Goal: Task Accomplishment & Management: Manage account settings

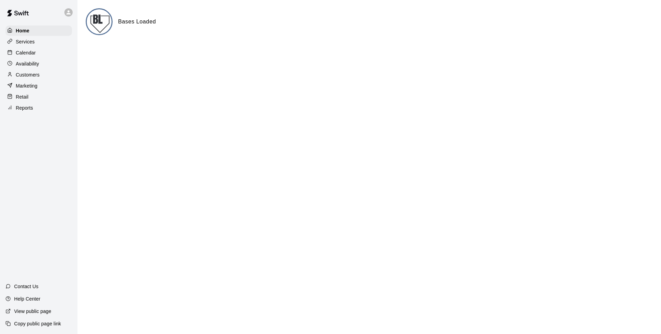
click at [22, 54] on p "Calendar" at bounding box center [26, 52] width 20 height 7
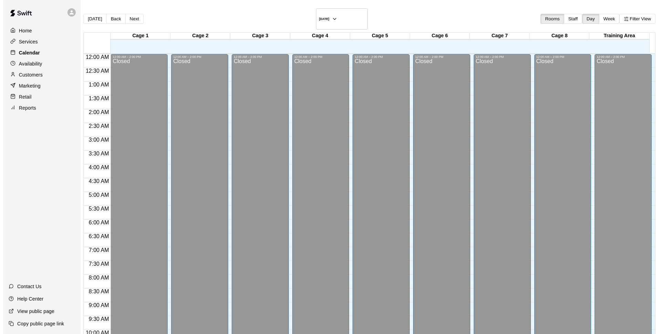
scroll to position [345, 0]
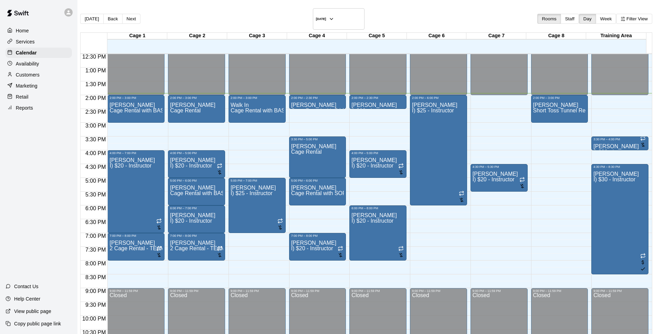
drag, startPoint x: 438, startPoint y: 14, endPoint x: 438, endPoint y: 17, distance: 3.5
click at [438, 14] on div "[DATE] Back [DATE][DATE] Rooms Staff Day Week Filter View" at bounding box center [366, 20] width 572 height 24
click at [365, 12] on div "[DATE] Back [DATE][DATE] Rooms Staff Day Week Filter View" at bounding box center [366, 20] width 572 height 24
click at [252, 107] on span "Cage Rental with BASEBALL Pitching Machine" at bounding box center [288, 110] width 115 height 6
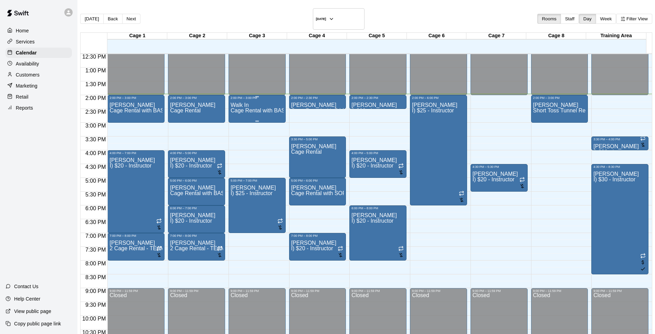
click at [262, 107] on span "Cage Rental with BASEBALL Pitching Machine" at bounding box center [288, 110] width 115 height 6
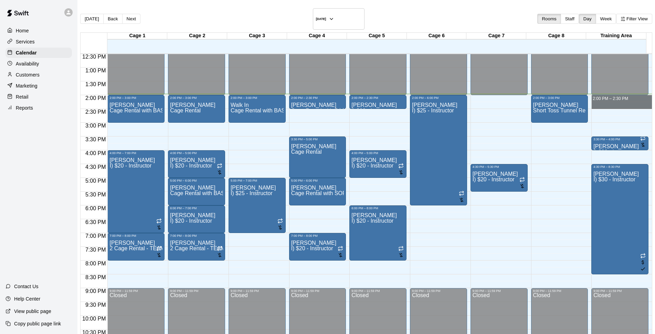
drag, startPoint x: 585, startPoint y: 90, endPoint x: 585, endPoint y: 96, distance: 6.9
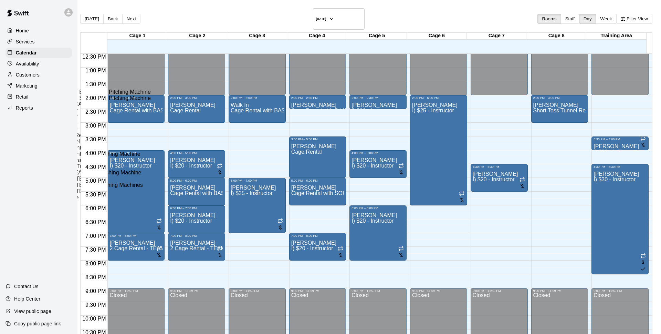
scroll to position [0, 0]
click at [192, 89] on li "Cage Rental" at bounding box center [114, 86] width 157 height 6
type input "**********"
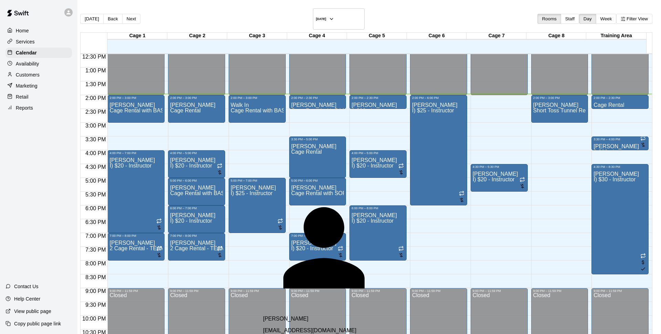
type input "*"
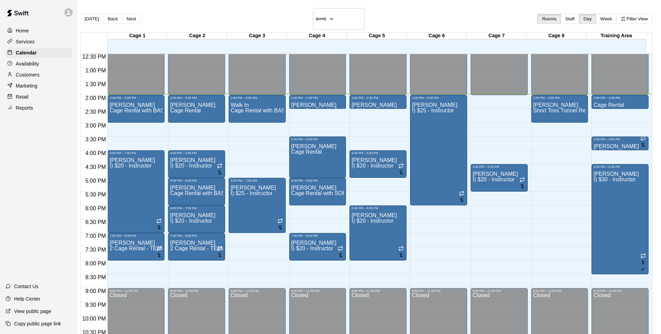
type input "***"
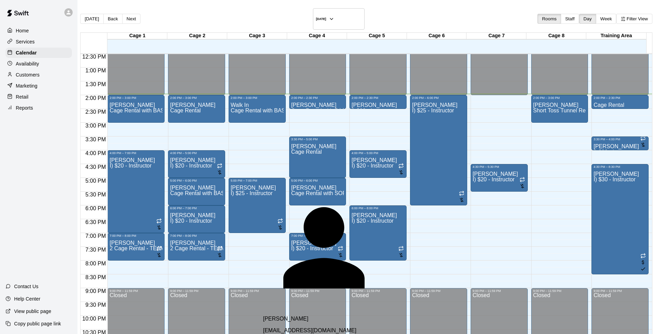
click at [306, 327] on span "billlong6626@gmail.com" at bounding box center [309, 330] width 93 height 6
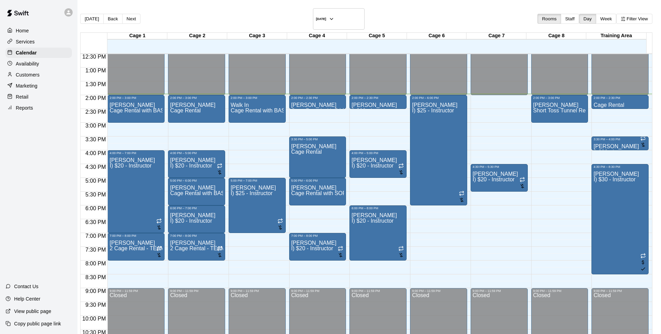
type input "*"
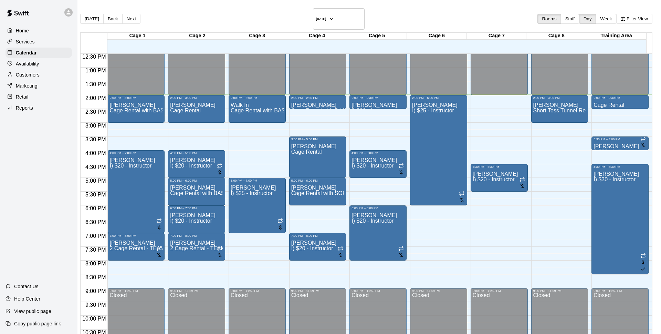
type input "**"
drag, startPoint x: 292, startPoint y: 167, endPoint x: 315, endPoint y: 186, distance: 29.5
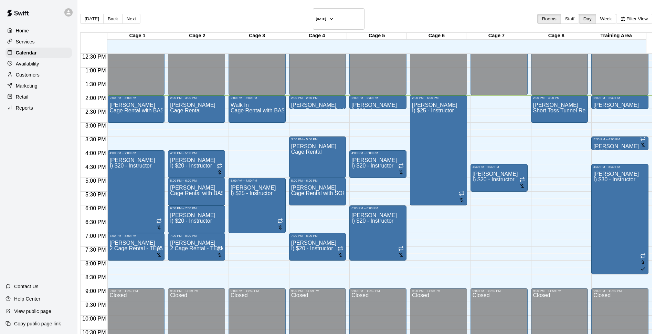
click at [410, 7] on main "Today Back Next Monday Sep 15 Rooms Staff Day Week Filter View Cage 1 15 Mon Ca…" at bounding box center [366, 190] width 578 height 380
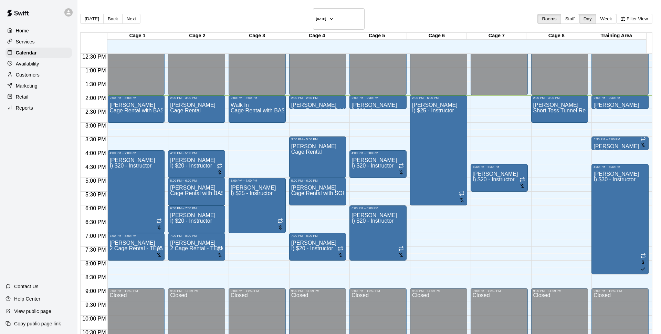
drag, startPoint x: 413, startPoint y: 187, endPoint x: 436, endPoint y: 172, distance: 27.5
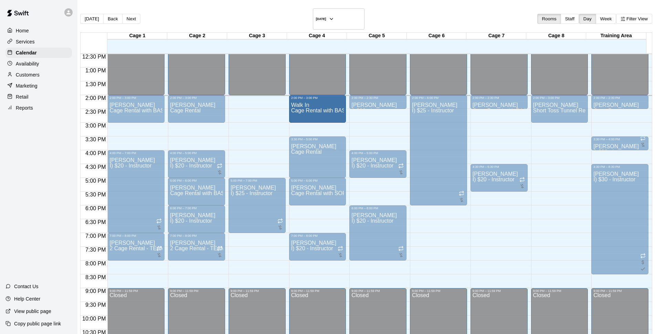
drag, startPoint x: 264, startPoint y: 101, endPoint x: 325, endPoint y: 101, distance: 60.9
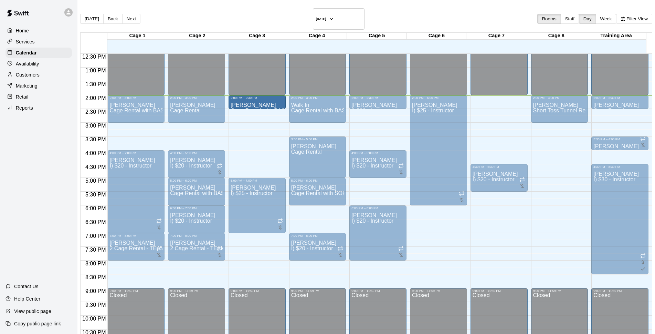
drag, startPoint x: 329, startPoint y: 94, endPoint x: 250, endPoint y: 94, distance: 79.2
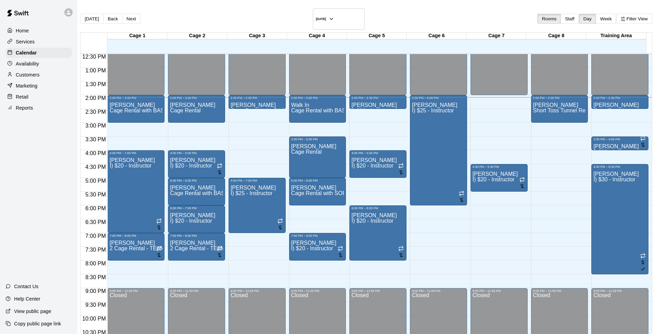
click at [415, 9] on div "[DATE] Back [DATE][DATE] Rooms Staff Day Week Filter View" at bounding box center [366, 20] width 572 height 24
click at [408, 7] on main "Today Back Next Monday Sep 15 Rooms Staff Day Week Filter View Cage 1 15 Mon Ca…" at bounding box center [366, 190] width 578 height 380
click at [400, 13] on div "[DATE] Back [DATE][DATE] Rooms Staff Day Week Filter View" at bounding box center [366, 20] width 572 height 24
click at [405, 13] on div "[DATE] Back [DATE][DATE] Rooms Staff Day Week Filter View" at bounding box center [366, 20] width 572 height 24
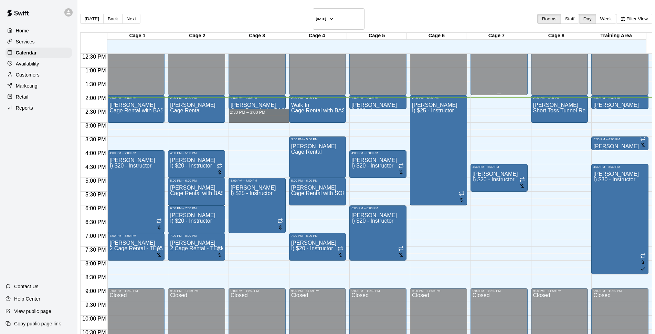
drag, startPoint x: 262, startPoint y: 102, endPoint x: 485, endPoint y: 63, distance: 227.2
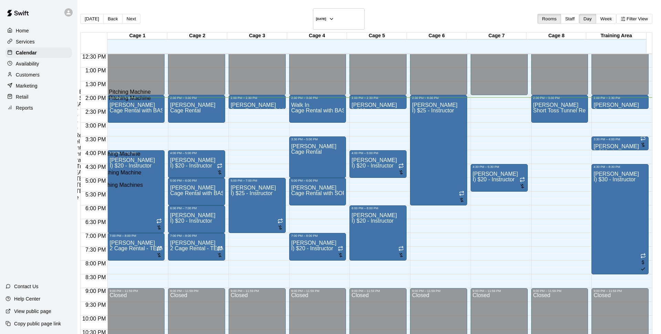
click at [192, 101] on li "Cage Rental with SOFTBALL Pitching Machine" at bounding box center [114, 98] width 157 height 6
type input "**********"
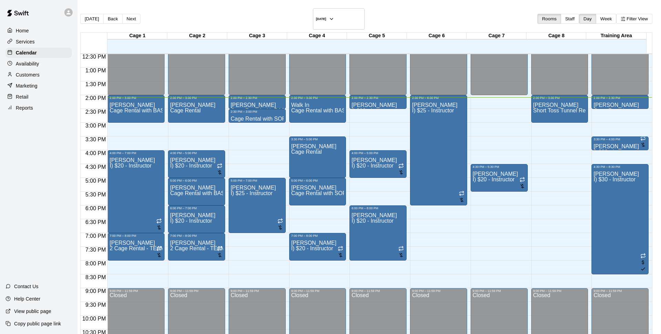
type input "******"
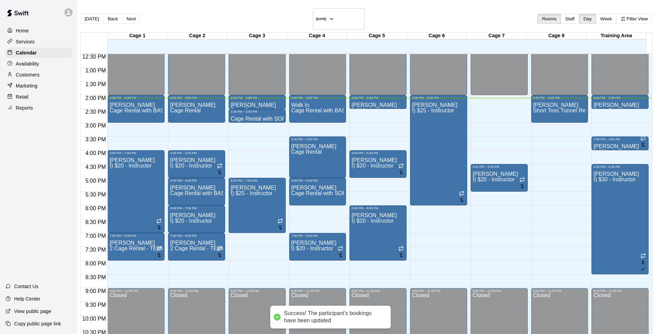
drag, startPoint x: 424, startPoint y: 250, endPoint x: 454, endPoint y: 228, distance: 36.9
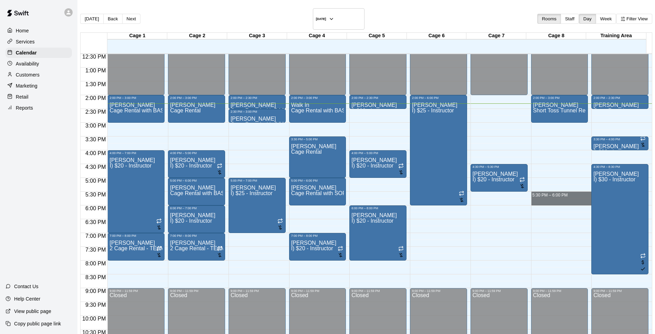
drag, startPoint x: 525, startPoint y: 185, endPoint x: 523, endPoint y: 196, distance: 10.8
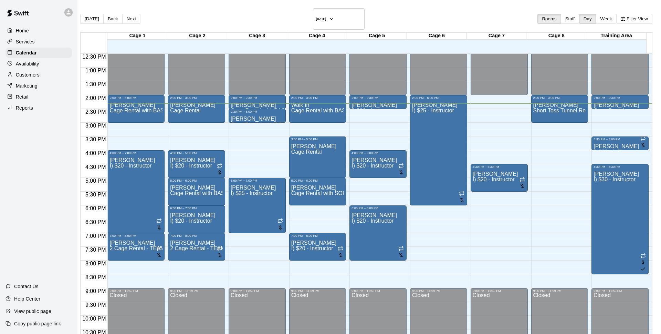
click at [192, 145] on li "Short Toss Tunnel Rental" at bounding box center [114, 141] width 157 height 6
type input "**********"
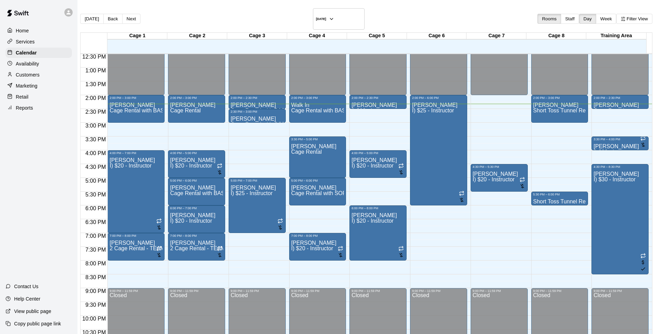
drag, startPoint x: 297, startPoint y: 173, endPoint x: 232, endPoint y: 161, distance: 66.1
type input "***"
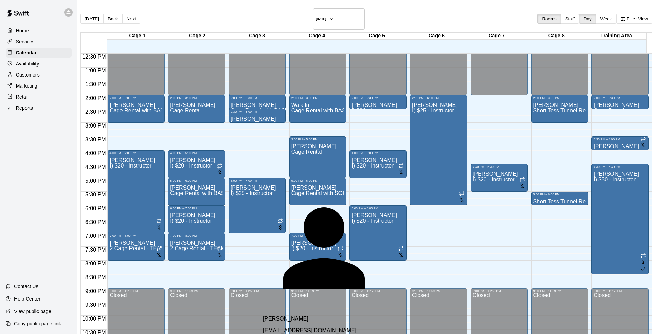
click at [297, 327] on span "joebaeza81@gmail.com" at bounding box center [309, 330] width 93 height 6
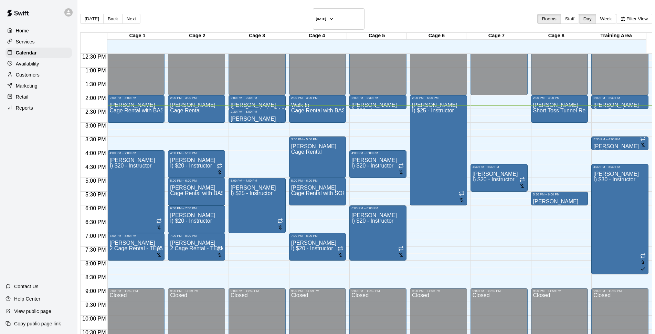
click at [49, 76] on div "Customers" at bounding box center [39, 75] width 66 height 10
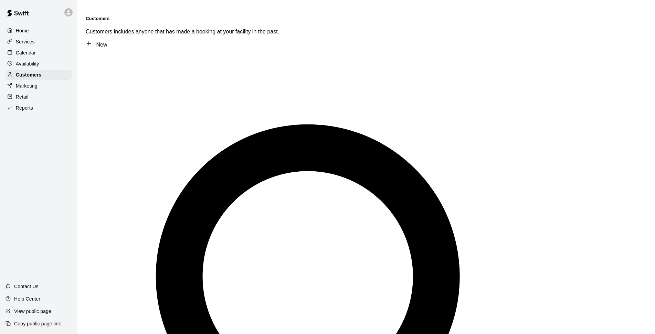
click at [55, 51] on div "Calendar" at bounding box center [39, 53] width 66 height 10
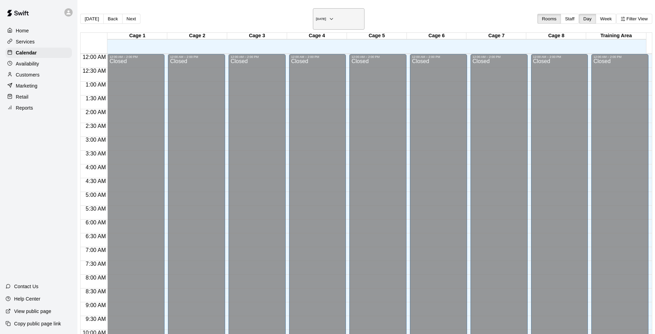
click at [316, 17] on h6 "[DATE]" at bounding box center [321, 18] width 10 height 3
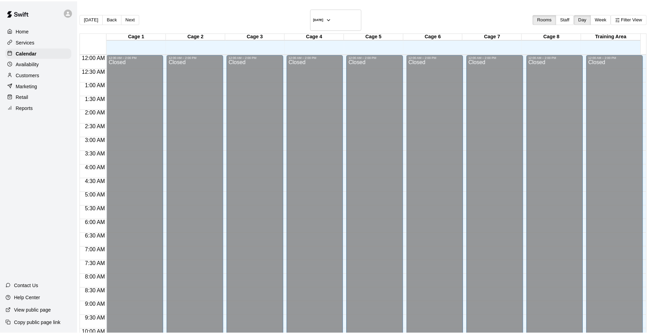
scroll to position [345, 0]
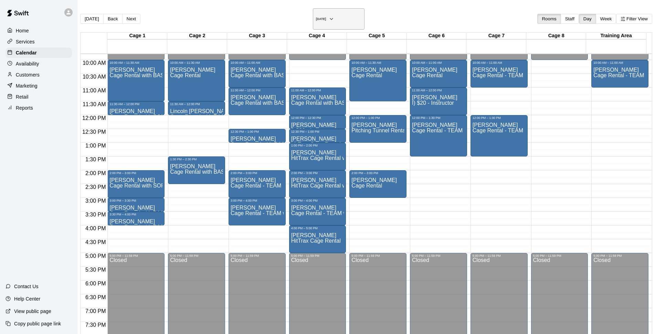
scroll to position [256, 0]
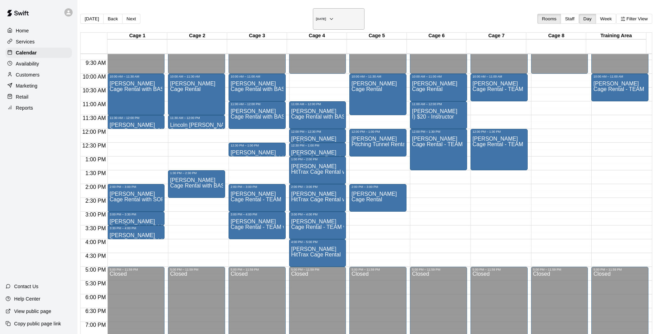
click at [321, 17] on h6 "Saturday Sep 13" at bounding box center [321, 18] width 10 height 3
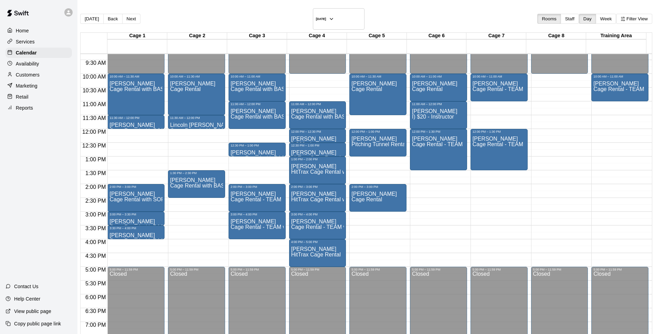
drag, startPoint x: 25, startPoint y: 77, endPoint x: 33, endPoint y: 78, distance: 8.0
click at [26, 77] on p "Customers" at bounding box center [28, 74] width 24 height 7
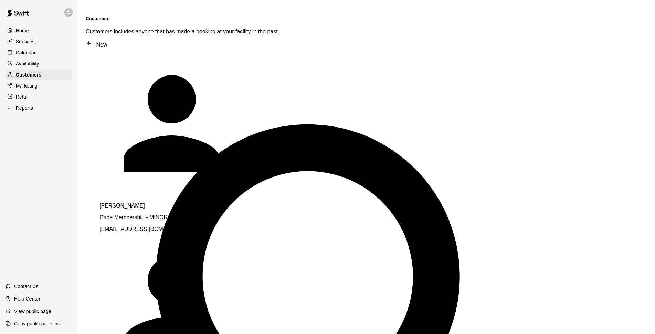
type input "*****"
click at [180, 202] on div "Dylan Nicholson Cage Membership - MINOR LEAGUE nikachu3@gmail.com" at bounding box center [195, 217] width 193 height 30
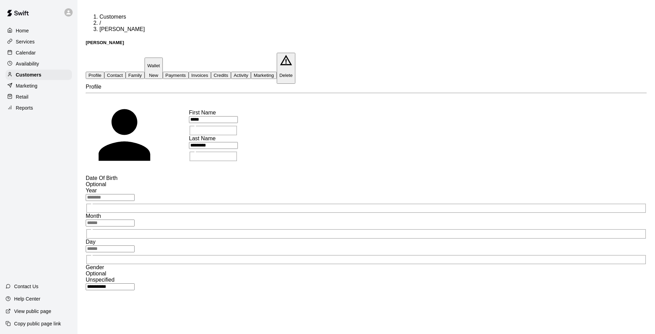
click at [284, 18] on div "Customers / Dylan Nicholson Dylan Nicholson" at bounding box center [366, 29] width 561 height 31
click at [50, 76] on div "Customers" at bounding box center [39, 75] width 66 height 10
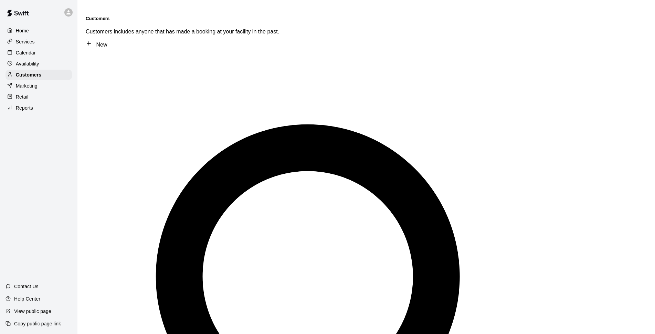
type input "****"
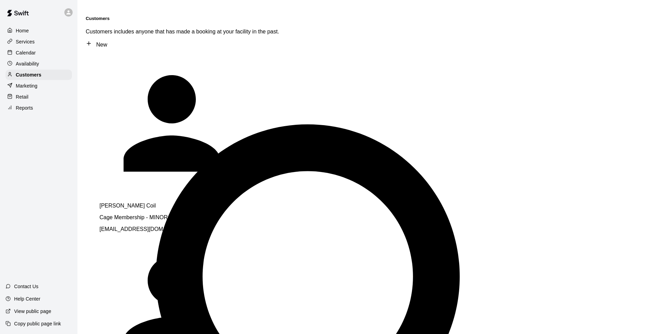
drag, startPoint x: 186, startPoint y: 56, endPoint x: 272, endPoint y: 57, distance: 86.1
click at [193, 202] on div "Dillon Coil Cage Membership - MINOR LEAGUE dilloncoil@gmail.com" at bounding box center [195, 217] width 193 height 30
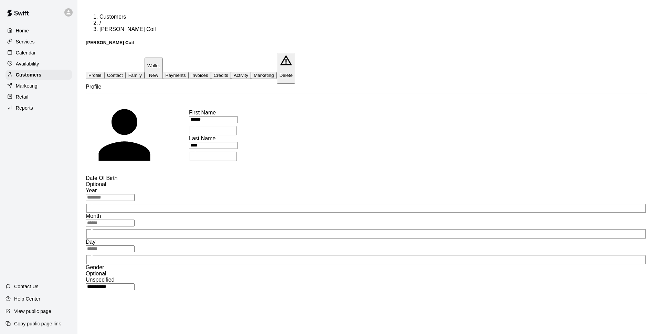
click at [189, 72] on button "Payments" at bounding box center [176, 75] width 26 height 7
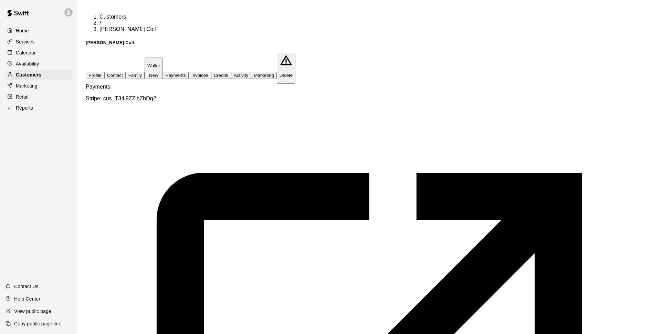
click at [251, 72] on button "Activity" at bounding box center [241, 75] width 20 height 7
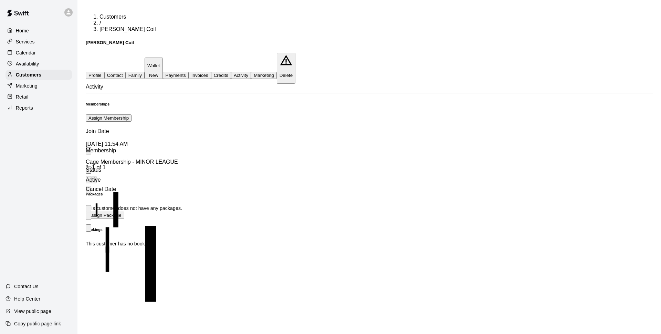
click at [59, 51] on div "Calendar" at bounding box center [39, 53] width 66 height 10
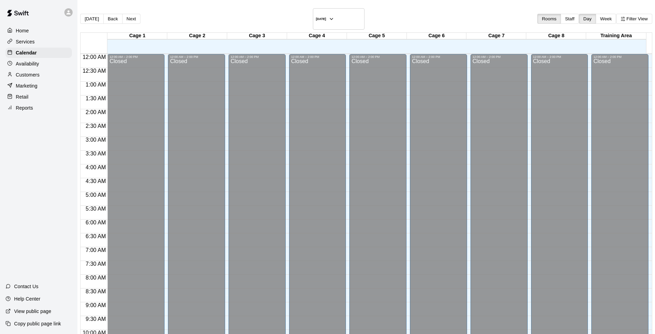
scroll to position [345, 0]
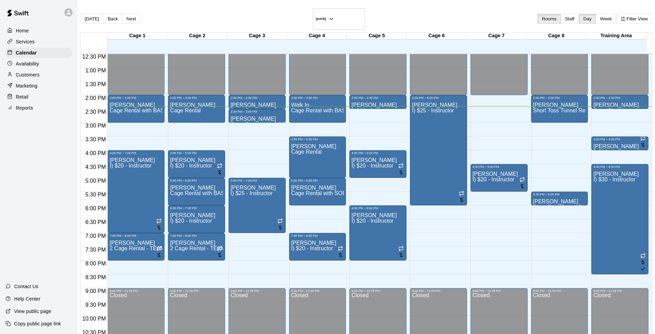
click at [161, 17] on div "[DATE] Back [DATE][DATE] Rooms Staff Day Week Filter View" at bounding box center [366, 20] width 572 height 24
click at [49, 76] on div "Customers" at bounding box center [39, 75] width 66 height 10
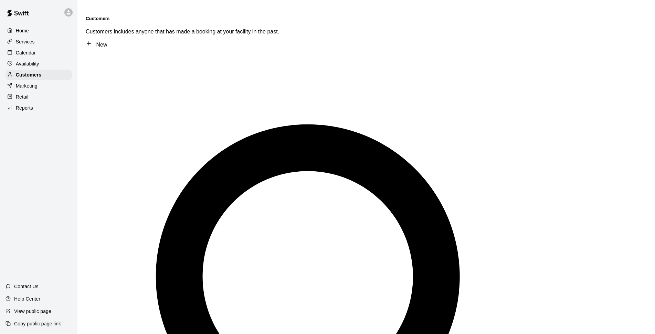
click at [45, 56] on div "Calendar" at bounding box center [39, 53] width 66 height 10
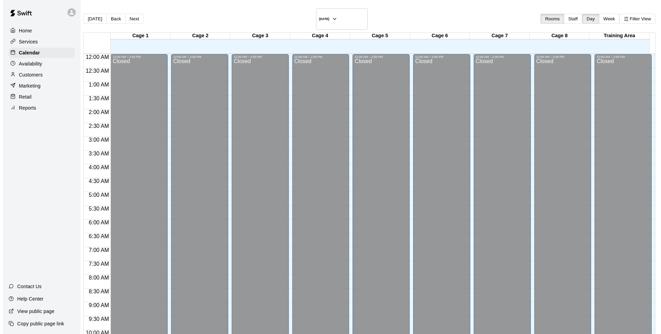
scroll to position [345, 0]
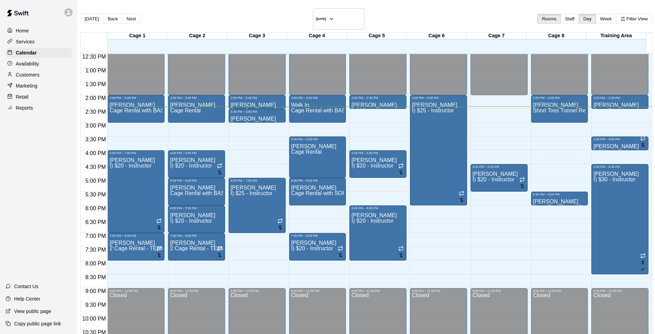
click at [381, 16] on div "[DATE] Back [DATE][DATE] Rooms Staff Day Week Filter View" at bounding box center [366, 20] width 572 height 24
drag, startPoint x: 310, startPoint y: 198, endPoint x: 315, endPoint y: 221, distance: 23.6
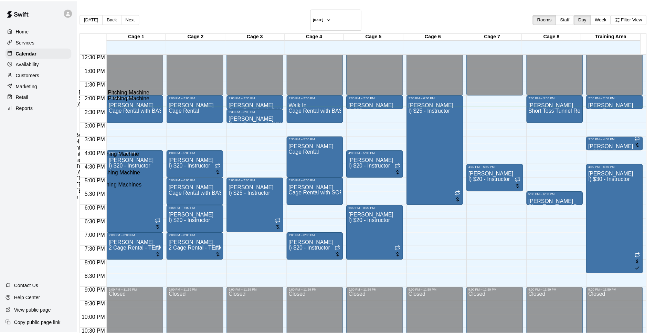
scroll to position [0, 0]
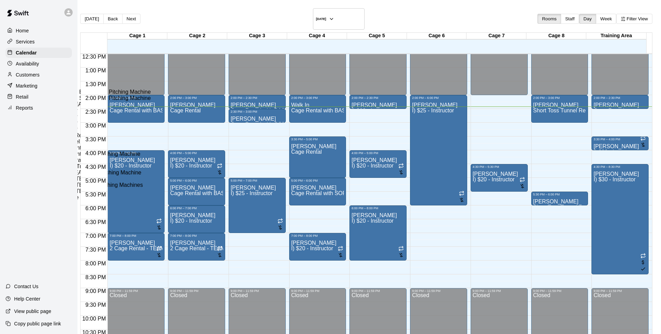
click at [192, 95] on li "Cage Rental with BASEBALL Pitching Machine" at bounding box center [114, 92] width 157 height 6
type input "**********"
drag, startPoint x: 382, startPoint y: 311, endPoint x: 376, endPoint y: 169, distance: 142.0
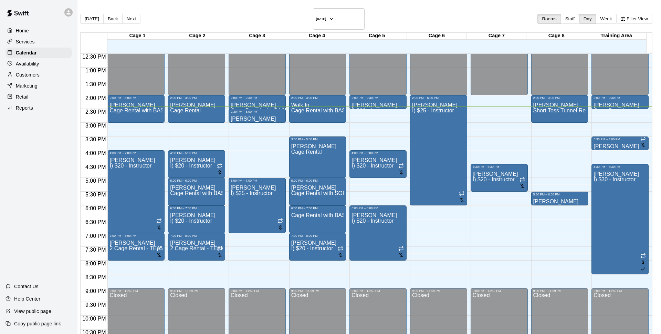
type input "****"
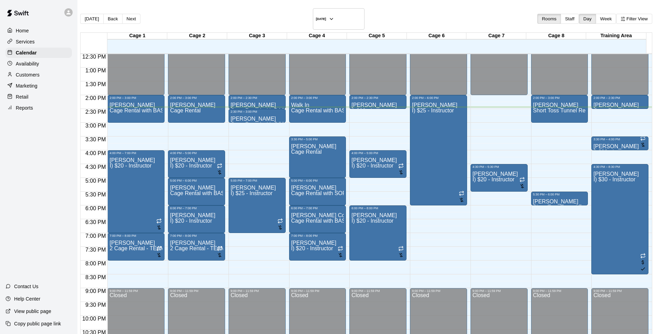
click at [379, 17] on div "[DATE] Back [DATE][DATE] Rooms Staff Day Week Filter View" at bounding box center [366, 20] width 572 height 24
click at [37, 77] on p "Customers" at bounding box center [28, 74] width 24 height 7
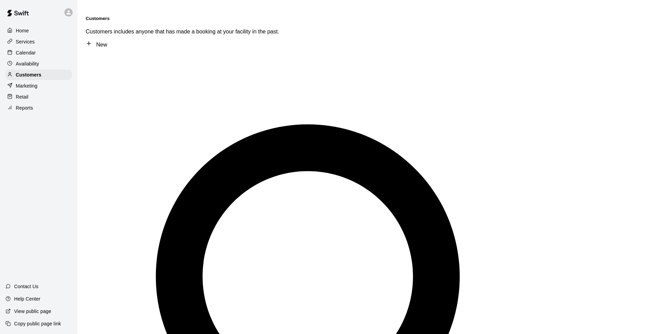
type input "****"
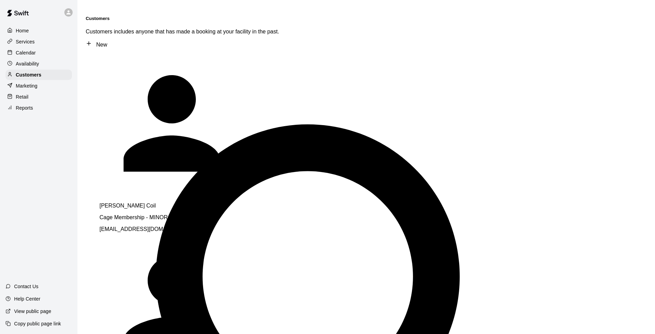
click at [202, 202] on div "Dillon Coil Cage Membership - MINOR LEAGUE dilloncoil@gmail.com" at bounding box center [195, 217] width 193 height 30
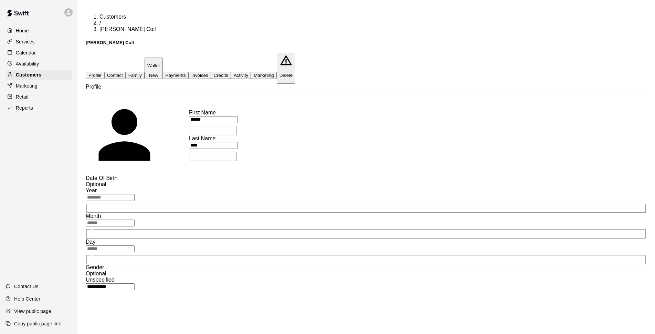
click at [231, 72] on button "Credits" at bounding box center [221, 75] width 20 height 7
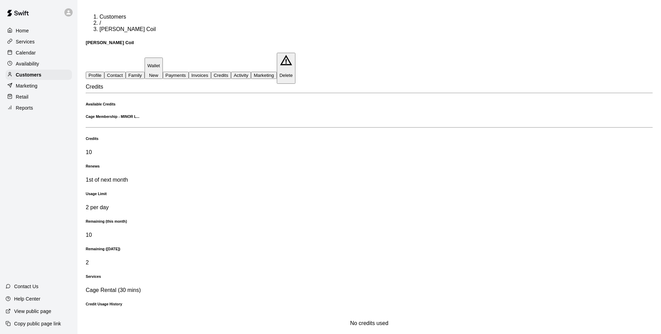
click at [251, 72] on button "Activity" at bounding box center [241, 75] width 20 height 7
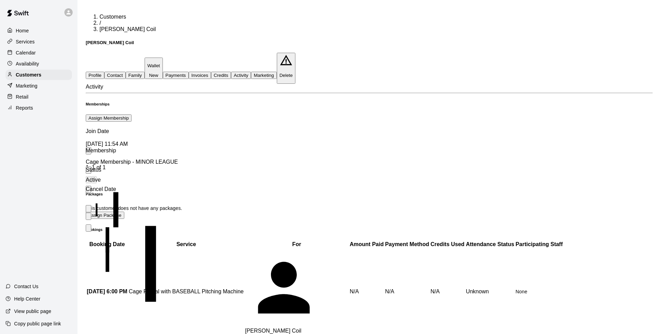
click at [211, 72] on button "Invoices" at bounding box center [200, 75] width 22 height 7
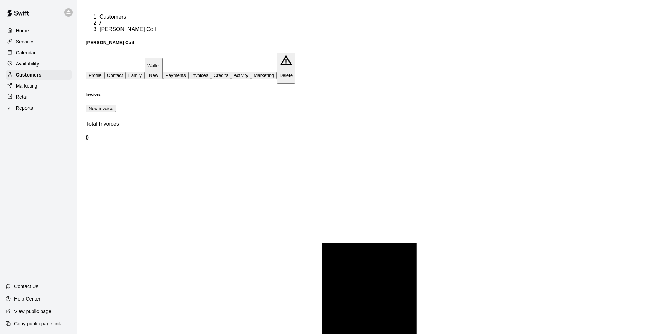
click at [57, 54] on div "Calendar" at bounding box center [39, 53] width 66 height 10
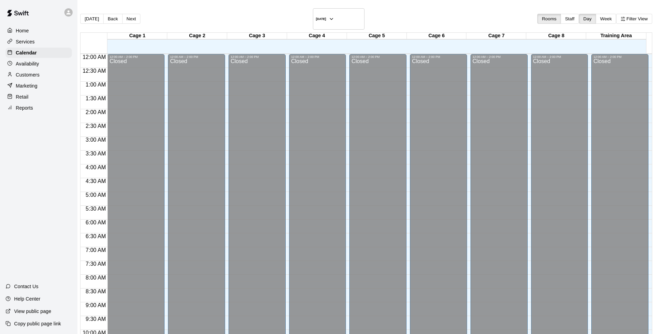
scroll to position [345, 0]
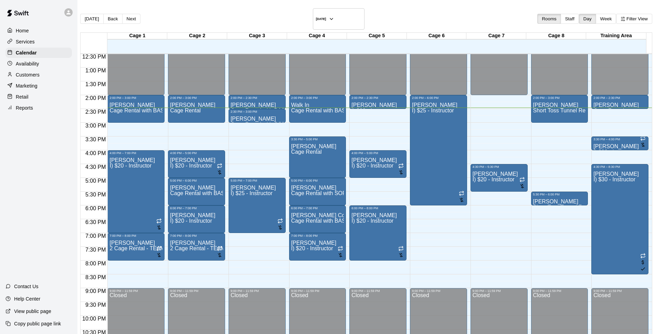
click at [42, 76] on div "Customers" at bounding box center [39, 75] width 66 height 10
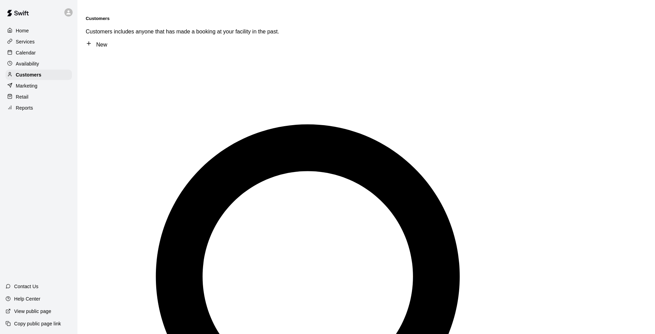
click at [29, 54] on p "Calendar" at bounding box center [26, 52] width 20 height 7
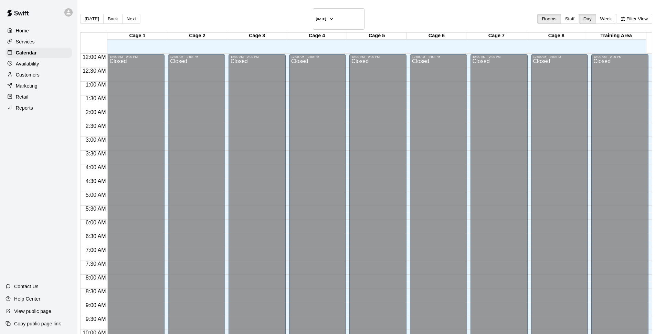
scroll to position [345, 0]
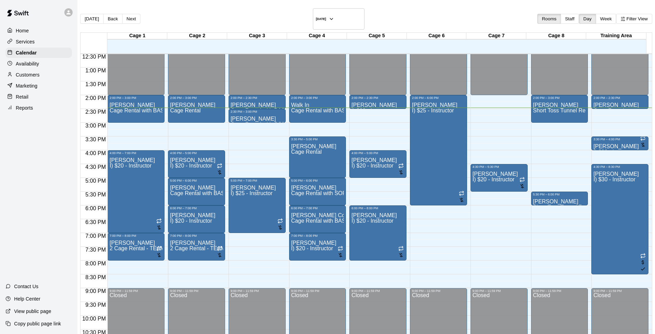
click at [376, 9] on div "[DATE] Back [DATE][DATE] Rooms Staff Day Week Filter View" at bounding box center [366, 20] width 572 height 24
click at [337, 7] on main "Today Back Next Monday Sep 15 Rooms Staff Day Week Filter View Cage 1 15 Mon Ca…" at bounding box center [366, 190] width 578 height 380
click at [346, 10] on button "[DATE]" at bounding box center [339, 18] width 52 height 21
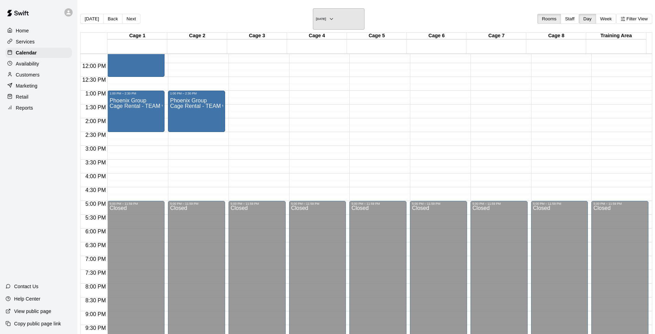
scroll to position [233, 0]
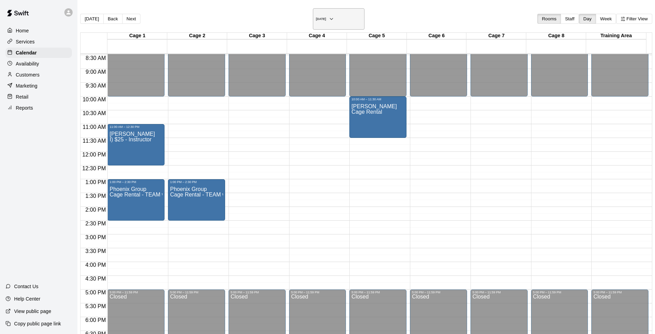
click at [316, 17] on h6 "Saturday Sep 20" at bounding box center [321, 18] width 10 height 3
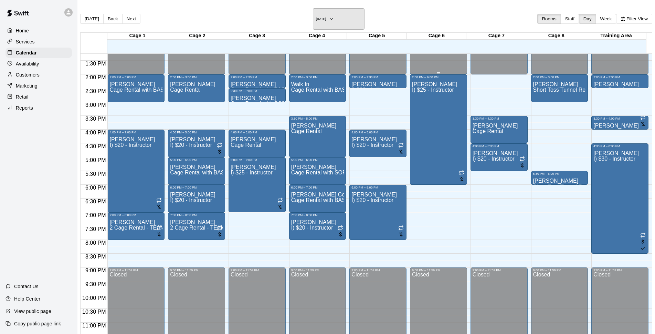
scroll to position [366, 0]
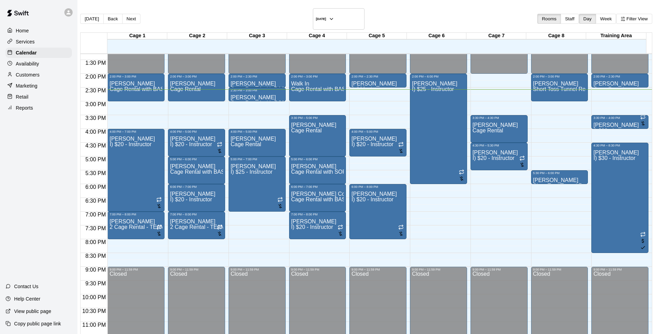
click at [403, 14] on div "[DATE] Back [DATE][DATE] Rooms Staff Day Week Filter View" at bounding box center [366, 20] width 572 height 24
click at [396, 18] on div "[DATE] Back [DATE][DATE] Rooms Staff Day Week Filter View" at bounding box center [366, 20] width 572 height 24
click at [388, 6] on main "Today Back Next Monday Sep 15 Rooms Staff Day Week Filter View Cage 1 15 Mon Ca…" at bounding box center [366, 190] width 578 height 380
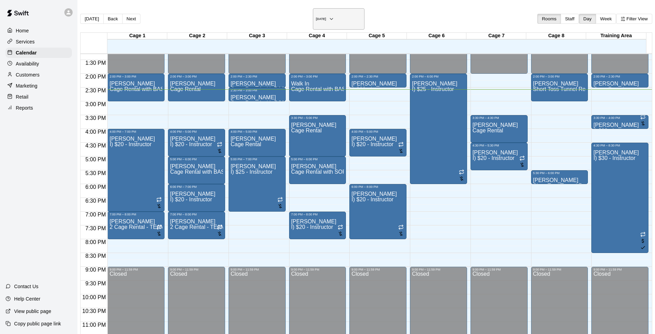
click at [326, 17] on h6 "[DATE]" at bounding box center [321, 18] width 10 height 3
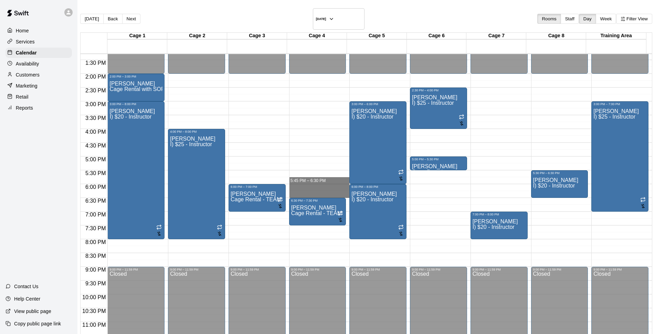
drag, startPoint x: 301, startPoint y: 165, endPoint x: 302, endPoint y: 184, distance: 19.3
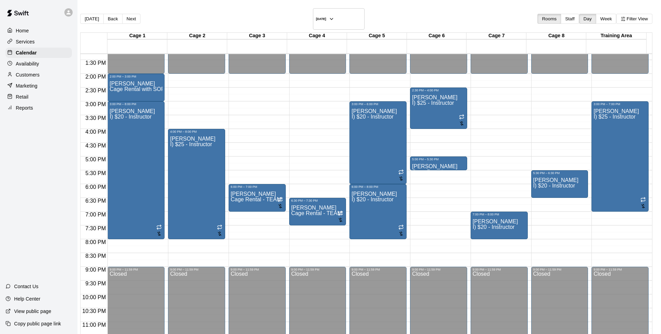
type input "********"
click at [192, 95] on li "Cage Rental with BASEBALL Pitching Machine" at bounding box center [114, 92] width 157 height 6
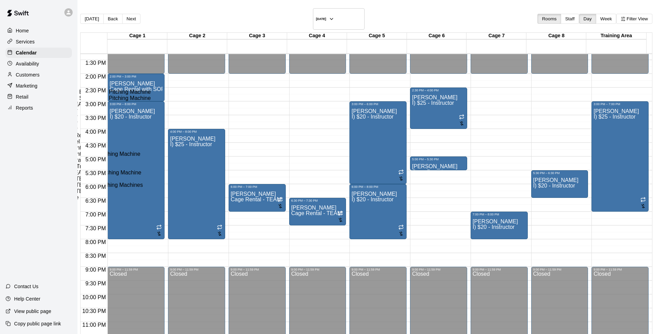
type input "**********"
drag, startPoint x: 402, startPoint y: 312, endPoint x: 440, endPoint y: 274, distance: 52.8
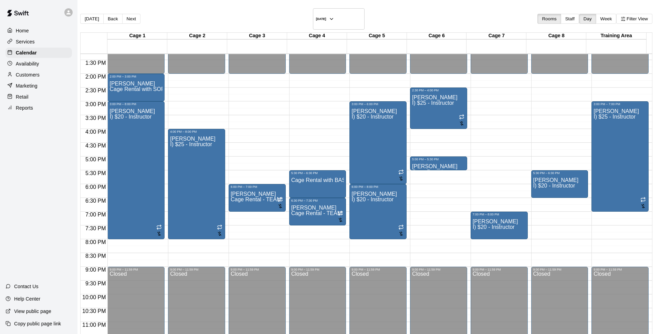
type input "****"
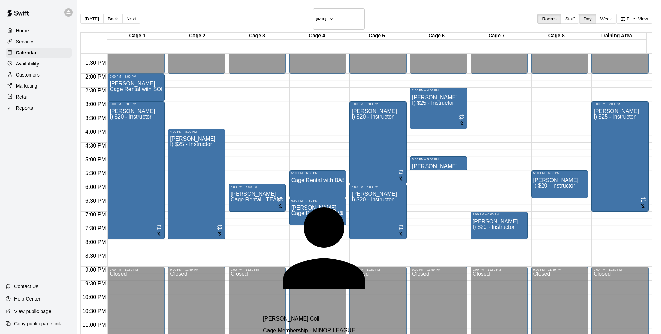
click at [296, 315] on div "Dillon Coil Cage Membership - MINOR LEAGUE dilloncoil@gmail.com" at bounding box center [344, 330] width 162 height 30
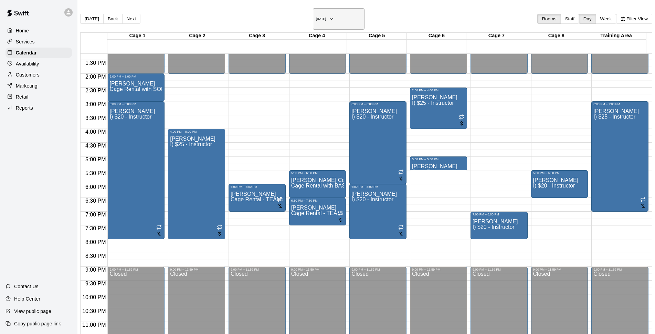
click at [325, 17] on h6 "[DATE]" at bounding box center [321, 18] width 10 height 3
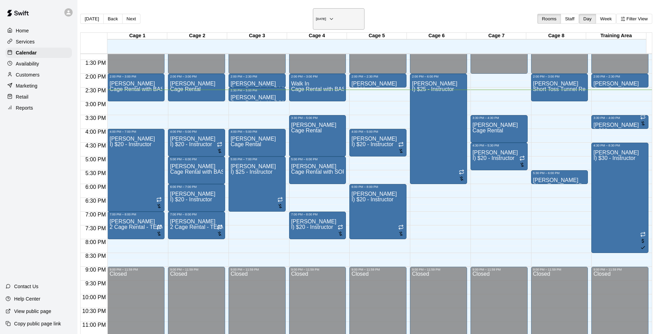
click at [316, 17] on h6 "[DATE]" at bounding box center [321, 18] width 10 height 3
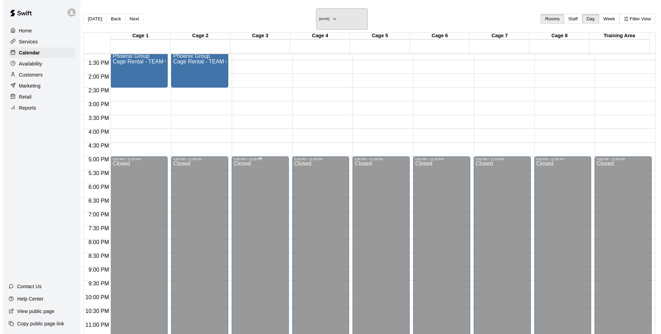
scroll to position [233, 0]
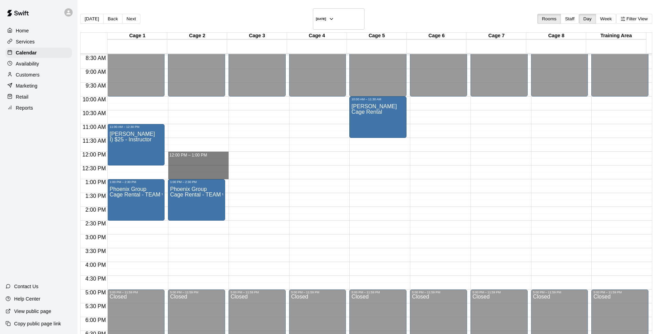
drag, startPoint x: 191, startPoint y: 146, endPoint x: 192, endPoint y: 171, distance: 25.2
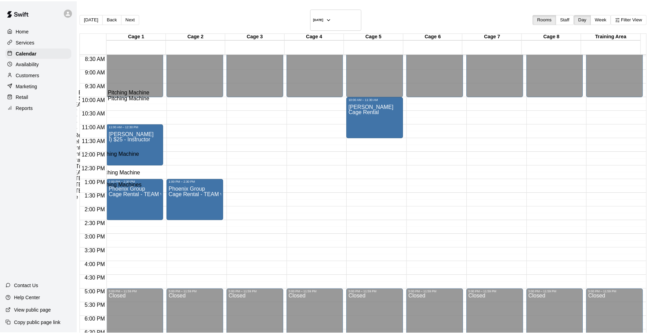
scroll to position [80, 0]
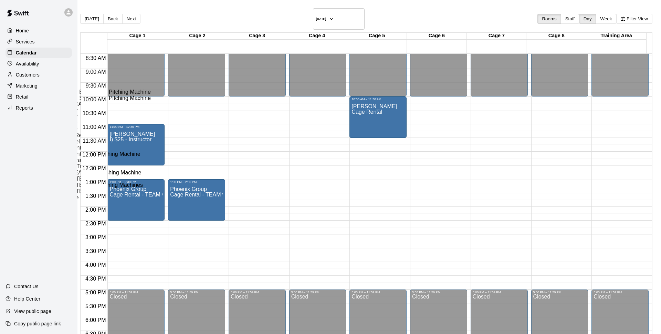
click at [192, 188] on li "2 Cage Rental - TEAM w/Pitching Machines" at bounding box center [114, 185] width 157 height 6
type input "**********"
click at [184, 270] on li "Cage 3" at bounding box center [106, 273] width 157 height 6
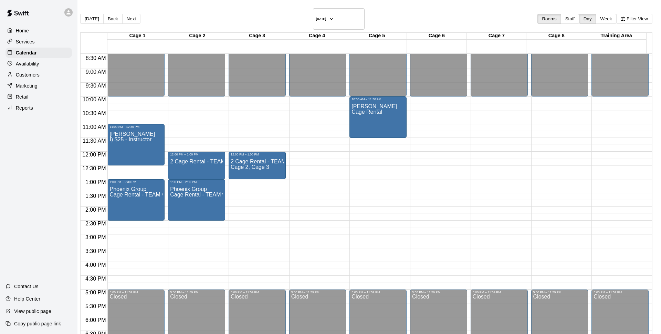
type input "****"
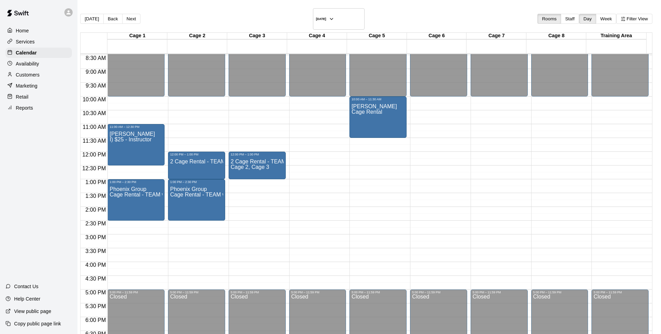
drag, startPoint x: 349, startPoint y: 155, endPoint x: 352, endPoint y: 157, distance: 3.7
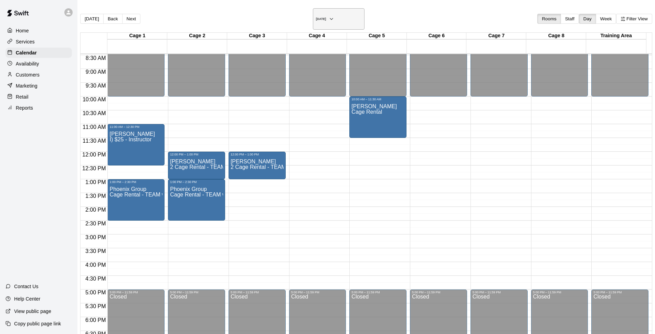
click at [326, 17] on h6 "Saturday Sep 20" at bounding box center [321, 18] width 10 height 3
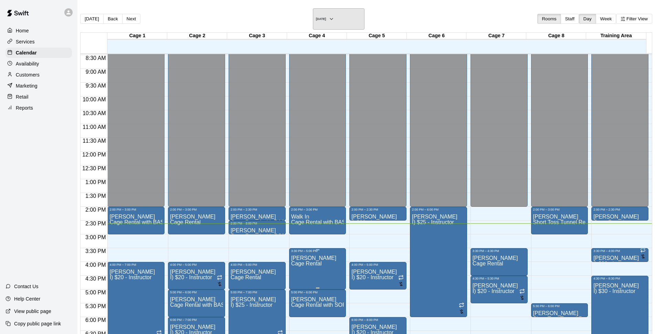
scroll to position [322, 0]
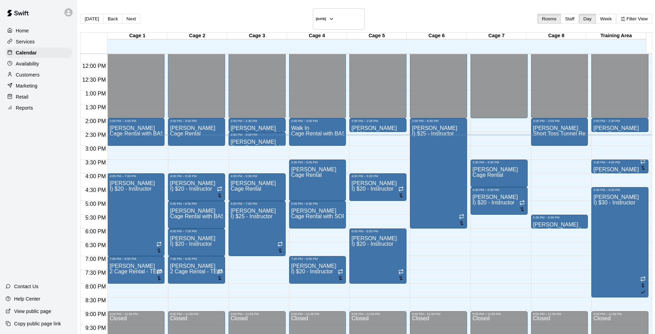
click at [65, 75] on div "Customers" at bounding box center [39, 75] width 66 height 10
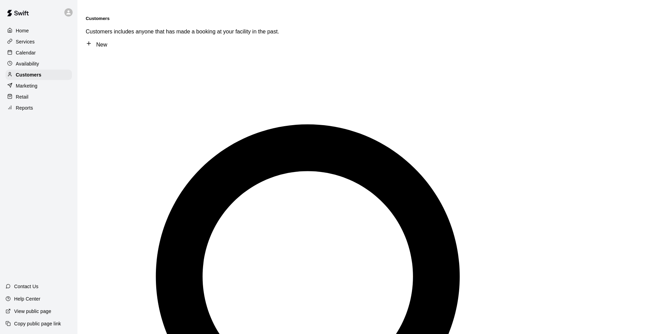
type input "****"
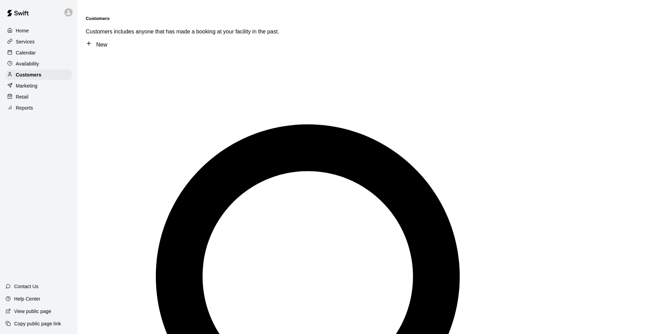
click at [107, 42] on link "New" at bounding box center [96, 45] width 21 height 6
select select "**"
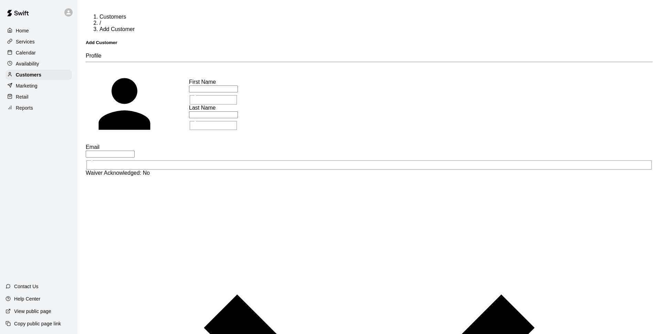
click at [189, 87] on input "text" at bounding box center [213, 88] width 49 height 7
type input "*****"
type input "****"
click at [29, 54] on p "Calendar" at bounding box center [26, 52] width 20 height 7
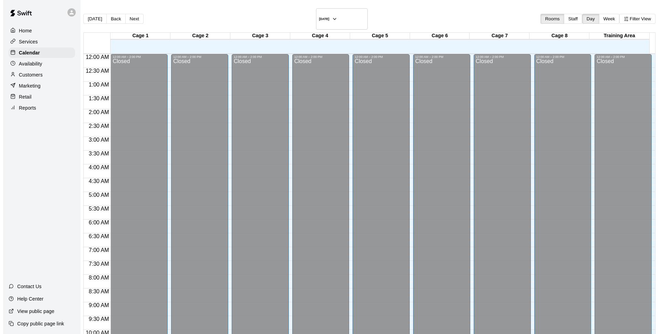
scroll to position [345, 0]
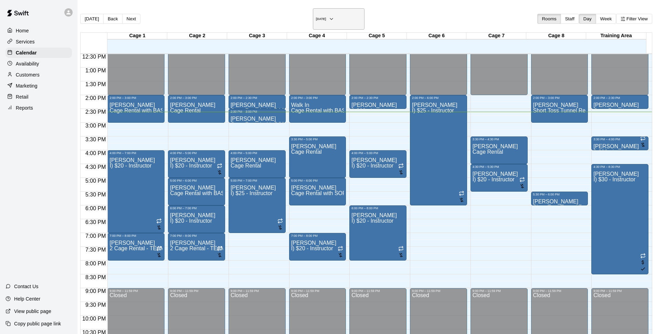
click at [316, 17] on h6 "[DATE]" at bounding box center [321, 18] width 10 height 3
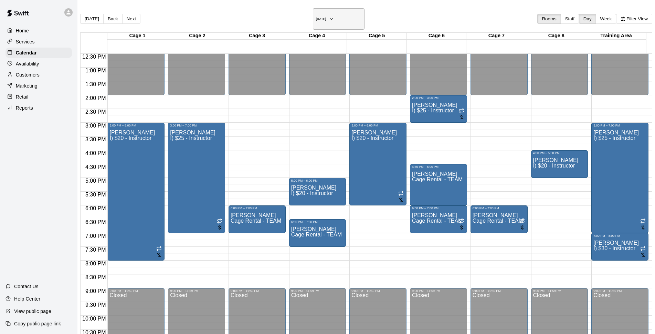
click at [344, 10] on button "[DATE]" at bounding box center [339, 18] width 52 height 21
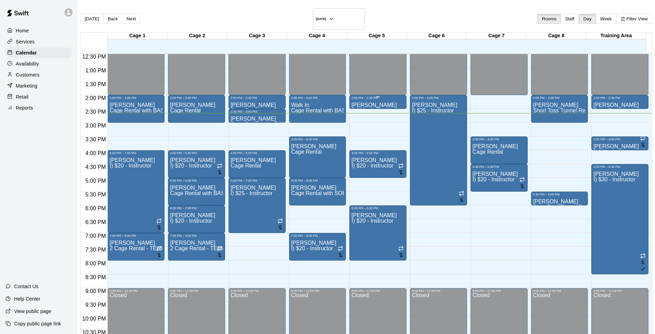
click at [371, 99] on div "Dustin Crespo I) $20 - Instructor" at bounding box center [378, 266] width 53 height 334
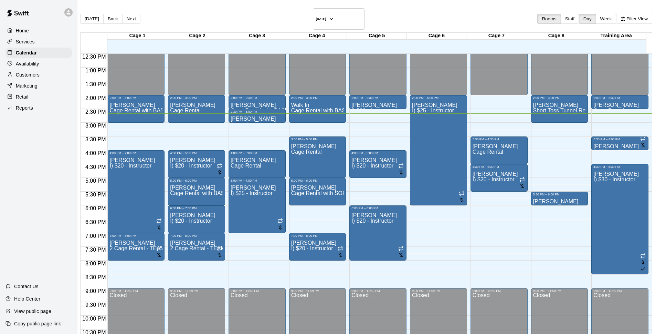
click at [321, 33] on div "Cage 4" at bounding box center [317, 36] width 60 height 7
click at [317, 7] on main "Today Back Next Monday Sep 15 Rooms Staff Day Week Filter View Cage 1 15 Mon Ca…" at bounding box center [366, 190] width 578 height 380
click at [317, 17] on h6 "[DATE]" at bounding box center [321, 18] width 10 height 3
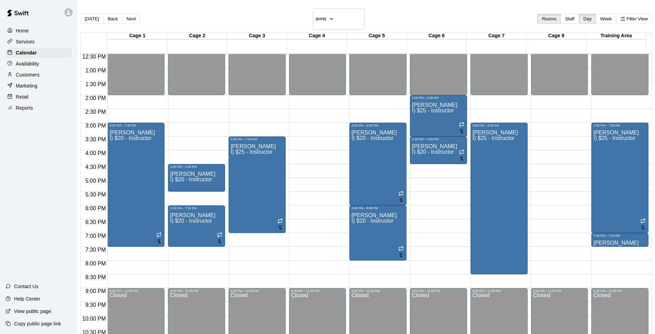
click at [460, 14] on div "[DATE] Back [DATE][DATE] Rooms Staff Day Week Filter View" at bounding box center [366, 20] width 572 height 24
click at [324, 17] on h6 "[DATE]" at bounding box center [321, 18] width 10 height 3
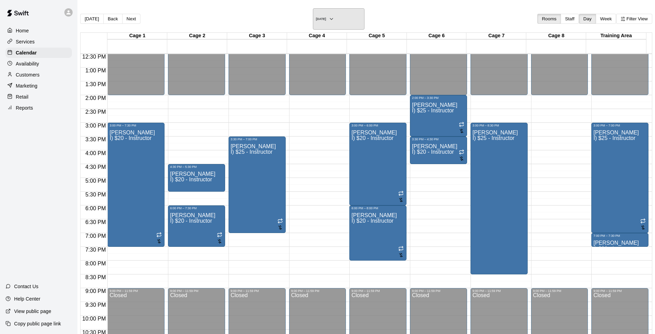
click at [326, 17] on h6 "[DATE]" at bounding box center [321, 18] width 10 height 3
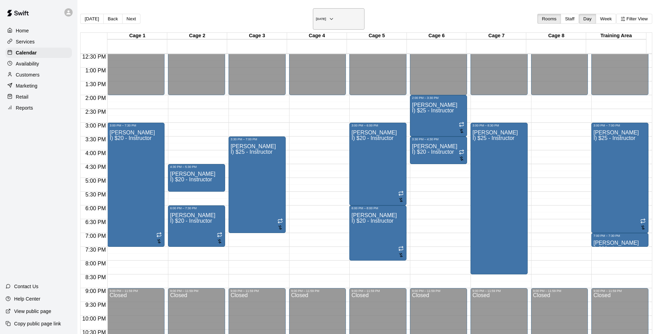
click at [326, 17] on h6 "[DATE]" at bounding box center [321, 18] width 10 height 3
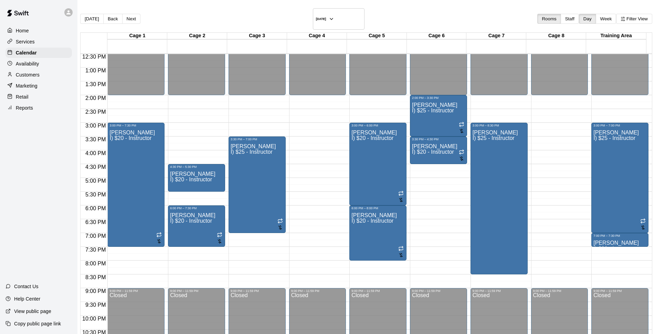
click at [438, 18] on div "[DATE] Back [DATE][DATE] Rooms Staff Day Week Filter View" at bounding box center [366, 20] width 572 height 24
click at [462, 10] on div "[DATE] Back [DATE][DATE] Rooms Staff Day Week Filter View" at bounding box center [366, 20] width 572 height 24
click at [316, 17] on h6 "[DATE]" at bounding box center [321, 18] width 10 height 3
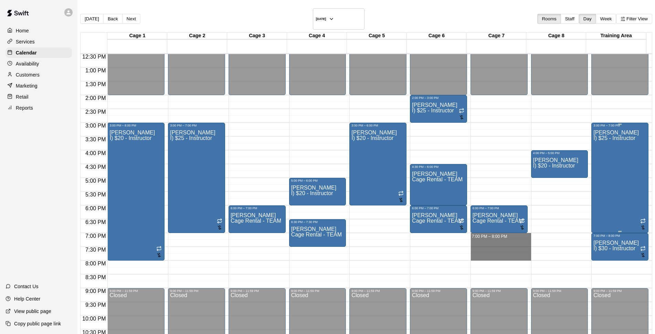
drag, startPoint x: 478, startPoint y: 228, endPoint x: 579, endPoint y: 218, distance: 102.4
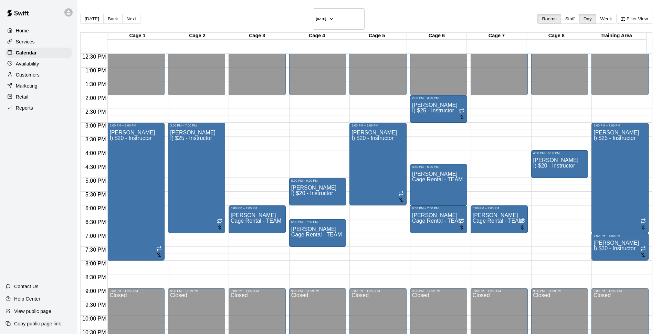
click at [192, 120] on li "I) $25 - Instructor" at bounding box center [114, 117] width 157 height 6
type input "**********"
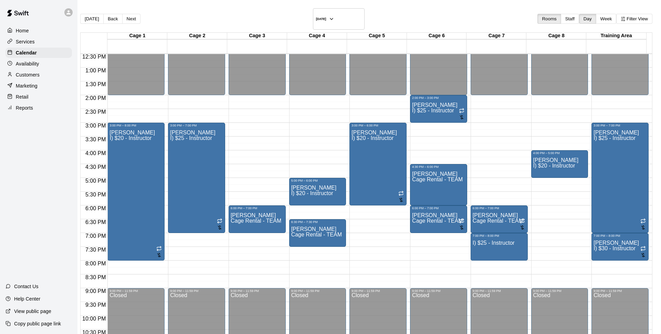
type input "*****"
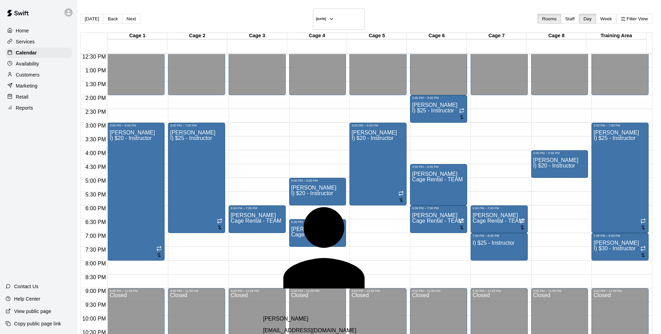
click at [329, 315] on div "Tiare Lee tiarelee04@gmail.com" at bounding box center [344, 324] width 162 height 18
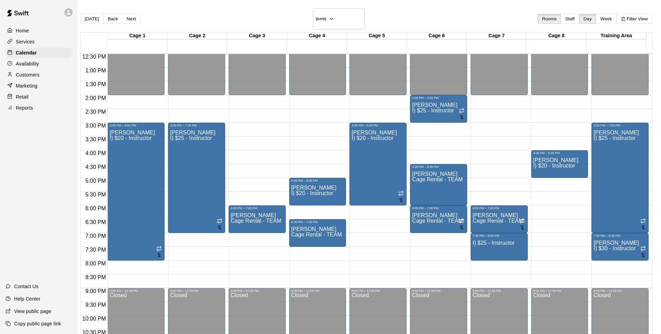
drag, startPoint x: 399, startPoint y: 255, endPoint x: 410, endPoint y: 246, distance: 13.7
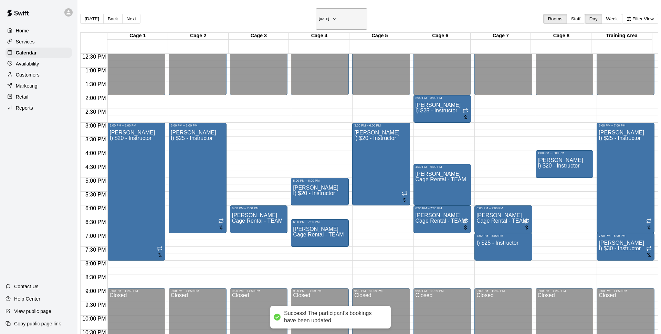
click at [329, 19] on h6 "[DATE]" at bounding box center [324, 18] width 10 height 3
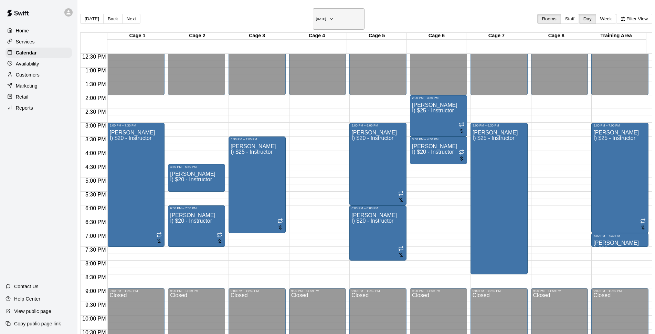
click at [319, 17] on h6 "[DATE]" at bounding box center [321, 18] width 10 height 3
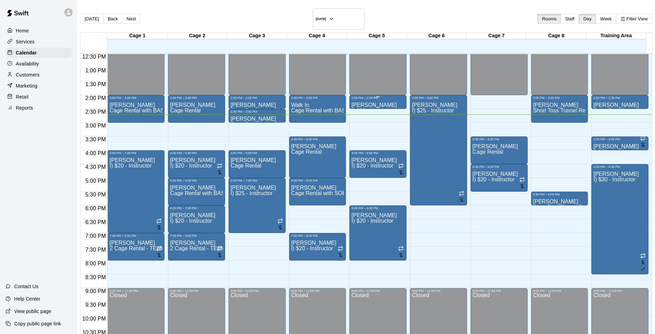
click at [367, 105] on p "[PERSON_NAME]" at bounding box center [374, 105] width 45 height 0
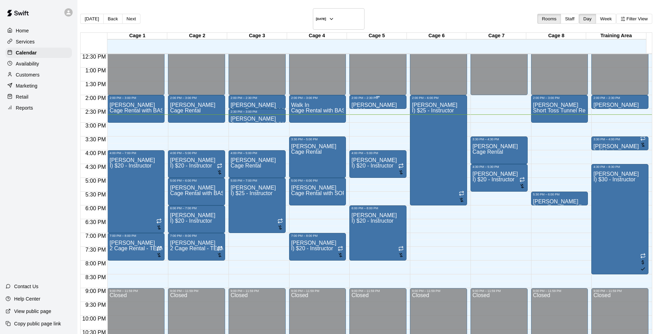
click at [352, 105] on p "[PERSON_NAME]" at bounding box center [374, 105] width 45 height 0
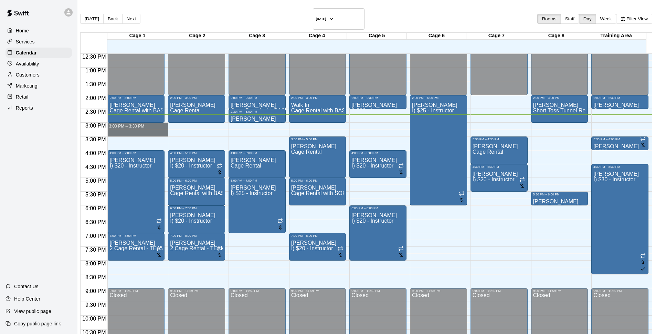
drag, startPoint x: 131, startPoint y: 116, endPoint x: 131, endPoint y: 123, distance: 6.9
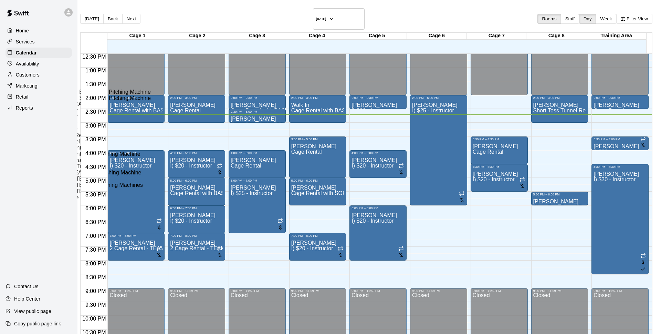
click at [192, 95] on li "Cage Rental with BASEBALL Pitching Machine" at bounding box center [114, 92] width 157 height 6
type input "**********"
drag, startPoint x: 389, startPoint y: 311, endPoint x: 436, endPoint y: 303, distance: 46.8
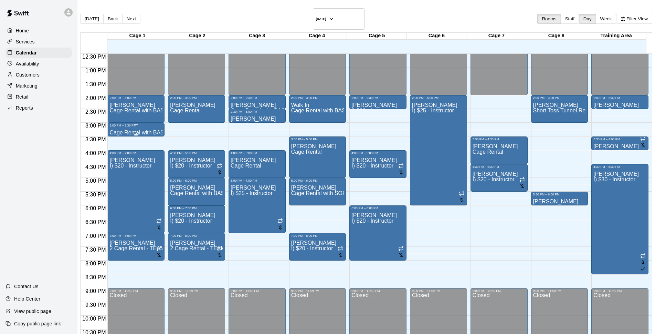
click at [149, 133] on p "Cage Rental with BASEBALL Pitching Machine" at bounding box center [135, 133] width 53 height 0
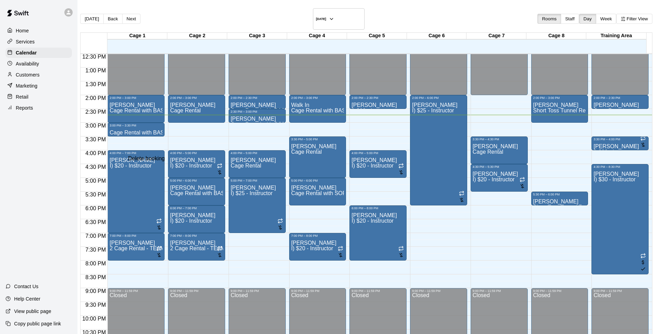
drag, startPoint x: 423, startPoint y: 200, endPoint x: 598, endPoint y: 112, distance: 195.2
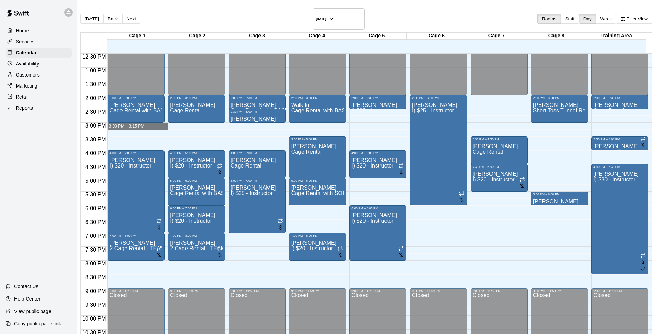
drag, startPoint x: 128, startPoint y: 117, endPoint x: 219, endPoint y: 118, distance: 91.2
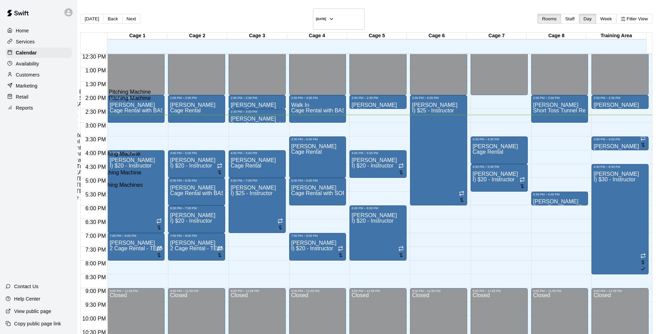
click at [192, 95] on li "Cage Rental with BASEBALL Pitching Machine" at bounding box center [114, 92] width 157 height 6
type input "**********"
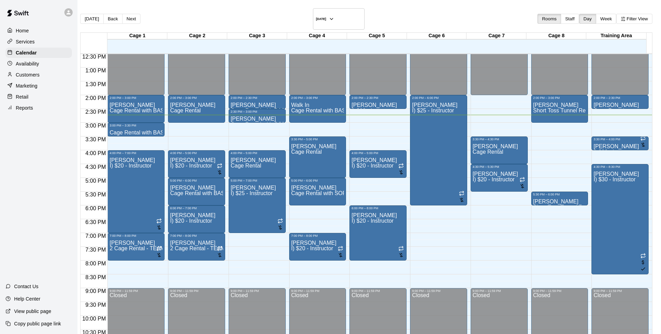
type input "*****"
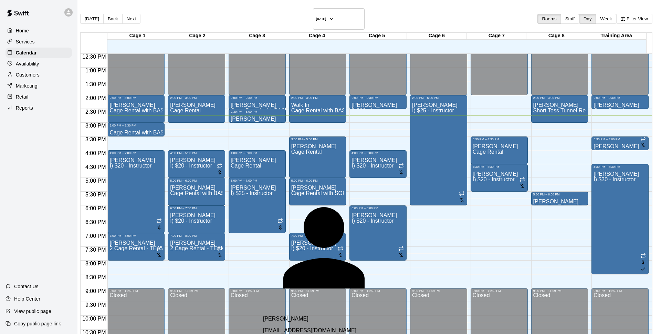
drag, startPoint x: 340, startPoint y: 194, endPoint x: 346, endPoint y: 197, distance: 6.2
click at [340, 315] on div "Nygel Johnson johnsonozell08@gmail.com" at bounding box center [344, 324] width 162 height 18
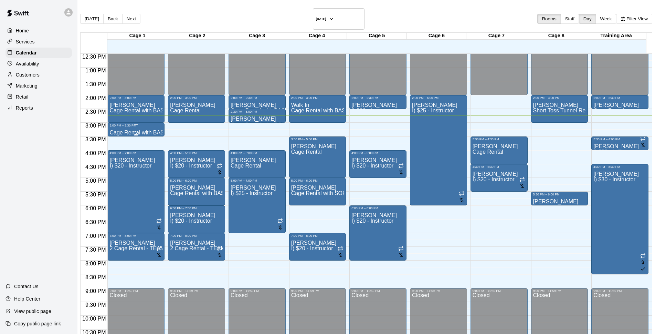
click at [153, 133] on p "Cage Rental with BASEBALL Pitching Machine" at bounding box center [135, 133] width 53 height 0
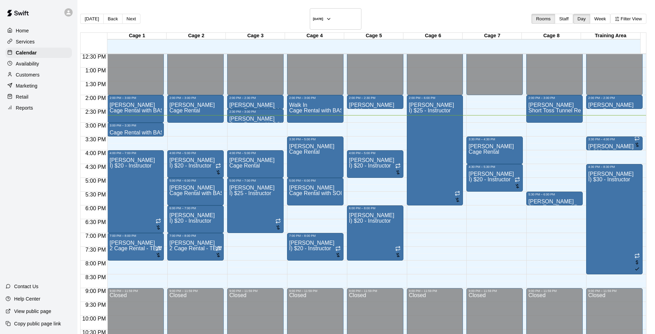
click at [146, 133] on p "Cage Rental with BASEBALL Pitching Machine" at bounding box center [135, 133] width 52 height 0
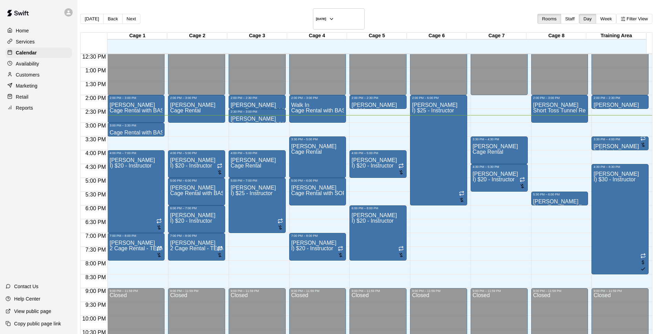
type input "*****"
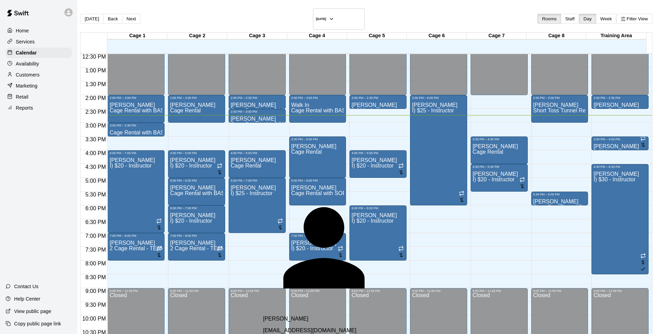
click at [349, 315] on div "Nygel Johnson johnsonozell08@gmail.com" at bounding box center [344, 324] width 162 height 18
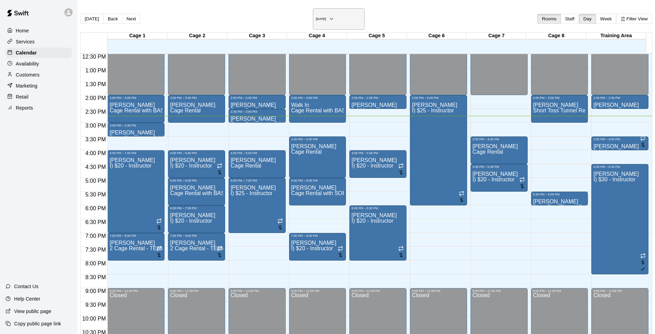
click at [329, 21] on button "[DATE]" at bounding box center [339, 18] width 52 height 21
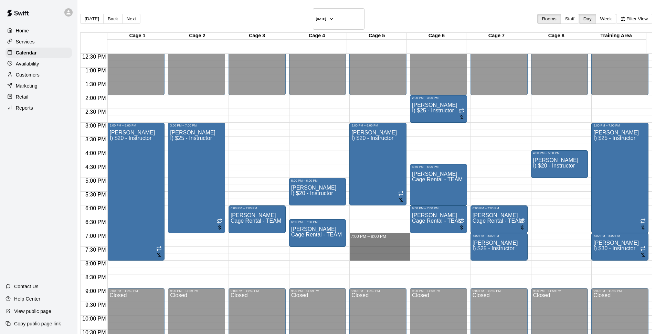
drag, startPoint x: 366, startPoint y: 227, endPoint x: 368, endPoint y: 246, distance: 19.1
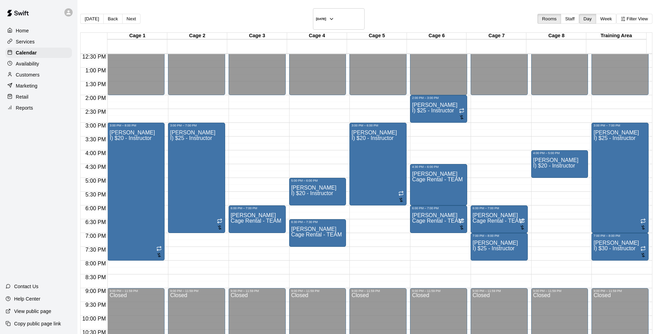
click at [192, 114] on li "I) $20 - Instructor" at bounding box center [114, 110] width 157 height 6
type input "**********"
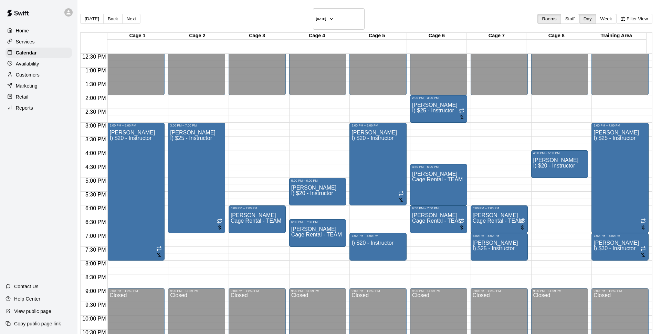
type input "******"
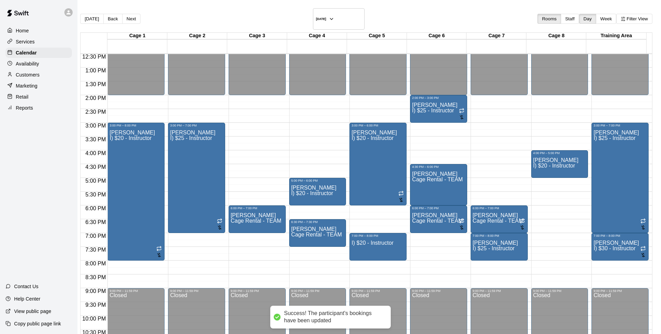
drag, startPoint x: 417, startPoint y: 242, endPoint x: 500, endPoint y: 217, distance: 85.8
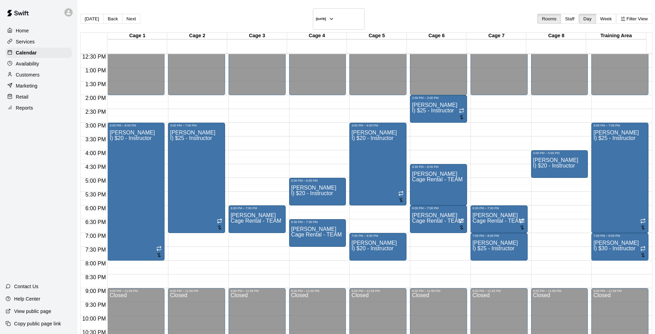
click at [413, 21] on div "Today Back Next Thursday Sep 18 Rooms Staff Day Week Filter View" at bounding box center [366, 20] width 572 height 24
click at [347, 33] on div "Cage 5" at bounding box center [377, 36] width 60 height 7
click at [340, 14] on button "[DATE]" at bounding box center [339, 18] width 52 height 21
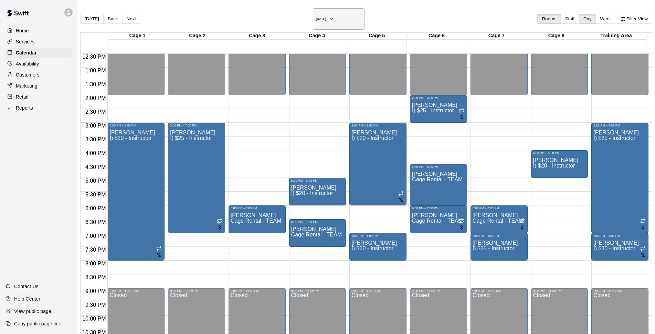
click at [334, 15] on icon "button" at bounding box center [332, 19] width 6 height 8
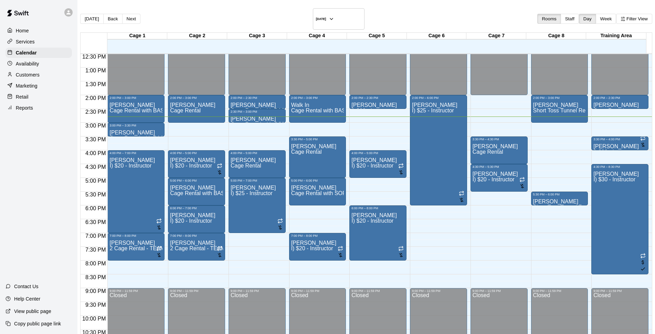
click at [419, 16] on div "[DATE] Back [DATE][DATE] Rooms Staff Day Week Filter View" at bounding box center [366, 20] width 572 height 24
click at [409, 12] on div "[DATE] Back [DATE][DATE] Rooms Staff Day Week Filter View" at bounding box center [366, 20] width 572 height 24
click at [214, 13] on div "[DATE] Back [DATE][DATE] Rooms Staff Day Week Filter View" at bounding box center [366, 20] width 572 height 24
click at [219, 13] on div "[DATE] Back [DATE][DATE] Rooms Staff Day Week Filter View" at bounding box center [366, 20] width 572 height 24
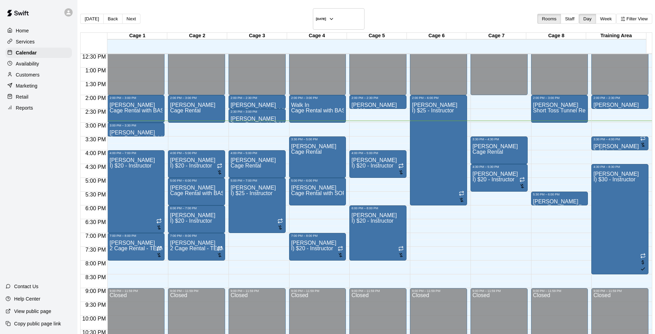
click at [219, 13] on div "[DATE] Back [DATE][DATE] Rooms Staff Day Week Filter View" at bounding box center [366, 20] width 572 height 24
click at [243, 6] on main "Today Back Next Monday Sep 15 Rooms Staff Day Week Filter View Cage 1 15 Mon Ca…" at bounding box center [366, 190] width 578 height 380
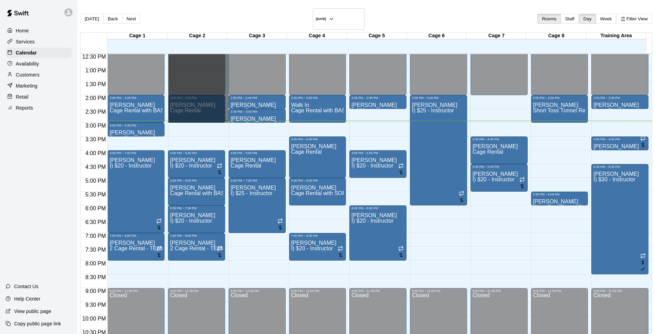
click at [189, 118] on div "12:00 AM – 2:00 PM Closed 2:00 PM – 3:00 PM Ariel Cendana Cage Rental 4:00 PM –…" at bounding box center [196, 39] width 57 height 661
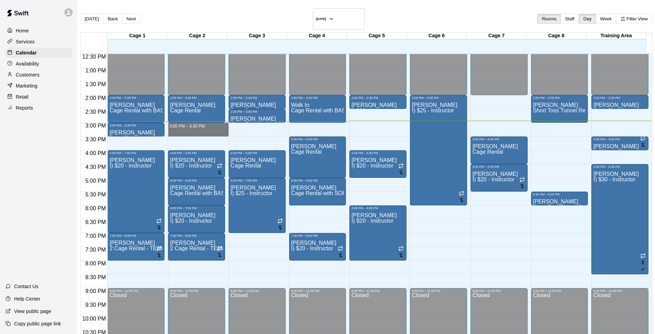
drag, startPoint x: 184, startPoint y: 117, endPoint x: 186, endPoint y: 126, distance: 9.2
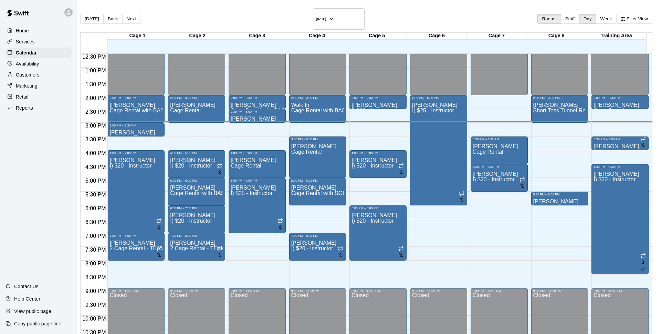
click at [192, 101] on li "Cage Rental with SOFTBALL Pitching Machine" at bounding box center [114, 98] width 157 height 6
type input "**********"
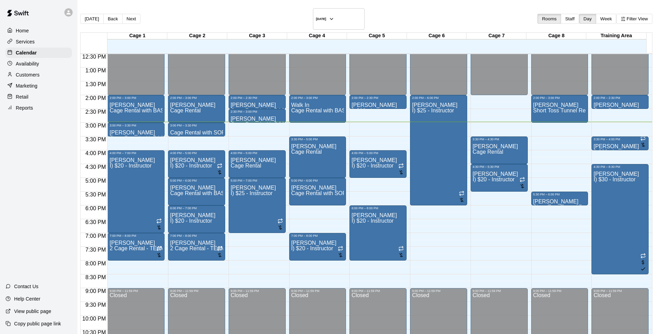
select select "**"
type input "*****"
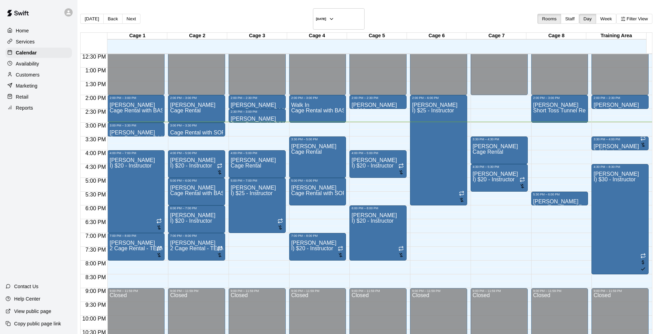
type input "**********"
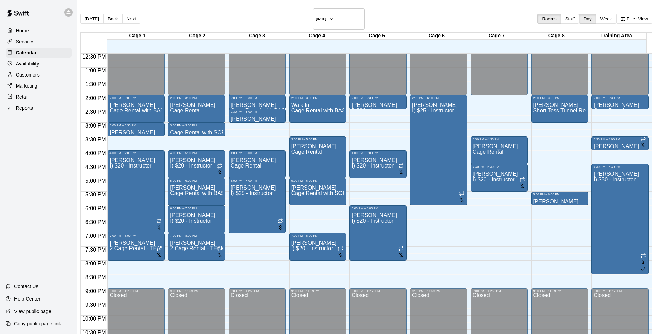
scroll to position [219, 0]
type input "**********"
select select "**"
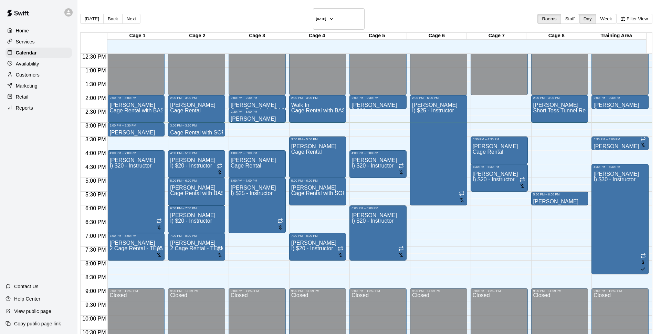
select select "**"
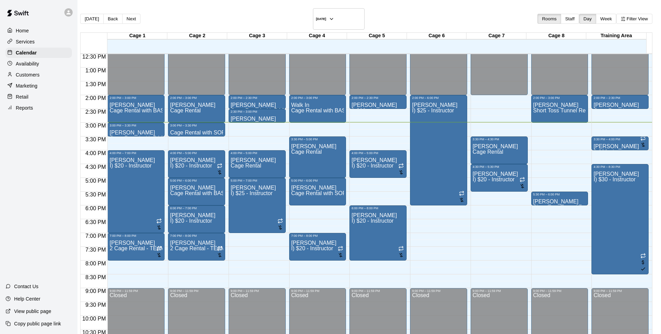
drag, startPoint x: 291, startPoint y: 174, endPoint x: 337, endPoint y: 212, distance: 60.4
drag, startPoint x: 393, startPoint y: 273, endPoint x: 406, endPoint y: 274, distance: 13.2
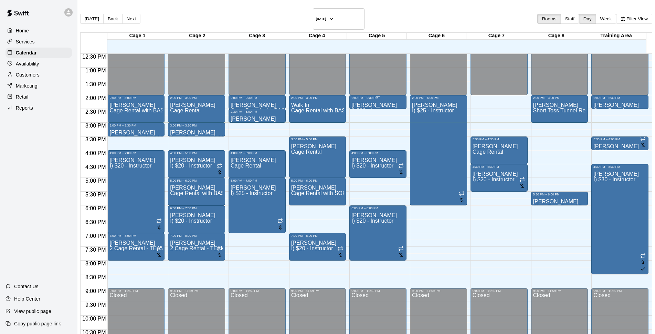
click at [367, 96] on div "2:00 PM – 2:30 PM" at bounding box center [378, 97] width 53 height 3
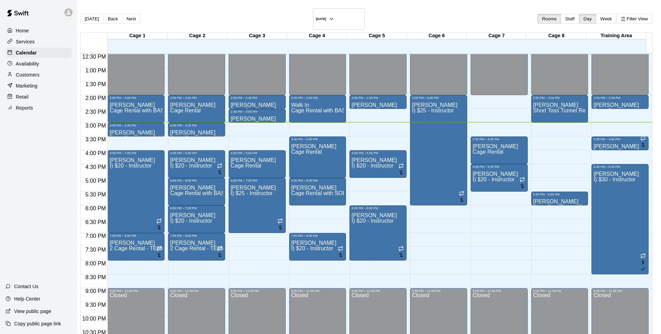
drag, startPoint x: 401, startPoint y: 276, endPoint x: 456, endPoint y: 276, distance: 54.7
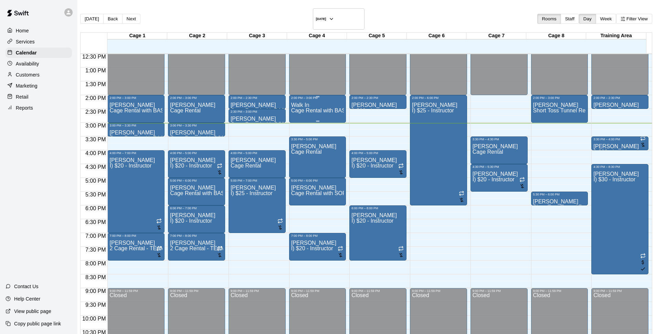
click at [300, 103] on div "Walk In Cage Rental with BASEBALL Pitching Machine" at bounding box center [317, 266] width 53 height 334
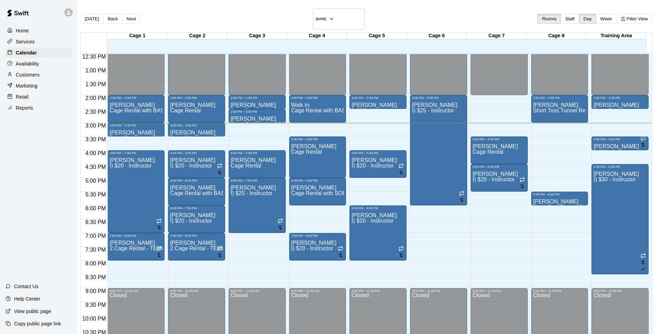
select select "**"
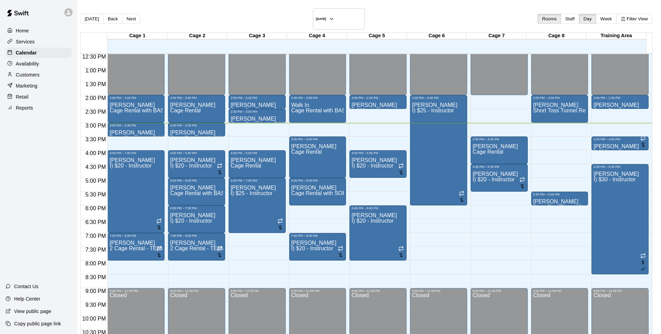
type input "*****"
type input "****"
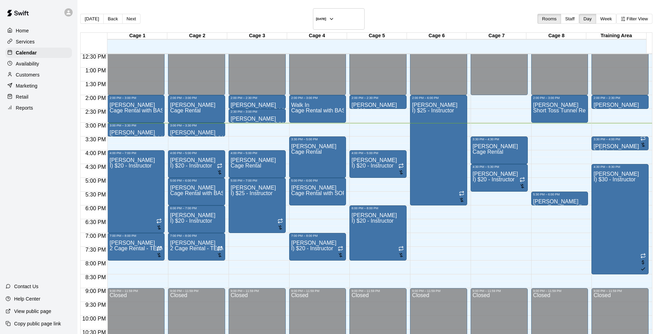
type input "**********"
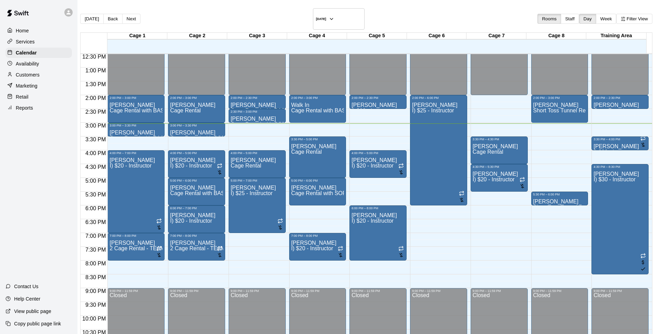
scroll to position [217, 0]
select select "**"
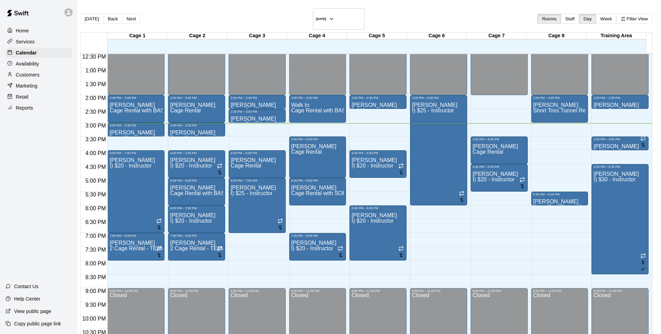
type textarea "*********"
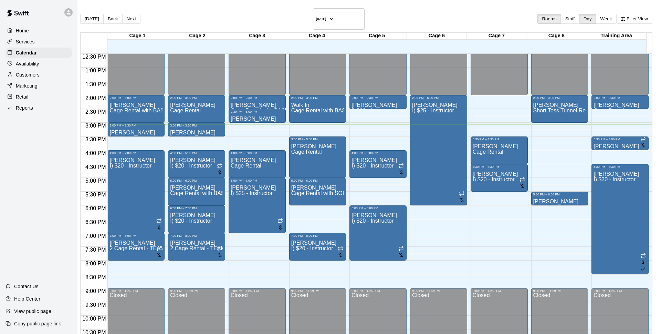
drag, startPoint x: 432, startPoint y: 259, endPoint x: 423, endPoint y: 255, distance: 9.3
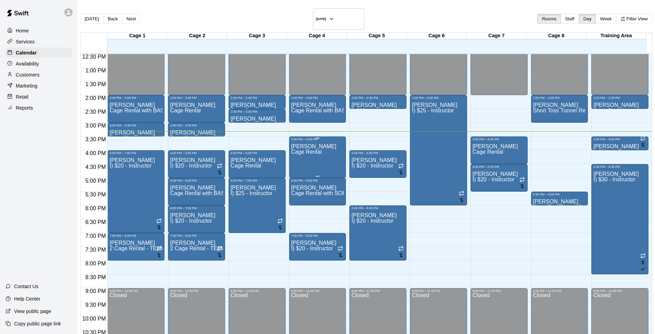
click at [343, 170] on div at bounding box center [343, 173] width 0 height 6
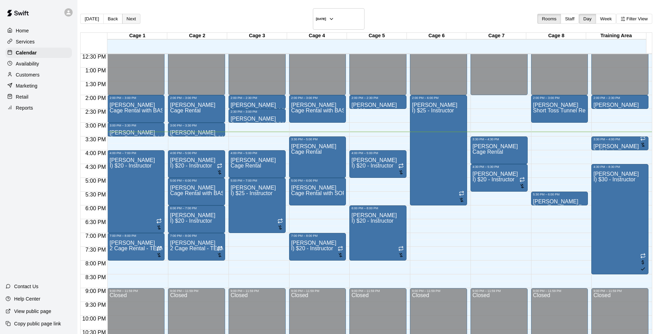
click at [138, 16] on button "Next" at bounding box center [131, 19] width 18 height 10
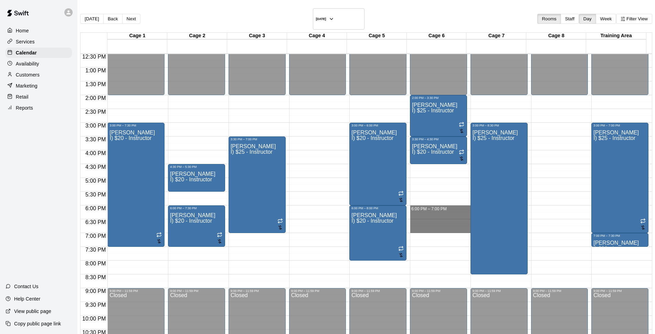
drag, startPoint x: 401, startPoint y: 198, endPoint x: 400, endPoint y: 220, distance: 22.1
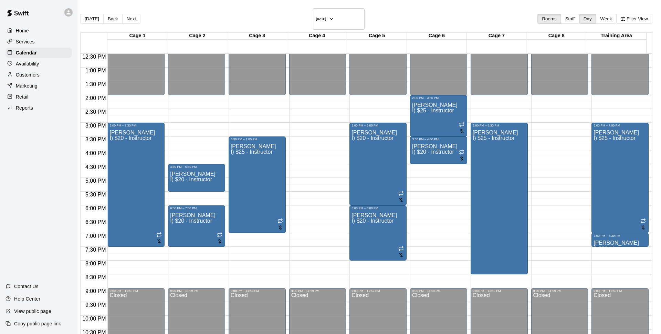
click at [192, 89] on li "Cage Rental" at bounding box center [114, 86] width 157 height 6
type input "**********"
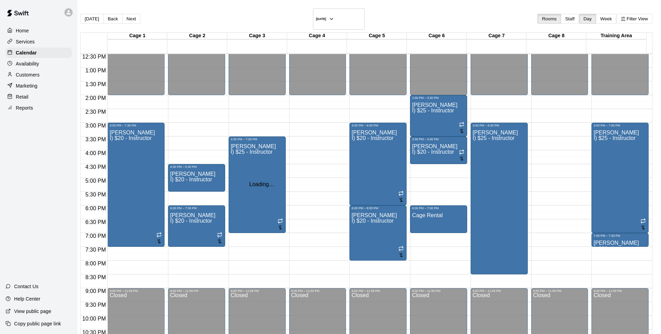
type input "*****"
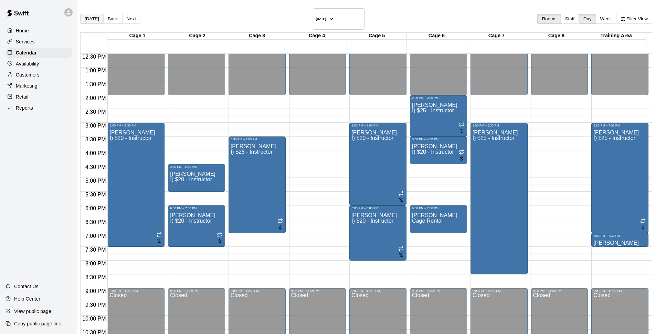
click at [101, 17] on button "[DATE]" at bounding box center [91, 19] width 23 height 10
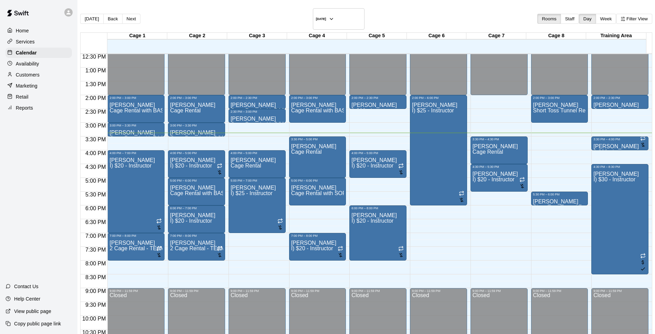
click at [385, 10] on div "[DATE] Back [DATE][DATE] Rooms Staff Day Week Filter View" at bounding box center [366, 20] width 572 height 24
click at [465, 10] on div "[DATE] Back [DATE][DATE] Rooms Staff Day Week Filter View" at bounding box center [366, 20] width 572 height 24
click at [326, 17] on h6 "[DATE]" at bounding box center [321, 18] width 10 height 3
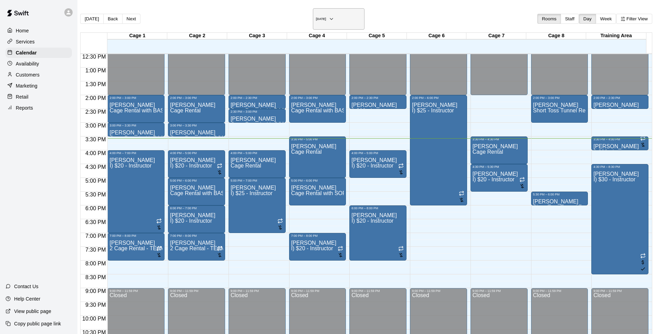
click at [326, 17] on h6 "[DATE]" at bounding box center [321, 18] width 10 height 3
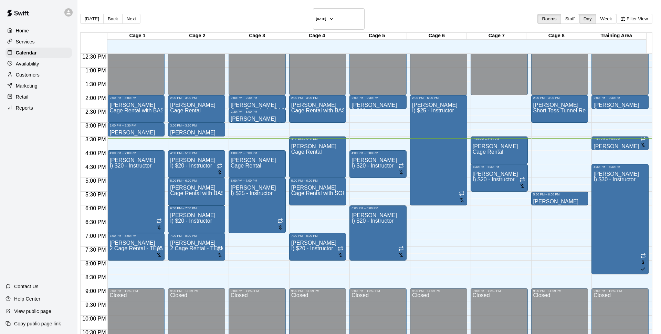
drag, startPoint x: 321, startPoint y: 83, endPoint x: 415, endPoint y: 107, distance: 96.9
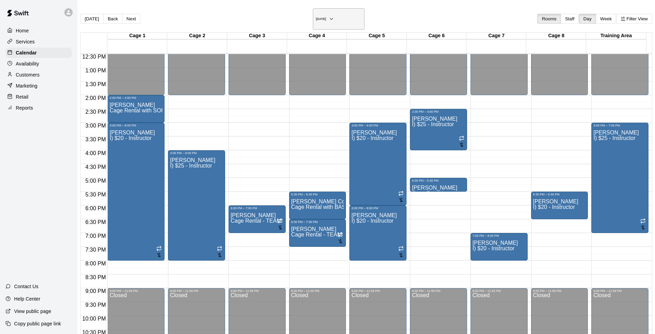
click at [339, 9] on button "[DATE]" at bounding box center [339, 18] width 52 height 21
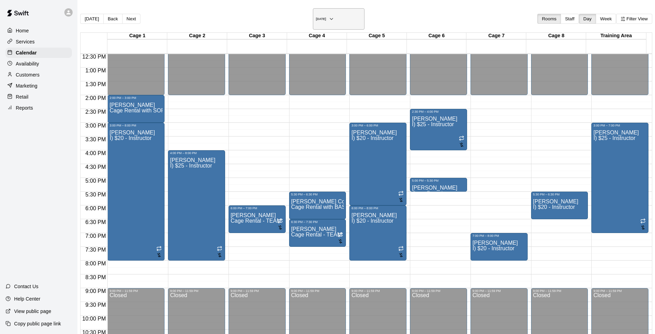
click at [326, 17] on h6 "[DATE]" at bounding box center [321, 18] width 10 height 3
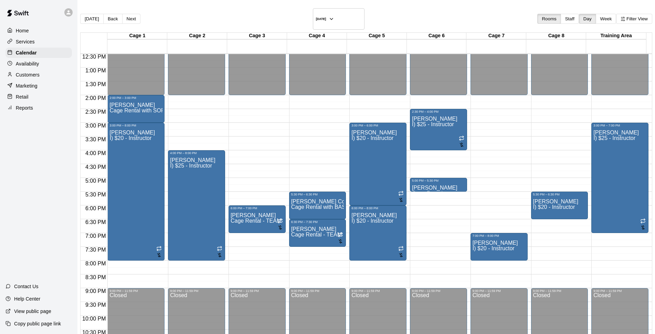
click at [370, 9] on div "Today Back Next Wednesday Sep 17 Rooms Staff Day Week Filter View" at bounding box center [366, 20] width 572 height 24
drag, startPoint x: 370, startPoint y: 9, endPoint x: 363, endPoint y: 12, distance: 8.1
click at [365, 11] on div "Today Back Next Wednesday Sep 17 Rooms Staff Day Week Filter View" at bounding box center [366, 20] width 572 height 24
click at [392, 10] on div "Today Back Next Wednesday Sep 17 Rooms Staff Day Week Filter View" at bounding box center [366, 20] width 572 height 24
click at [415, 14] on div "Today Back Next Wednesday Sep 17 Rooms Staff Day Week Filter View" at bounding box center [366, 20] width 572 height 24
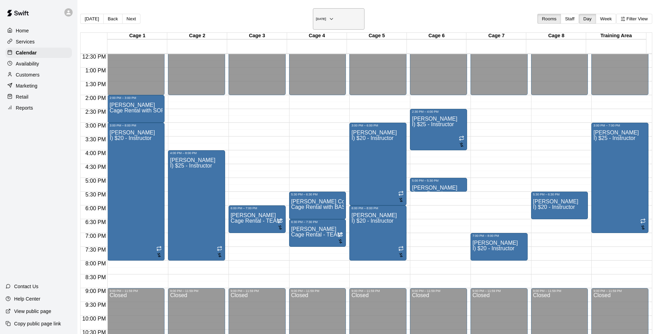
click at [316, 17] on h6 "[DATE]" at bounding box center [321, 18] width 10 height 3
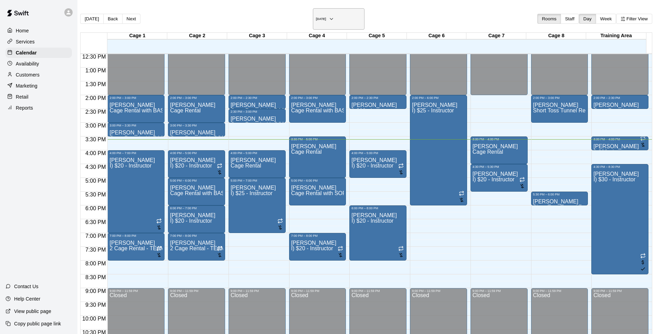
click at [324, 17] on h6 "[DATE]" at bounding box center [321, 18] width 10 height 3
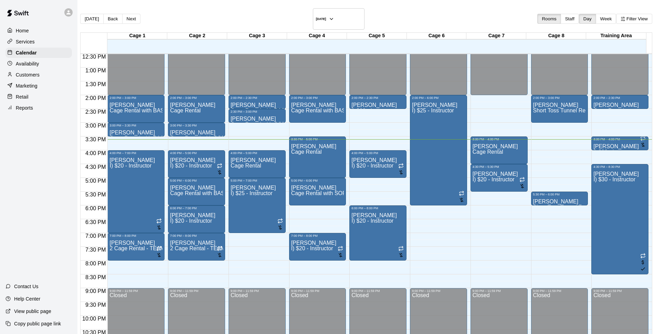
click at [21, 76] on p "Customers" at bounding box center [28, 74] width 24 height 7
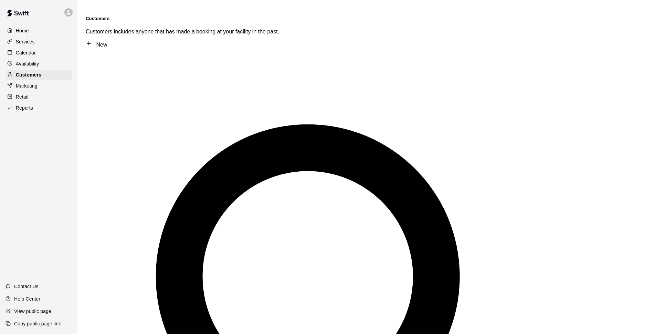
type input "****"
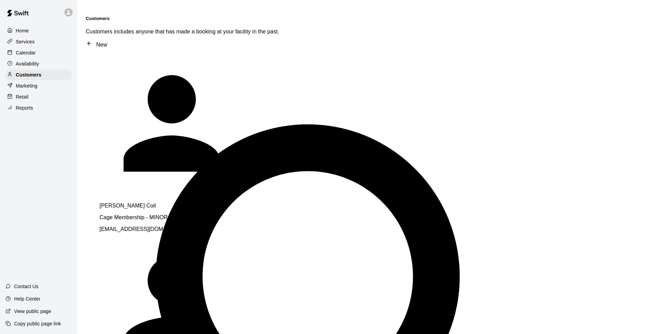
drag, startPoint x: 144, startPoint y: 56, endPoint x: 207, endPoint y: 64, distance: 63.5
click at [145, 202] on div "Dillon Coil Cage Membership - MINOR LEAGUE dilloncoil@gmail.com" at bounding box center [195, 217] width 193 height 30
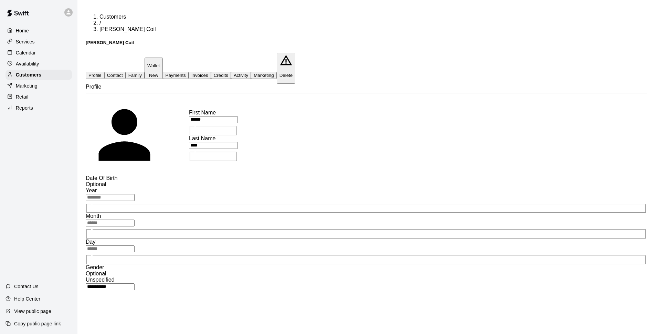
click at [189, 72] on button "Payments" at bounding box center [176, 75] width 26 height 7
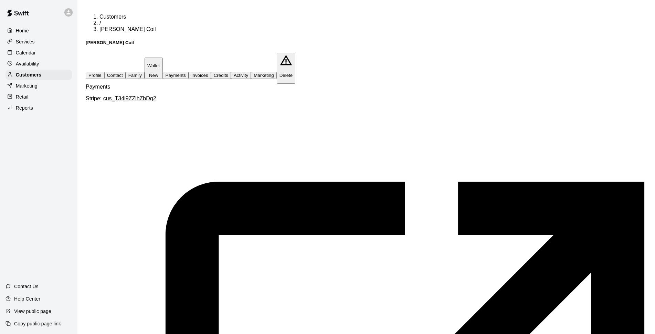
click at [231, 72] on button "Credits" at bounding box center [221, 75] width 20 height 7
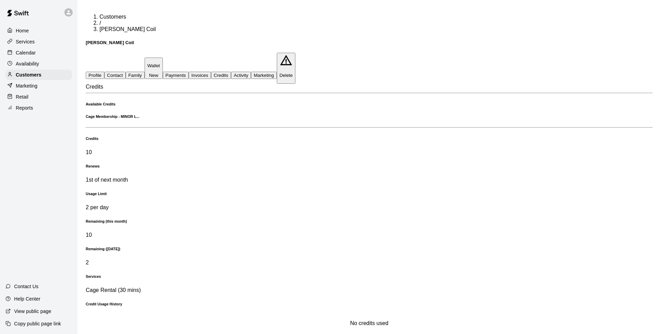
click at [211, 72] on button "Invoices" at bounding box center [200, 75] width 22 height 7
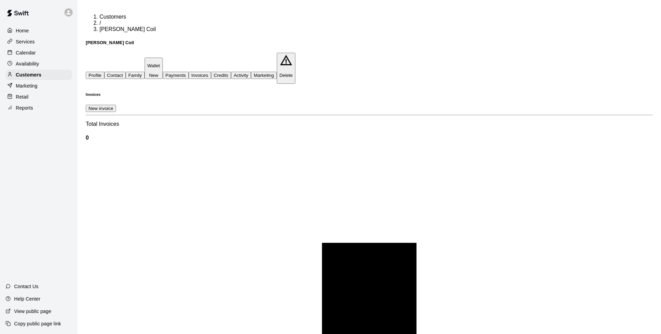
click at [189, 72] on button "Payments" at bounding box center [176, 75] width 26 height 7
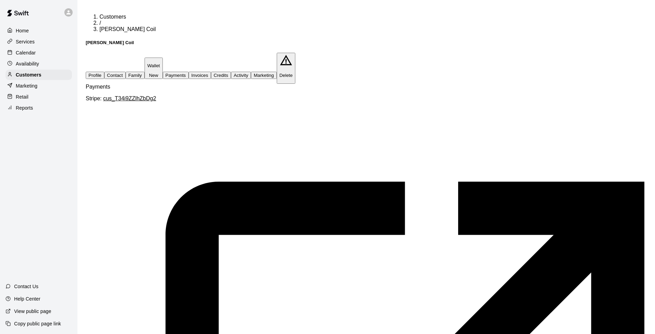
click at [126, 72] on button "Contact" at bounding box center [114, 75] width 21 height 7
select select "**"
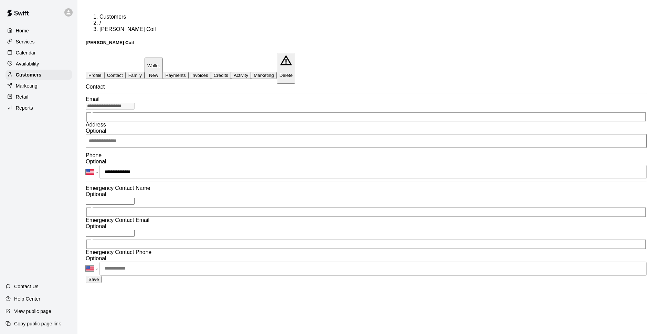
click at [189, 72] on button "Payments" at bounding box center [176, 75] width 26 height 7
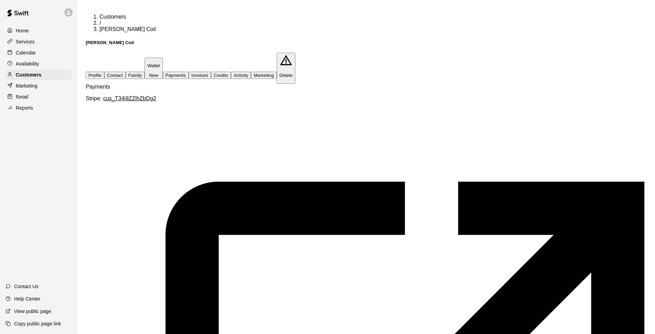
click at [211, 72] on button "Invoices" at bounding box center [200, 75] width 22 height 7
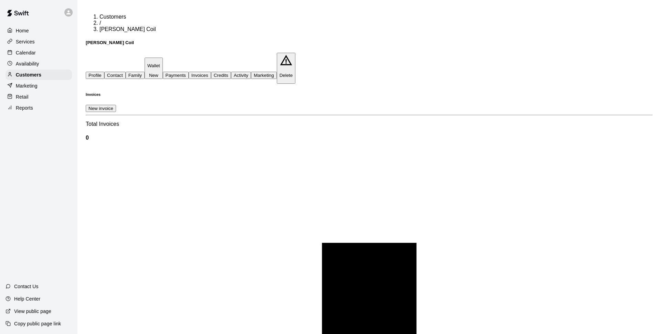
click at [231, 72] on button "Credits" at bounding box center [221, 75] width 20 height 7
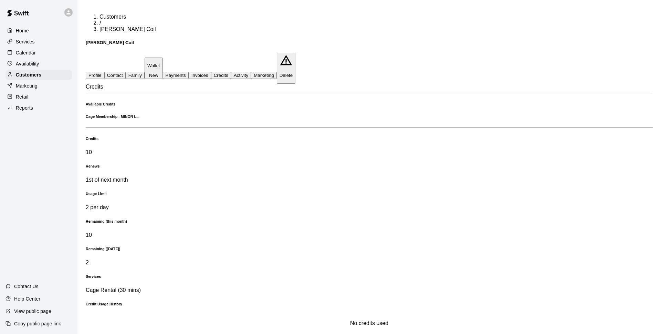
drag, startPoint x: 242, startPoint y: 44, endPoint x: 220, endPoint y: 18, distance: 34.4
click at [189, 72] on button "Payments" at bounding box center [176, 75] width 26 height 7
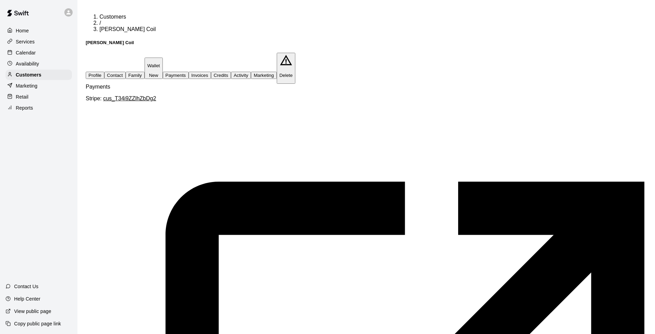
click at [211, 72] on button "Invoices" at bounding box center [200, 75] width 22 height 7
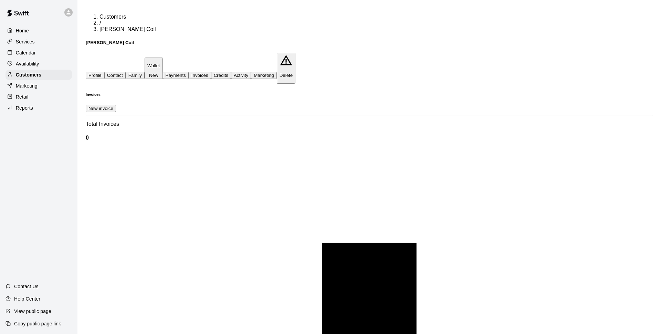
click at [231, 72] on button "Credits" at bounding box center [221, 75] width 20 height 7
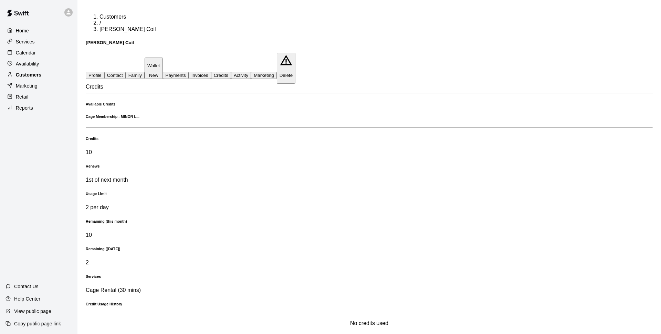
click at [55, 76] on div "Customers" at bounding box center [39, 75] width 66 height 10
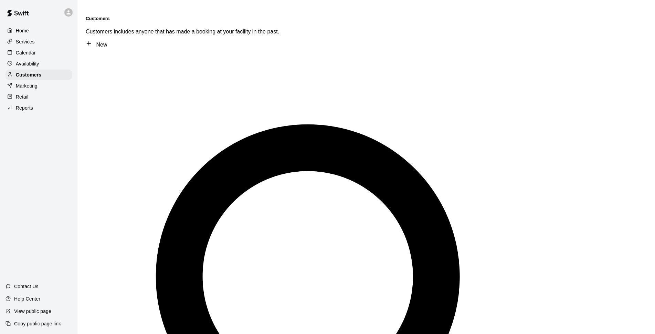
type input "****"
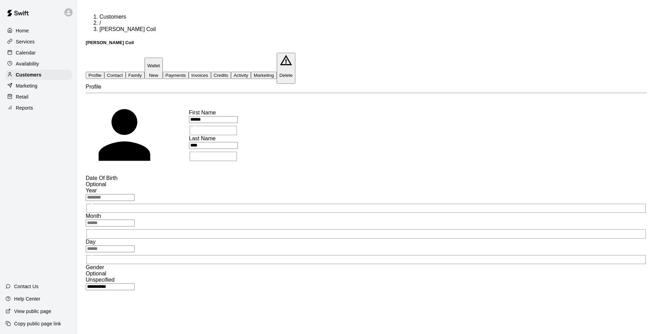
click at [231, 72] on button "Credits" at bounding box center [221, 75] width 20 height 7
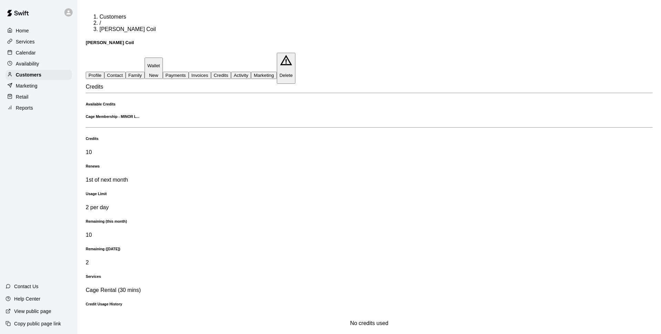
click at [171, 164] on div "Renews 1st of next month" at bounding box center [369, 173] width 567 height 19
click at [211, 72] on button "Invoices" at bounding box center [200, 75] width 22 height 7
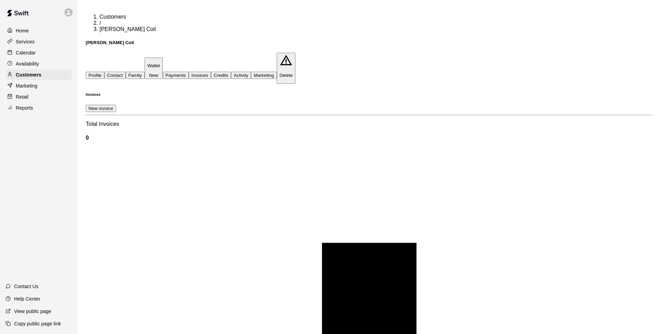
click at [251, 72] on button "Activity" at bounding box center [241, 75] width 20 height 7
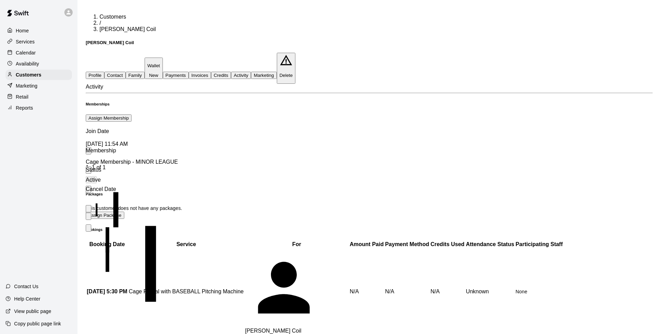
click at [132, 114] on button "Assign Membership" at bounding box center [109, 117] width 46 height 7
click at [95, 221] on icon "more actions" at bounding box center [93, 221] width 6 height 1
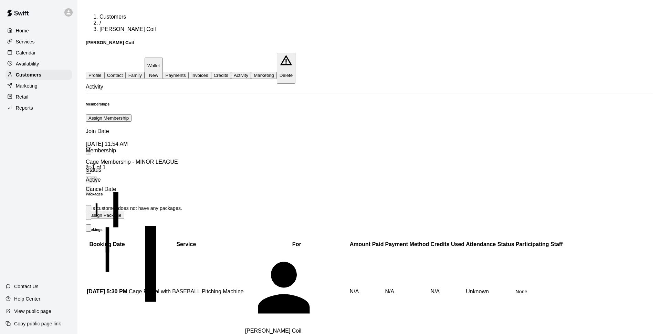
drag, startPoint x: 415, startPoint y: 127, endPoint x: 411, endPoint y: 131, distance: 5.1
click at [88, 218] on icon "more actions" at bounding box center [88, 218] width 0 height 0
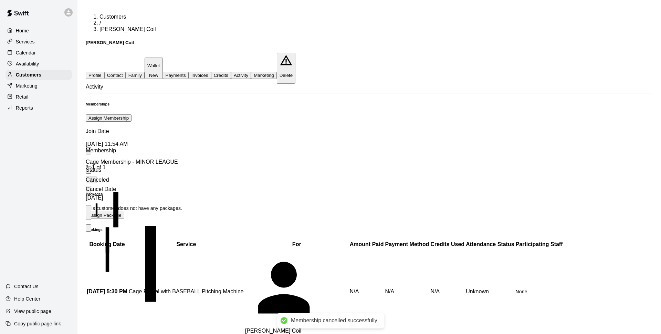
click at [132, 114] on button "Assign Membership" at bounding box center [109, 117] width 46 height 7
type input "**********"
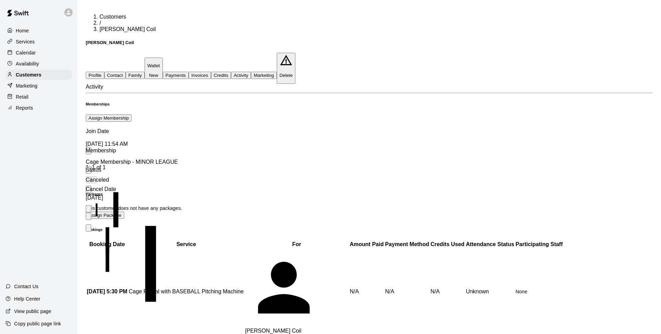
drag, startPoint x: 398, startPoint y: 296, endPoint x: 465, endPoint y: 248, distance: 82.1
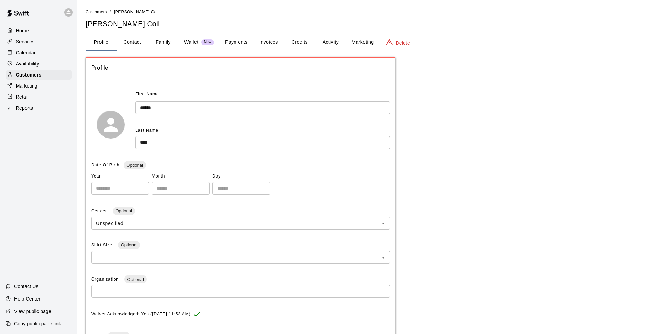
click at [238, 48] on button "Payments" at bounding box center [236, 42] width 33 height 17
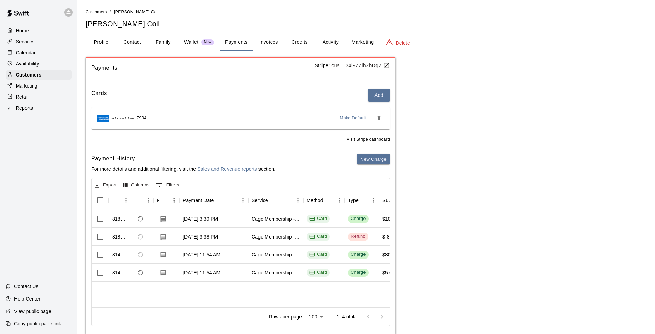
click at [274, 40] on button "Invoices" at bounding box center [268, 42] width 31 height 17
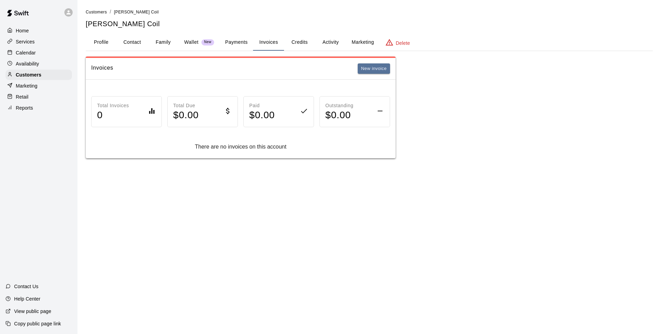
click at [312, 39] on button "Credits" at bounding box center [299, 42] width 31 height 17
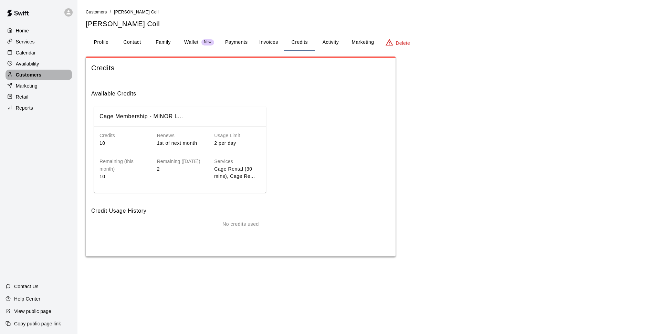
click at [50, 77] on div "Customers" at bounding box center [39, 75] width 66 height 10
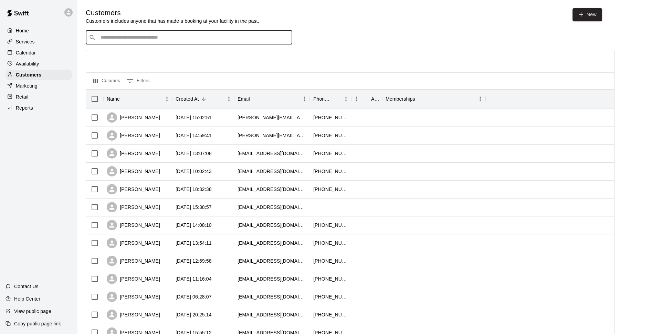
click at [122, 38] on input "Search customers by name or email" at bounding box center [193, 37] width 191 height 7
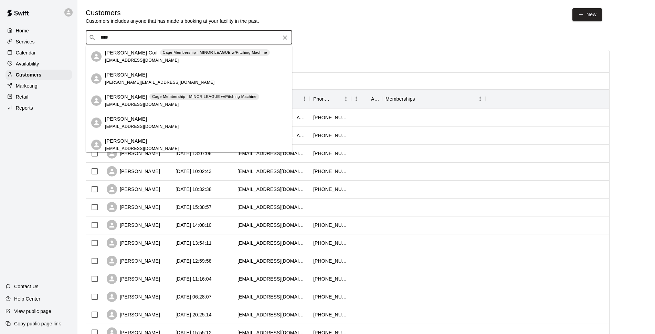
type input "****"
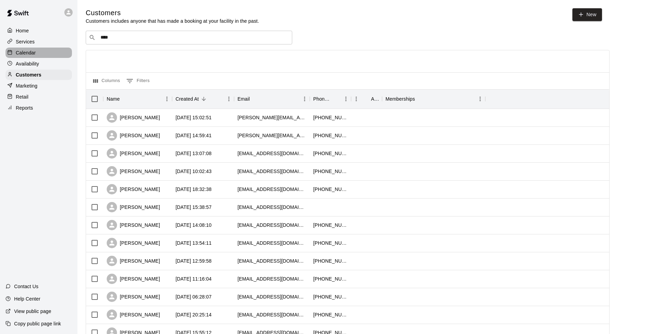
click at [16, 55] on p "Calendar" at bounding box center [26, 52] width 20 height 7
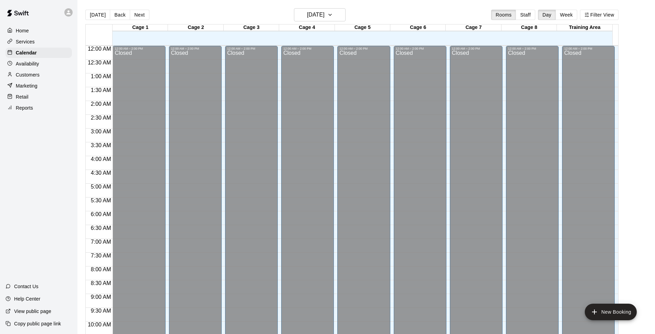
scroll to position [345, 0]
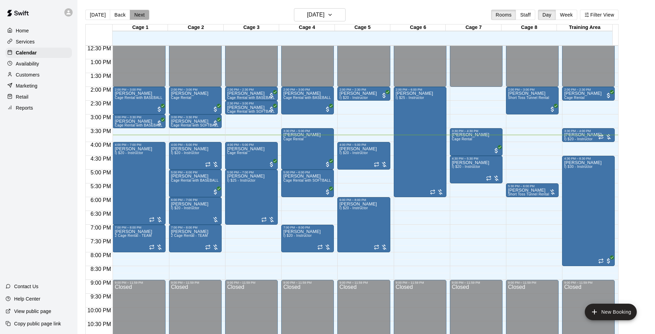
click at [135, 16] on button "Next" at bounding box center [139, 15] width 19 height 10
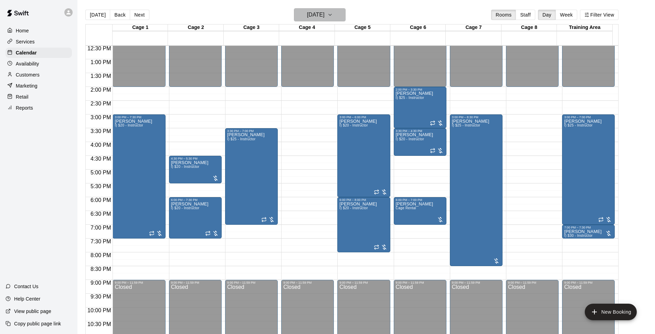
click at [325, 16] on h6 "[DATE]" at bounding box center [316, 15] width 18 height 10
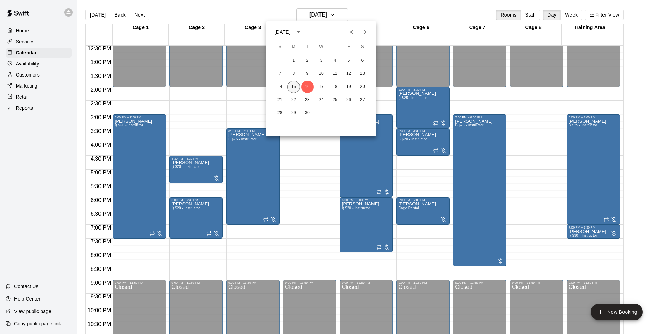
click at [298, 88] on button "15" at bounding box center [293, 87] width 12 height 12
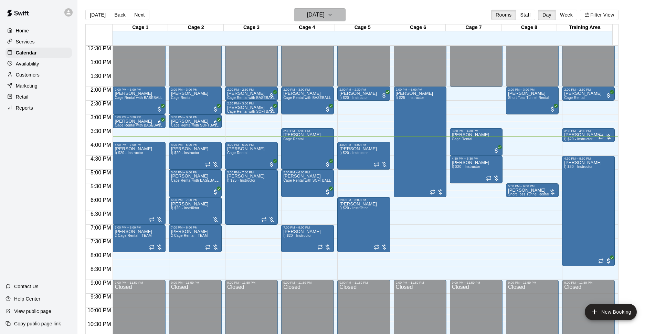
click at [309, 12] on h6 "[DATE]" at bounding box center [316, 15] width 18 height 10
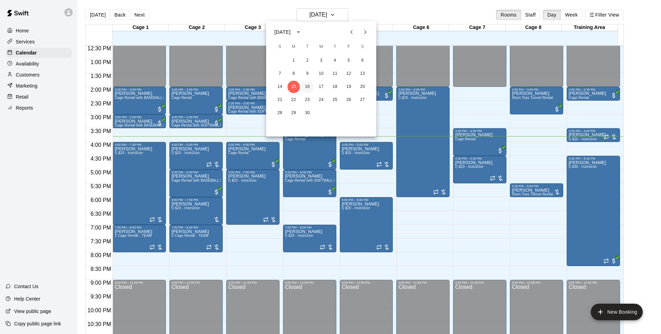
click at [311, 83] on button "16" at bounding box center [307, 87] width 12 height 12
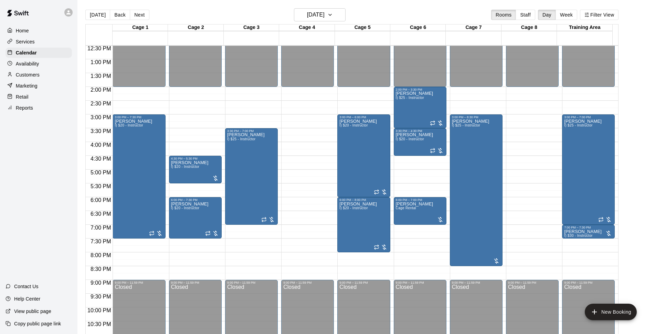
click at [398, 17] on div "[DATE] Back [DATE][DATE] Rooms Staff Day Week Filter View" at bounding box center [351, 16] width 533 height 16
click at [310, 14] on h6 "[DATE]" at bounding box center [316, 15] width 18 height 10
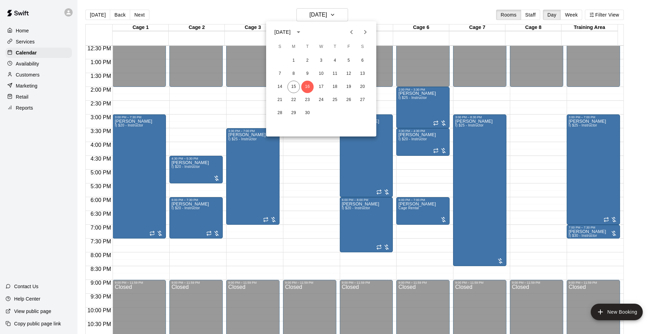
click at [394, 15] on div at bounding box center [330, 167] width 661 height 334
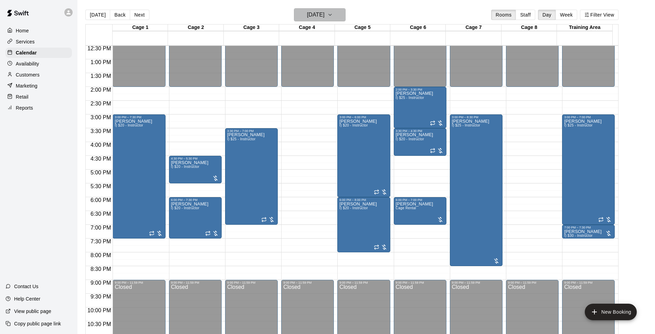
click at [325, 14] on h6 "[DATE]" at bounding box center [316, 15] width 18 height 10
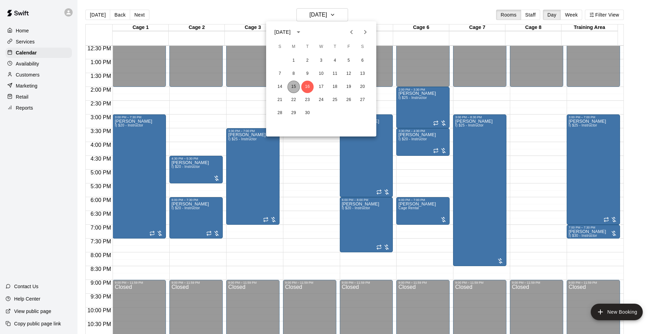
click at [295, 86] on button "15" at bounding box center [293, 87] width 12 height 12
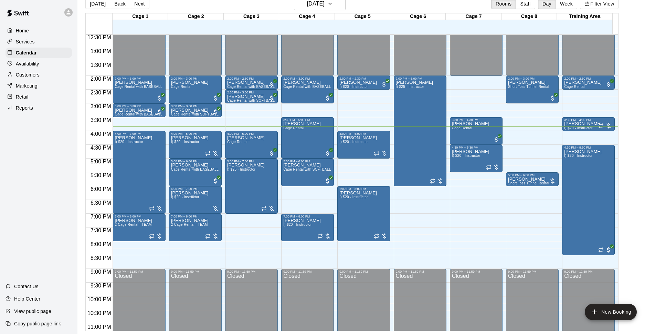
click at [388, 7] on div "[DATE] Back [DATE][DATE] Rooms Staff Day Week Filter View" at bounding box center [351, 5] width 533 height 16
click at [318, 8] on h6 "[DATE]" at bounding box center [316, 4] width 18 height 10
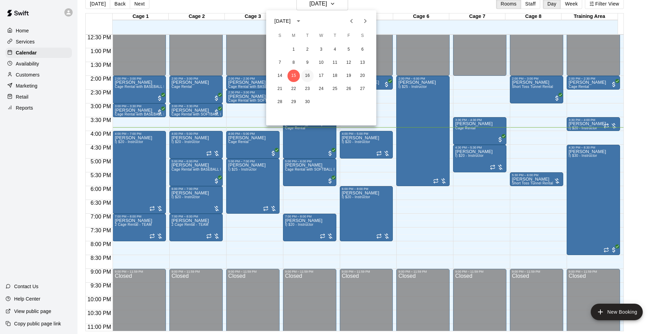
click at [308, 74] on button "16" at bounding box center [307, 76] width 12 height 12
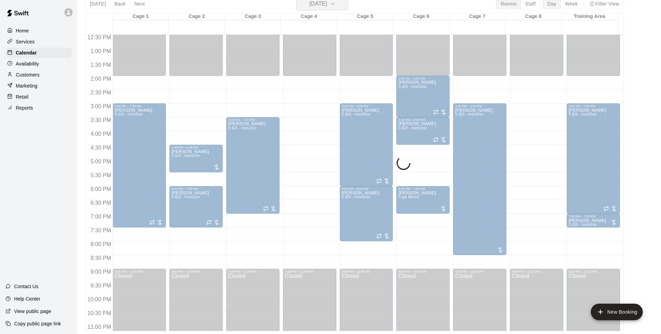
scroll to position [8, 0]
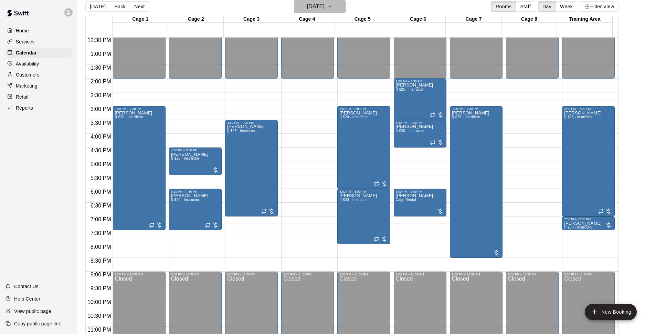
click at [325, 4] on h6 "[DATE]" at bounding box center [316, 7] width 18 height 10
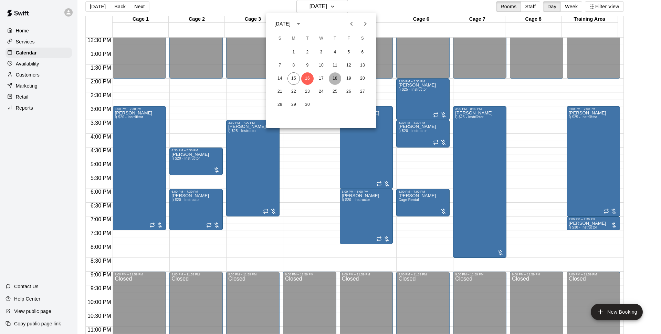
click at [335, 75] on button "18" at bounding box center [335, 78] width 12 height 12
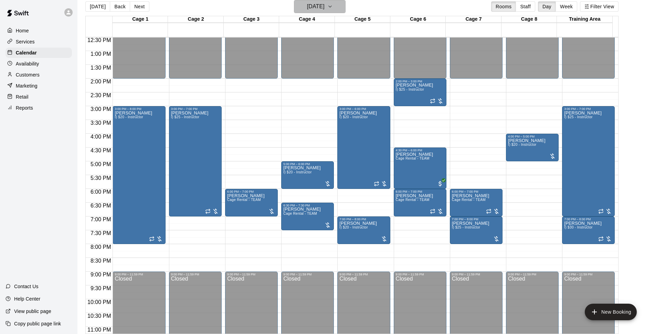
click at [315, 6] on h6 "[DATE]" at bounding box center [316, 7] width 18 height 10
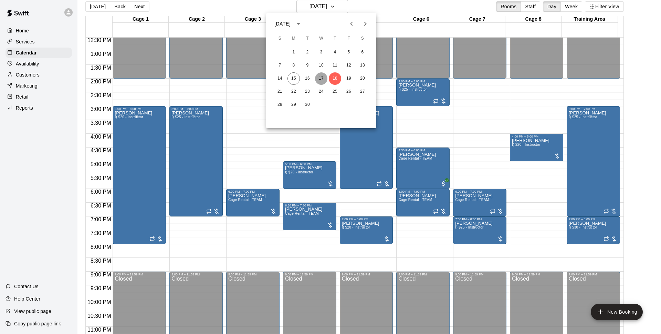
drag, startPoint x: 323, startPoint y: 76, endPoint x: 384, endPoint y: 12, distance: 87.9
click at [323, 76] on button "17" at bounding box center [321, 78] width 12 height 12
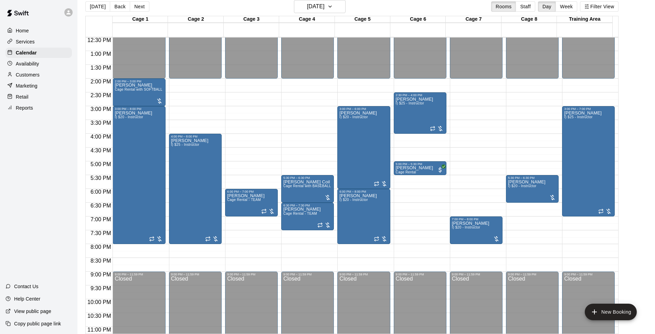
click at [413, 11] on div "Today Back Next Wednesday Sep 17 Rooms Staff Day Week Filter View" at bounding box center [351, 8] width 533 height 16
click at [320, 4] on h6 "[DATE]" at bounding box center [316, 7] width 18 height 10
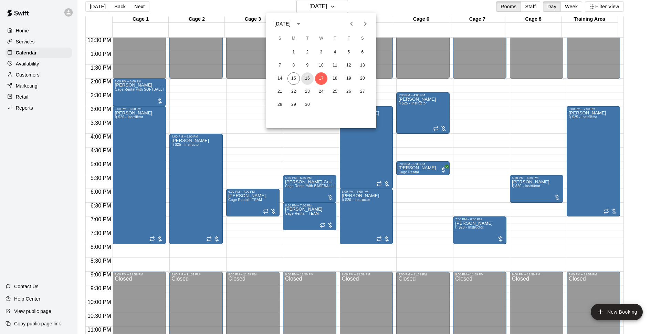
drag, startPoint x: 306, startPoint y: 76, endPoint x: 447, endPoint y: 81, distance: 140.9
click at [306, 76] on button "16" at bounding box center [307, 78] width 12 height 12
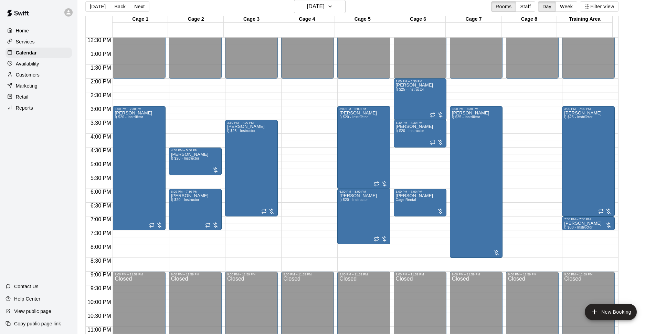
click at [423, 6] on div "[DATE] Back [DATE][DATE] Rooms Staff Day Week Filter View" at bounding box center [351, 8] width 533 height 16
click at [333, 8] on icon "button" at bounding box center [330, 6] width 6 height 8
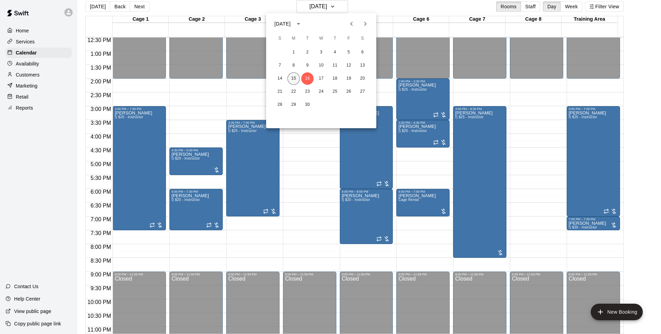
click at [295, 80] on button "15" at bounding box center [293, 78] width 12 height 12
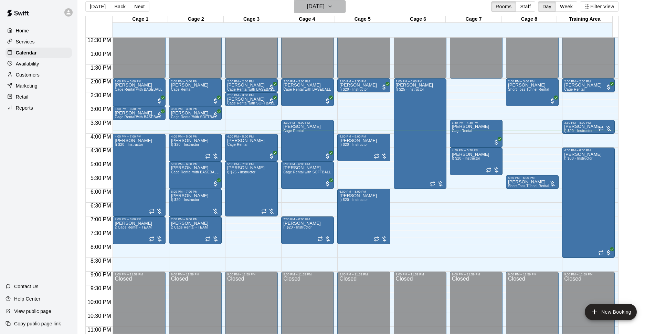
click at [325, 3] on h6 "[DATE]" at bounding box center [316, 7] width 18 height 10
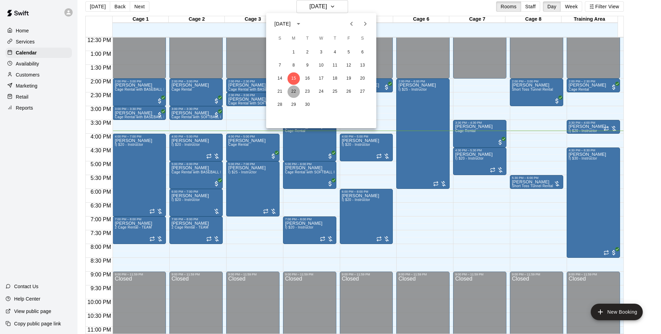
click at [294, 93] on button "22" at bounding box center [293, 91] width 12 height 12
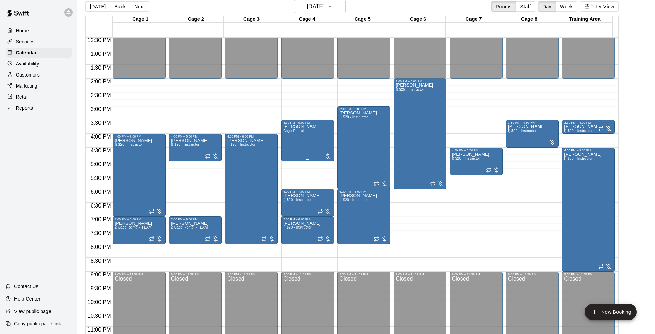
click at [284, 131] on span "Cage Rental" at bounding box center [293, 131] width 20 height 4
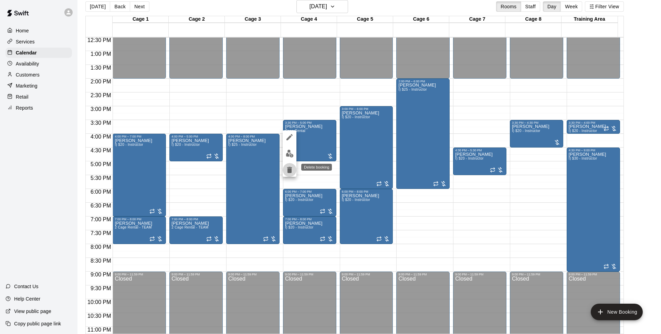
click at [288, 171] on icon "delete" at bounding box center [289, 170] width 5 height 6
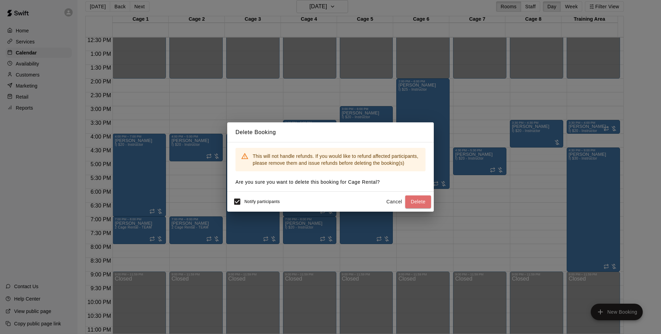
drag, startPoint x: 415, startPoint y: 203, endPoint x: 587, endPoint y: 151, distance: 180.3
click at [416, 203] on button "Delete" at bounding box center [418, 201] width 26 height 13
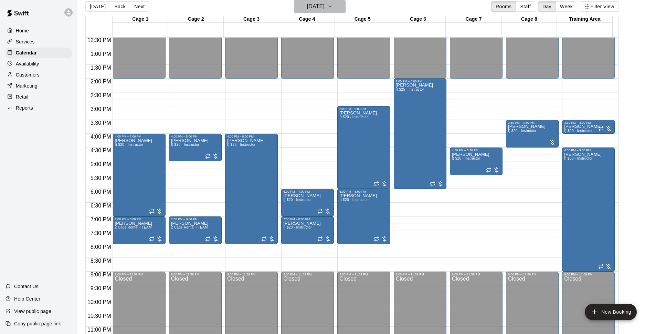
click at [323, 10] on h6 "Monday Sep 22" at bounding box center [316, 7] width 18 height 10
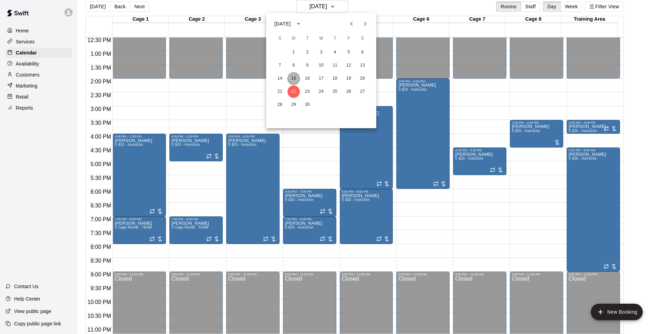
click at [295, 79] on button "15" at bounding box center [293, 78] width 12 height 12
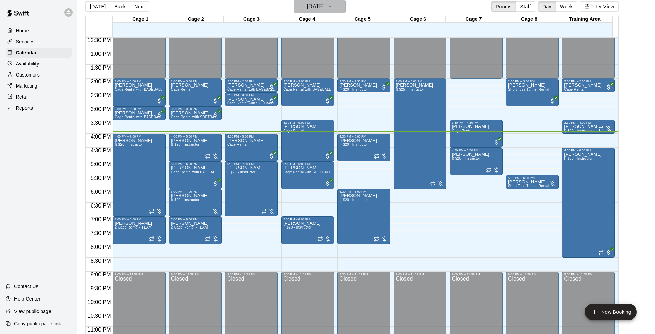
click at [325, 6] on h6 "[DATE]" at bounding box center [316, 7] width 18 height 10
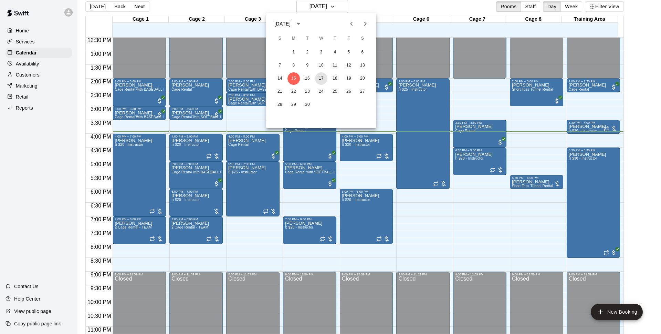
drag, startPoint x: 320, startPoint y: 79, endPoint x: 515, endPoint y: 161, distance: 211.3
click at [321, 79] on button "17" at bounding box center [321, 78] width 12 height 12
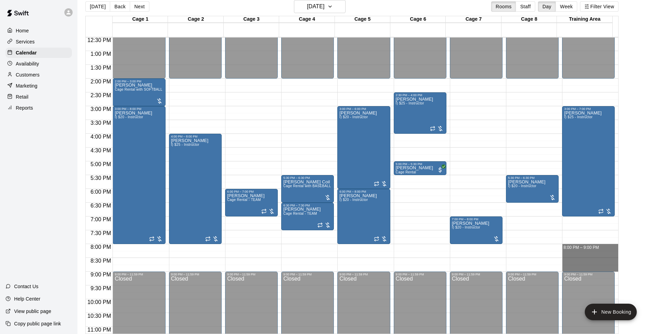
drag, startPoint x: 584, startPoint y: 246, endPoint x: 585, endPoint y: 268, distance: 21.4
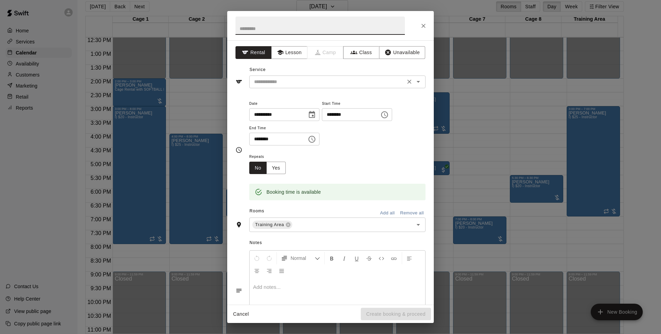
click at [385, 84] on input "text" at bounding box center [327, 81] width 152 height 9
click at [290, 64] on div "Service ​" at bounding box center [330, 76] width 190 height 24
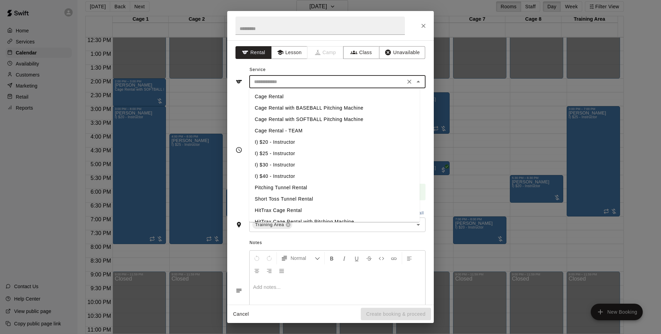
click at [307, 77] on input "text" at bounding box center [327, 81] width 152 height 9
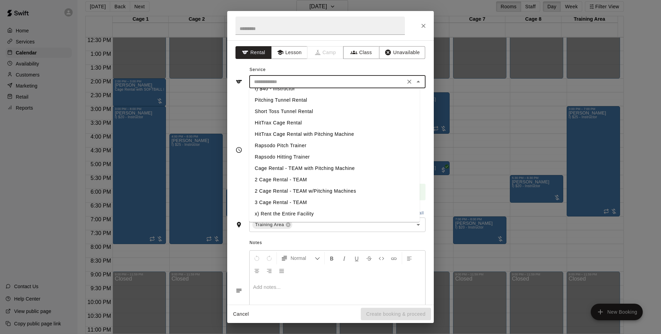
scroll to position [88, 0]
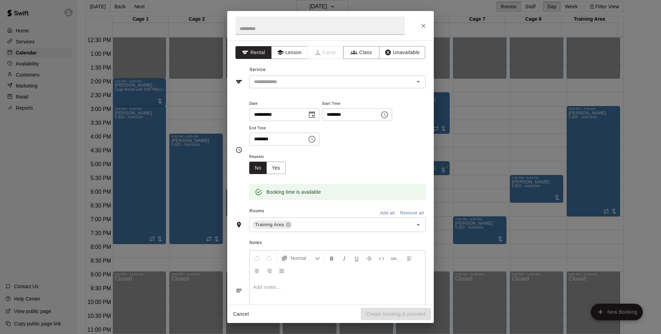
click at [239, 136] on div "**********" at bounding box center [330, 149] width 190 height 101
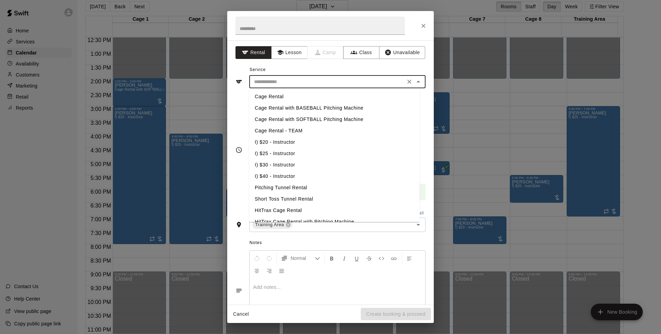
click at [322, 83] on input "text" at bounding box center [327, 81] width 152 height 9
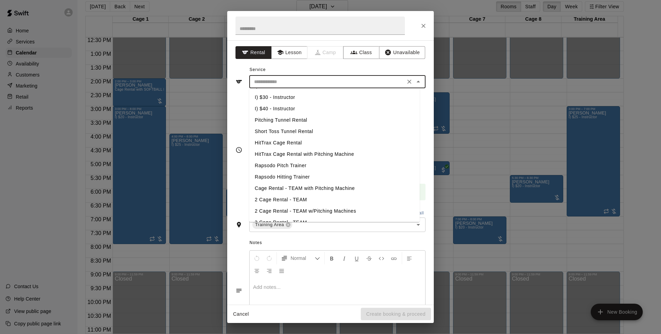
scroll to position [0, 0]
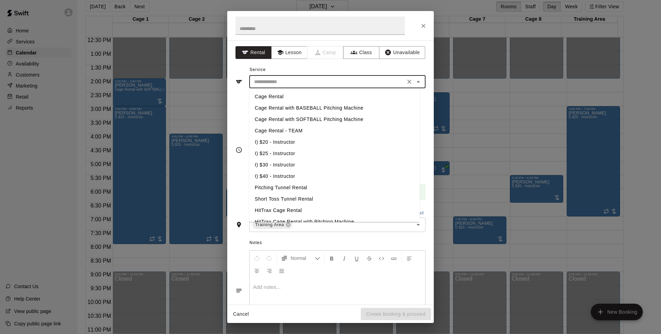
click at [294, 186] on li "Pitching Tunnel Rental" at bounding box center [334, 187] width 170 height 11
type input "**********"
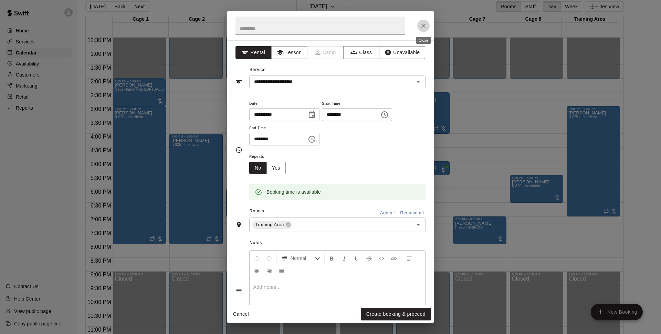
click at [422, 25] on icon "Close" at bounding box center [423, 25] width 7 height 7
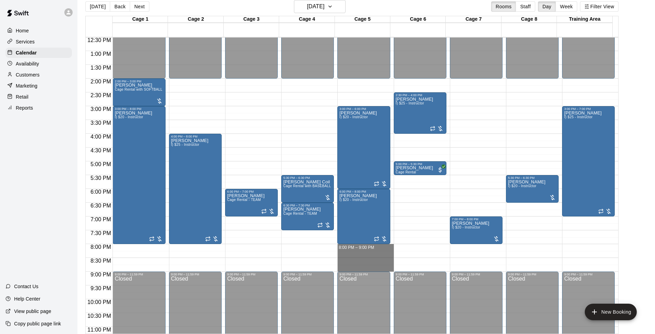
drag, startPoint x: 340, startPoint y: 247, endPoint x: 347, endPoint y: 265, distance: 19.4
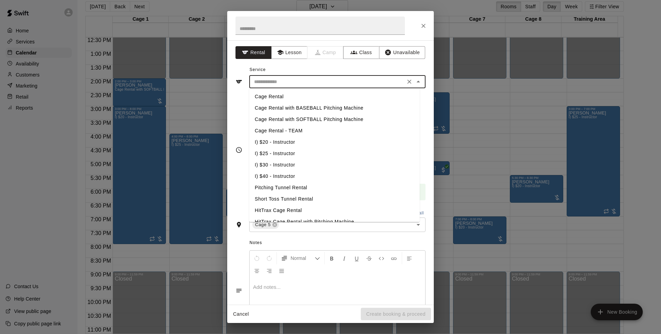
click at [327, 78] on input "text" at bounding box center [327, 81] width 152 height 9
click at [297, 185] on li "Pitching Tunnel Rental" at bounding box center [334, 187] width 170 height 11
type input "**********"
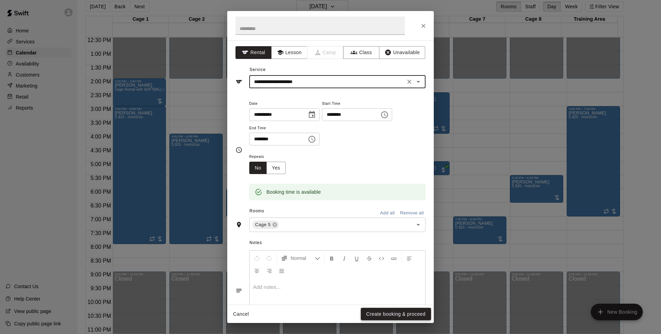
click at [393, 314] on button "Create booking & proceed" at bounding box center [396, 313] width 70 height 13
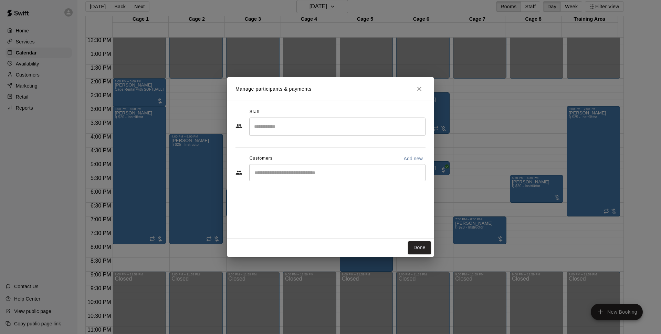
click at [295, 174] on input "Start typing to search customers..." at bounding box center [337, 172] width 170 height 7
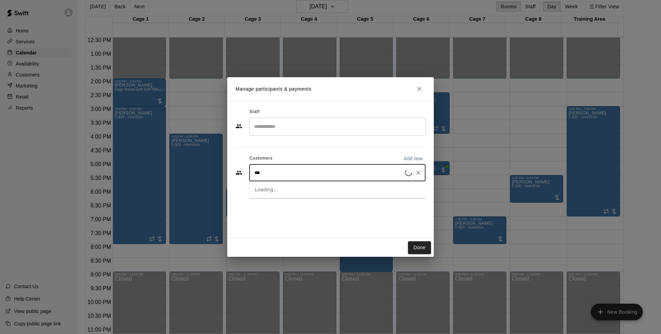
type input "****"
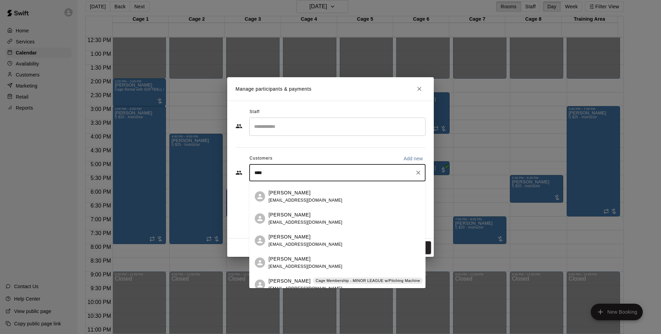
scroll to position [176, 0]
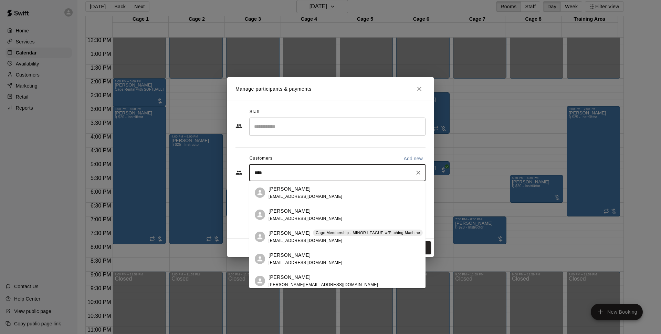
click at [289, 236] on div "Daniel Kim Cage Membership - MINOR LEAGUE w/Pitching Machine tkim1020@gmail.com" at bounding box center [346, 236] width 154 height 15
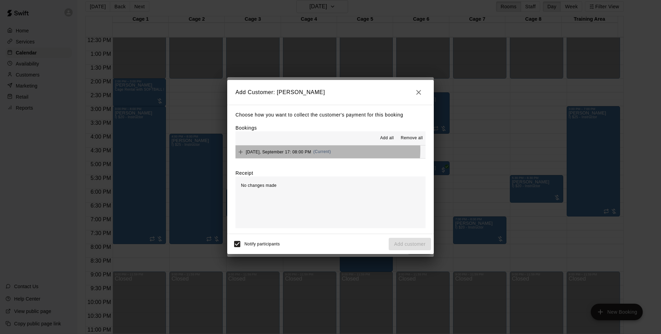
click at [323, 150] on span "(Current)" at bounding box center [322, 151] width 18 height 5
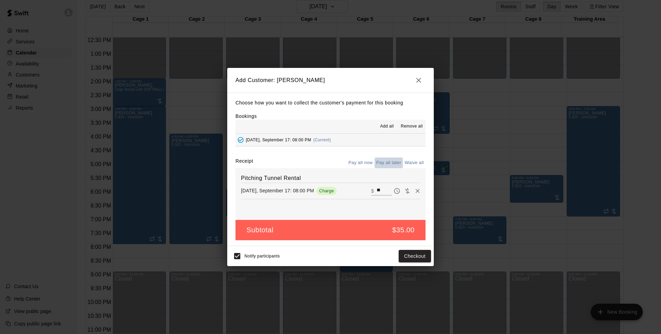
click at [392, 162] on button "Pay all later" at bounding box center [389, 162] width 29 height 11
click at [421, 85] on button "button" at bounding box center [419, 80] width 14 height 14
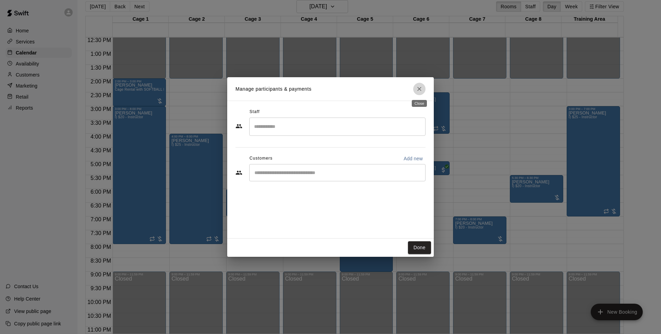
click at [417, 90] on icon "Close" at bounding box center [419, 88] width 7 height 7
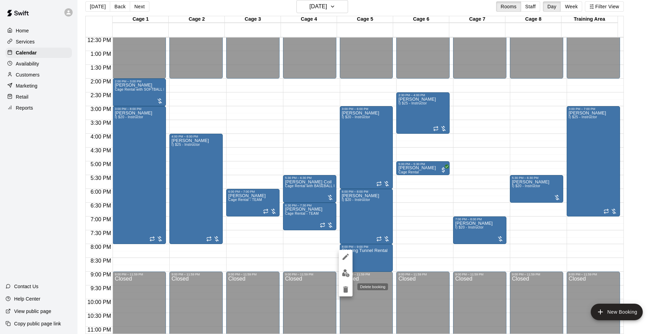
click at [344, 284] on button "delete" at bounding box center [346, 289] width 14 height 14
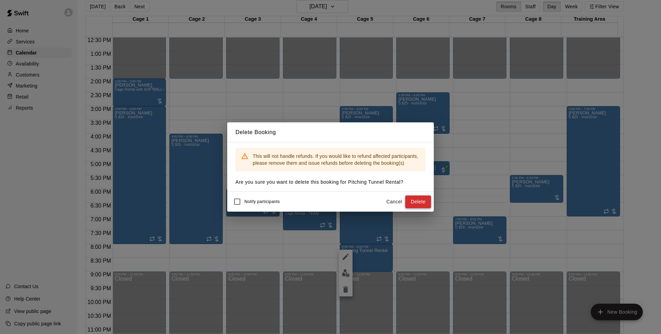
click at [413, 199] on button "Delete" at bounding box center [418, 201] width 26 height 13
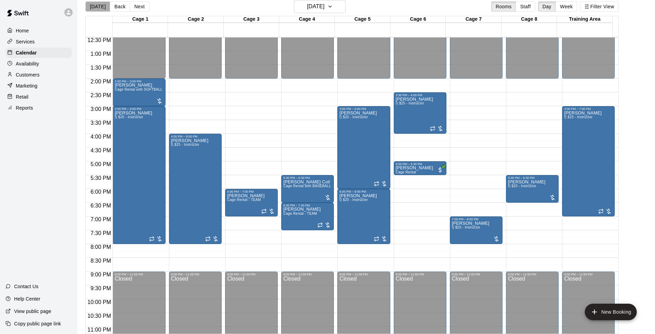
click at [105, 2] on button "[DATE]" at bounding box center [97, 6] width 25 height 10
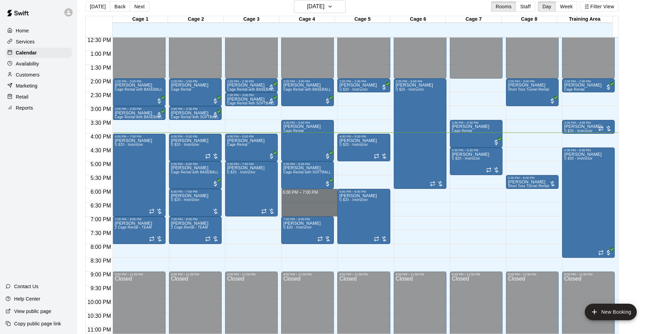
drag, startPoint x: 306, startPoint y: 190, endPoint x: 307, endPoint y: 212, distance: 22.4
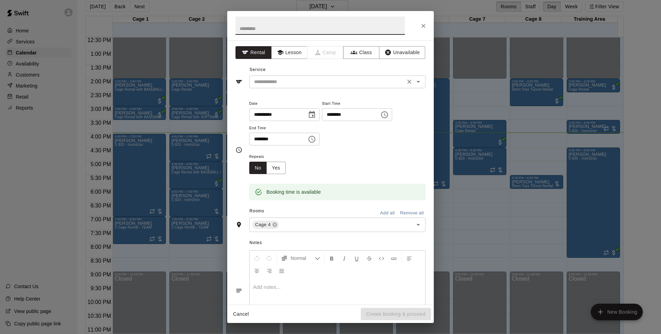
click at [340, 85] on div "​" at bounding box center [337, 81] width 176 height 13
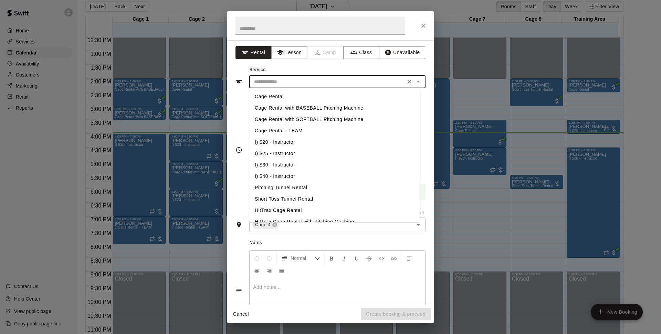
click at [290, 109] on li "Cage Rental with BASEBALL Pitching Machine" at bounding box center [334, 107] width 170 height 11
type input "**********"
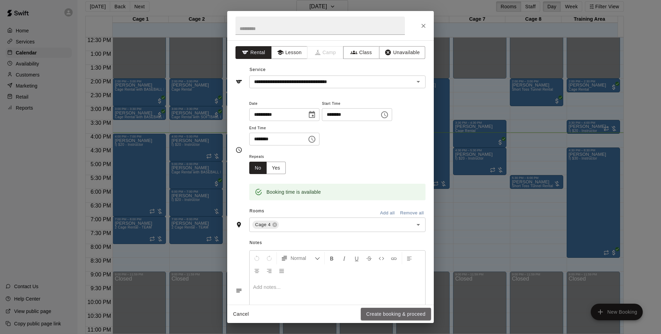
drag, startPoint x: 412, startPoint y: 316, endPoint x: 374, endPoint y: 200, distance: 121.5
click at [412, 316] on button "Create booking & proceed" at bounding box center [396, 313] width 70 height 13
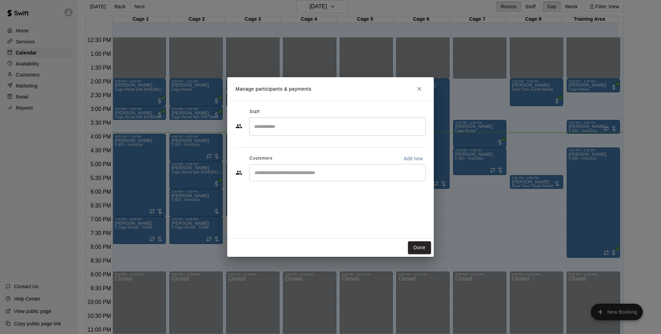
click at [322, 176] on div "​" at bounding box center [337, 172] width 176 height 17
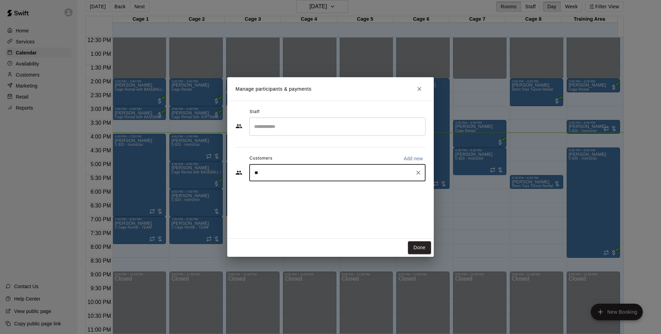
type input "***"
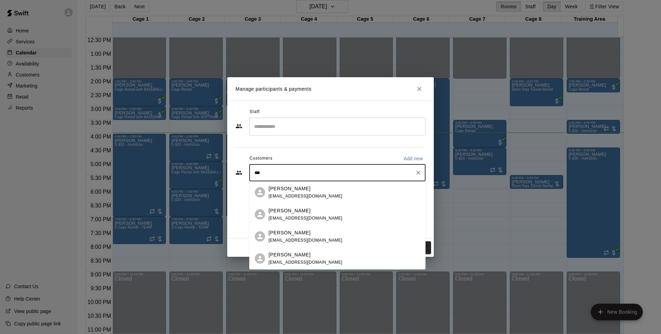
click at [313, 188] on div "[PERSON_NAME]" at bounding box center [306, 188] width 74 height 7
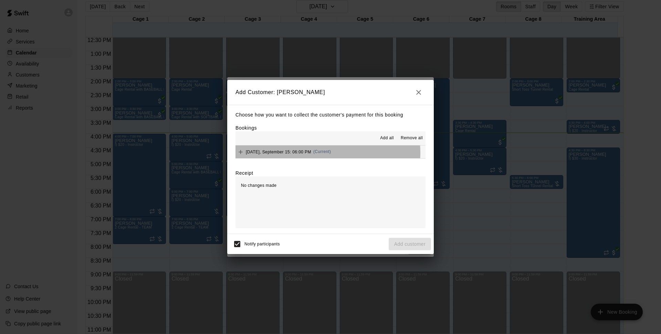
click at [323, 153] on span "(Current)" at bounding box center [322, 151] width 18 height 5
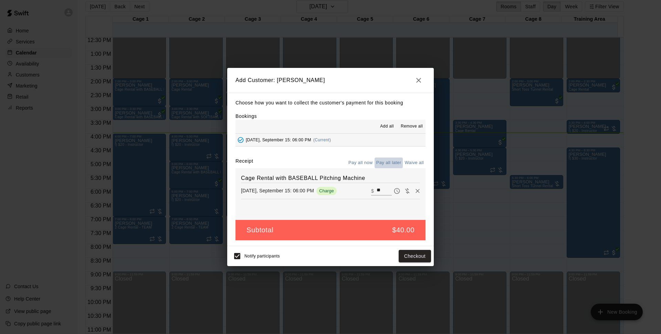
click at [397, 165] on button "Pay all later" at bounding box center [389, 162] width 29 height 11
click at [412, 256] on button "Add customer" at bounding box center [410, 256] width 42 height 13
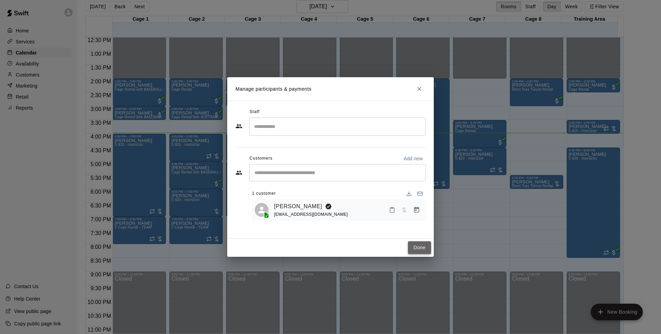
click at [424, 244] on button "Done" at bounding box center [419, 247] width 23 height 13
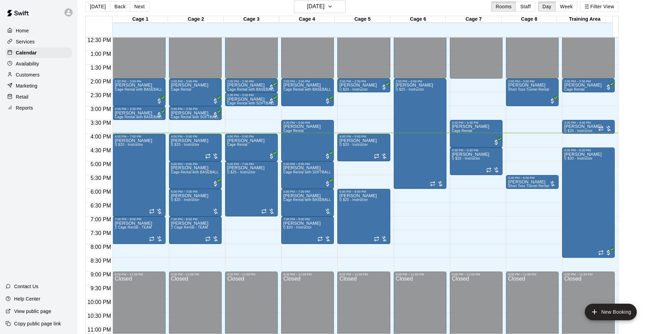
click at [55, 162] on div "Home Services Calendar Availability Customers Marketing Retail Reports Contact …" at bounding box center [38, 167] width 77 height 334
click at [313, 196] on p "[PERSON_NAME]" at bounding box center [307, 196] width 49 height 0
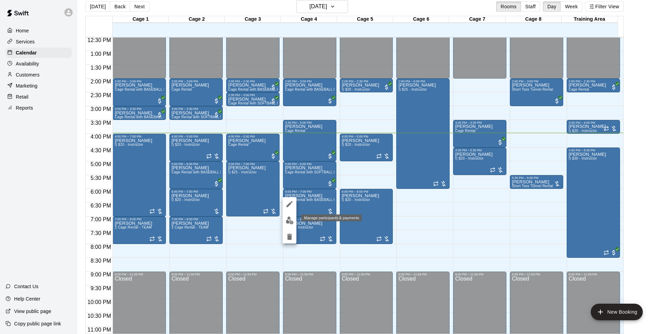
click at [292, 219] on img "edit" at bounding box center [290, 220] width 8 height 8
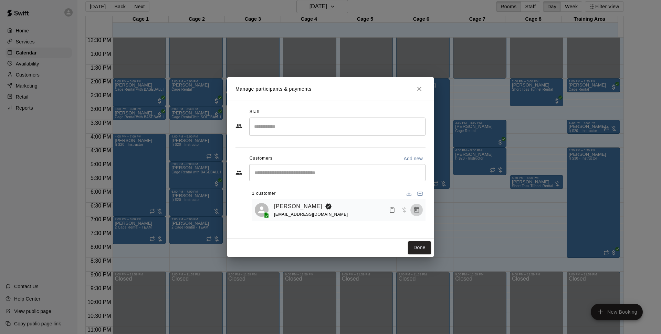
click at [418, 210] on icon "Manage bookings & payment" at bounding box center [416, 209] width 7 height 7
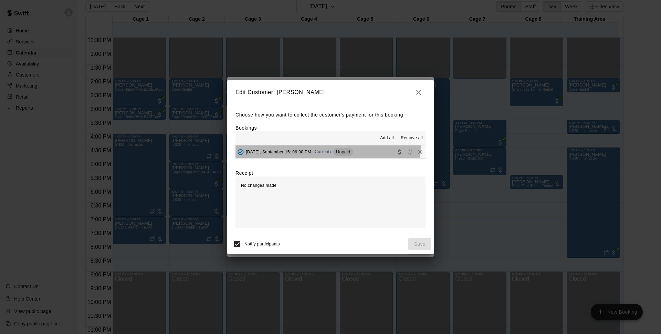
drag, startPoint x: 323, startPoint y: 149, endPoint x: 417, endPoint y: 239, distance: 130.0
click at [326, 147] on div "[DATE], September 15: 06:00 PM (Current) Unpaid" at bounding box center [293, 152] width 117 height 10
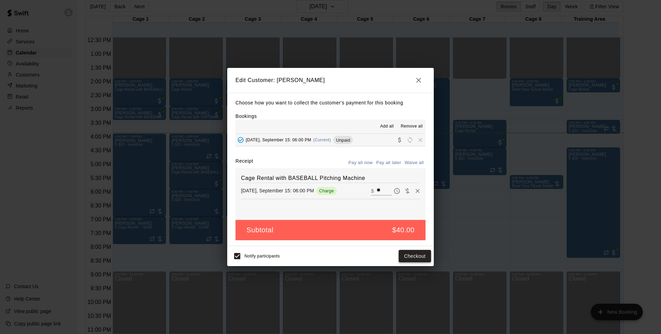
click at [424, 259] on button "Checkout" at bounding box center [415, 256] width 32 height 13
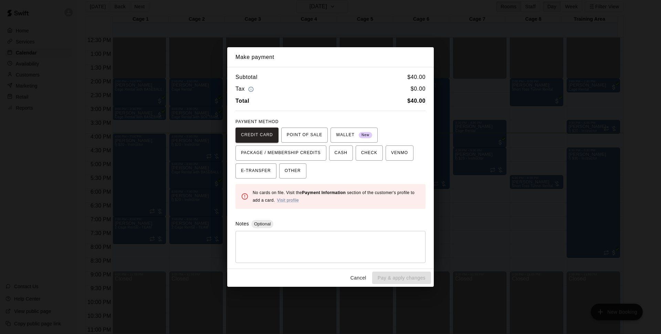
click at [364, 281] on button "Cancel" at bounding box center [358, 277] width 22 height 13
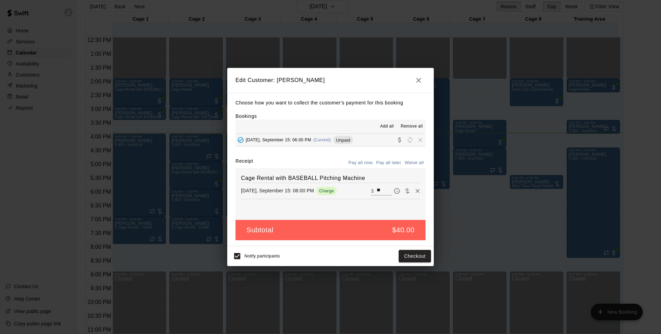
click at [422, 86] on h2 "Edit Customer: [PERSON_NAME]" at bounding box center [330, 80] width 207 height 25
click at [421, 85] on button "button" at bounding box center [419, 80] width 14 height 14
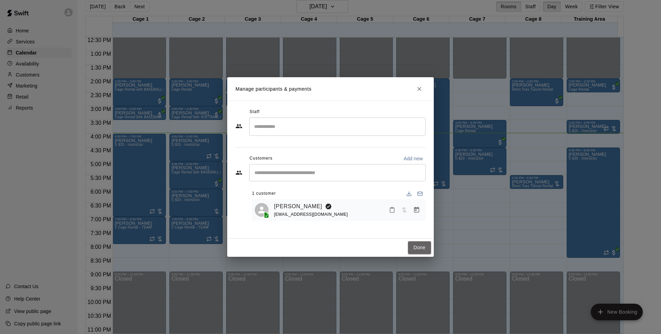
drag, startPoint x: 423, startPoint y: 251, endPoint x: 552, endPoint y: 289, distance: 134.3
click at [425, 251] on button "Done" at bounding box center [419, 247] width 23 height 13
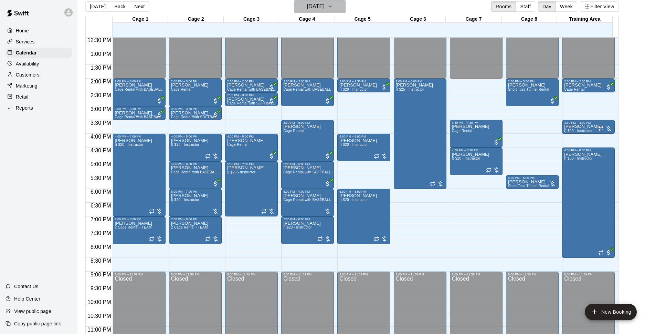
click at [325, 10] on h6 "[DATE]" at bounding box center [316, 7] width 18 height 10
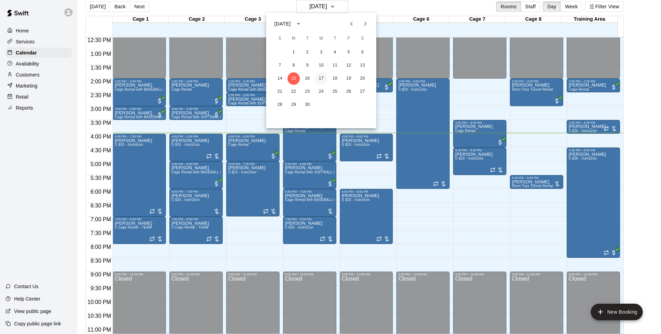
click at [322, 79] on button "17" at bounding box center [321, 78] width 12 height 12
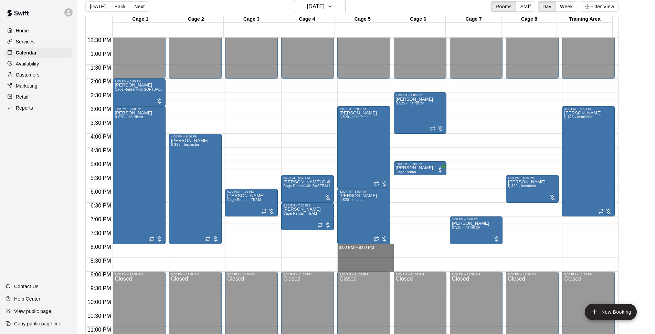
drag, startPoint x: 352, startPoint y: 246, endPoint x: 350, endPoint y: 268, distance: 21.8
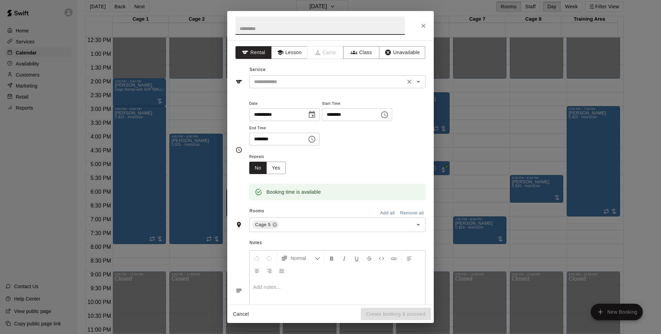
click at [265, 77] on input "text" at bounding box center [327, 81] width 152 height 9
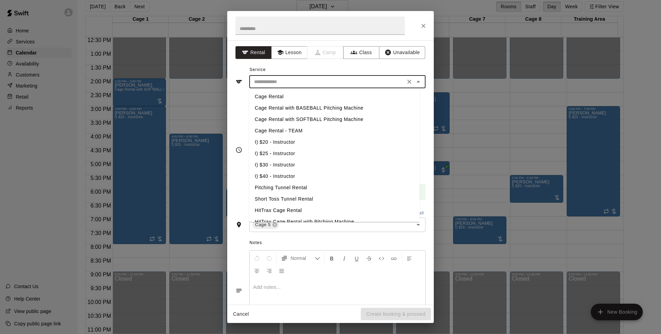
click at [273, 98] on li "Cage Rental" at bounding box center [334, 96] width 170 height 11
type input "**********"
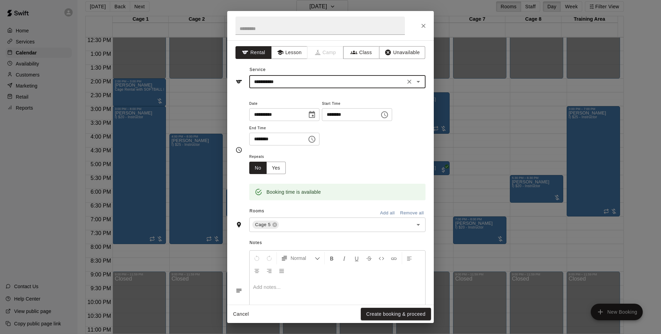
drag, startPoint x: 388, startPoint y: 312, endPoint x: 357, endPoint y: 147, distance: 167.7
click at [388, 312] on button "Create booking & proceed" at bounding box center [396, 313] width 70 height 13
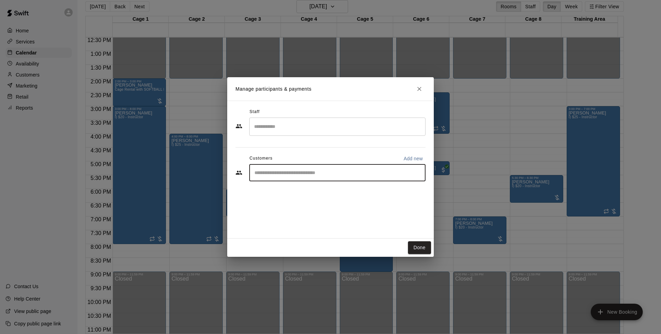
click at [302, 172] on input "Start typing to search customers..." at bounding box center [337, 172] width 170 height 7
type input "*****"
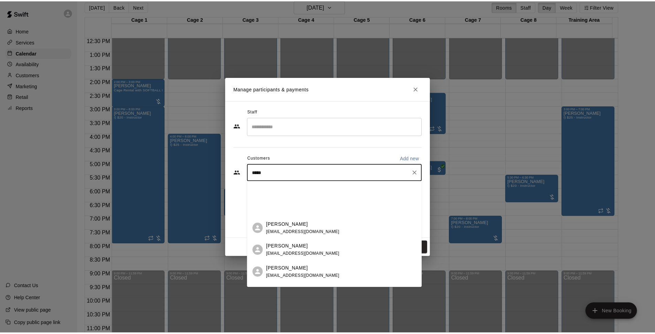
scroll to position [160, 0]
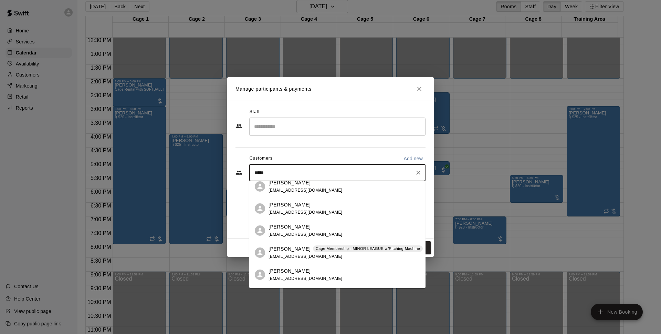
click at [316, 249] on p "Cage Membership - MINOR LEAGUE w/Pitching Machine" at bounding box center [368, 248] width 104 height 6
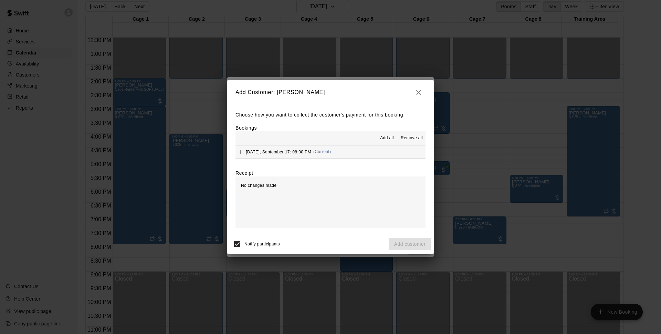
click at [306, 140] on div "Add all Remove all" at bounding box center [330, 138] width 190 height 14
click at [311, 152] on span "Wednesday, September 17: 08:00 PM" at bounding box center [278, 151] width 65 height 5
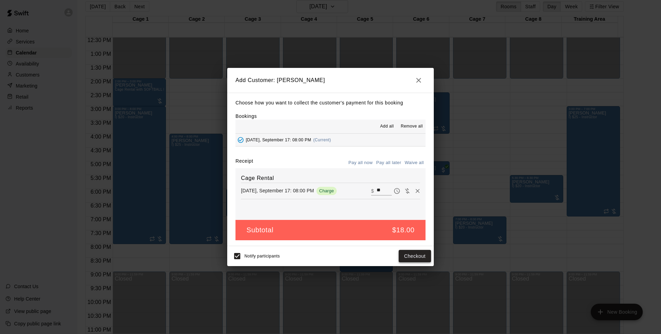
click at [411, 255] on button "Checkout" at bounding box center [415, 256] width 32 height 13
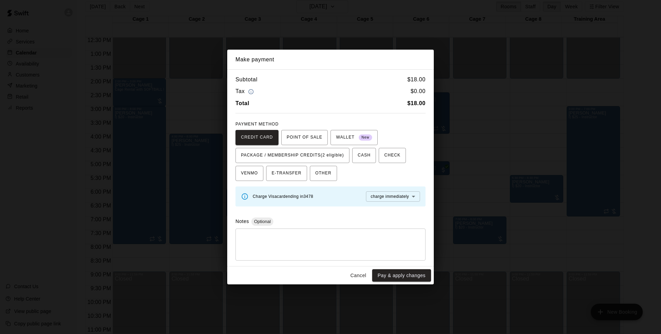
click at [361, 272] on button "Cancel" at bounding box center [358, 275] width 22 height 13
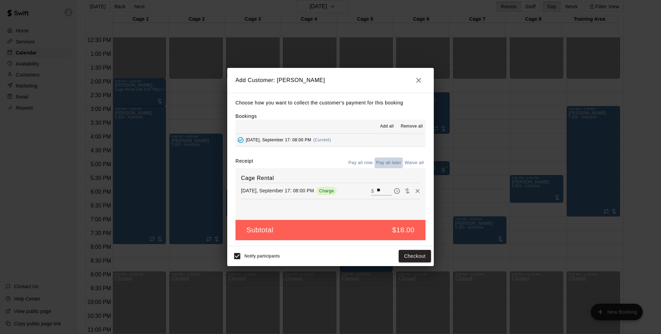
click at [387, 162] on button "Pay all later" at bounding box center [389, 162] width 29 height 11
click at [397, 255] on button "Add customer" at bounding box center [410, 256] width 42 height 13
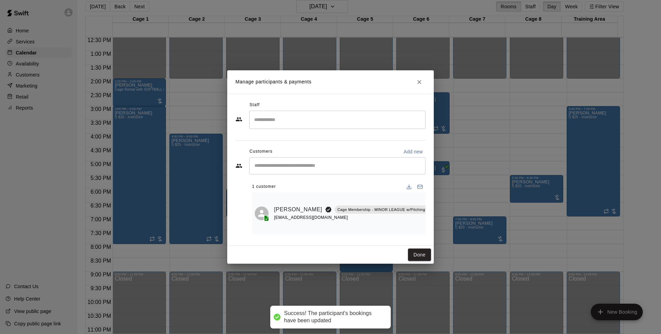
drag, startPoint x: 424, startPoint y: 254, endPoint x: 450, endPoint y: 249, distance: 27.0
click at [424, 255] on button "Done" at bounding box center [419, 254] width 23 height 13
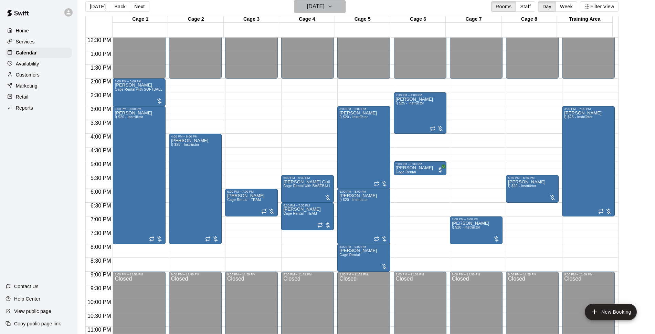
click at [333, 8] on icon "button" at bounding box center [330, 6] width 6 height 8
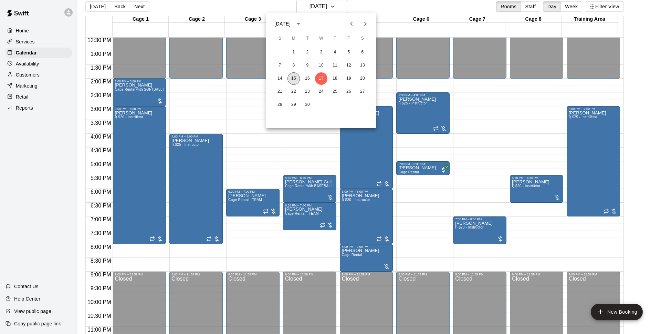
drag, startPoint x: 290, startPoint y: 78, endPoint x: 313, endPoint y: 100, distance: 31.2
click at [290, 79] on button "15" at bounding box center [293, 78] width 12 height 12
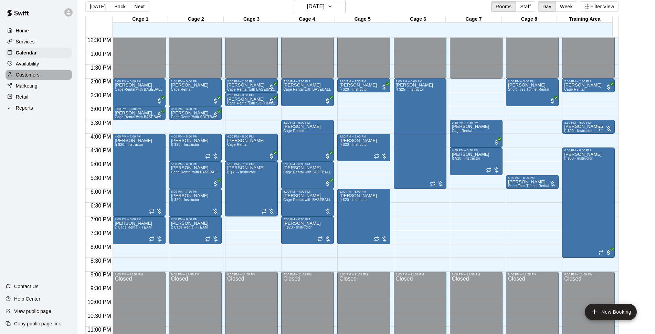
click at [37, 76] on p "Customers" at bounding box center [28, 74] width 24 height 7
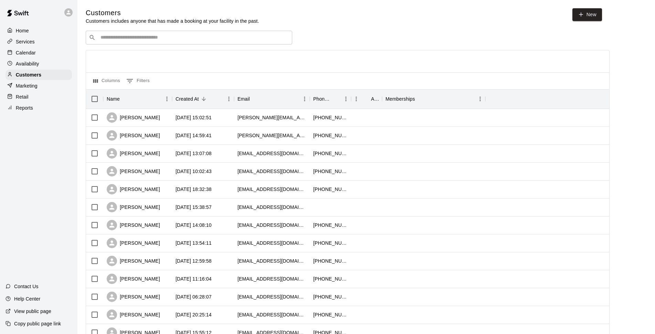
click at [121, 35] on input "Search customers by name or email" at bounding box center [193, 37] width 191 height 7
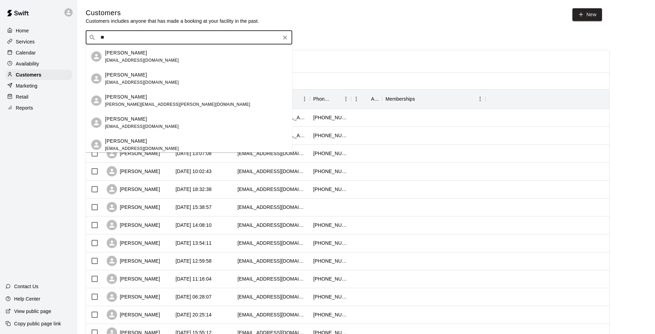
type input "*"
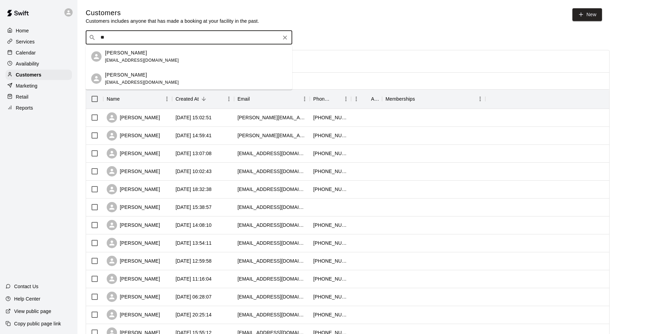
type input "***"
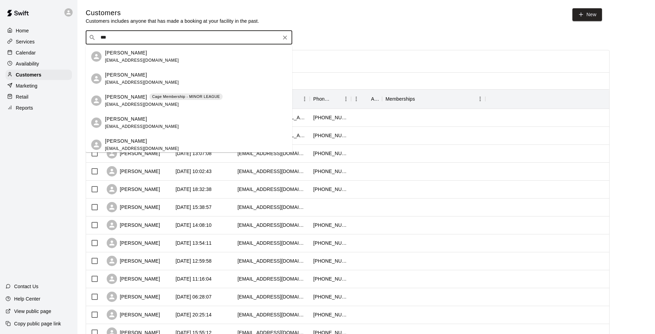
click at [183, 99] on p "Cage Membership - MINOR LEAGUE" at bounding box center [186, 97] width 68 height 6
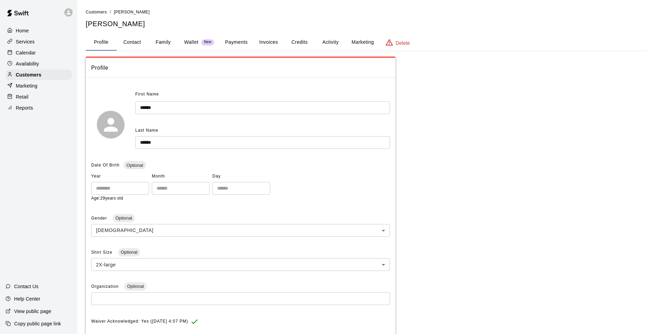
click at [305, 40] on button "Credits" at bounding box center [299, 42] width 31 height 17
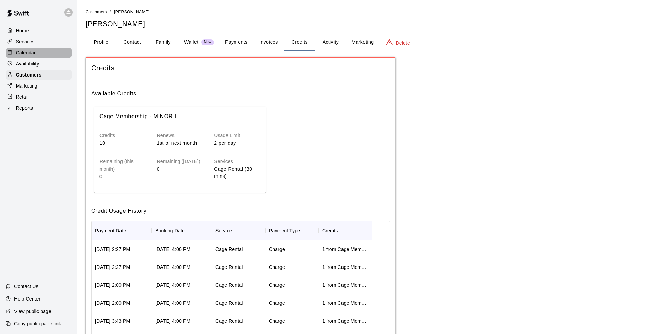
drag, startPoint x: 30, startPoint y: 53, endPoint x: 176, endPoint y: 88, distance: 150.0
click at [30, 54] on p "Calendar" at bounding box center [26, 52] width 20 height 7
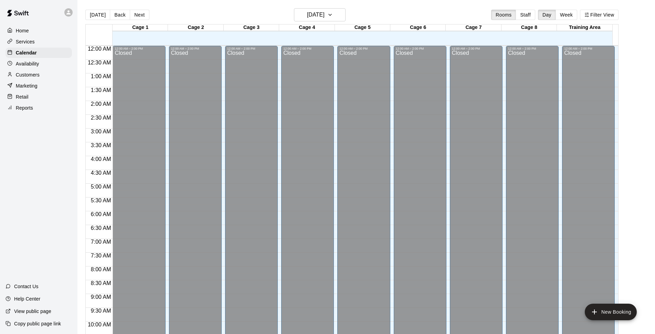
scroll to position [345, 0]
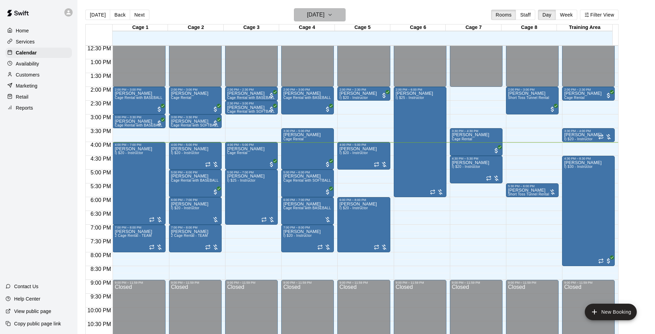
click at [339, 16] on button "[DATE]" at bounding box center [320, 14] width 52 height 13
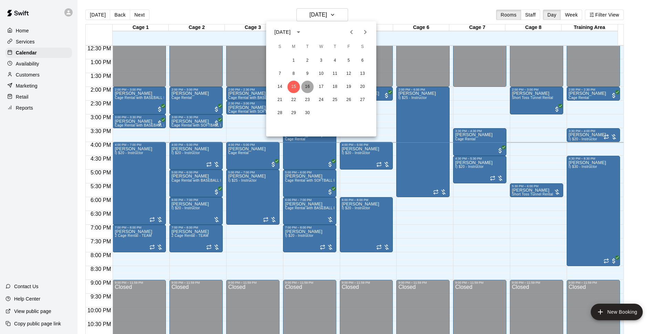
drag, startPoint x: 303, startPoint y: 88, endPoint x: 319, endPoint y: 113, distance: 30.2
click at [302, 88] on button "16" at bounding box center [307, 87] width 12 height 12
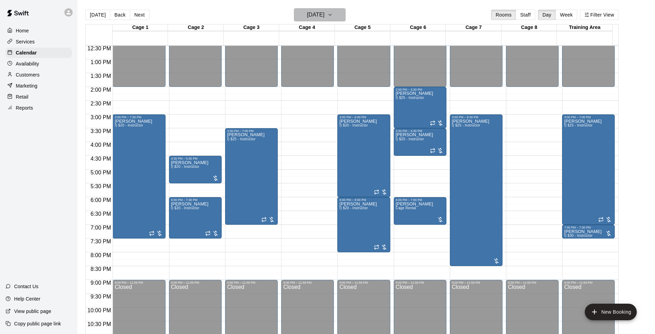
click at [325, 19] on h6 "[DATE]" at bounding box center [316, 15] width 18 height 10
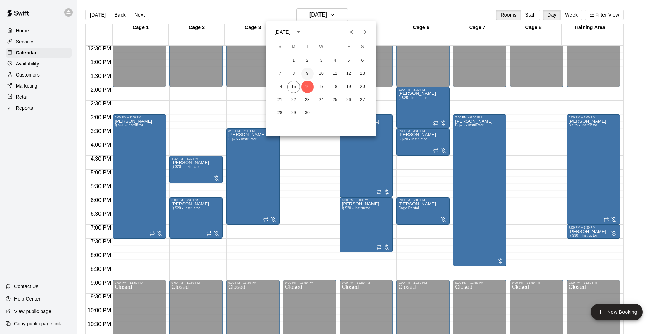
click at [311, 73] on button "9" at bounding box center [307, 73] width 12 height 12
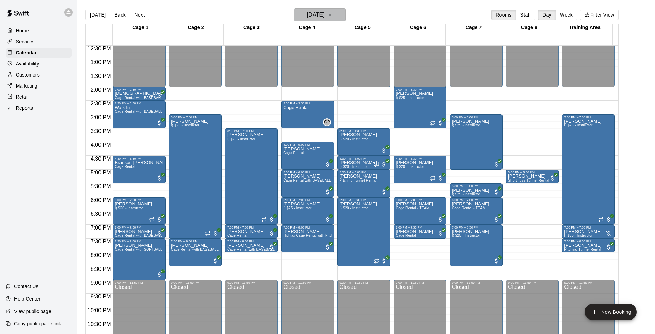
click at [339, 17] on button "Tuesday Sep 09" at bounding box center [320, 14] width 52 height 13
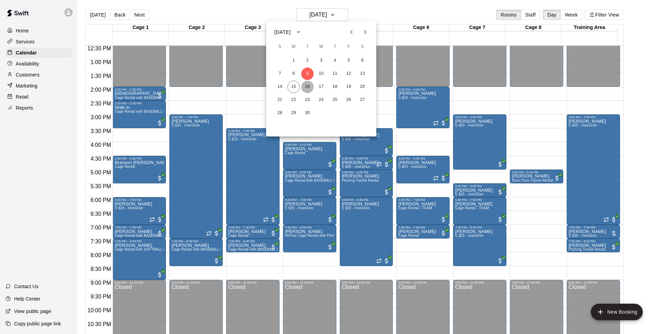
click at [306, 83] on button "16" at bounding box center [307, 87] width 12 height 12
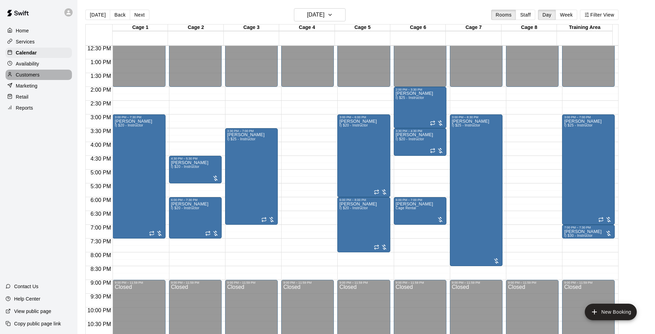
click at [59, 75] on div "Customers" at bounding box center [39, 75] width 66 height 10
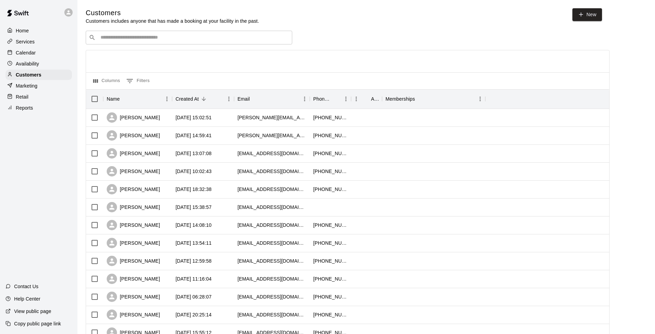
click at [145, 37] on input "Search customers by name or email" at bounding box center [193, 37] width 191 height 7
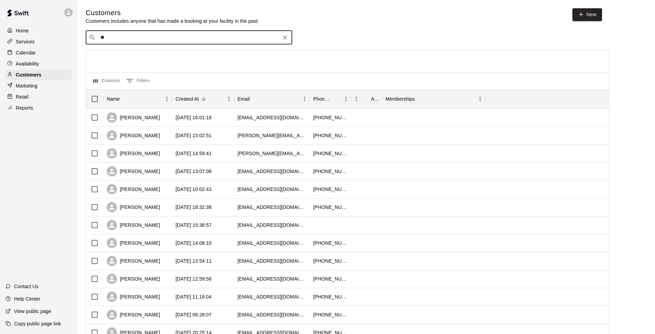
type input "**"
click at [164, 59] on div "Lil Rebels TC tc22mc3@gmail.com" at bounding box center [196, 56] width 182 height 15
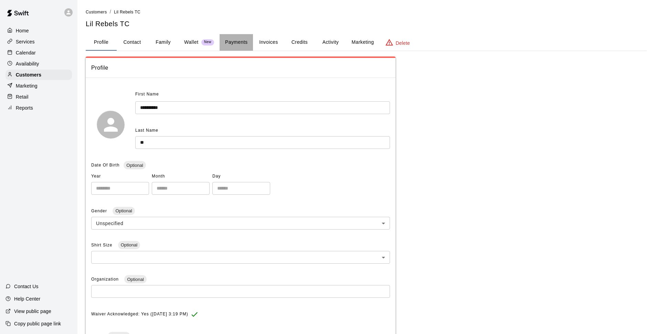
click at [231, 42] on button "Payments" at bounding box center [236, 42] width 33 height 17
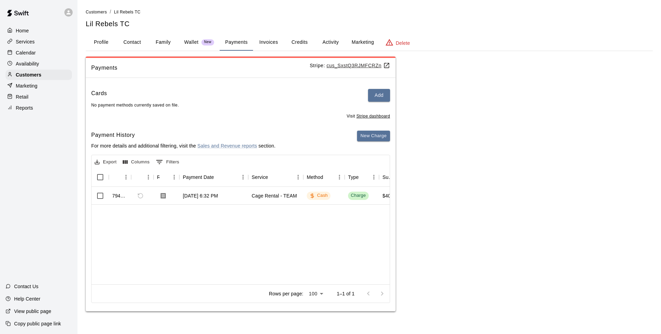
click at [297, 41] on button "Credits" at bounding box center [299, 42] width 31 height 17
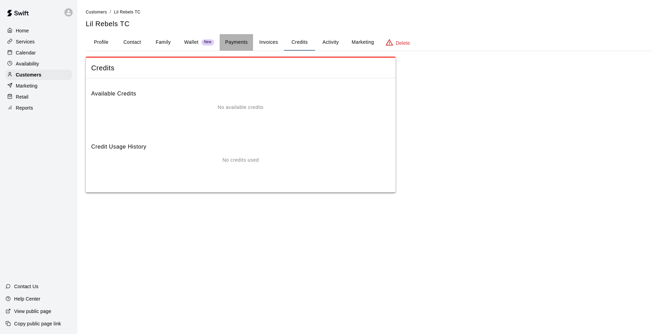
click at [225, 35] on button "Payments" at bounding box center [236, 42] width 33 height 17
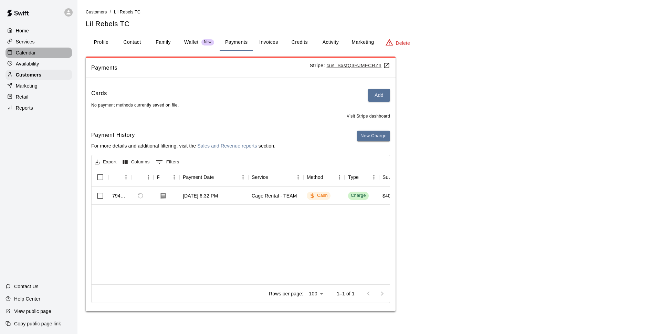
click at [41, 51] on div "Calendar" at bounding box center [39, 53] width 66 height 10
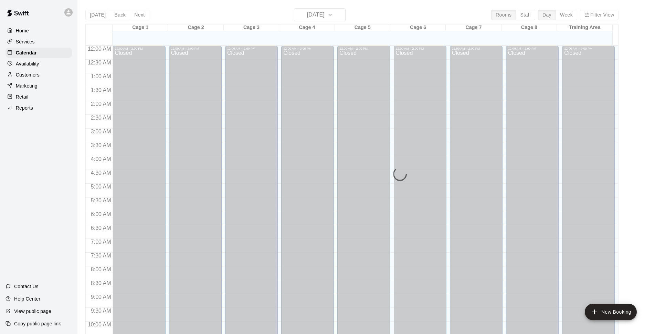
click at [322, 18] on div "Today Back Next Monday Sep 15 Rooms Staff Day Week Filter View Cage 1 15 Mon Ca…" at bounding box center [351, 175] width 533 height 334
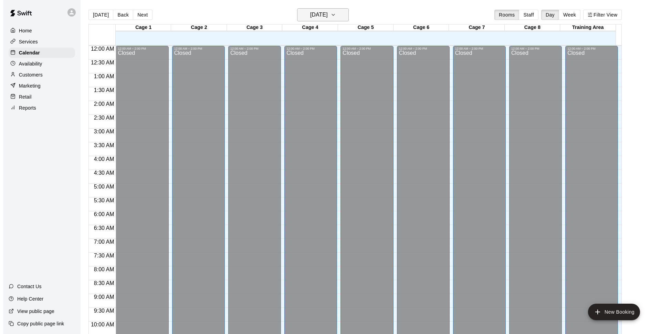
scroll to position [345, 0]
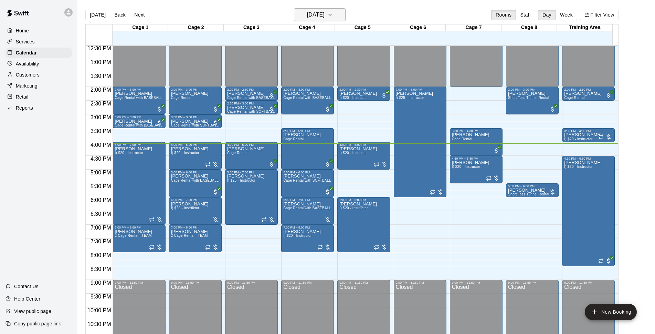
click at [321, 17] on h6 "[DATE]" at bounding box center [316, 15] width 18 height 10
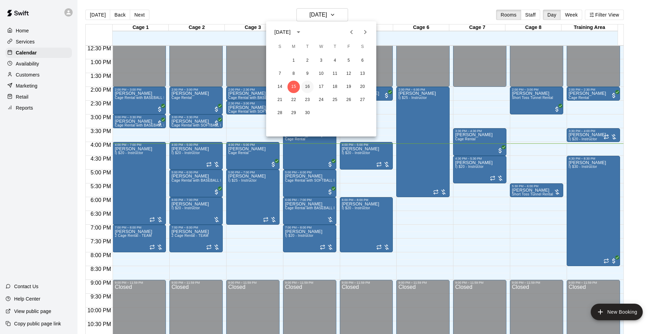
click at [309, 84] on button "16" at bounding box center [307, 87] width 12 height 12
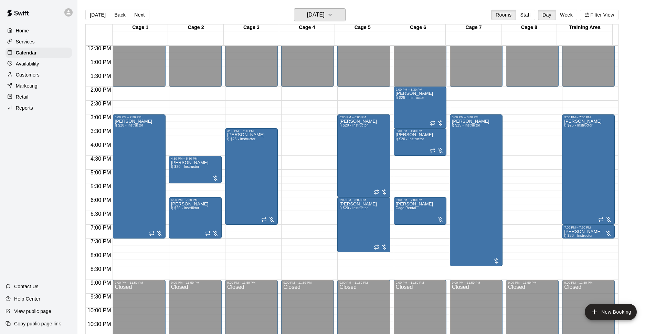
click at [294, 8] on button "[DATE]" at bounding box center [320, 14] width 52 height 13
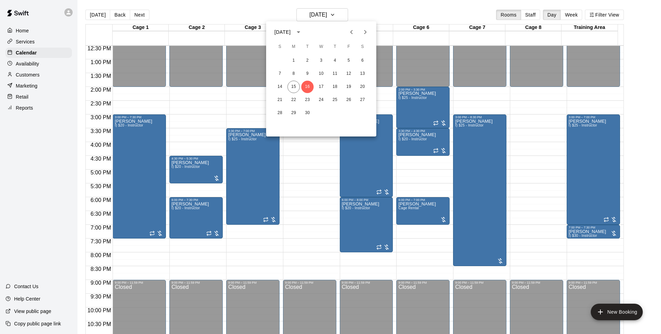
click at [237, 13] on div at bounding box center [330, 167] width 661 height 334
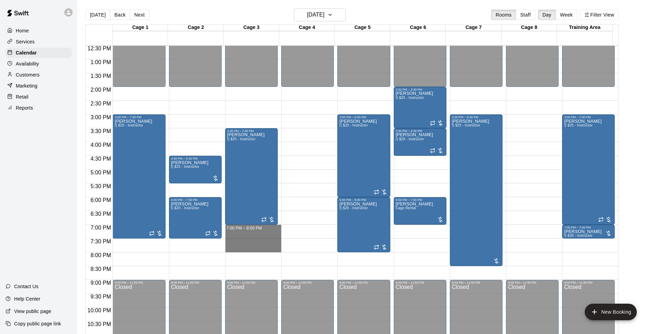
drag, startPoint x: 259, startPoint y: 225, endPoint x: 258, endPoint y: 248, distance: 22.8
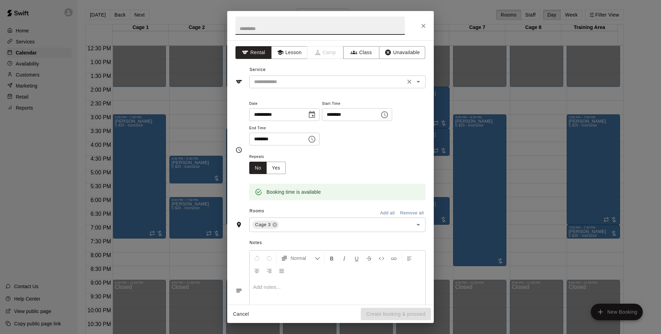
click at [335, 84] on input "text" at bounding box center [327, 81] width 152 height 9
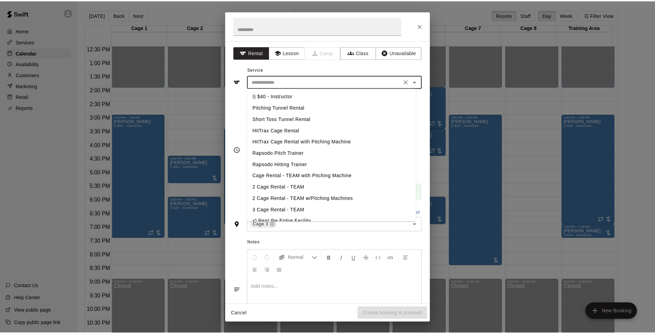
scroll to position [88, 0]
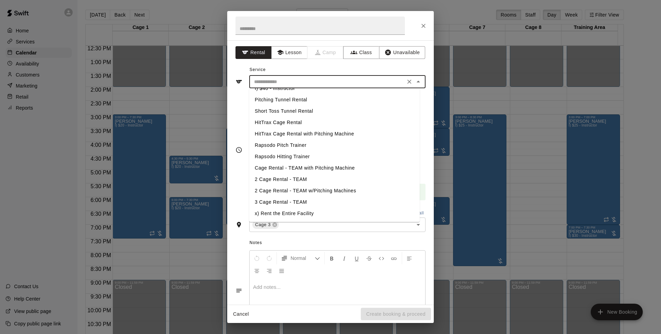
click at [291, 177] on li "2 Cage Rental - TEAM" at bounding box center [334, 179] width 170 height 11
type input "**********"
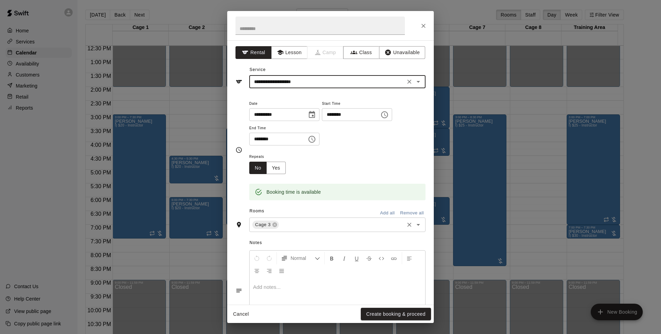
click at [312, 219] on div "Cage 3 ​" at bounding box center [337, 224] width 176 height 14
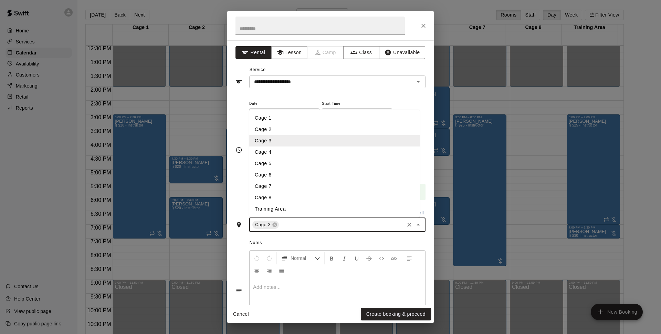
click at [273, 153] on li "Cage 4" at bounding box center [334, 151] width 170 height 11
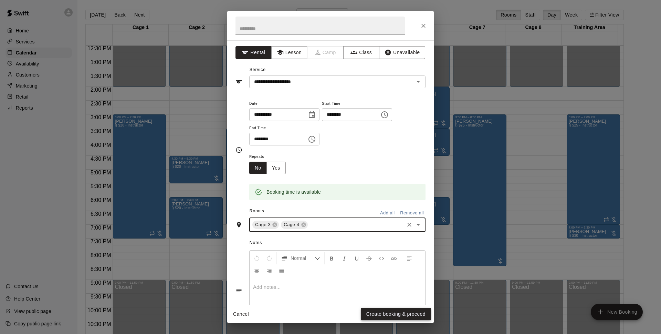
click at [379, 310] on button "Create booking & proceed" at bounding box center [396, 313] width 70 height 13
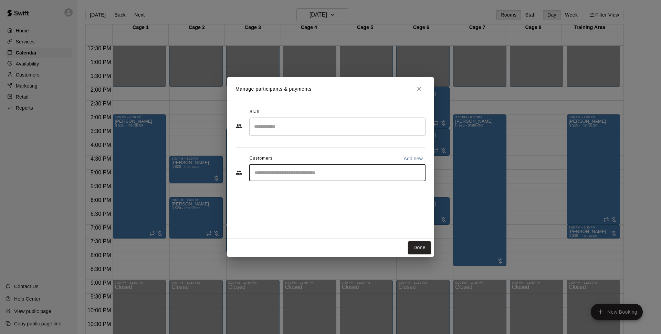
click at [298, 175] on input "Start typing to search customers..." at bounding box center [337, 172] width 170 height 7
type input "**"
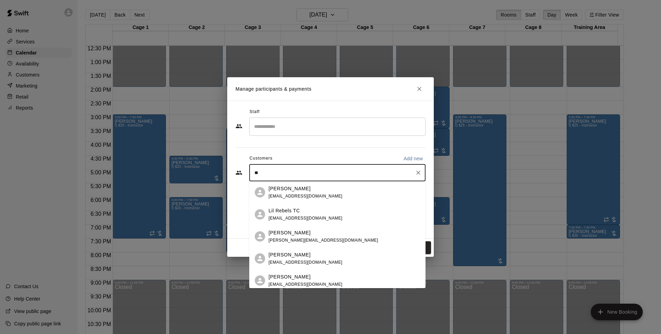
drag, startPoint x: 308, startPoint y: 214, endPoint x: 316, endPoint y: 215, distance: 7.6
click at [308, 214] on div "Lil Rebels TC tc22mc3@gmail.com" at bounding box center [306, 214] width 74 height 15
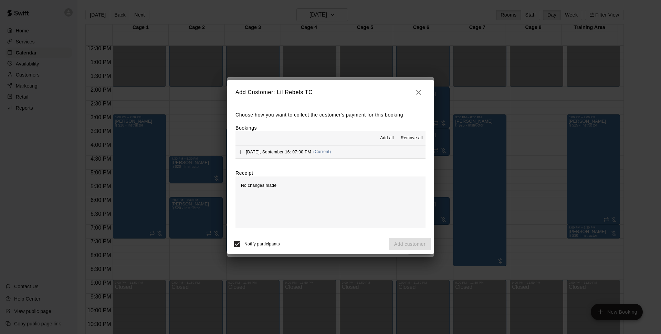
drag, startPoint x: 343, startPoint y: 143, endPoint x: 345, endPoint y: 148, distance: 6.1
click at [343, 142] on div "Add all Remove all" at bounding box center [330, 138] width 190 height 14
click at [345, 148] on button "Tuesday, September 16: 07:00 PM (Current)" at bounding box center [330, 151] width 190 height 13
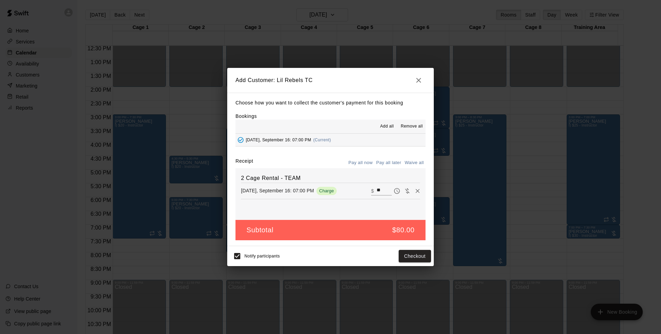
click at [393, 158] on div "Choose how you want to collect the customer's payment for this booking Bookings…" at bounding box center [330, 169] width 207 height 153
drag, startPoint x: 395, startPoint y: 162, endPoint x: 398, endPoint y: 171, distance: 9.8
click at [396, 164] on button "Pay all later" at bounding box center [389, 162] width 29 height 11
drag, startPoint x: 406, startPoint y: 250, endPoint x: 410, endPoint y: 251, distance: 3.5
click at [407, 251] on button "Add customer" at bounding box center [410, 256] width 42 height 13
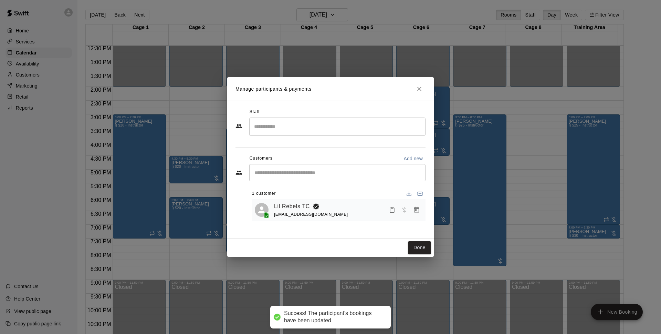
drag, startPoint x: 420, startPoint y: 246, endPoint x: 637, endPoint y: 180, distance: 226.6
click at [420, 246] on button "Done" at bounding box center [419, 247] width 23 height 13
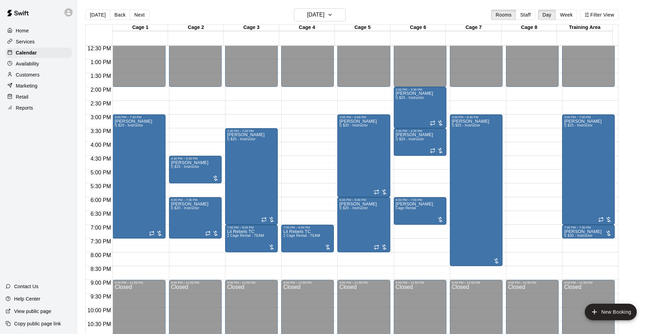
click at [231, 15] on div "[DATE] Back [DATE][DATE] Rooms Staff Day Week Filter View" at bounding box center [351, 16] width 533 height 16
click at [254, 10] on div "[DATE] Back [DATE][DATE] Rooms Staff Day Week Filter View" at bounding box center [351, 16] width 533 height 16
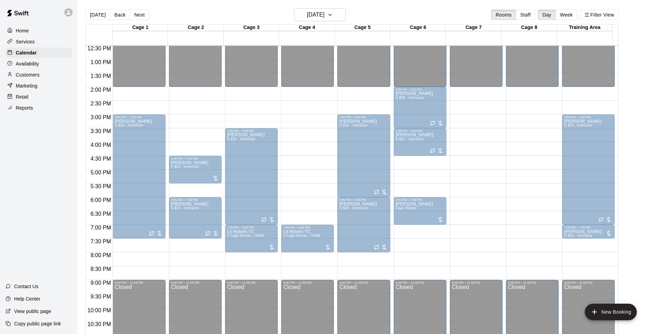
click at [476, 264] on div "3:00 PM – 8:30 PM Tiare Lee I) $25 - Instructor" at bounding box center [476, 189] width 49 height 149
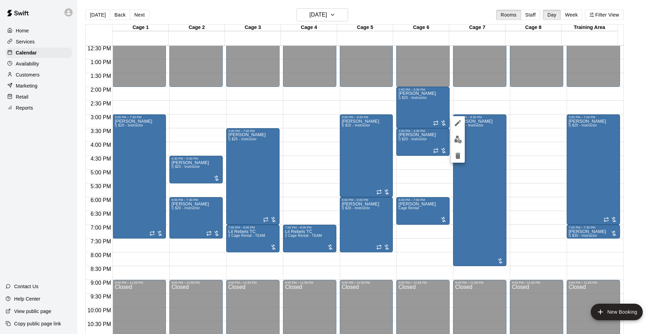
click at [646, 122] on div at bounding box center [330, 167] width 661 height 334
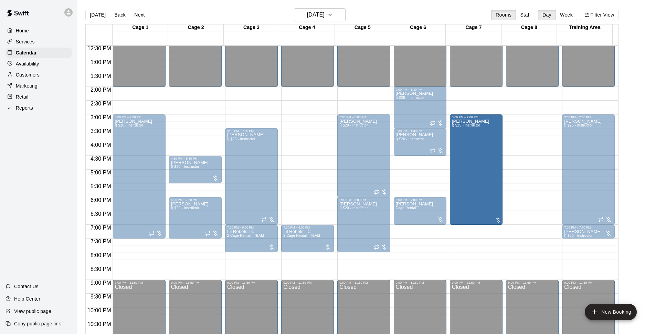
drag, startPoint x: 481, startPoint y: 238, endPoint x: 478, endPoint y: 229, distance: 9.7
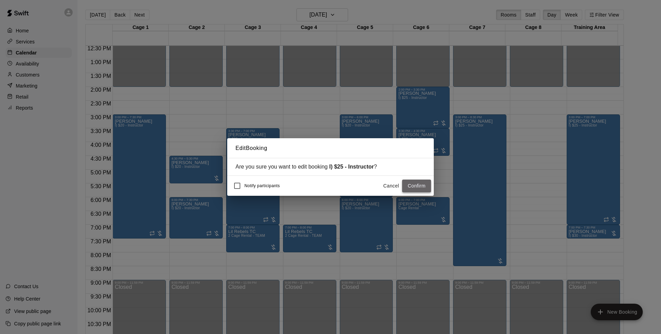
click at [421, 186] on button "Confirm" at bounding box center [416, 185] width 29 height 13
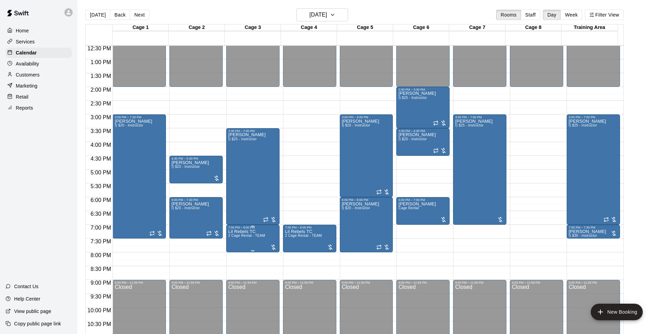
click at [234, 238] on icon "edit" at bounding box center [233, 237] width 8 height 8
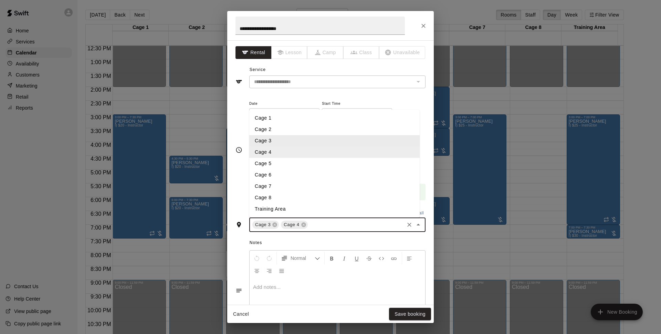
click at [348, 227] on input "text" at bounding box center [356, 224] width 94 height 9
click at [286, 176] on li "Cage 6" at bounding box center [334, 174] width 170 height 11
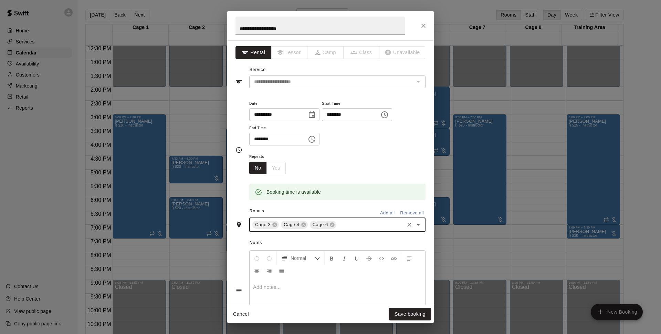
click at [367, 224] on input "text" at bounding box center [370, 224] width 66 height 9
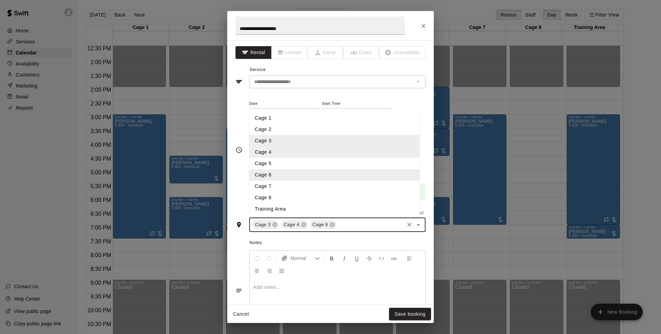
click at [295, 188] on li "Cage 7" at bounding box center [334, 185] width 170 height 11
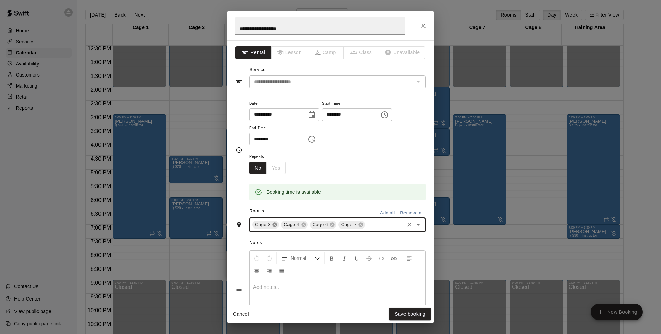
click at [276, 224] on icon at bounding box center [275, 225] width 6 height 6
drag, startPoint x: 275, startPoint y: 224, endPoint x: 338, endPoint y: 276, distance: 81.5
click at [275, 224] on icon at bounding box center [275, 225] width 6 height 6
click at [408, 314] on button "Save booking" at bounding box center [410, 313] width 42 height 13
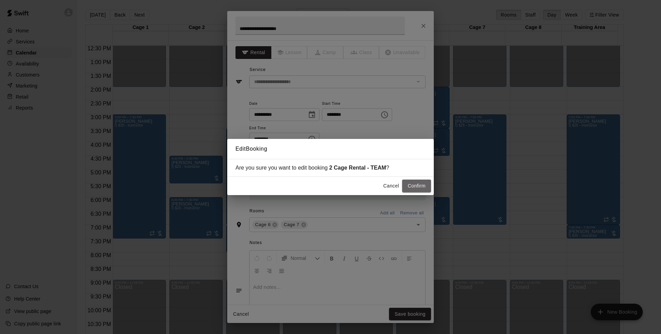
drag, startPoint x: 411, startPoint y: 187, endPoint x: 422, endPoint y: 190, distance: 11.0
click at [412, 187] on button "Confirm" at bounding box center [416, 185] width 29 height 13
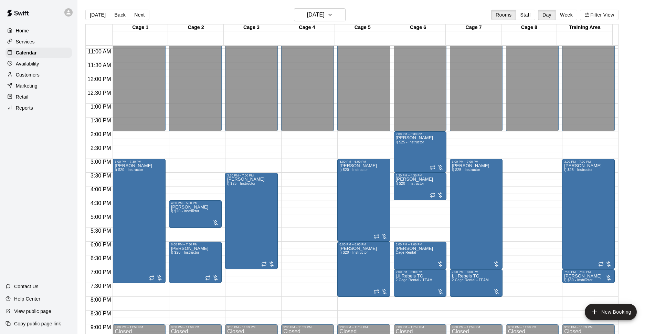
scroll to position [345, 0]
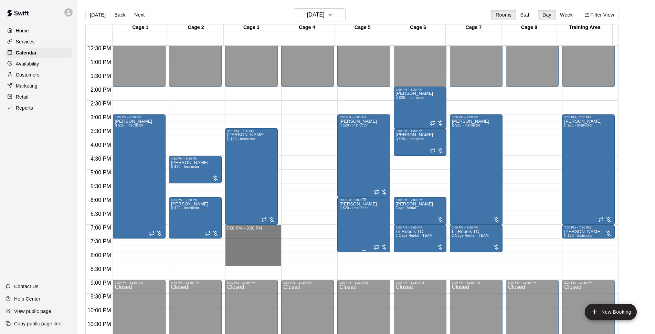
drag, startPoint x: 251, startPoint y: 228, endPoint x: 387, endPoint y: 238, distance: 136.4
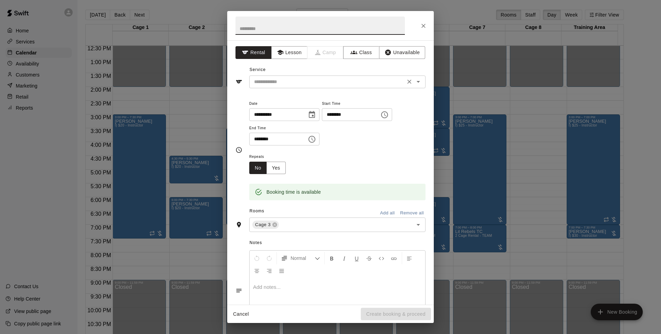
click at [300, 84] on input "text" at bounding box center [327, 81] width 152 height 9
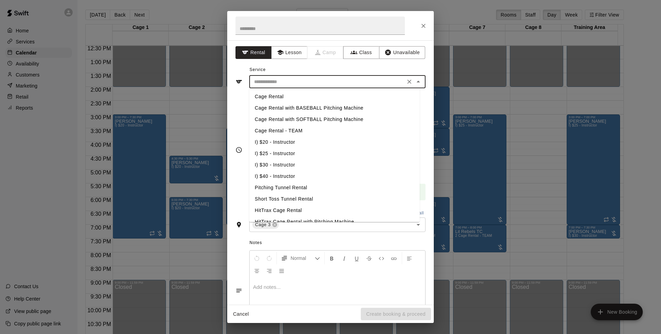
click at [303, 153] on li "I) $25 - Instructor" at bounding box center [334, 153] width 170 height 11
type input "**********"
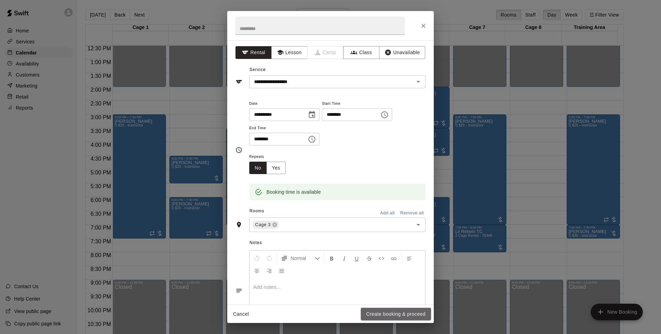
drag, startPoint x: 397, startPoint y: 317, endPoint x: 426, endPoint y: 205, distance: 115.2
click at [398, 317] on button "Create booking & proceed" at bounding box center [396, 313] width 70 height 13
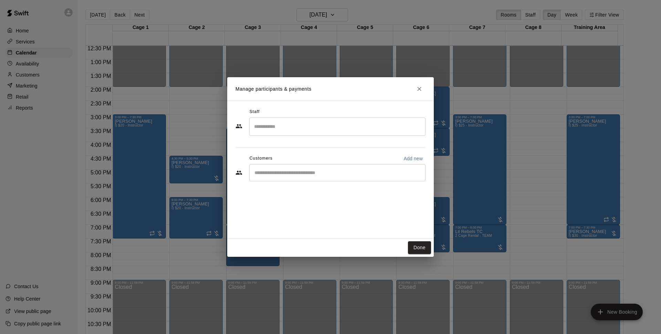
click at [322, 180] on div "​" at bounding box center [337, 172] width 176 height 17
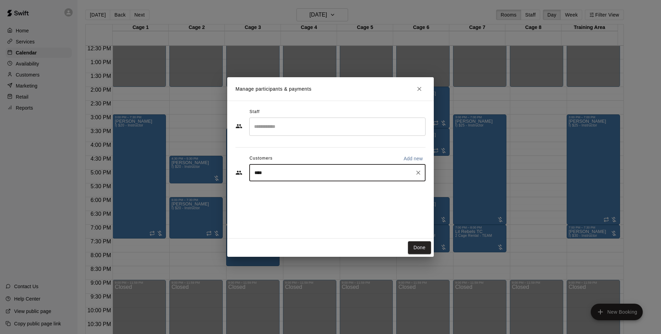
type input "*****"
click at [311, 196] on span "tiarelee04@gmail.com" at bounding box center [306, 195] width 74 height 5
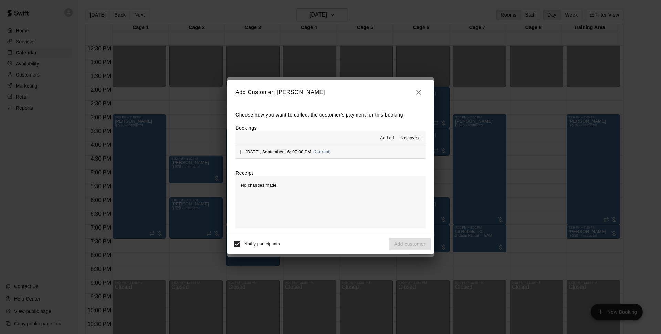
click at [375, 155] on button "Tuesday, September 16: 07:00 PM (Current)" at bounding box center [330, 151] width 190 height 13
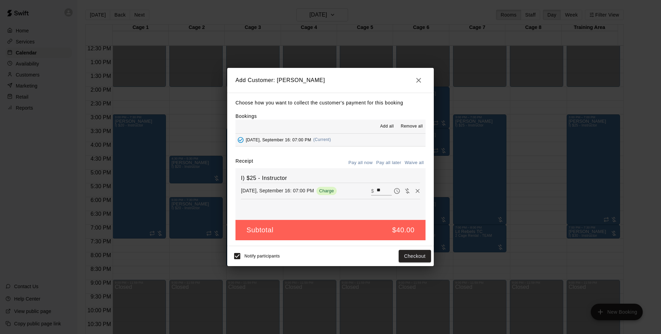
click at [389, 161] on button "Pay all later" at bounding box center [389, 162] width 29 height 11
click at [418, 257] on button "Add customer" at bounding box center [410, 256] width 42 height 13
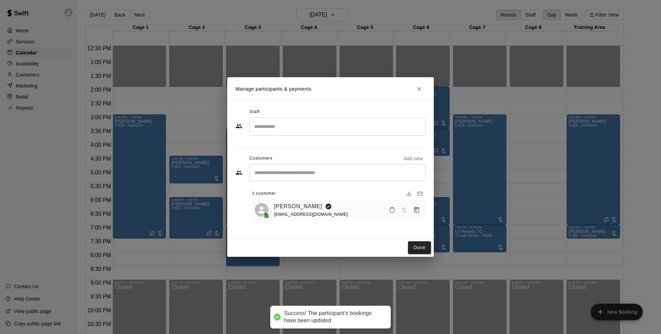
drag, startPoint x: 420, startPoint y: 247, endPoint x: 577, endPoint y: 264, distance: 158.6
click at [419, 247] on button "Done" at bounding box center [419, 247] width 23 height 13
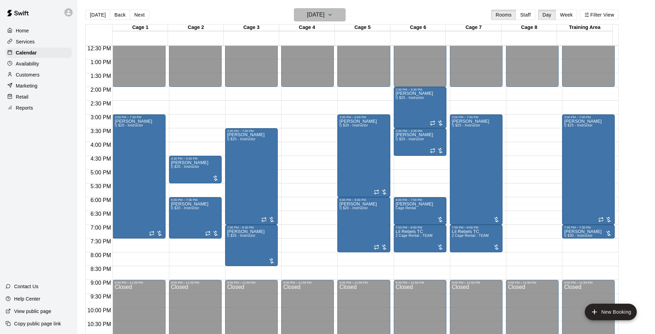
click at [333, 17] on icon "button" at bounding box center [330, 15] width 6 height 8
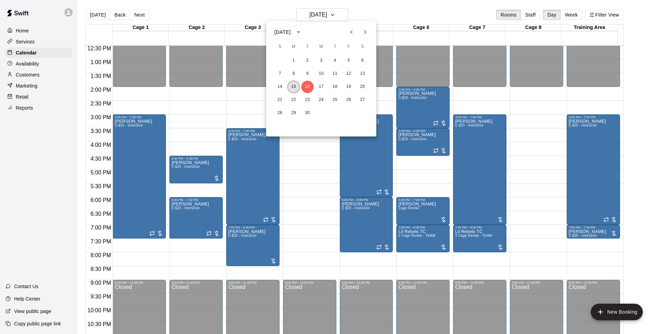
click at [295, 85] on button "15" at bounding box center [293, 87] width 12 height 12
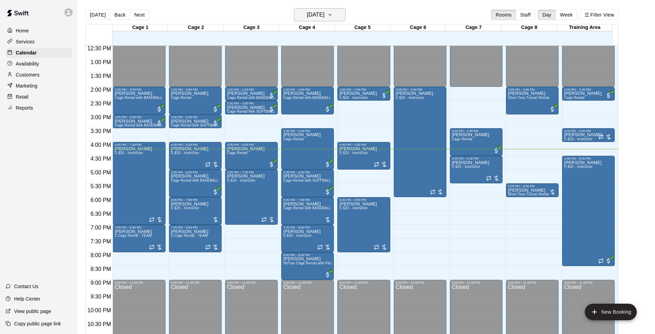
click at [324, 9] on button "[DATE]" at bounding box center [320, 14] width 52 height 13
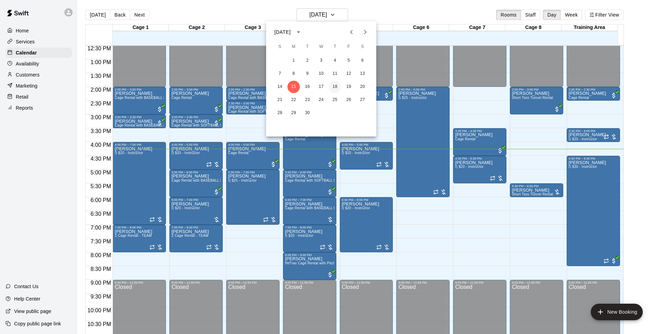
click at [339, 86] on button "18" at bounding box center [335, 87] width 12 height 12
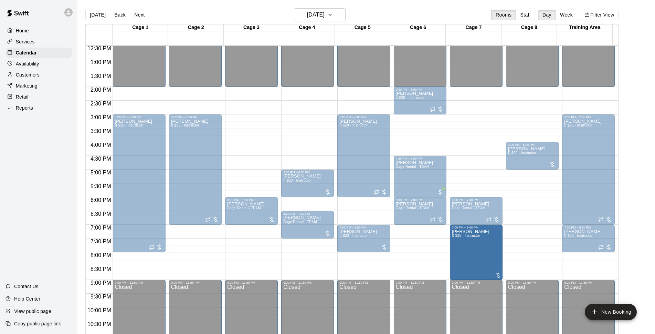
drag, startPoint x: 476, startPoint y: 271, endPoint x: 476, endPoint y: 282, distance: 11.0
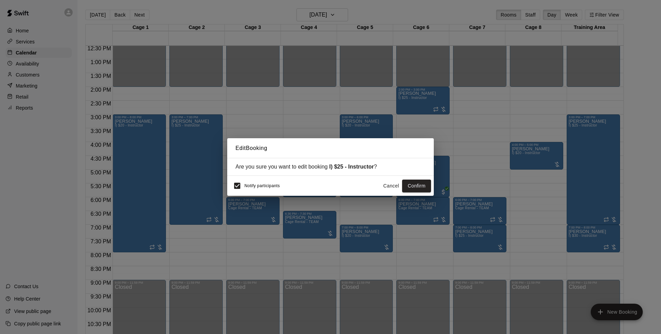
click at [418, 186] on button "Confirm" at bounding box center [416, 185] width 29 height 13
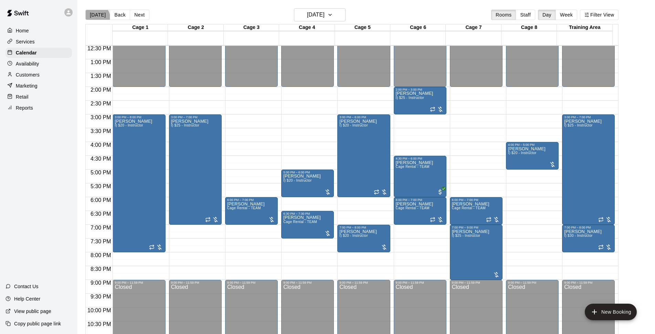
click at [96, 18] on button "[DATE]" at bounding box center [97, 15] width 25 height 10
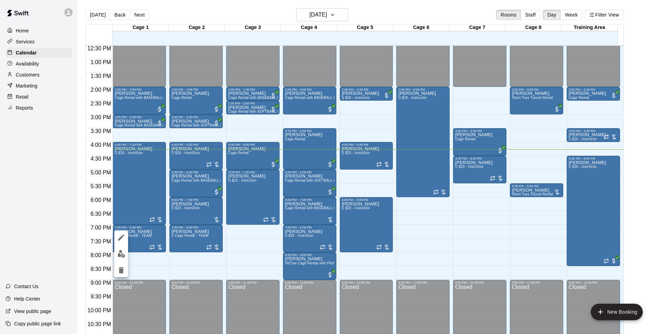
click at [122, 253] on img "edit" at bounding box center [121, 254] width 8 height 8
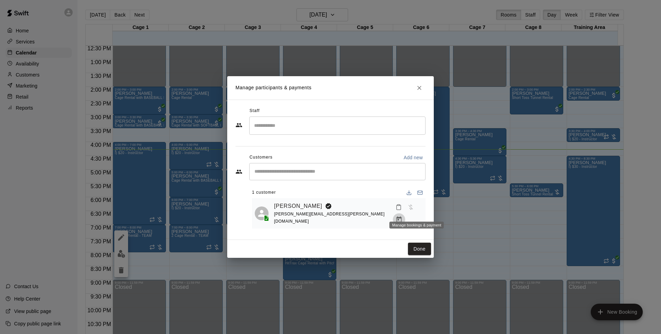
click at [402, 216] on icon "Manage bookings & payment" at bounding box center [399, 219] width 7 height 7
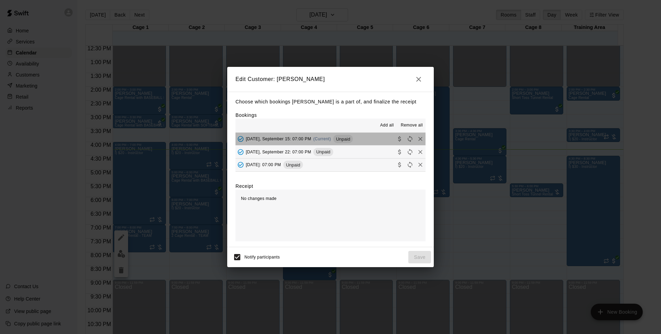
click at [346, 139] on span "Unpaid" at bounding box center [343, 138] width 20 height 5
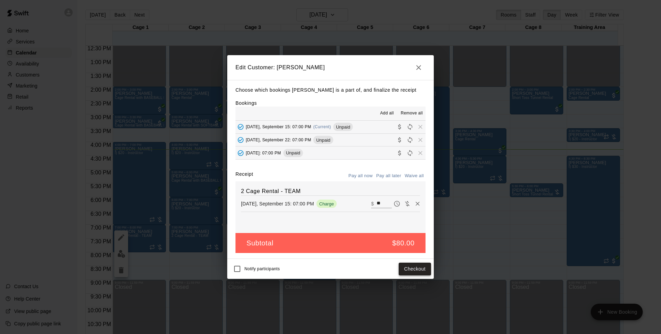
click at [422, 268] on button "Checkout" at bounding box center [415, 268] width 32 height 13
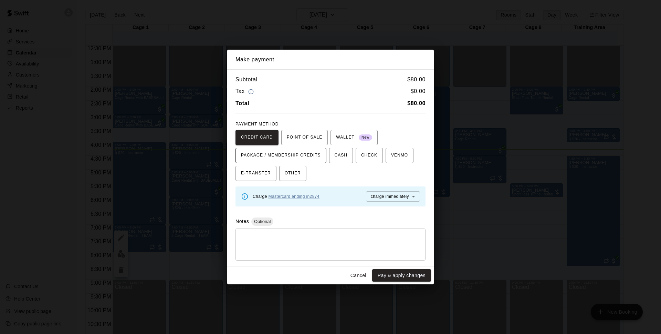
click at [304, 154] on span "PACKAGE / MEMBERSHIP CREDITS" at bounding box center [281, 155] width 80 height 11
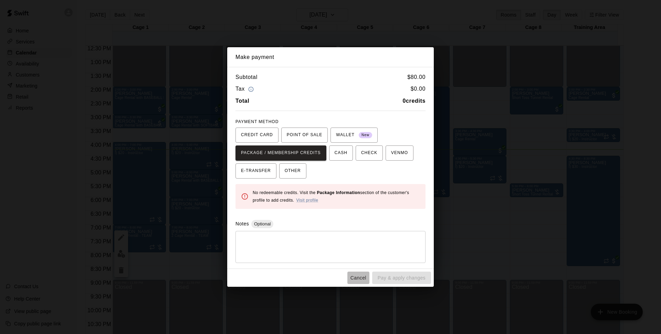
click at [360, 281] on button "Cancel" at bounding box center [358, 277] width 22 height 13
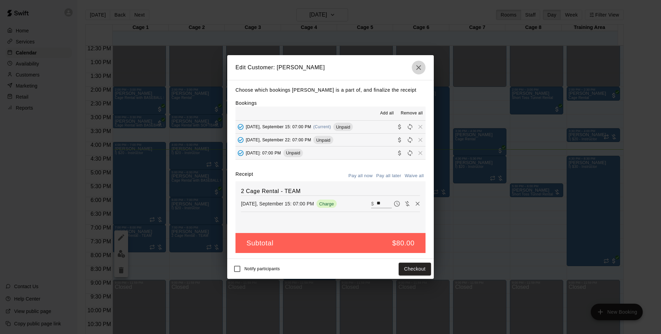
click at [423, 66] on button "button" at bounding box center [419, 68] width 14 height 14
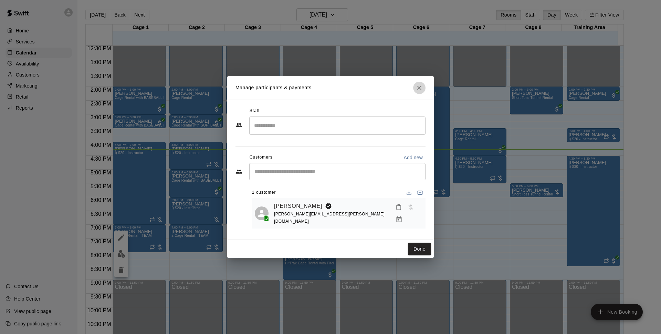
click at [420, 88] on icon "Close" at bounding box center [419, 87] width 7 height 7
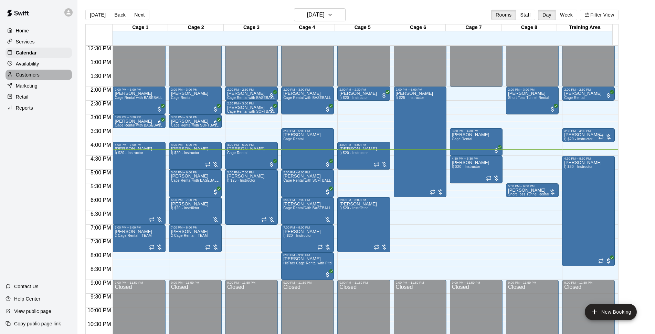
click at [46, 77] on div "Customers" at bounding box center [39, 75] width 66 height 10
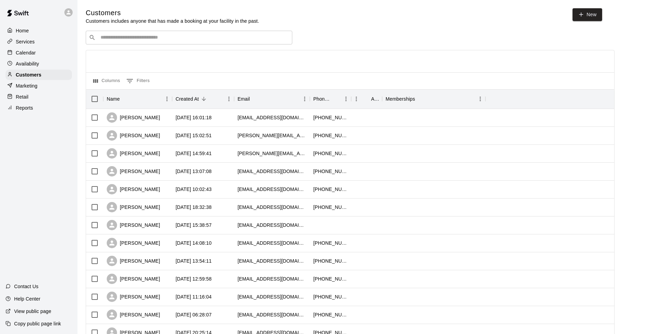
drag, startPoint x: 226, startPoint y: 68, endPoint x: 158, endPoint y: 44, distance: 72.2
click at [158, 44] on div "​ ​" at bounding box center [189, 38] width 207 height 14
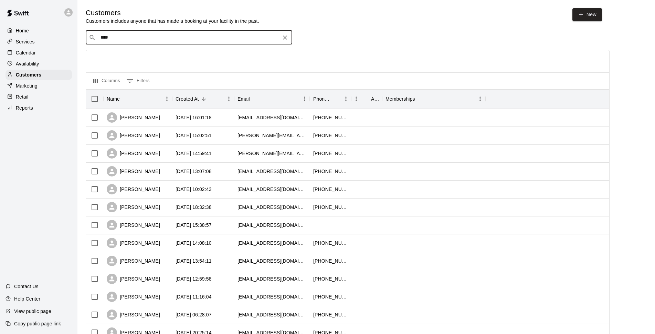
type input "*****"
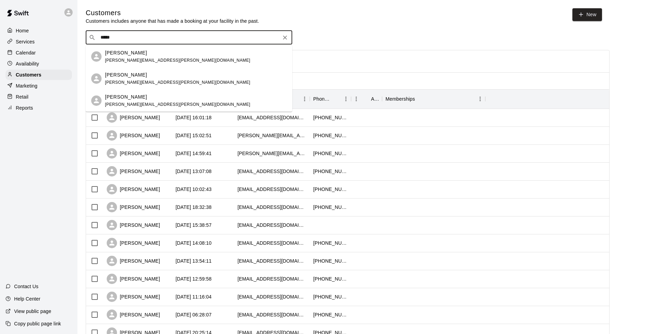
click at [184, 52] on div "David Kheel david.d.kheel@gmail.com" at bounding box center [196, 56] width 182 height 15
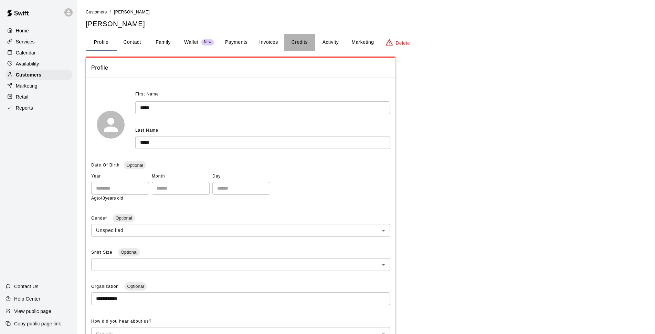
click at [301, 43] on button "Credits" at bounding box center [299, 42] width 31 height 17
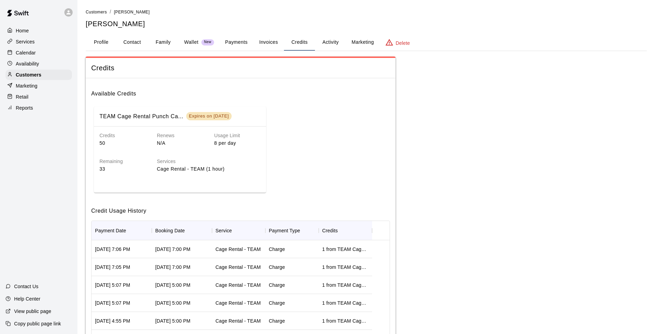
click at [61, 57] on div "Calendar" at bounding box center [39, 53] width 66 height 10
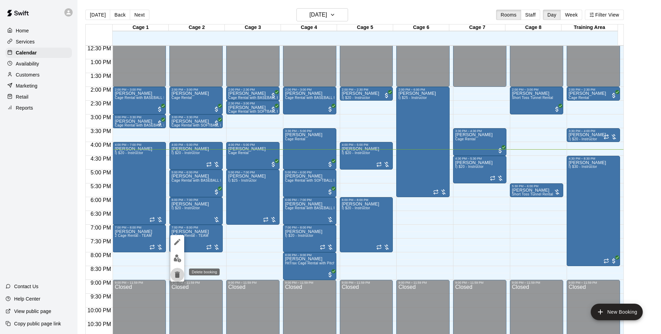
click at [177, 278] on icon "delete" at bounding box center [177, 274] width 8 height 8
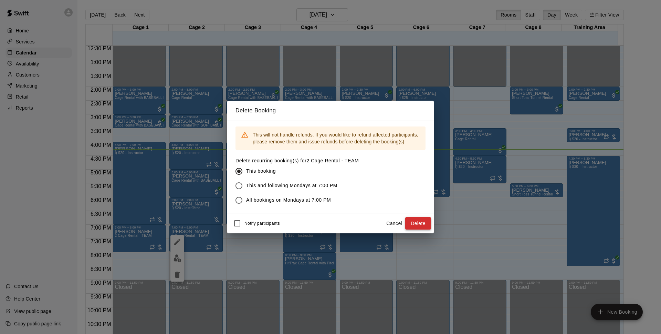
click at [414, 222] on button "Delete" at bounding box center [418, 223] width 26 height 13
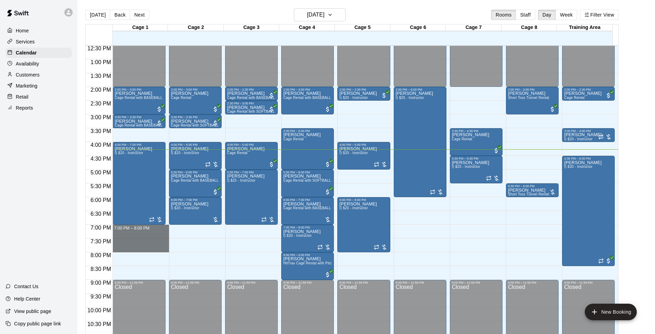
drag, startPoint x: 141, startPoint y: 226, endPoint x: 140, endPoint y: 248, distance: 21.4
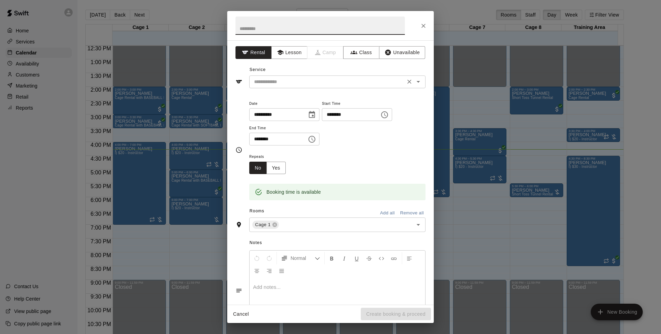
click at [292, 79] on input "text" at bounding box center [327, 81] width 152 height 9
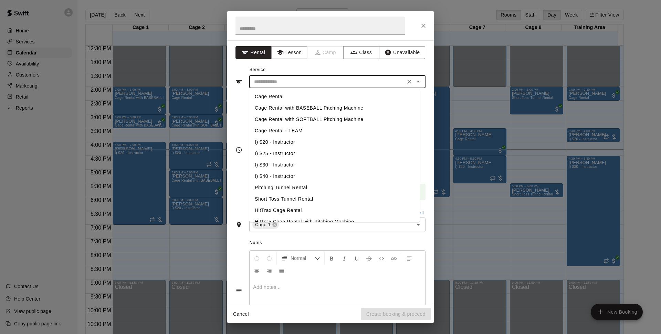
click at [306, 128] on li "Cage Rental - TEAM" at bounding box center [334, 130] width 170 height 11
type input "**********"
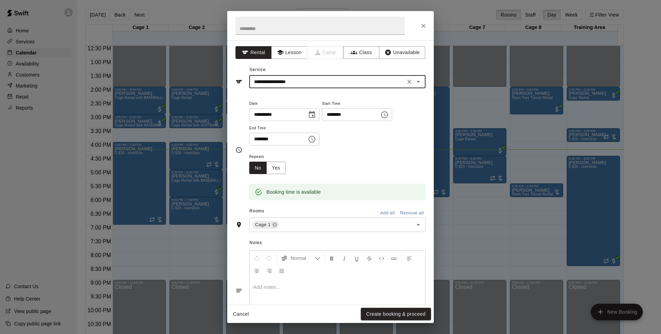
drag, startPoint x: 389, startPoint y: 312, endPoint x: 418, endPoint y: 162, distance: 152.5
click at [389, 312] on button "Create booking & proceed" at bounding box center [396, 313] width 70 height 13
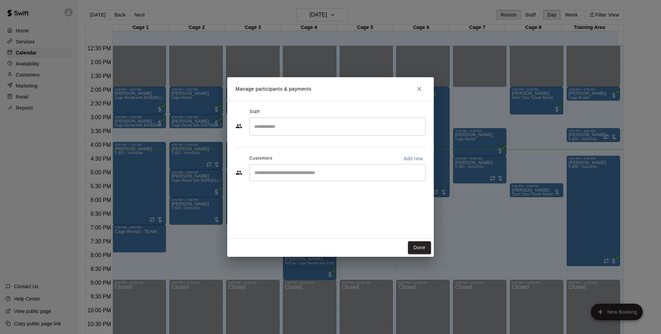
click at [318, 177] on div "​" at bounding box center [337, 172] width 176 height 17
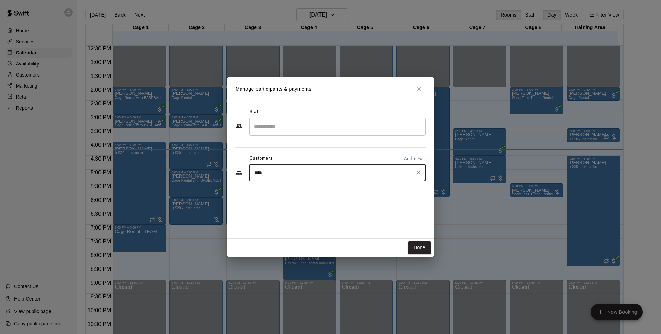
type input "*****"
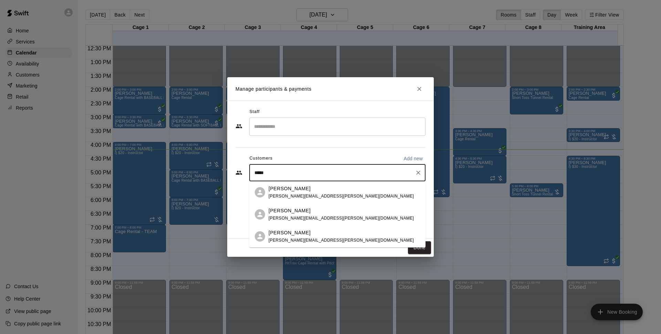
click at [290, 191] on p "[PERSON_NAME]" at bounding box center [290, 188] width 42 height 7
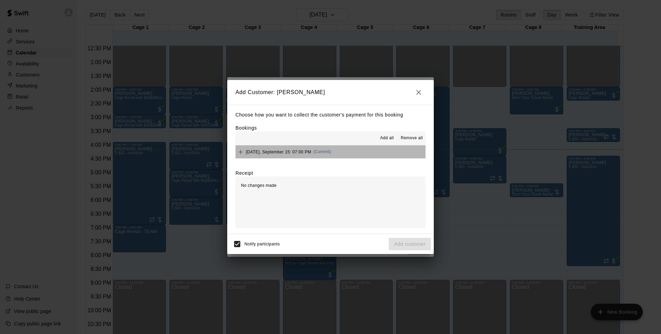
click at [348, 155] on button "[DATE], September 15: 07:00 PM (Current)" at bounding box center [330, 151] width 190 height 13
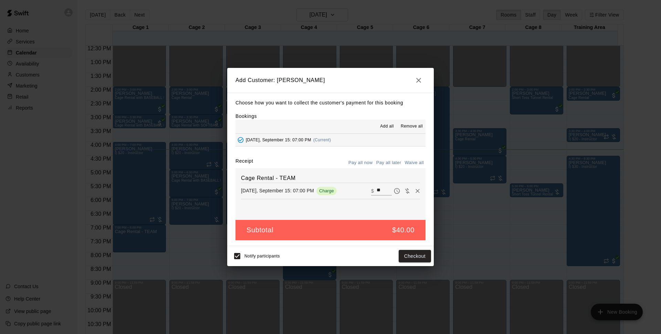
click at [391, 162] on button "Pay all later" at bounding box center [389, 162] width 29 height 11
click at [425, 256] on button "Add customer" at bounding box center [410, 256] width 42 height 13
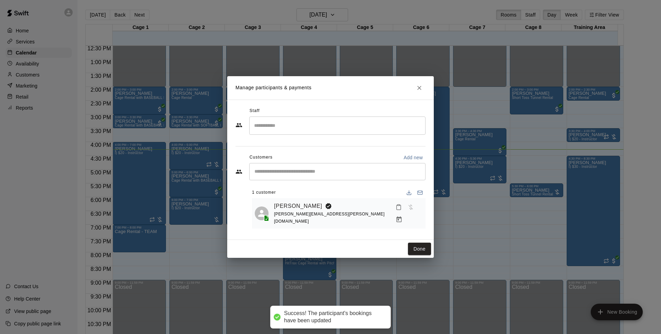
drag, startPoint x: 416, startPoint y: 248, endPoint x: 210, endPoint y: 221, distance: 207.0
click at [416, 248] on button "Done" at bounding box center [419, 248] width 23 height 13
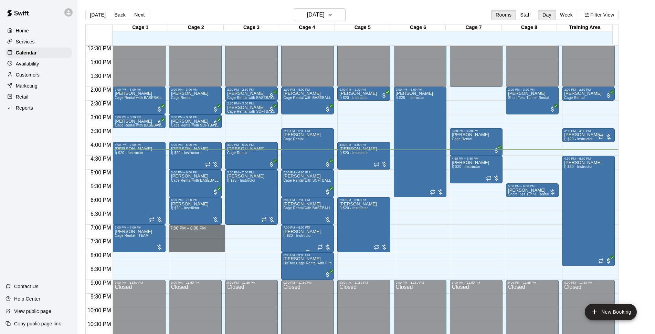
drag, startPoint x: 199, startPoint y: 227, endPoint x: 303, endPoint y: 228, distance: 103.6
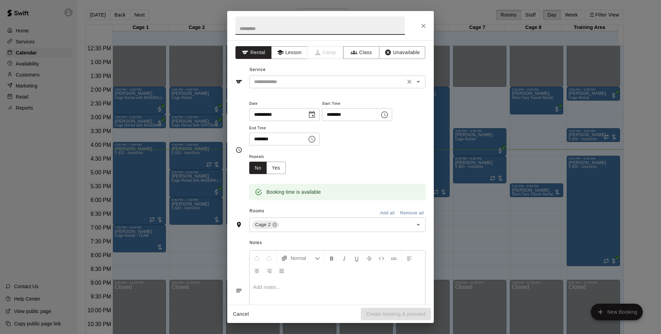
click at [334, 80] on input "text" at bounding box center [327, 81] width 152 height 9
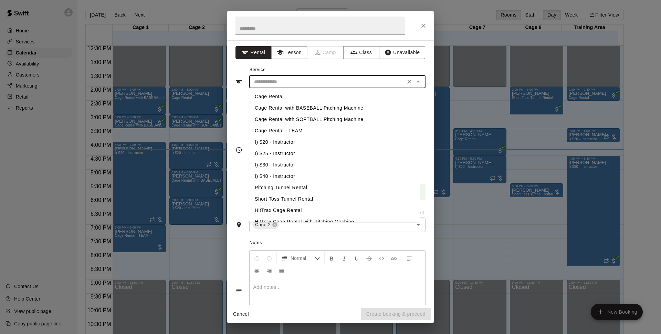
click at [285, 132] on li "Cage Rental - TEAM" at bounding box center [334, 130] width 170 height 11
type input "**********"
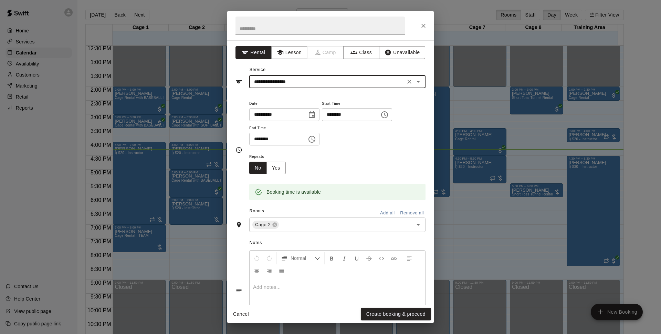
click at [371, 312] on button "Create booking & proceed" at bounding box center [396, 313] width 70 height 13
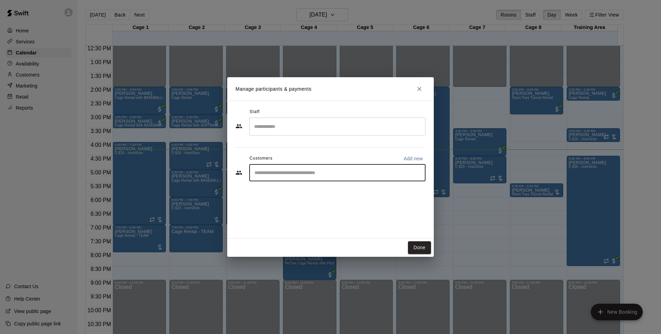
click at [318, 172] on input "Start typing to search customers..." at bounding box center [337, 172] width 170 height 7
type input "****"
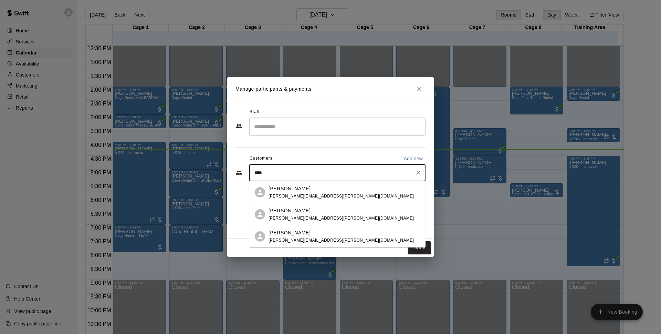
click at [334, 190] on div "David Kheel david.d.kheel@gmail.com" at bounding box center [344, 192] width 151 height 15
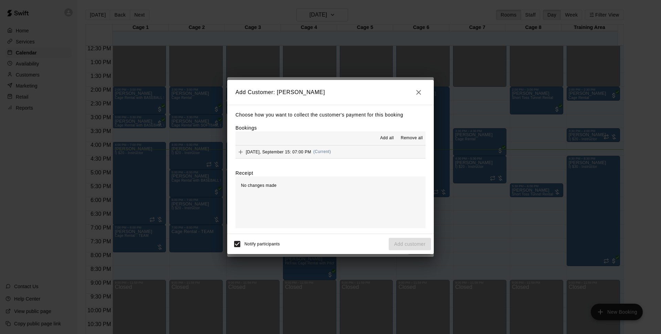
click at [354, 148] on button "[DATE], September 15: 07:00 PM (Current)" at bounding box center [330, 151] width 190 height 13
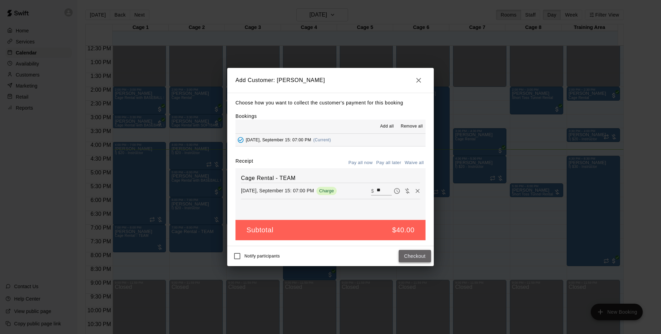
click at [415, 252] on button "Checkout" at bounding box center [415, 256] width 32 height 13
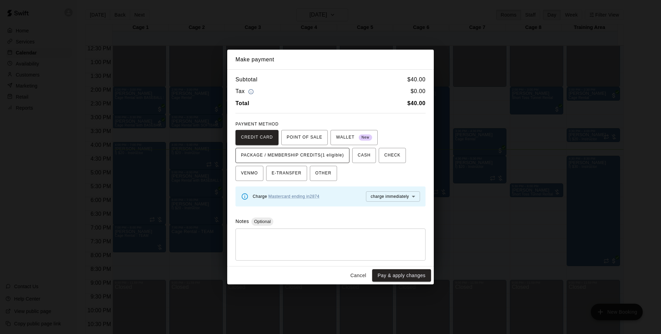
click at [304, 156] on span "PACKAGE / MEMBERSHIP CREDITS (1 eligible)" at bounding box center [292, 155] width 103 height 11
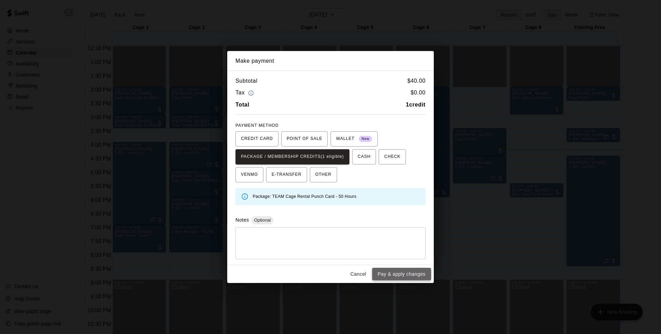
click at [421, 270] on button "Pay & apply changes" at bounding box center [401, 274] width 59 height 13
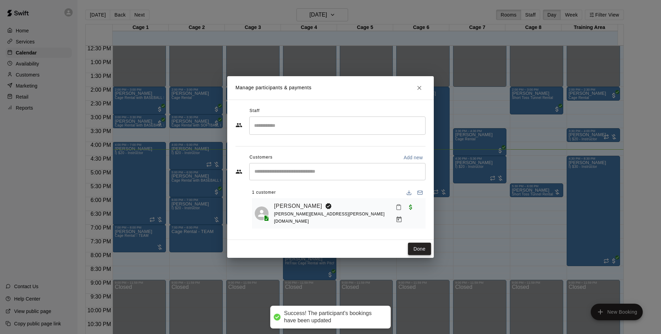
click at [422, 246] on button "Done" at bounding box center [419, 248] width 23 height 13
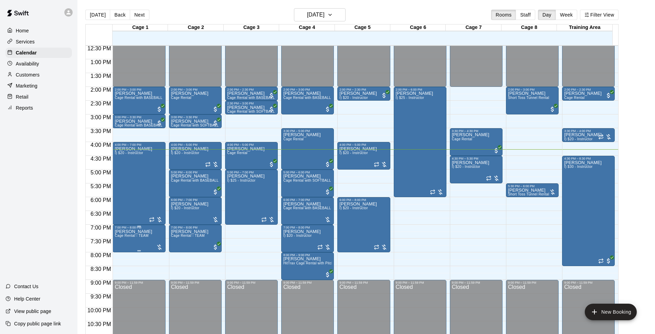
click at [138, 237] on span "Cage Rental - TEAM" at bounding box center [132, 235] width 34 height 4
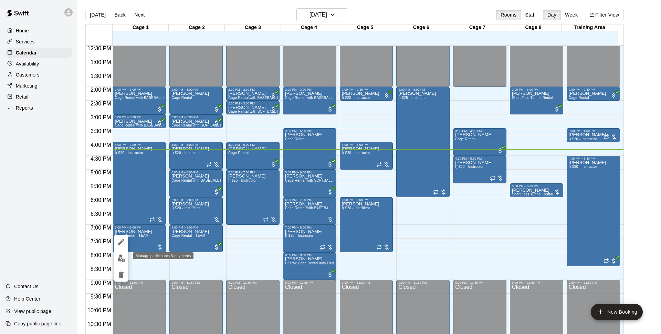
click at [125, 255] on button "edit" at bounding box center [121, 257] width 14 height 13
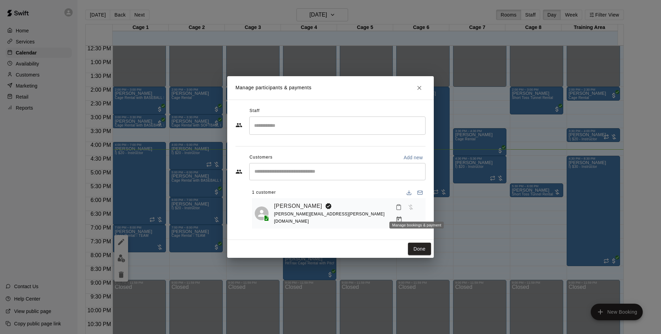
click at [402, 216] on icon "Manage bookings & payment" at bounding box center [399, 219] width 5 height 6
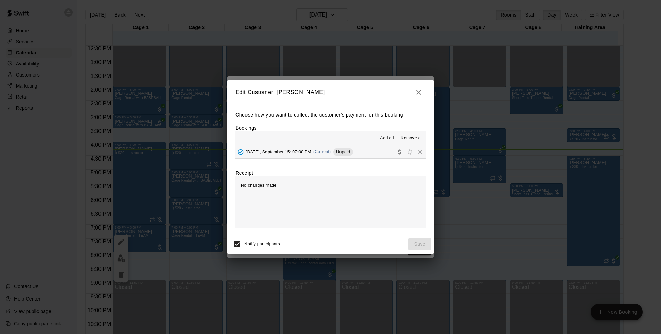
click at [324, 152] on span "(Current)" at bounding box center [322, 151] width 18 height 5
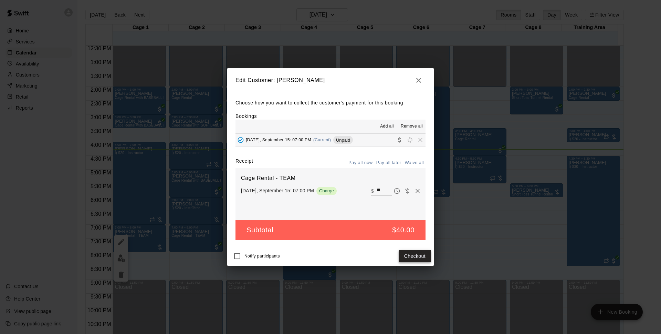
click at [420, 256] on button "Checkout" at bounding box center [415, 256] width 32 height 13
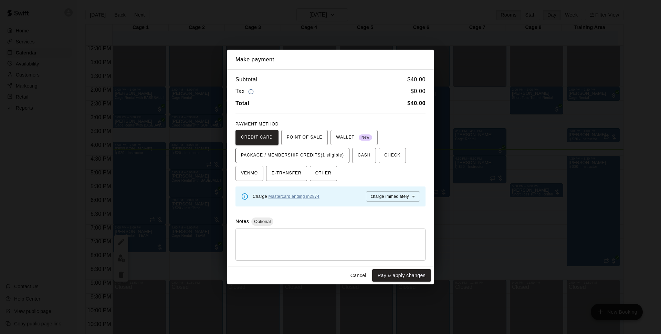
click at [336, 160] on span "PACKAGE / MEMBERSHIP CREDITS (1 eligible)" at bounding box center [292, 155] width 103 height 11
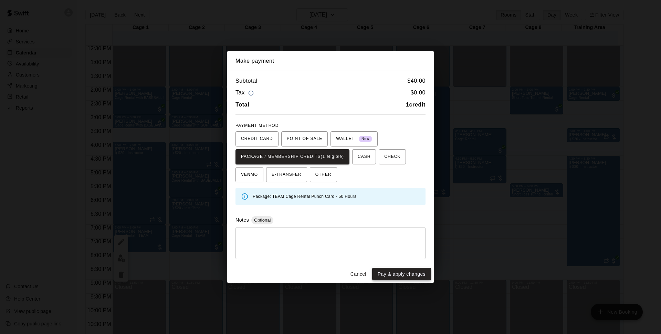
click at [389, 271] on button "Pay & apply changes" at bounding box center [401, 274] width 59 height 13
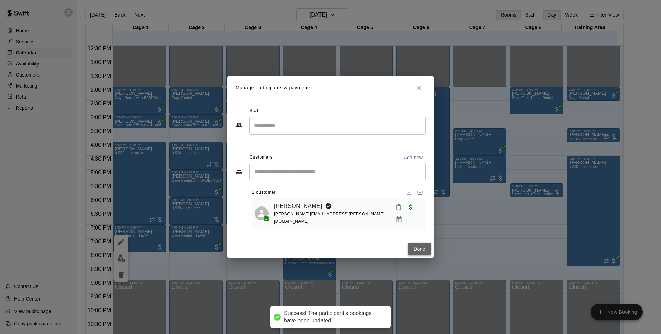
click at [413, 248] on button "Done" at bounding box center [419, 248] width 23 height 13
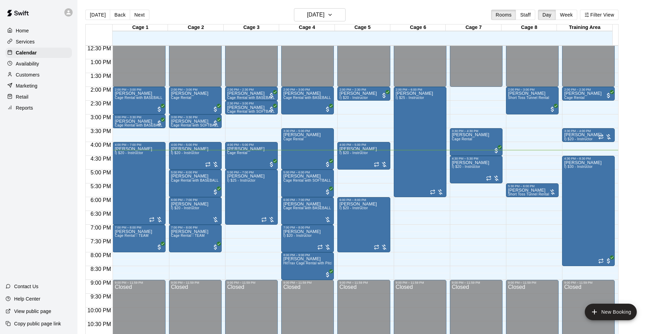
click at [429, 11] on div "[DATE] Back [DATE][DATE] Rooms Staff Day Week Filter View" at bounding box center [351, 16] width 533 height 16
click at [414, 11] on div "[DATE] Back [DATE][DATE] Rooms Staff Day Week Filter View" at bounding box center [351, 16] width 533 height 16
click at [333, 16] on icon "button" at bounding box center [330, 15] width 6 height 8
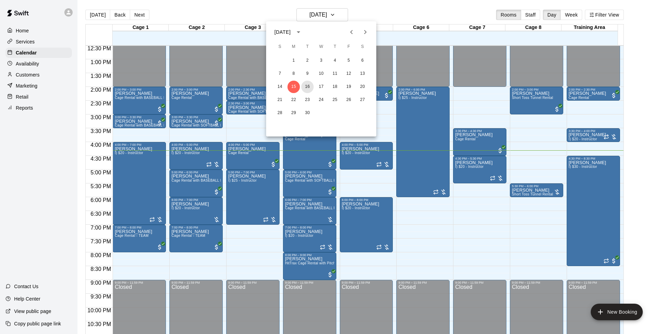
click at [311, 88] on button "16" at bounding box center [307, 87] width 12 height 12
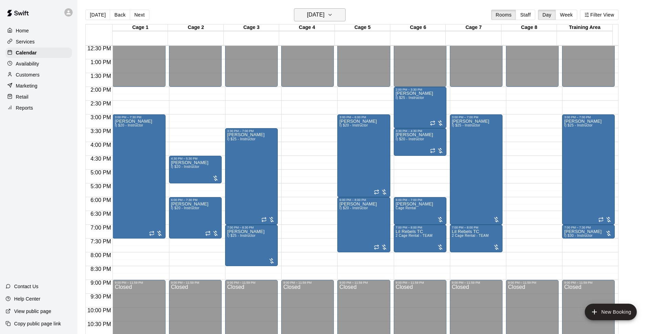
click at [323, 19] on h6 "[DATE]" at bounding box center [316, 15] width 18 height 10
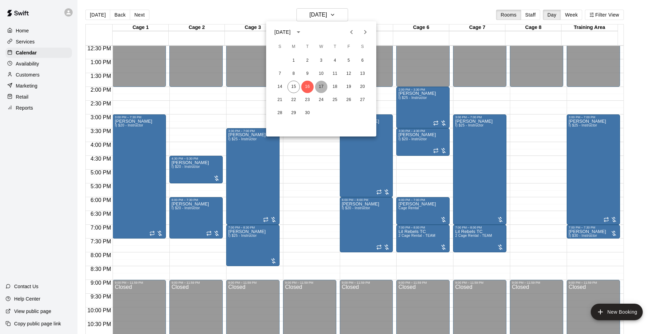
click at [324, 85] on button "17" at bounding box center [321, 87] width 12 height 12
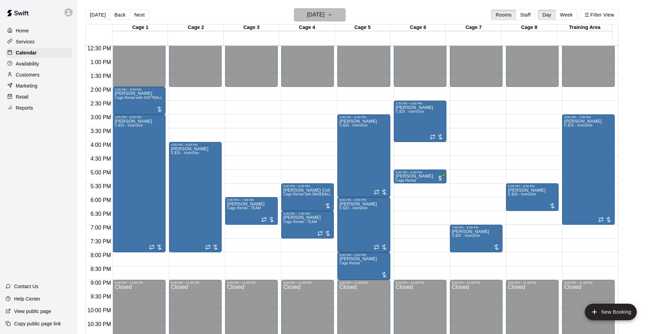
click at [345, 9] on button "[DATE]" at bounding box center [320, 14] width 52 height 13
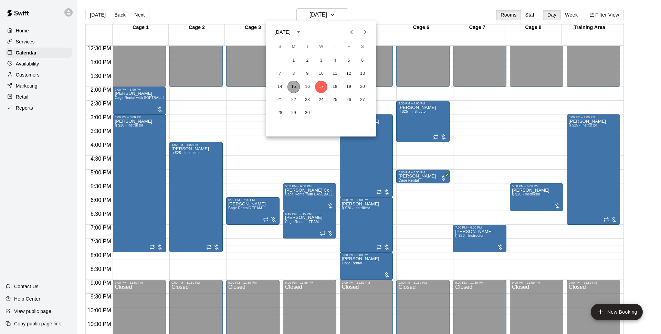
drag, startPoint x: 296, startPoint y: 84, endPoint x: 562, endPoint y: 129, distance: 269.9
click at [299, 86] on button "15" at bounding box center [293, 87] width 12 height 12
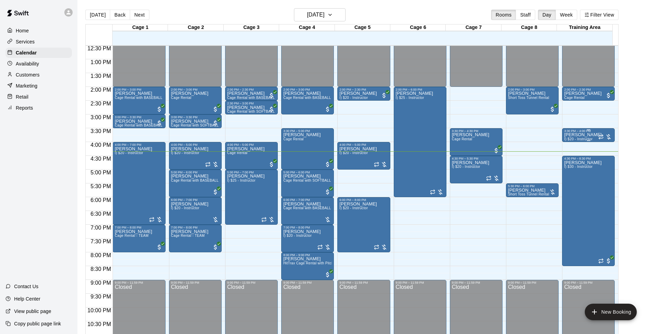
click at [607, 135] on div at bounding box center [605, 136] width 14 height 7
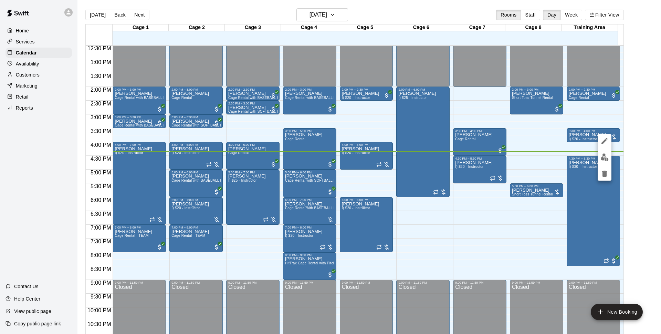
click at [601, 157] on img "edit" at bounding box center [605, 157] width 8 height 8
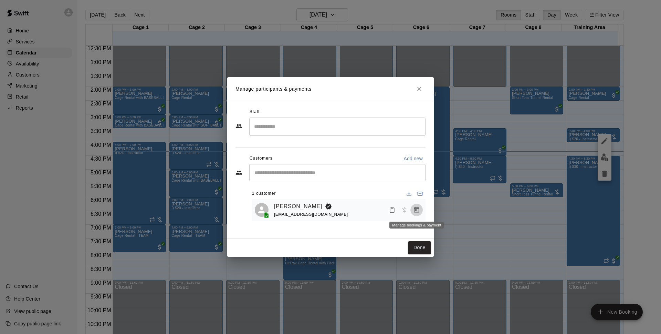
click at [415, 209] on icon "Manage bookings & payment" at bounding box center [416, 210] width 5 height 6
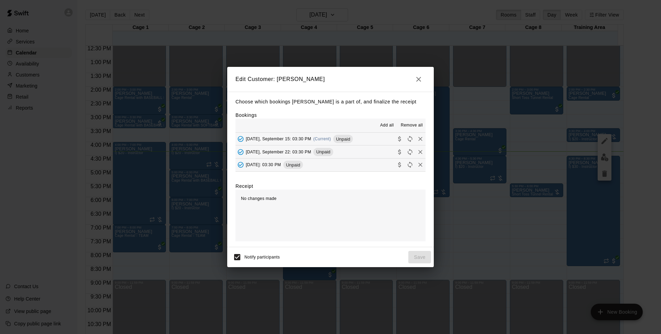
click at [349, 138] on span "Unpaid" at bounding box center [343, 138] width 20 height 5
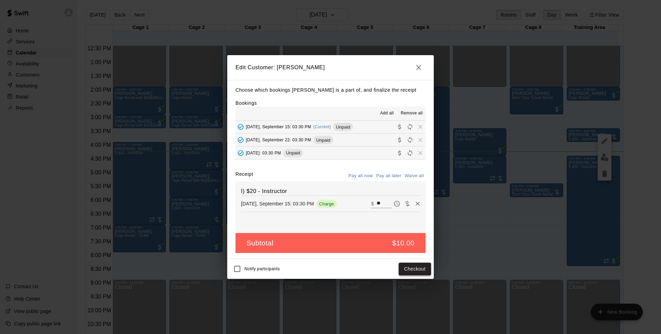
click at [421, 273] on button "Checkout" at bounding box center [415, 268] width 32 height 13
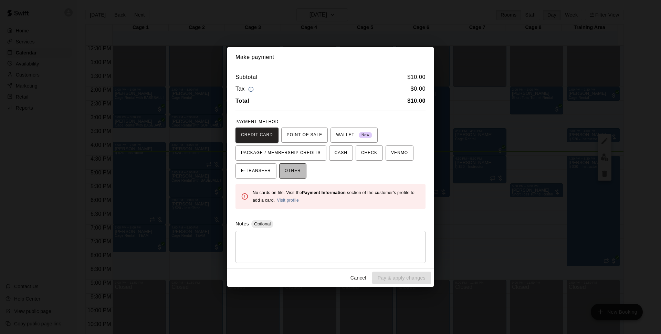
click at [284, 169] on button "OTHER" at bounding box center [292, 170] width 27 height 15
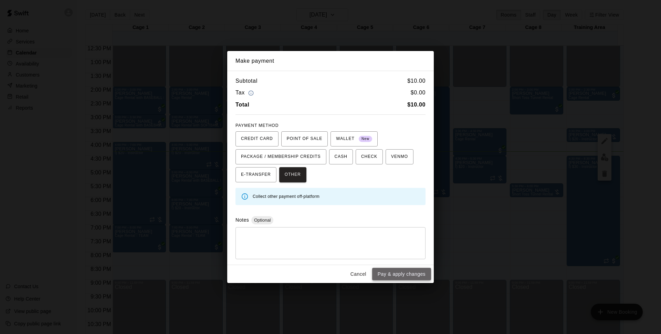
click at [412, 275] on button "Pay & apply changes" at bounding box center [401, 274] width 59 height 13
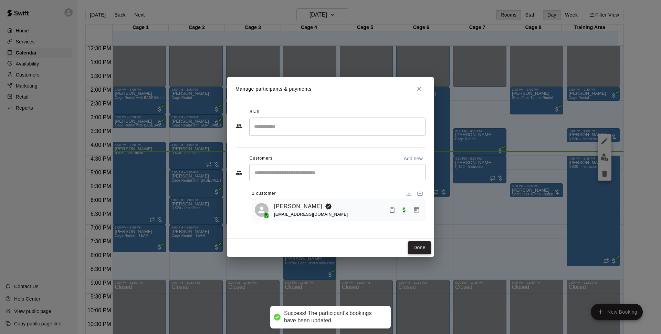
click at [419, 252] on button "Done" at bounding box center [419, 247] width 23 height 13
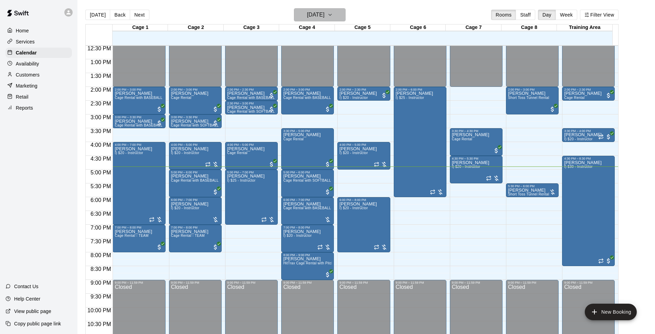
click at [338, 14] on button "[DATE]" at bounding box center [320, 14] width 52 height 13
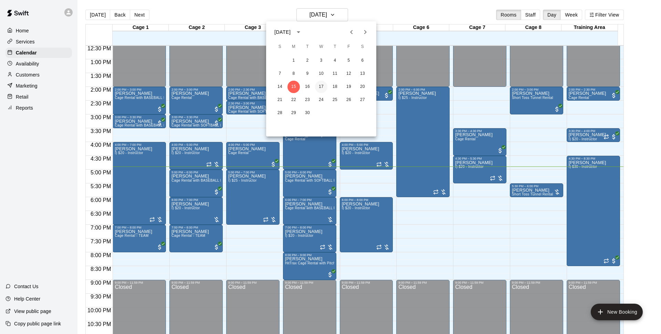
click at [320, 86] on button "17" at bounding box center [321, 87] width 12 height 12
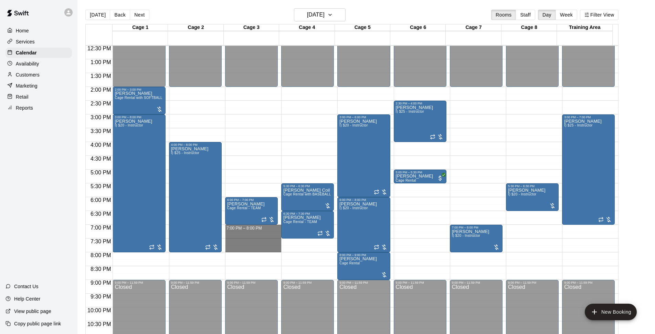
drag, startPoint x: 243, startPoint y: 227, endPoint x: 248, endPoint y: 250, distance: 23.9
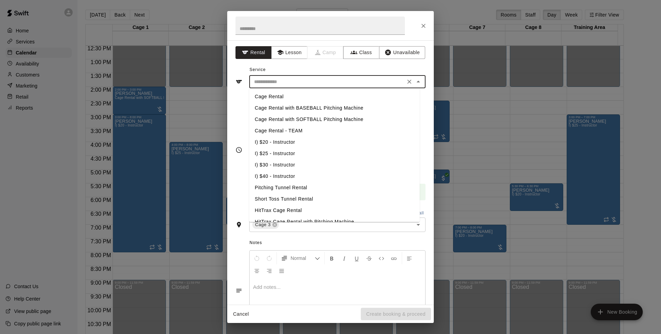
click at [339, 77] on input "text" at bounding box center [327, 81] width 152 height 9
click at [320, 107] on li "Cage Rental with BASEBALL Pitching Machine" at bounding box center [334, 107] width 170 height 11
type input "**********"
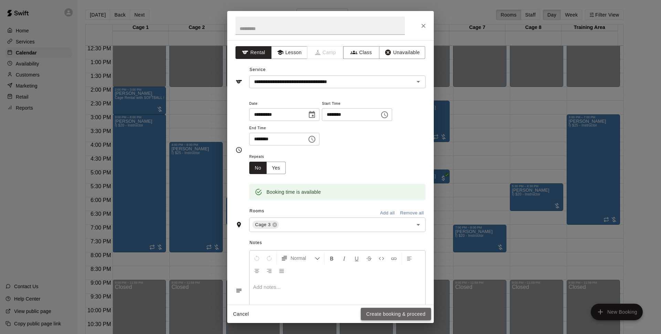
click at [392, 313] on button "Create booking & proceed" at bounding box center [396, 313] width 70 height 13
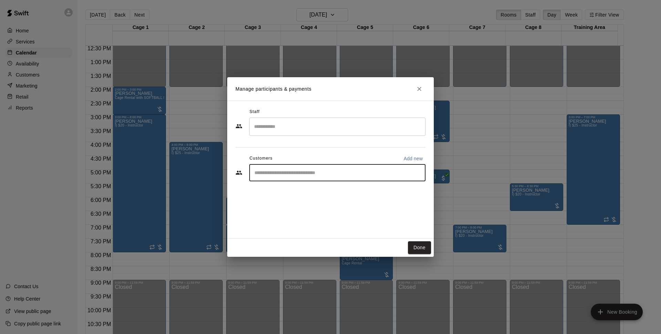
click at [332, 171] on input "Start typing to search customers..." at bounding box center [337, 172] width 170 height 7
type input "*******"
click at [336, 186] on div "Joel Diaz diazjoelanthony22@yahoo.com" at bounding box center [344, 192] width 151 height 15
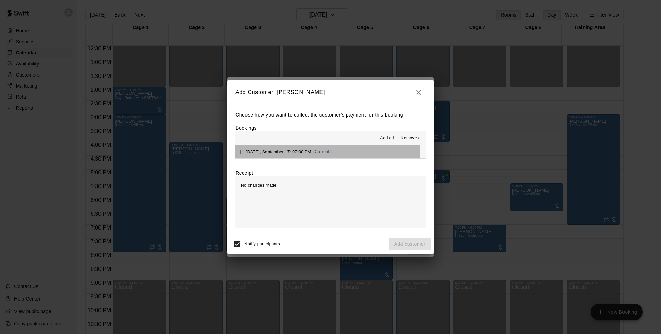
click at [296, 153] on span "Wednesday, September 17: 07:00 PM" at bounding box center [278, 151] width 65 height 5
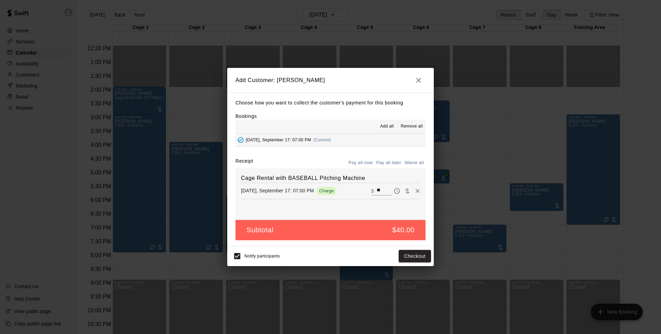
click at [394, 164] on button "Pay all later" at bounding box center [389, 162] width 29 height 11
click at [416, 256] on button "Add customer" at bounding box center [410, 256] width 42 height 13
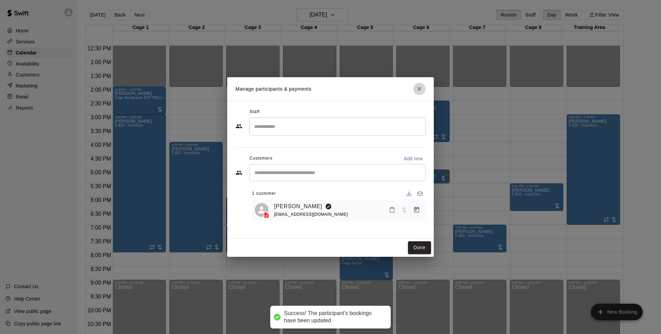
drag, startPoint x: 418, startPoint y: 88, endPoint x: 379, endPoint y: 84, distance: 39.1
click at [418, 88] on icon "Close" at bounding box center [419, 89] width 4 height 4
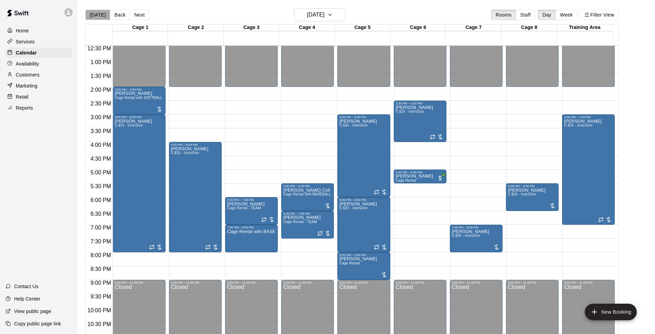
click at [103, 15] on button "[DATE]" at bounding box center [97, 15] width 25 height 10
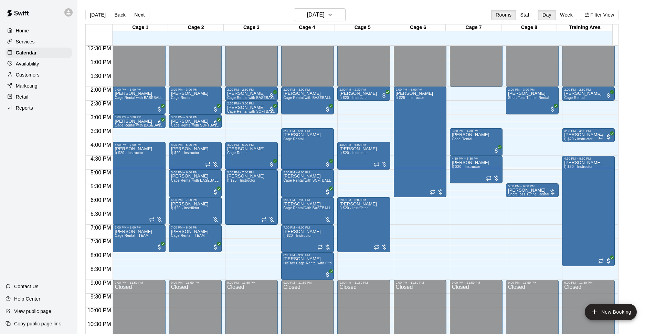
click at [271, 9] on div "[DATE] Back [DATE][DATE] Rooms Staff Day Week Filter View" at bounding box center [351, 16] width 533 height 16
click at [381, 164] on div at bounding box center [381, 164] width 14 height 7
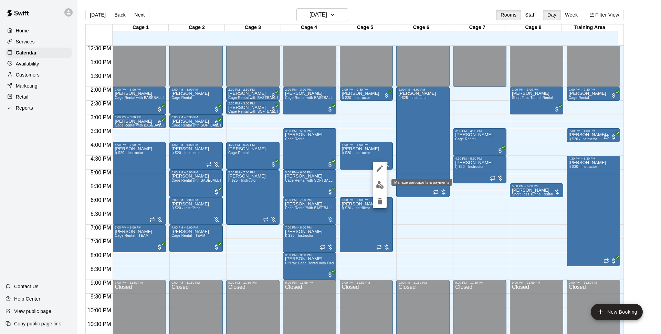
click at [379, 186] on img "edit" at bounding box center [380, 185] width 8 height 8
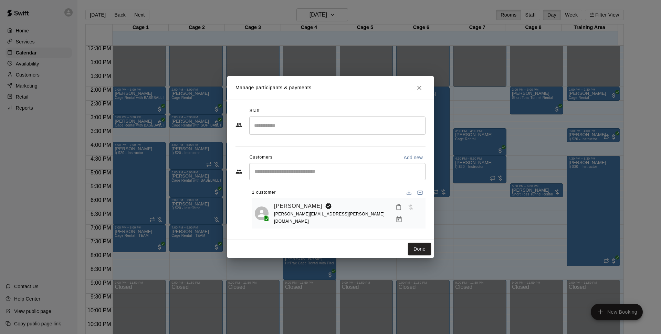
click at [402, 216] on icon "Manage bookings & payment" at bounding box center [399, 219] width 7 height 7
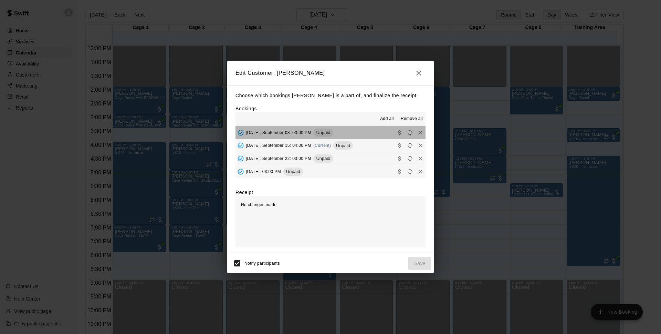
click at [358, 136] on button "Monday, September 08: 03:00 PM Unpaid" at bounding box center [330, 132] width 190 height 13
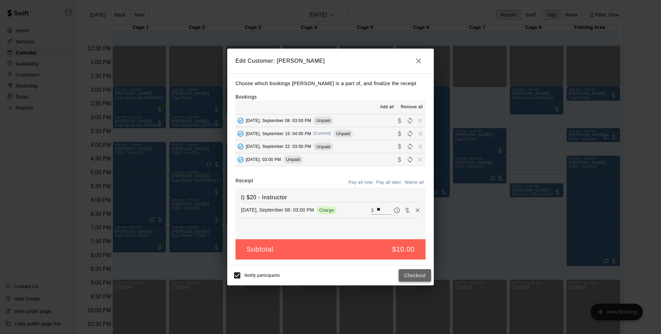
click at [421, 280] on button "Checkout" at bounding box center [415, 275] width 32 height 13
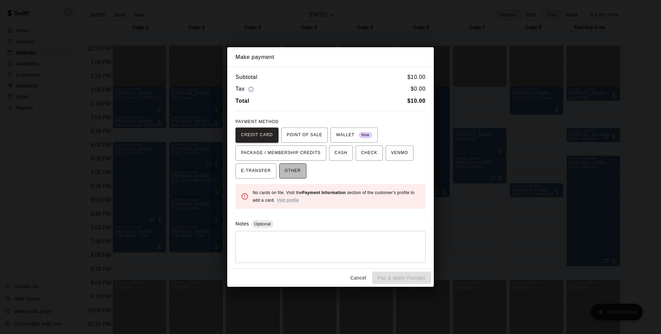
click at [295, 166] on span "OTHER" at bounding box center [293, 170] width 16 height 11
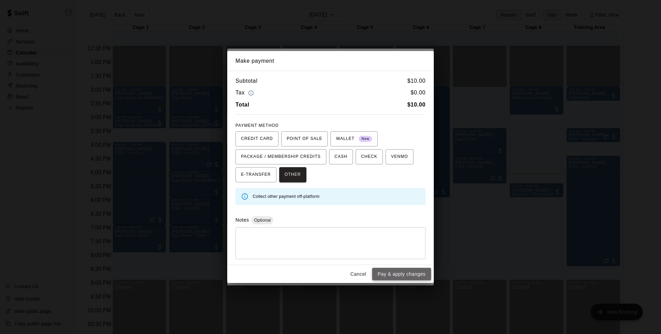
click at [399, 275] on button "Pay & apply changes" at bounding box center [401, 274] width 59 height 13
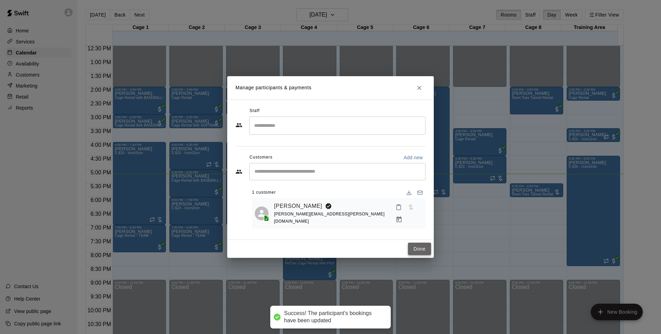
click at [417, 248] on button "Done" at bounding box center [419, 248] width 23 height 13
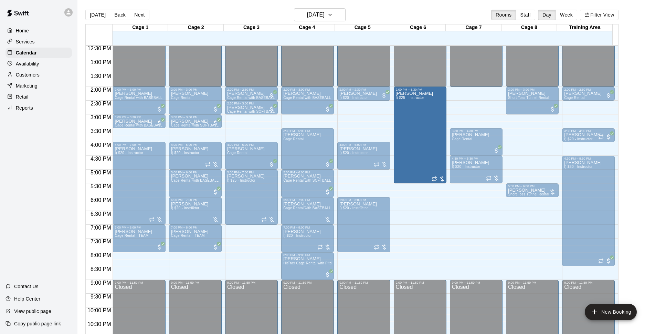
drag, startPoint x: 419, startPoint y: 190, endPoint x: 420, endPoint y: 186, distance: 4.3
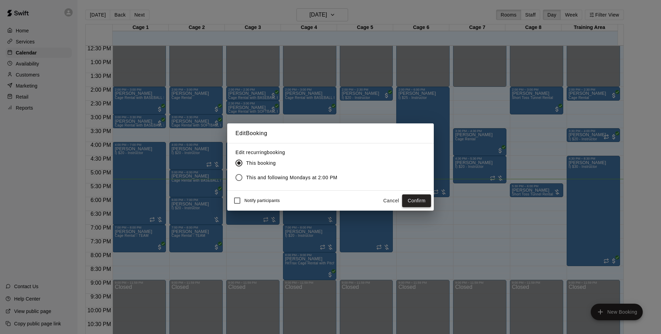
click at [419, 204] on button "Confirm" at bounding box center [416, 200] width 29 height 13
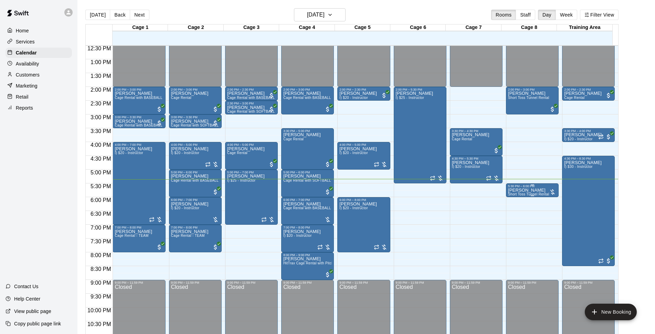
click at [553, 192] on div at bounding box center [552, 191] width 7 height 7
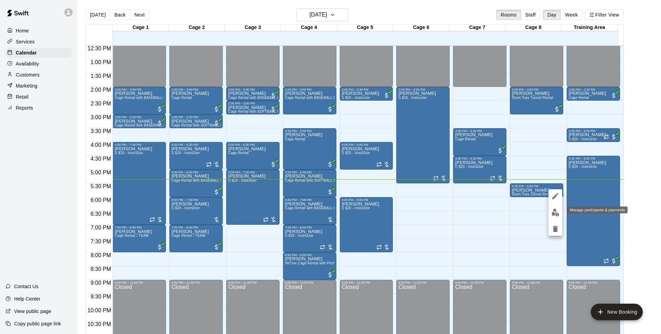
click at [556, 212] on img "edit" at bounding box center [556, 212] width 8 height 8
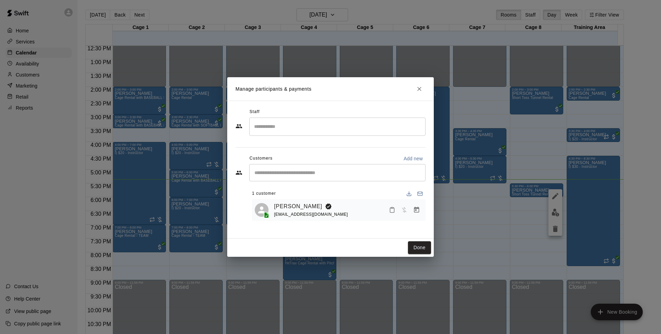
click at [416, 212] on icon "Manage bookings & payment" at bounding box center [416, 209] width 7 height 7
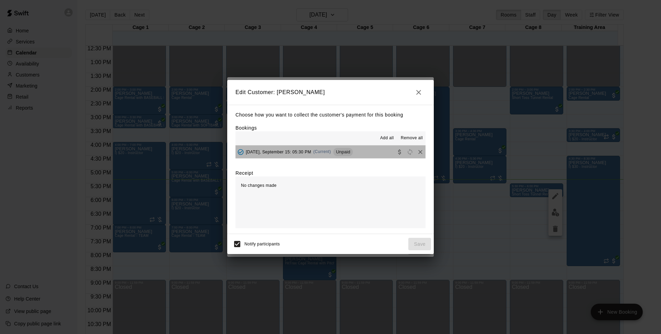
click at [350, 153] on span "Unpaid" at bounding box center [343, 151] width 20 height 5
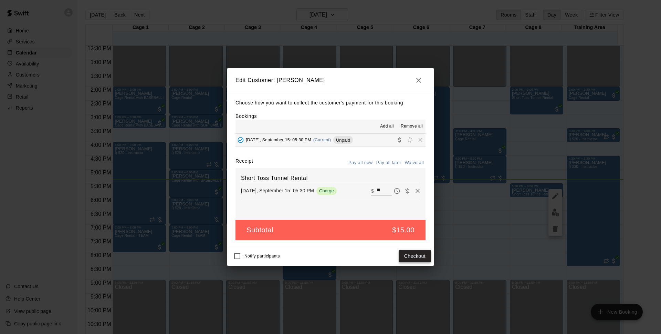
click at [411, 256] on button "Checkout" at bounding box center [415, 256] width 32 height 13
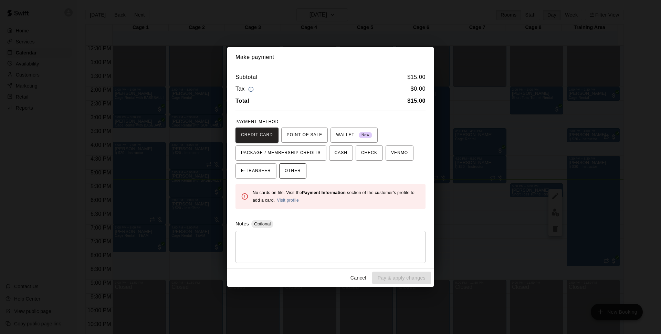
click at [301, 168] on span "OTHER" at bounding box center [293, 170] width 16 height 11
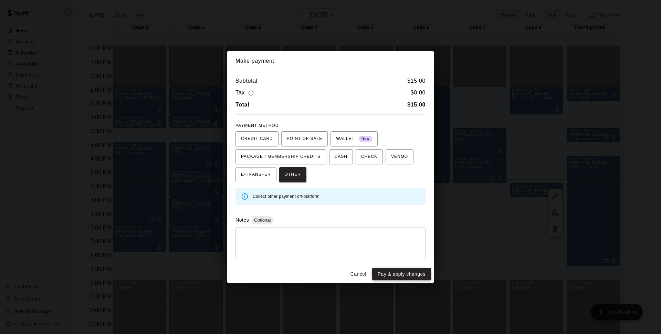
click at [397, 277] on button "Pay & apply changes" at bounding box center [401, 274] width 59 height 13
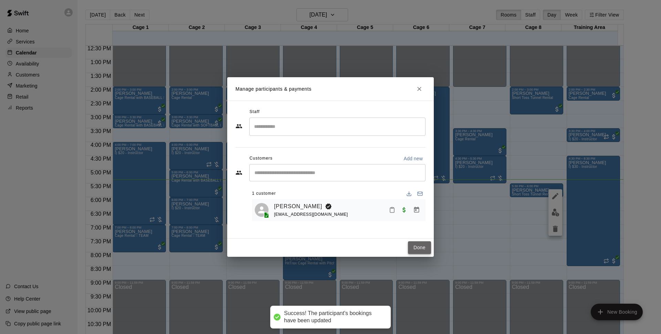
click at [426, 249] on button "Done" at bounding box center [419, 247] width 23 height 13
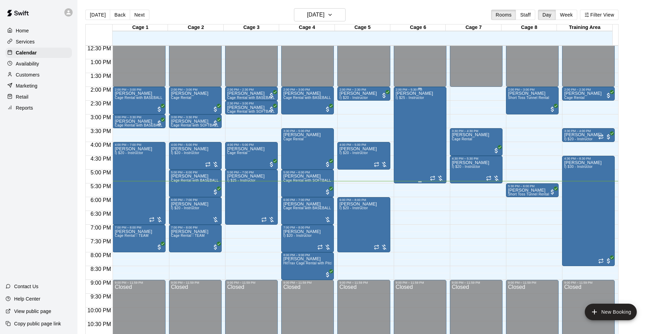
click at [415, 117] on div "Bryce Massanari I) $25 - Instructor" at bounding box center [415, 258] width 38 height 334
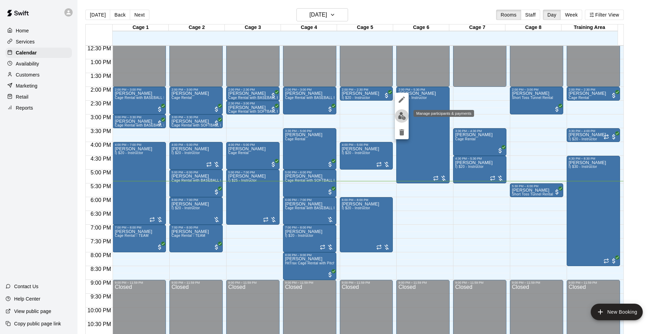
click at [400, 114] on img "edit" at bounding box center [402, 116] width 8 height 8
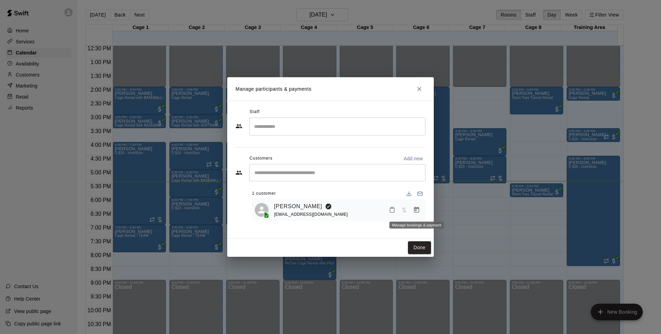
click at [419, 212] on icon "Manage bookings & payment" at bounding box center [416, 209] width 7 height 7
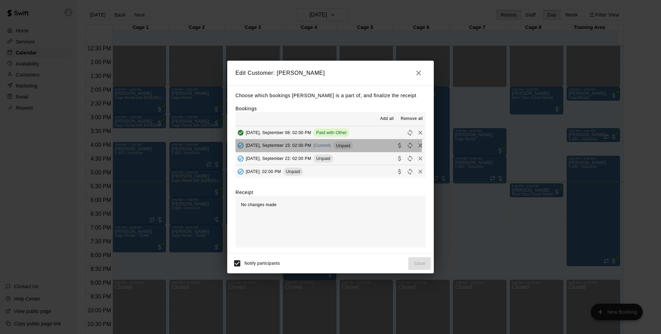
click at [328, 144] on span "(Current)" at bounding box center [322, 145] width 18 height 5
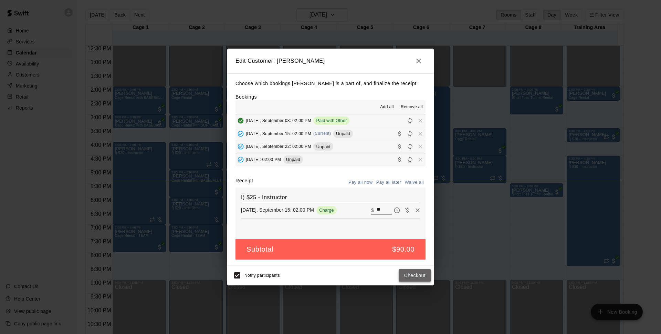
click at [404, 277] on button "Checkout" at bounding box center [415, 275] width 32 height 13
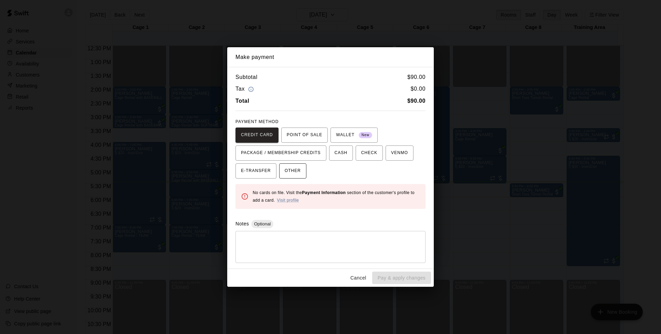
click at [302, 172] on button "OTHER" at bounding box center [292, 170] width 27 height 15
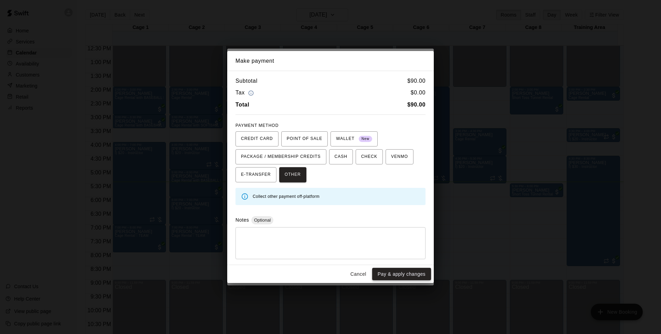
click at [395, 271] on button "Pay & apply changes" at bounding box center [401, 274] width 59 height 13
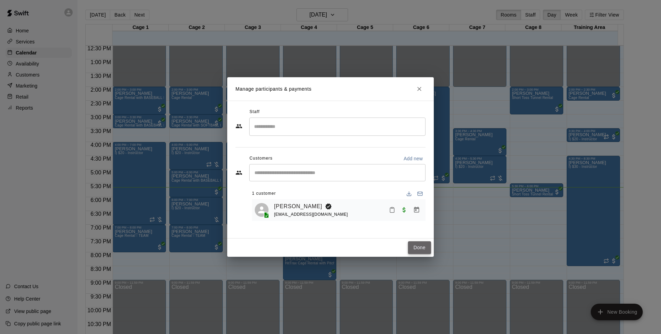
click at [418, 244] on button "Done" at bounding box center [419, 247] width 23 height 13
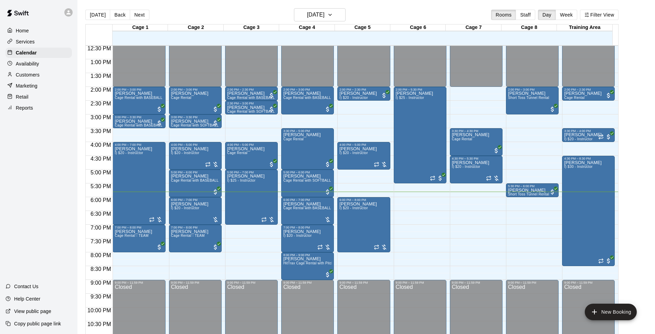
click at [462, 15] on div "[DATE] Back [DATE][DATE] Rooms Staff Day Week Filter View" at bounding box center [351, 16] width 533 height 16
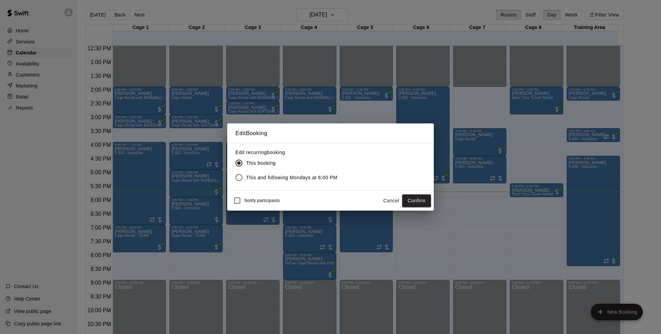
drag, startPoint x: 413, startPoint y: 203, endPoint x: 520, endPoint y: 191, distance: 107.4
click at [413, 203] on button "Confirm" at bounding box center [416, 200] width 29 height 13
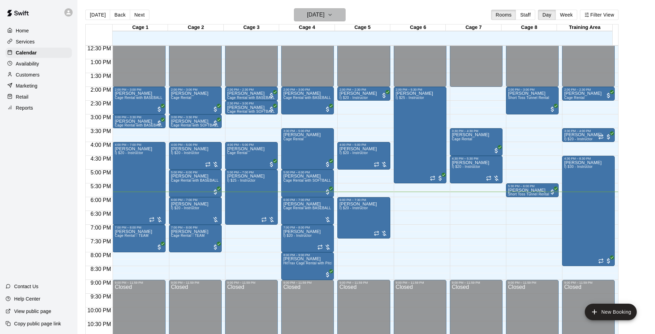
click at [325, 18] on h6 "[DATE]" at bounding box center [316, 15] width 18 height 10
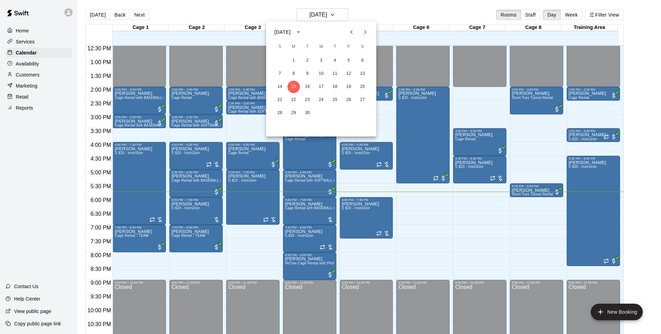
click at [399, 14] on div at bounding box center [330, 167] width 661 height 334
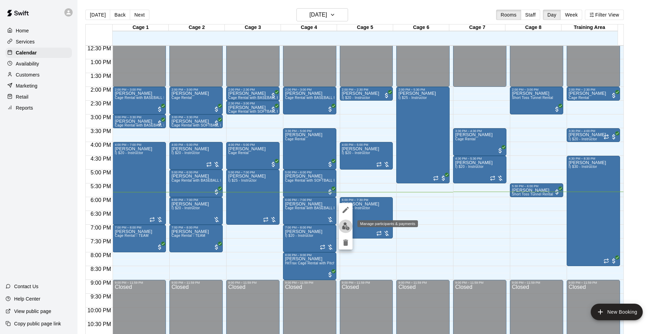
click at [344, 224] on img "edit" at bounding box center [346, 226] width 8 height 8
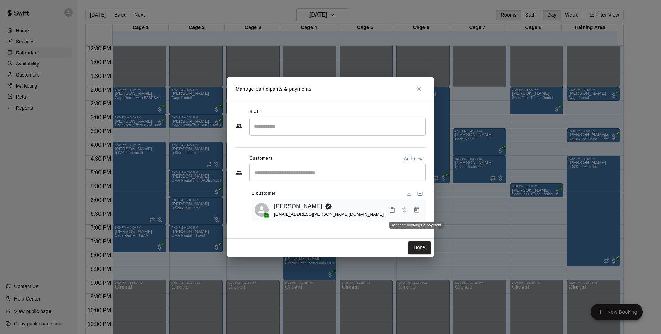
click at [418, 212] on icon "Manage bookings & payment" at bounding box center [416, 209] width 7 height 7
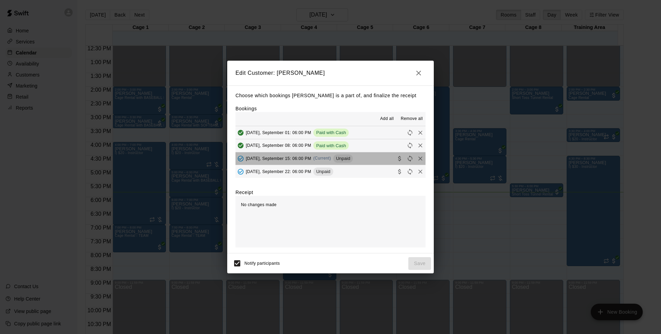
click at [346, 160] on span "Unpaid" at bounding box center [343, 158] width 20 height 5
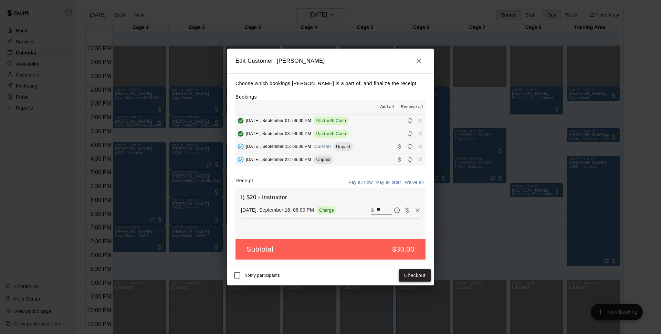
click at [420, 275] on button "Checkout" at bounding box center [415, 275] width 32 height 13
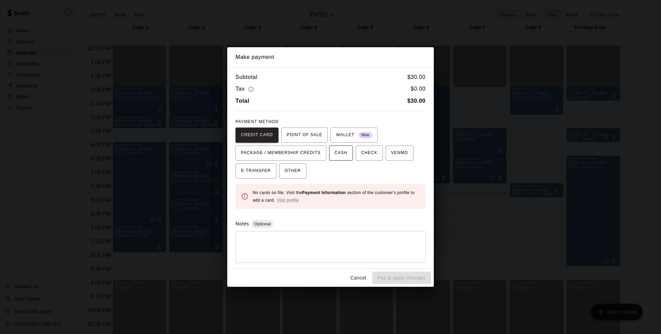
click at [343, 147] on button "CASH" at bounding box center [341, 152] width 24 height 15
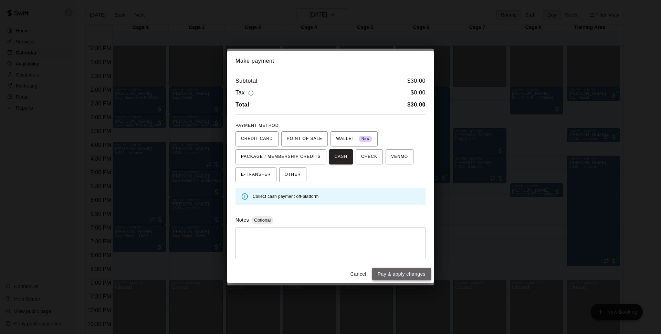
click at [386, 276] on button "Pay & apply changes" at bounding box center [401, 274] width 59 height 13
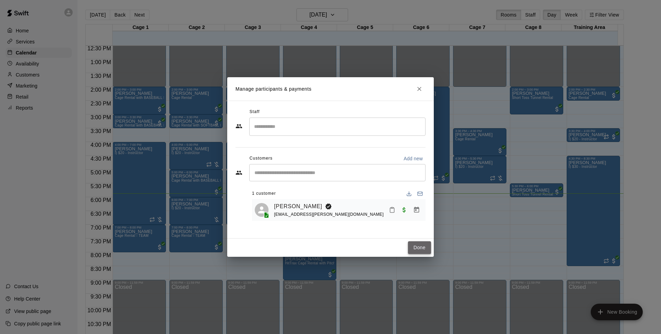
click at [415, 252] on button "Done" at bounding box center [419, 247] width 23 height 13
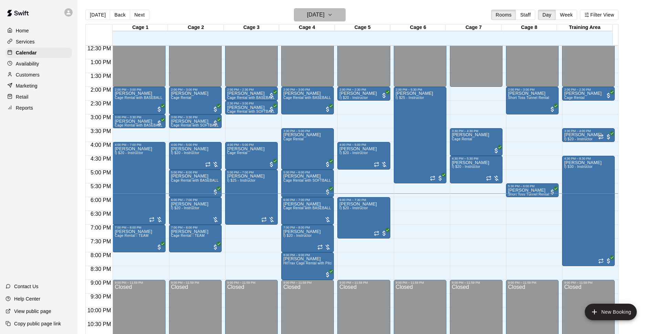
click at [322, 12] on h6 "[DATE]" at bounding box center [316, 15] width 18 height 10
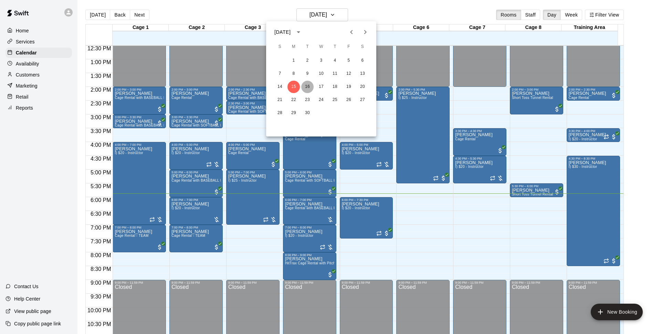
click at [312, 86] on button "16" at bounding box center [307, 87] width 12 height 12
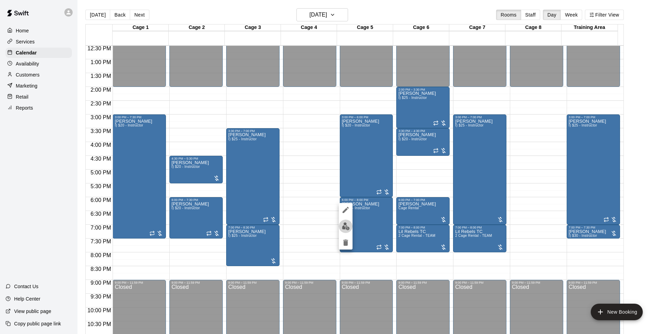
click at [344, 224] on img "edit" at bounding box center [346, 226] width 8 height 8
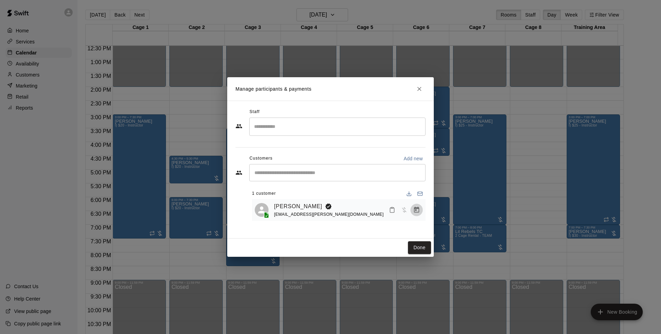
click at [418, 209] on icon "Manage bookings & payment" at bounding box center [416, 210] width 5 height 6
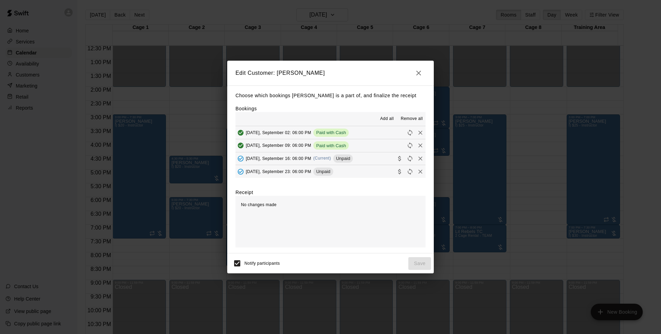
drag, startPoint x: 339, startPoint y: 155, endPoint x: 337, endPoint y: 172, distance: 18.1
click at [339, 156] on div "Unpaid" at bounding box center [343, 158] width 20 height 8
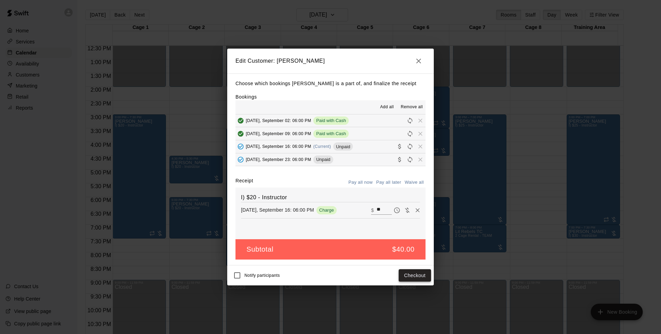
click at [422, 274] on button "Checkout" at bounding box center [415, 275] width 32 height 13
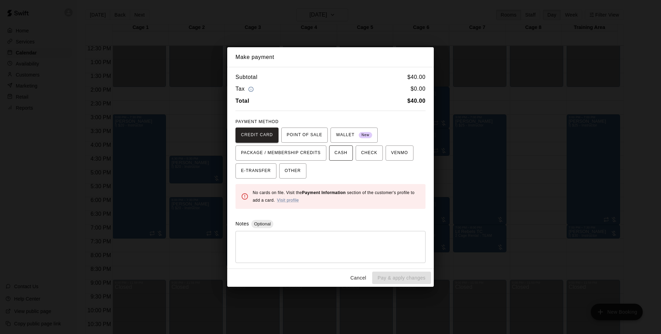
click at [341, 144] on div "CREDIT CARD POINT OF SALE WALLET New PACKAGE / MEMBERSHIP CREDITS CASH CHECK VE…" at bounding box center [330, 152] width 190 height 51
click at [344, 152] on span "CASH" at bounding box center [341, 152] width 13 height 11
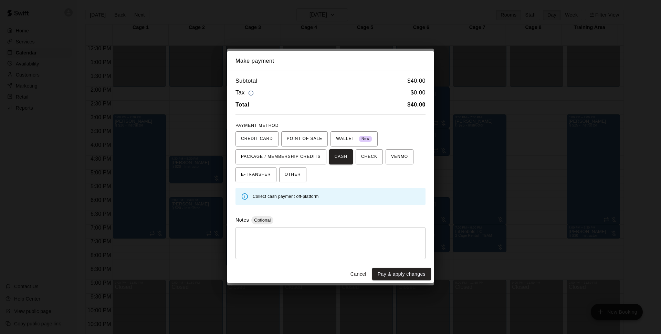
click at [408, 283] on div "Cancel Pay & apply changes" at bounding box center [330, 274] width 207 height 18
click at [412, 268] on button "Pay & apply changes" at bounding box center [401, 274] width 59 height 13
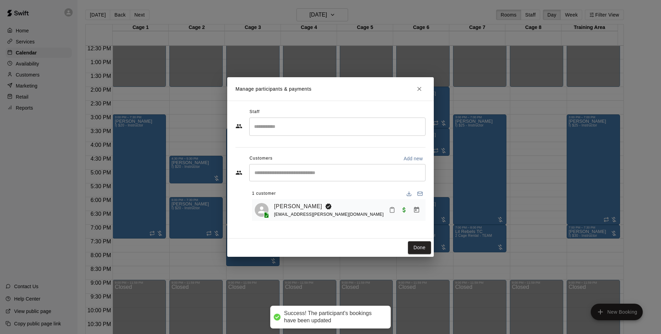
click at [421, 245] on button "Done" at bounding box center [419, 247] width 23 height 13
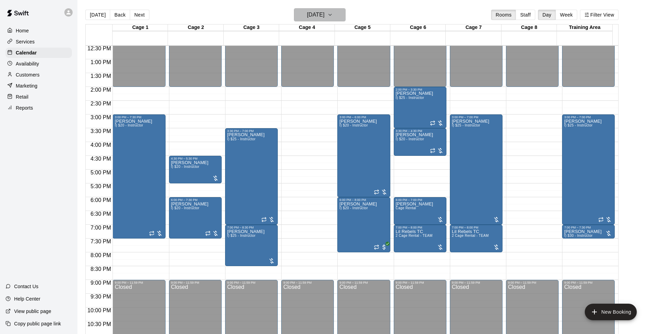
click at [325, 17] on h6 "[DATE]" at bounding box center [316, 15] width 18 height 10
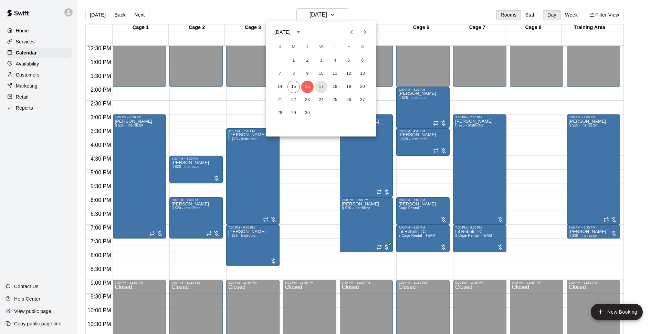
drag, startPoint x: 323, startPoint y: 85, endPoint x: 354, endPoint y: 144, distance: 66.4
click at [323, 85] on button "17" at bounding box center [321, 87] width 12 height 12
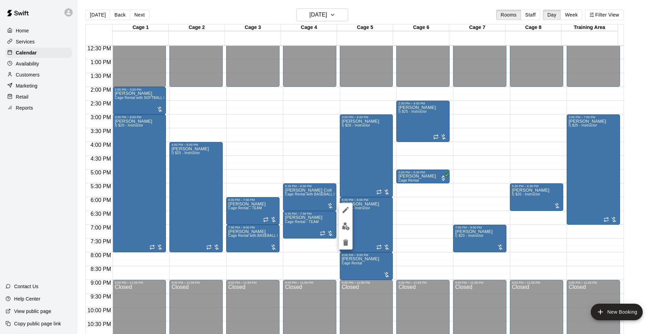
click at [345, 222] on img "edit" at bounding box center [346, 226] width 8 height 8
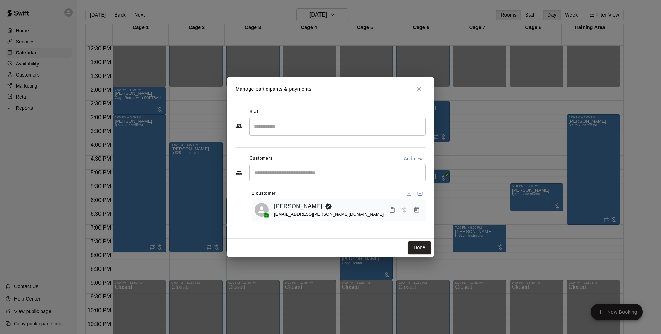
click at [419, 212] on icon "Manage bookings & payment" at bounding box center [416, 210] width 5 height 6
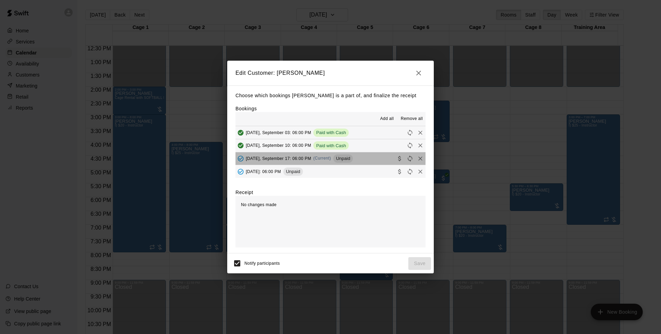
click at [353, 155] on div "Unpaid" at bounding box center [343, 158] width 20 height 8
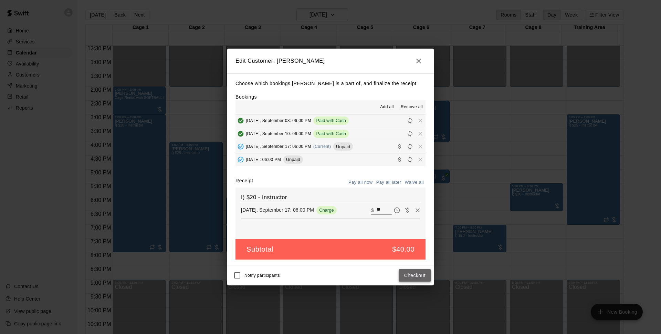
drag, startPoint x: 414, startPoint y: 273, endPoint x: 423, endPoint y: 273, distance: 9.3
click at [423, 273] on button "Checkout" at bounding box center [415, 275] width 32 height 13
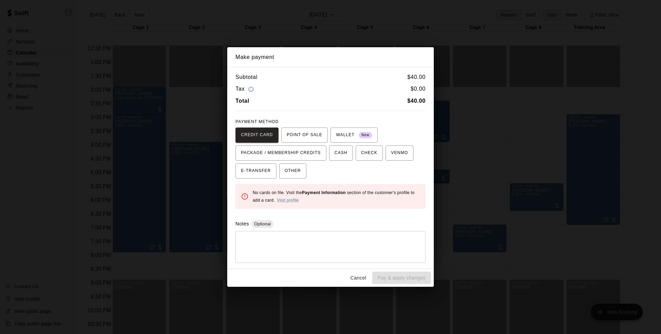
click at [340, 160] on div "CREDIT CARD POINT OF SALE WALLET New PACKAGE / MEMBERSHIP CREDITS CASH CHECK VE…" at bounding box center [330, 152] width 190 height 51
click at [349, 153] on button "CASH" at bounding box center [341, 152] width 24 height 15
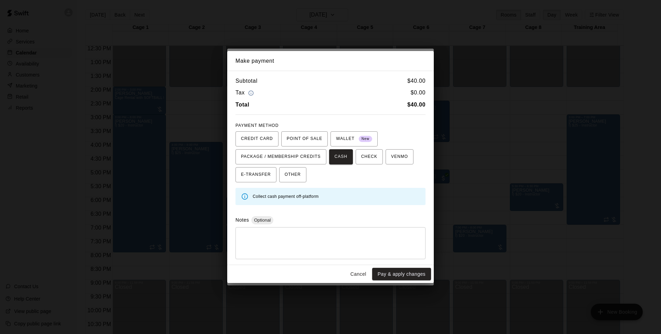
drag, startPoint x: 394, startPoint y: 272, endPoint x: 469, endPoint y: 264, distance: 75.8
click at [398, 272] on button "Pay & apply changes" at bounding box center [401, 274] width 59 height 13
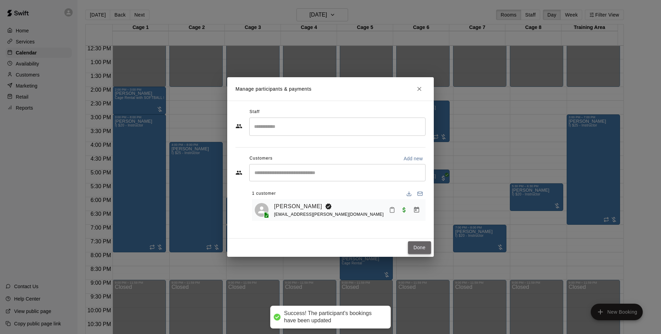
click at [420, 249] on button "Done" at bounding box center [419, 247] width 23 height 13
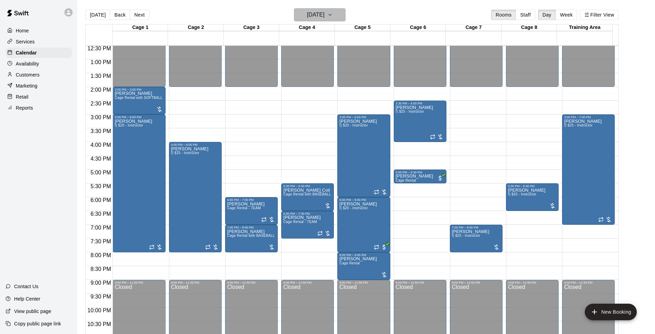
click at [343, 11] on button "[DATE]" at bounding box center [320, 14] width 52 height 13
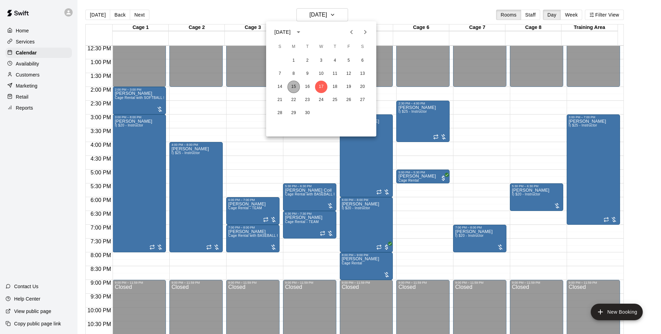
click at [299, 85] on button "15" at bounding box center [293, 87] width 12 height 12
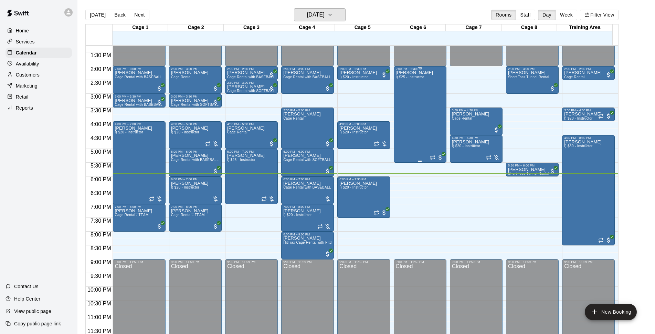
scroll to position [322, 0]
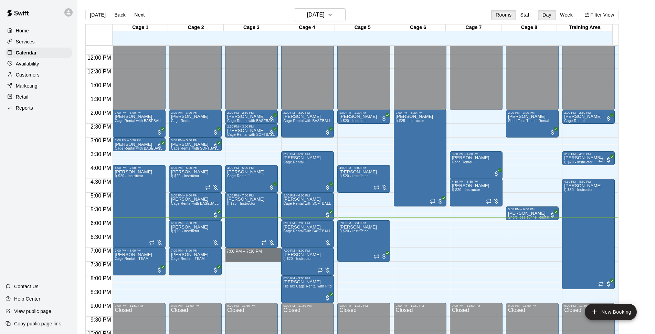
drag, startPoint x: 258, startPoint y: 249, endPoint x: 258, endPoint y: 256, distance: 7.2
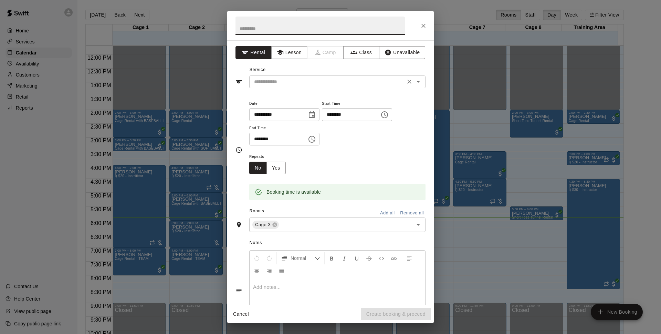
click at [370, 86] on input "text" at bounding box center [327, 81] width 152 height 9
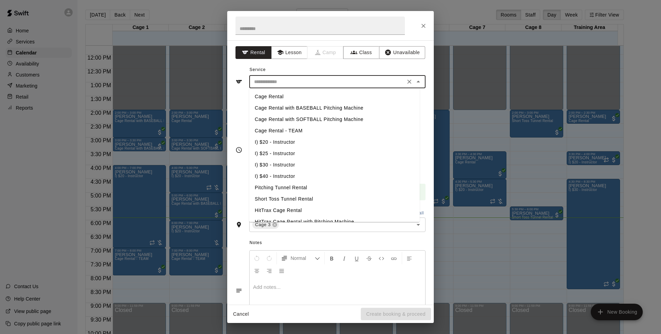
drag, startPoint x: 289, startPoint y: 117, endPoint x: 368, endPoint y: 328, distance: 224.9
click at [289, 118] on li "Cage Rental with SOFTBALL Pitching Machine" at bounding box center [334, 119] width 170 height 11
type input "**********"
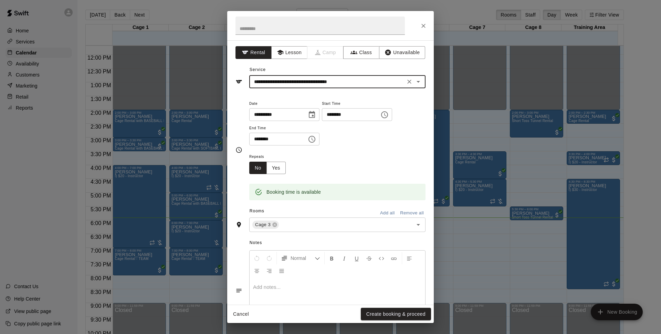
click at [385, 315] on button "Create booking & proceed" at bounding box center [396, 313] width 70 height 13
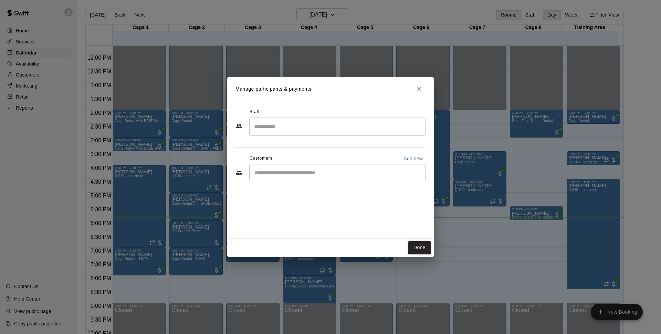
click at [309, 177] on div "​" at bounding box center [337, 172] width 176 height 17
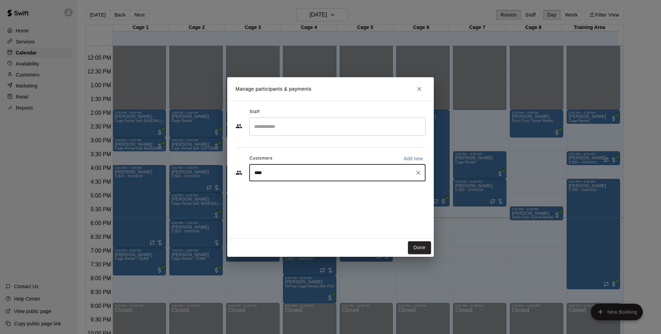
type input "*****"
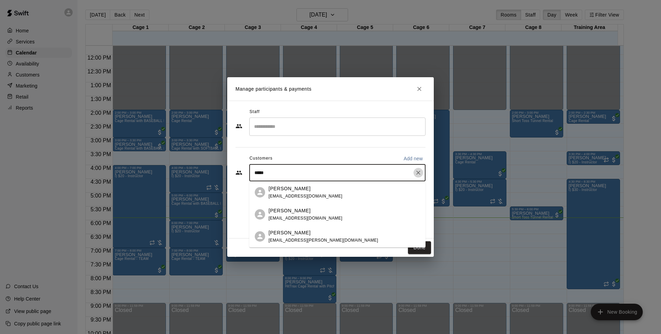
click at [421, 175] on icon "Clear" at bounding box center [418, 172] width 7 height 7
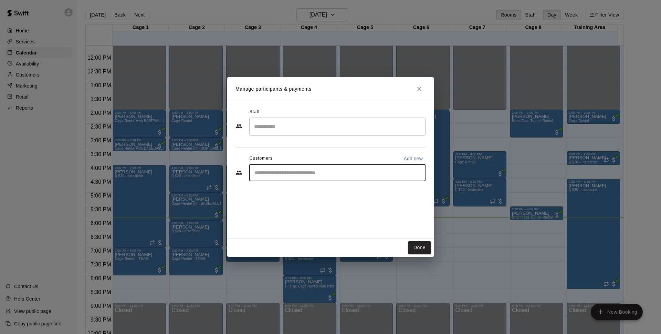
click at [363, 172] on input "Start typing to search customers..." at bounding box center [337, 172] width 170 height 7
click at [365, 172] on input "Start typing to search customers..." at bounding box center [337, 172] width 170 height 7
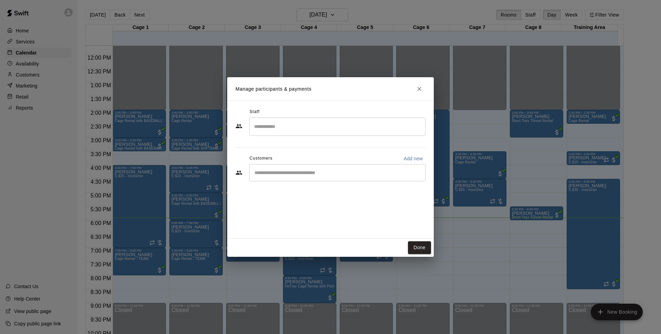
click at [321, 154] on div "Customers Add new" at bounding box center [330, 158] width 190 height 11
click at [323, 168] on div "​" at bounding box center [337, 172] width 176 height 17
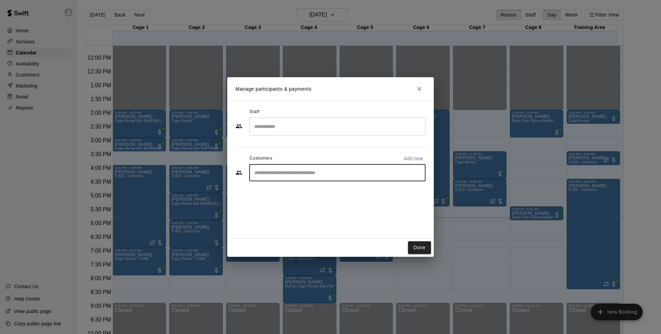
click at [364, 151] on div "Staff ​ Customers Add new ​" at bounding box center [330, 147] width 190 height 82
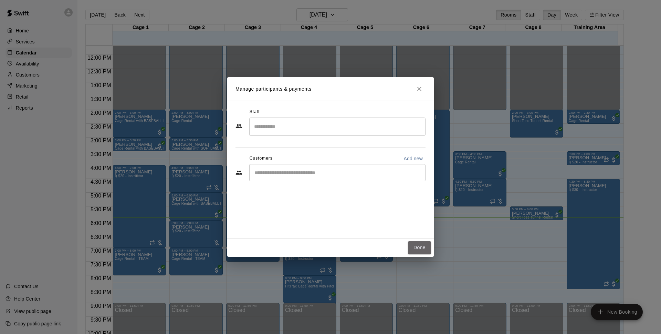
drag, startPoint x: 427, startPoint y: 247, endPoint x: 647, endPoint y: 199, distance: 225.2
click at [427, 247] on button "Done" at bounding box center [419, 247] width 23 height 13
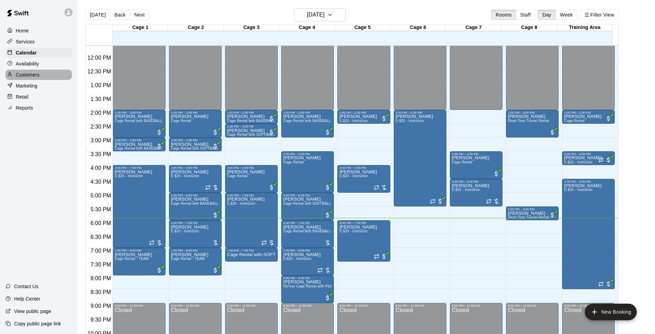
click at [40, 78] on div "Customers" at bounding box center [39, 75] width 66 height 10
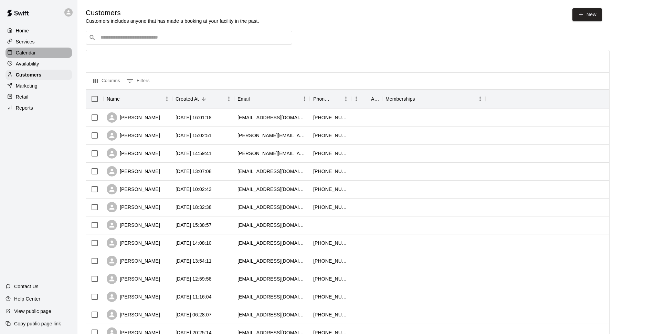
click at [46, 52] on div "Calendar" at bounding box center [39, 53] width 66 height 10
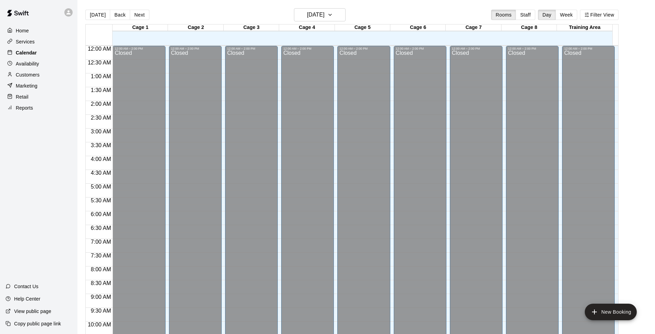
scroll to position [345, 0]
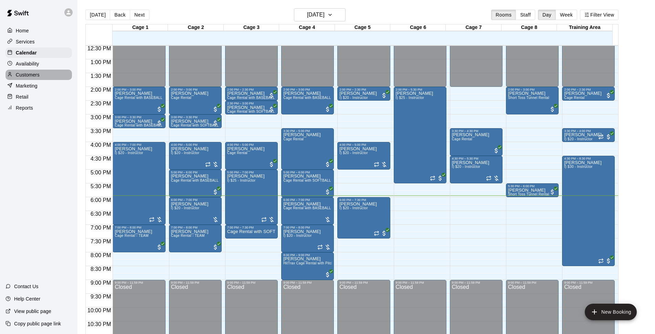
click at [50, 76] on div "Customers" at bounding box center [39, 75] width 66 height 10
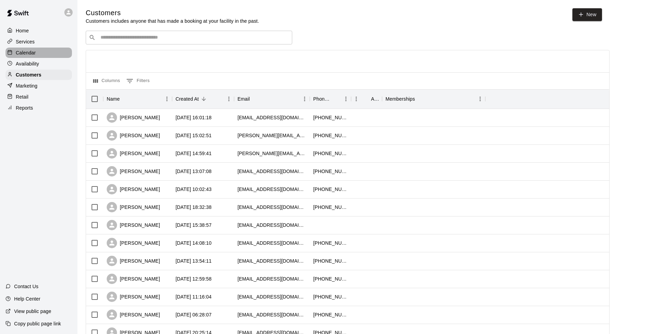
click at [49, 54] on div "Calendar" at bounding box center [39, 53] width 66 height 10
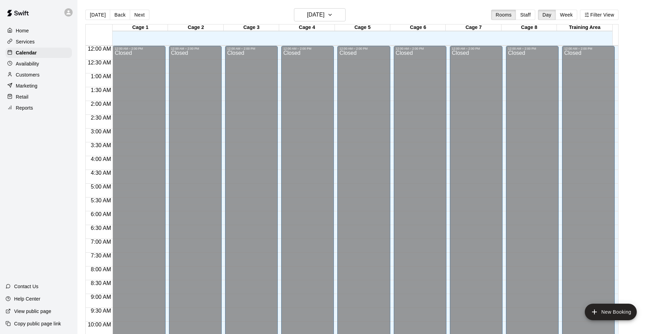
scroll to position [345, 0]
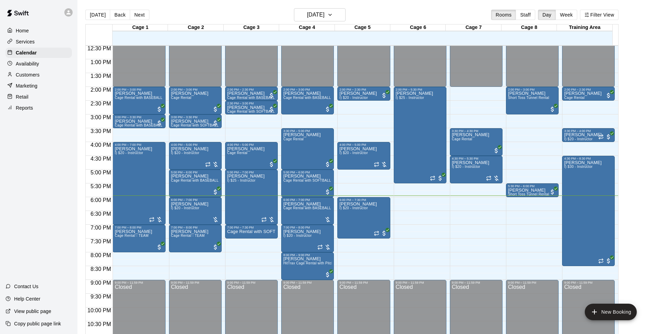
click at [30, 77] on p "Customers" at bounding box center [28, 74] width 24 height 7
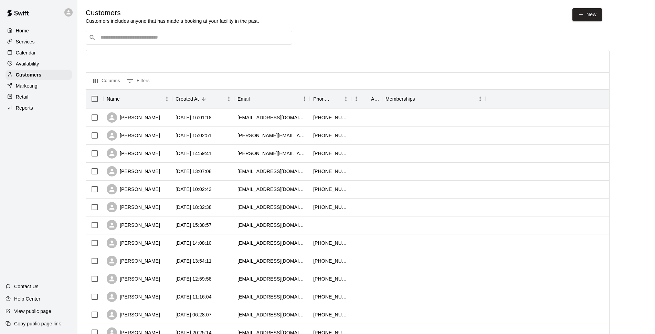
click at [39, 52] on div "Calendar" at bounding box center [39, 53] width 66 height 10
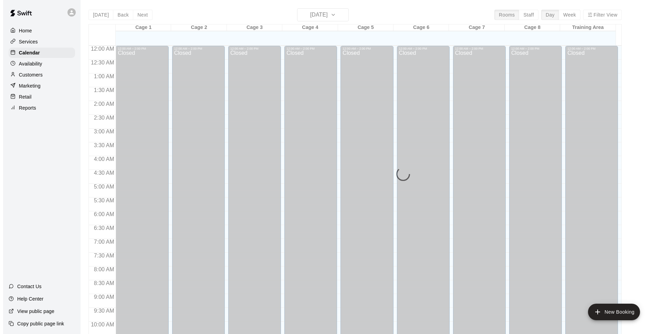
scroll to position [345, 0]
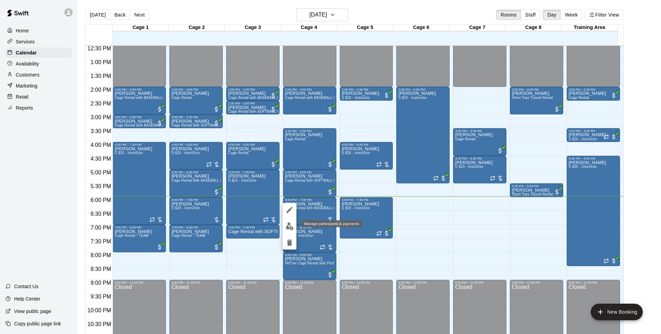
click at [292, 225] on img "edit" at bounding box center [290, 226] width 8 height 8
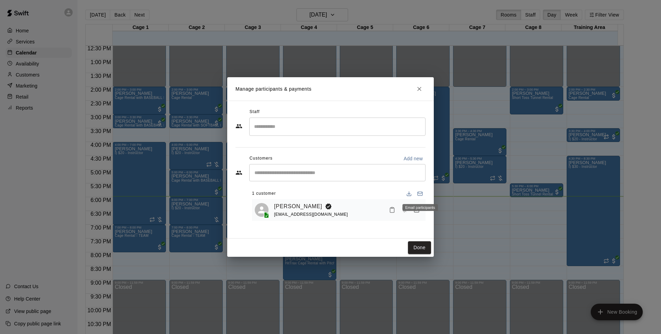
click at [420, 211] on div "Email participants" at bounding box center [420, 205] width 37 height 12
click at [416, 210] on div "Email participants" at bounding box center [419, 207] width 35 height 7
click at [416, 213] on icon "Manage bookings & payment" at bounding box center [416, 209] width 7 height 7
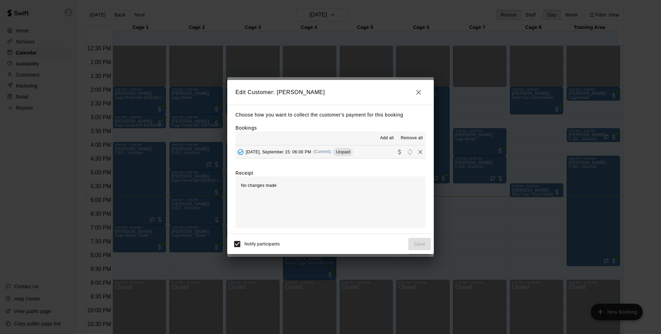
click at [318, 155] on div "[DATE], September 15: 06:00 PM (Current) Unpaid" at bounding box center [293, 152] width 117 height 10
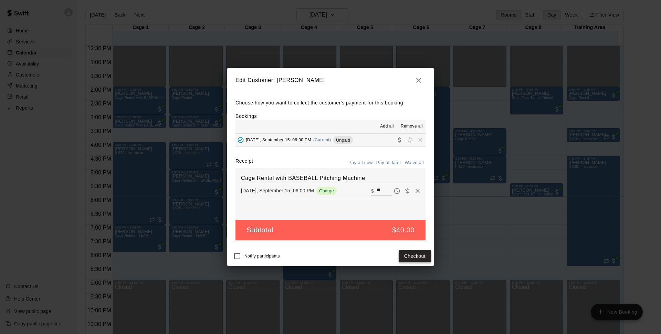
click at [425, 256] on button "Checkout" at bounding box center [415, 256] width 32 height 13
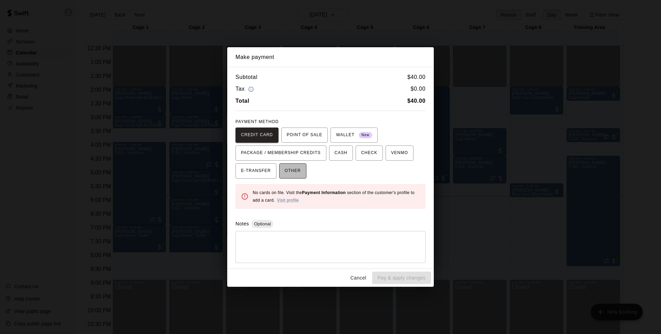
click at [294, 174] on span "OTHER" at bounding box center [293, 170] width 16 height 11
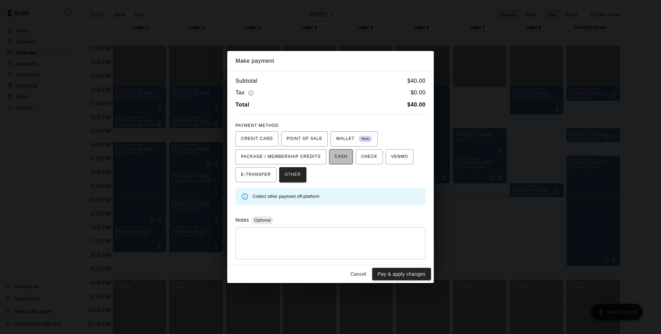
click at [339, 159] on span "CASH" at bounding box center [341, 156] width 13 height 11
click at [399, 276] on button "Pay & apply changes" at bounding box center [401, 274] width 59 height 13
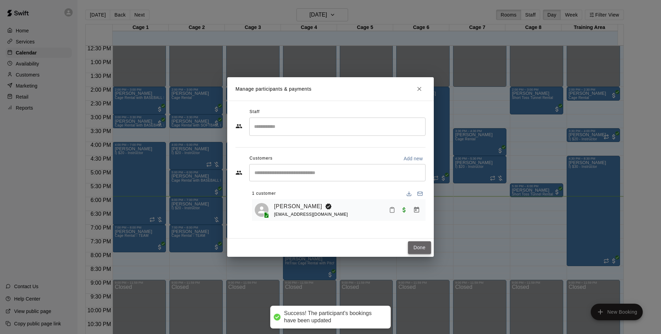
click at [417, 247] on button "Done" at bounding box center [419, 247] width 23 height 13
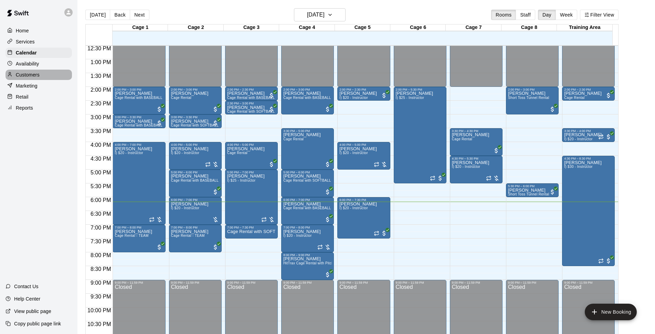
click at [16, 75] on p "Customers" at bounding box center [28, 74] width 24 height 7
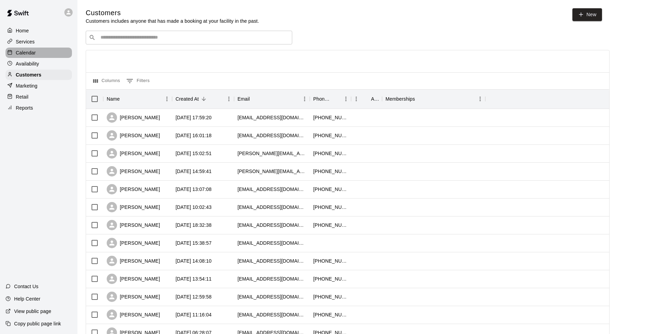
click at [34, 54] on p "Calendar" at bounding box center [26, 52] width 20 height 7
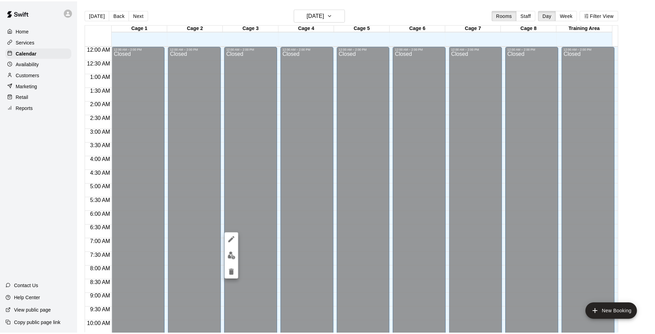
scroll to position [345, 0]
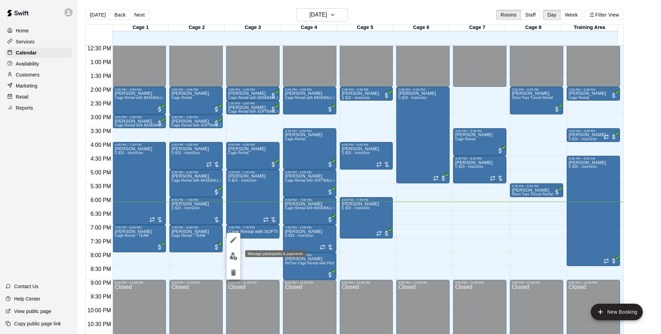
click at [234, 252] on img "edit" at bounding box center [234, 256] width 8 height 8
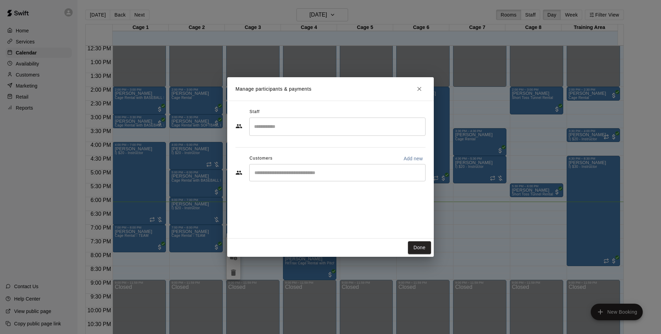
click at [370, 172] on input "Start typing to search customers..." at bounding box center [337, 172] width 170 height 7
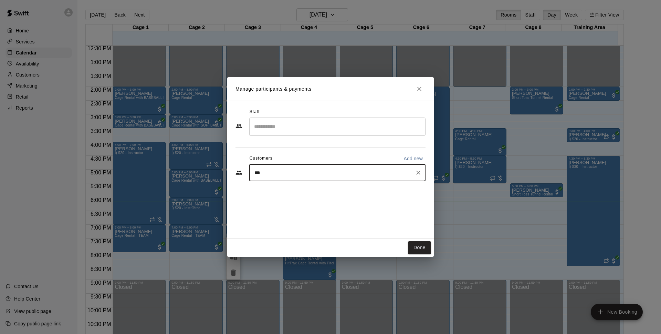
type input "****"
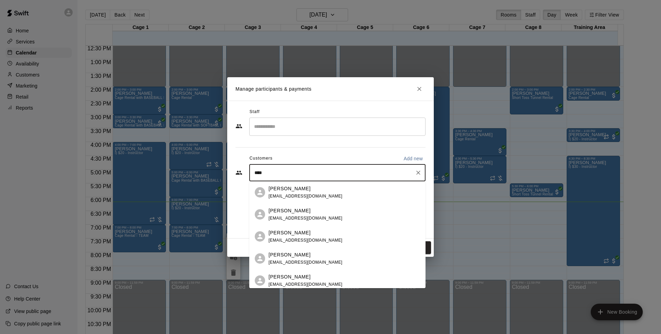
click at [312, 196] on span "[EMAIL_ADDRESS][DOMAIN_NAME]" at bounding box center [306, 195] width 74 height 5
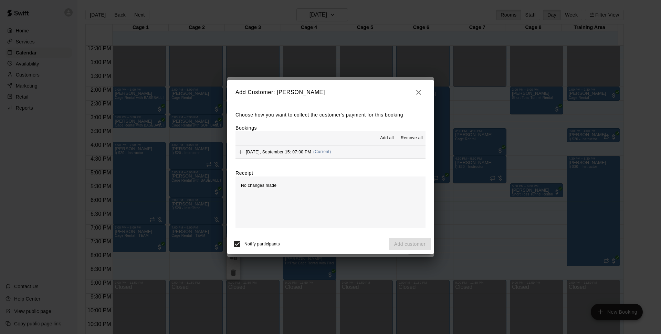
click at [335, 151] on button "[DATE], September 15: 07:00 PM (Current)" at bounding box center [330, 151] width 190 height 13
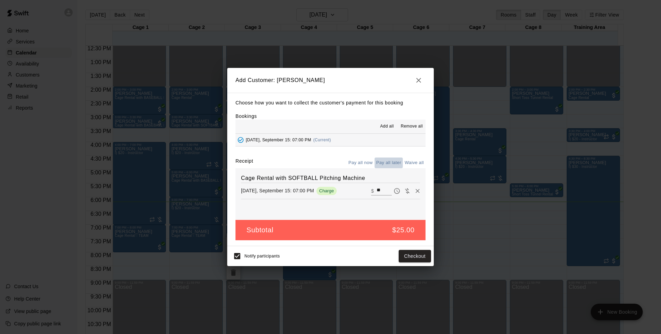
click at [392, 159] on button "Pay all later" at bounding box center [389, 162] width 29 height 11
click at [367, 159] on button "Pay all now" at bounding box center [361, 162] width 28 height 11
click at [422, 252] on button "Checkout" at bounding box center [415, 256] width 32 height 13
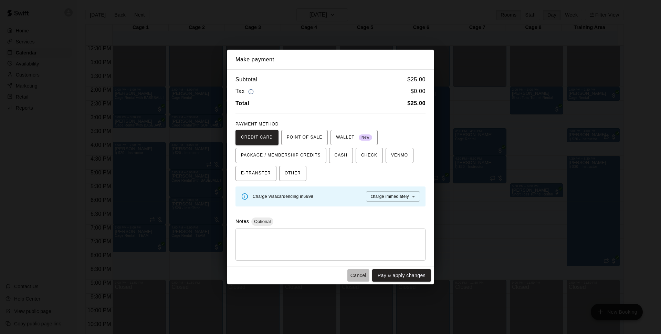
click at [358, 271] on button "Cancel" at bounding box center [358, 275] width 22 height 13
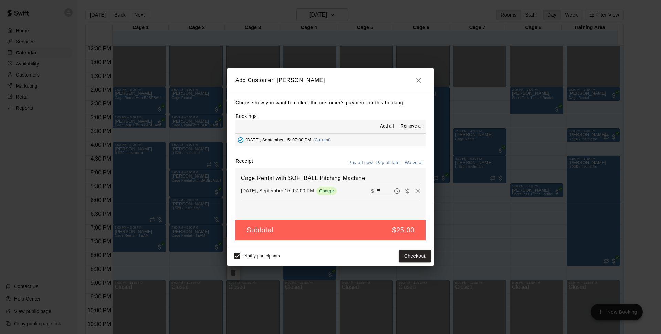
click at [385, 157] on div "Choose how you want to collect the customer's payment for this booking Bookings…" at bounding box center [330, 169] width 207 height 153
click at [392, 164] on button "Pay all later" at bounding box center [389, 162] width 29 height 11
click at [419, 255] on button "Add customer" at bounding box center [410, 256] width 42 height 13
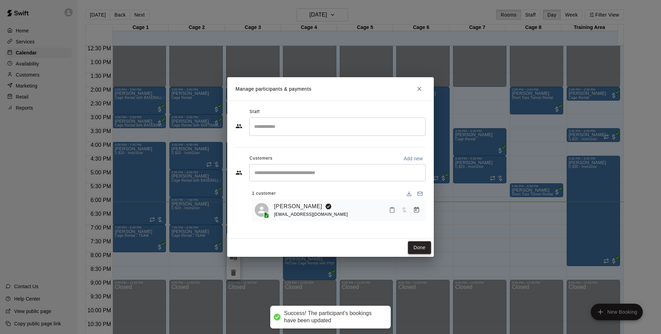
click at [426, 250] on button "Done" at bounding box center [419, 247] width 23 height 13
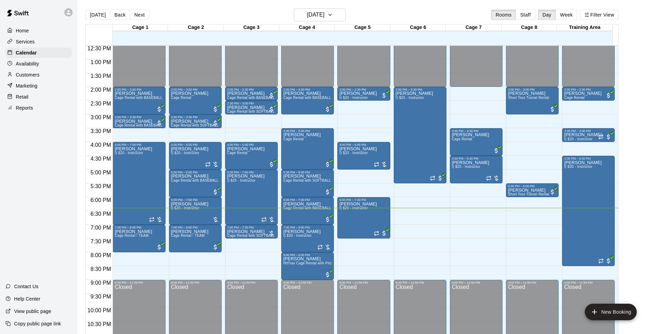
click at [371, 13] on div "[DATE] Back [DATE][DATE] Rooms Staff Day Week Filter View" at bounding box center [351, 16] width 533 height 16
click at [334, 9] on button "[DATE]" at bounding box center [320, 14] width 52 height 13
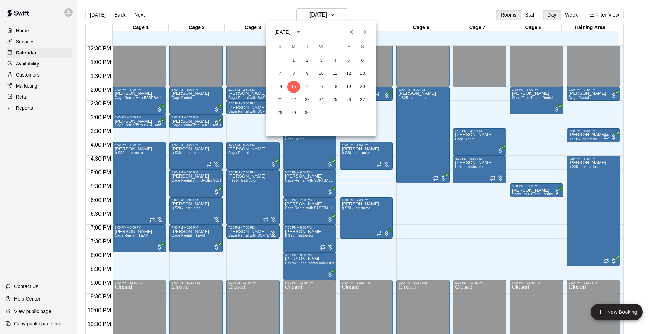
click at [304, 80] on div "1 2 3 4 5 6 7 8 9 10 11 12 13 14 15 16 17 18 19 20 21 22 23 24 25 26 27 28 29 30" at bounding box center [321, 87] width 110 height 66
click at [310, 87] on button "16" at bounding box center [307, 87] width 12 height 12
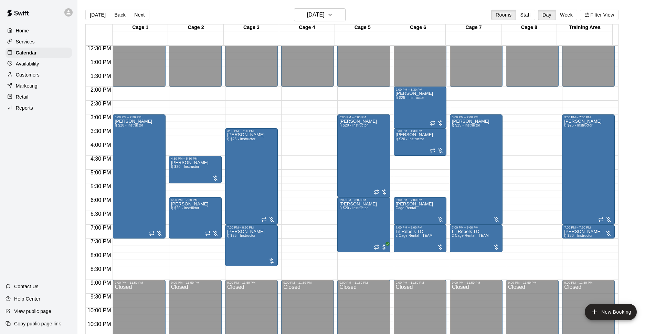
click at [411, 12] on div "[DATE] Back [DATE][DATE] Rooms Staff Day Week Filter View" at bounding box center [351, 16] width 533 height 16
click at [325, 16] on h6 "[DATE]" at bounding box center [316, 15] width 18 height 10
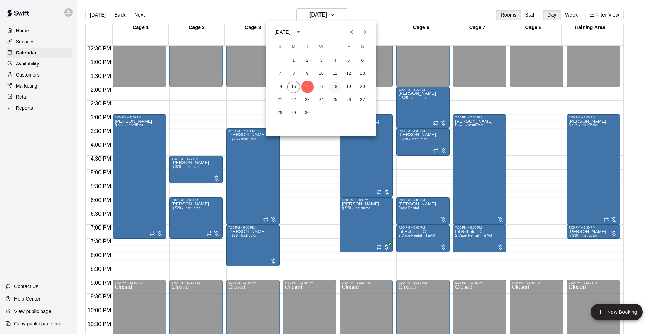
click at [335, 90] on button "18" at bounding box center [335, 87] width 12 height 12
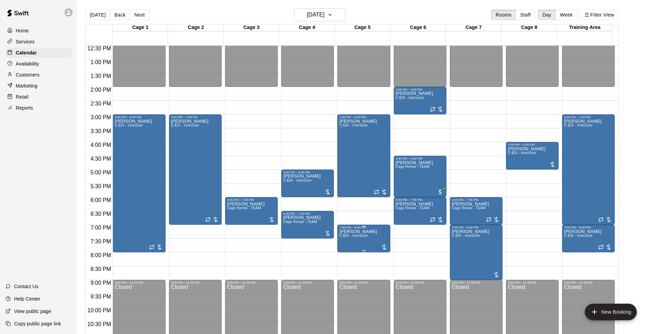
click at [365, 231] on p "[PERSON_NAME]" at bounding box center [358, 231] width 38 height 0
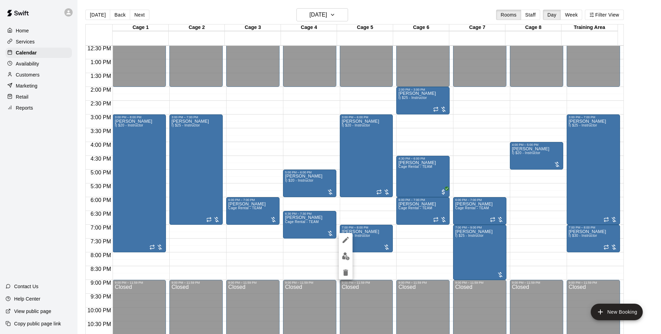
click at [347, 274] on icon "delete" at bounding box center [345, 272] width 5 height 6
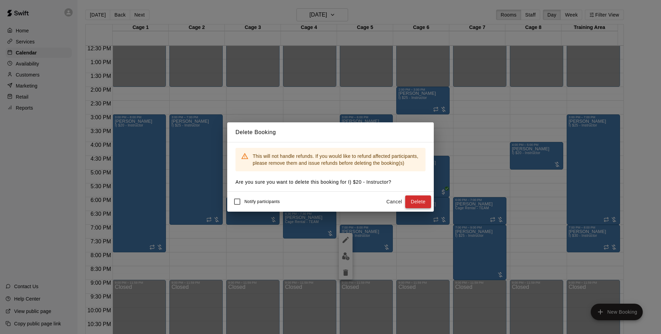
click at [417, 200] on button "Delete" at bounding box center [418, 201] width 26 height 13
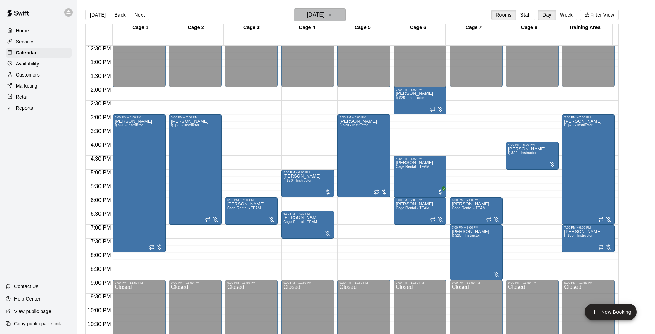
click at [325, 13] on h6 "[DATE]" at bounding box center [316, 15] width 18 height 10
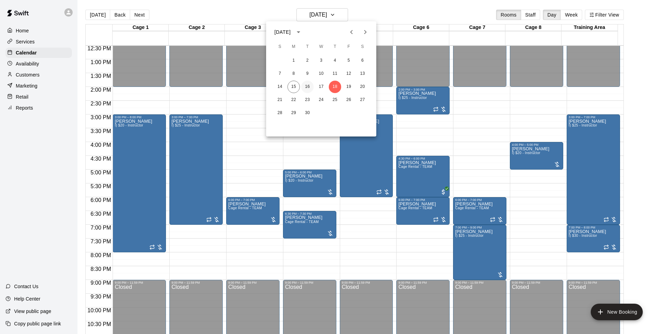
click at [310, 86] on button "16" at bounding box center [307, 87] width 12 height 12
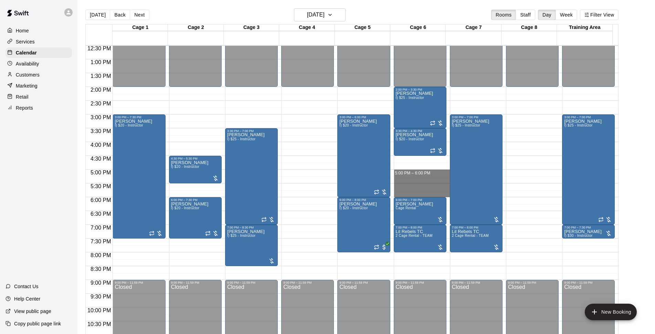
drag, startPoint x: 406, startPoint y: 172, endPoint x: 405, endPoint y: 194, distance: 22.4
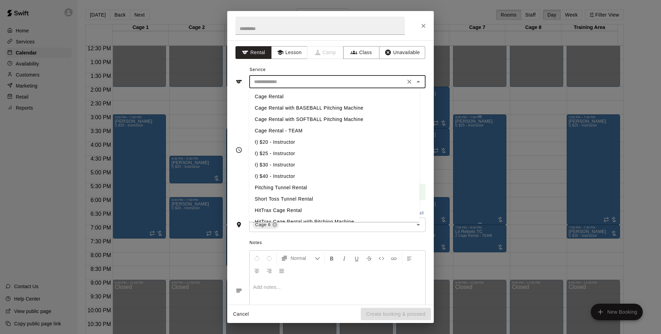
click at [351, 79] on input "text" at bounding box center [327, 81] width 152 height 9
drag, startPoint x: 290, startPoint y: 143, endPoint x: 328, endPoint y: 200, distance: 68.8
click at [290, 143] on li "I) $20 - Instructor" at bounding box center [334, 141] width 170 height 11
type input "**********"
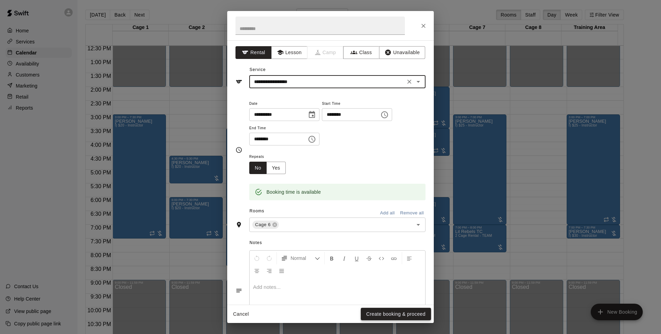
click at [406, 317] on button "Create booking & proceed" at bounding box center [396, 313] width 70 height 13
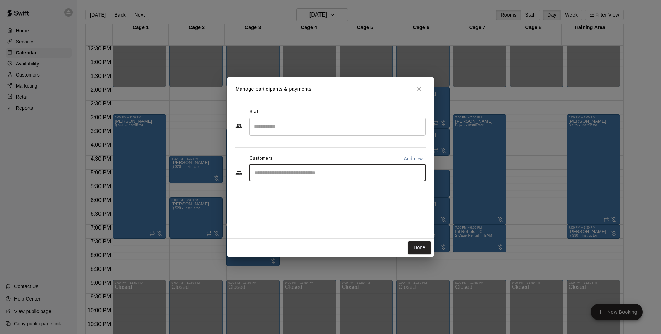
click at [326, 174] on input "Start typing to search customers..." at bounding box center [337, 172] width 170 height 7
type input "******"
click at [306, 194] on span "[EMAIL_ADDRESS][DOMAIN_NAME]" at bounding box center [306, 195] width 74 height 5
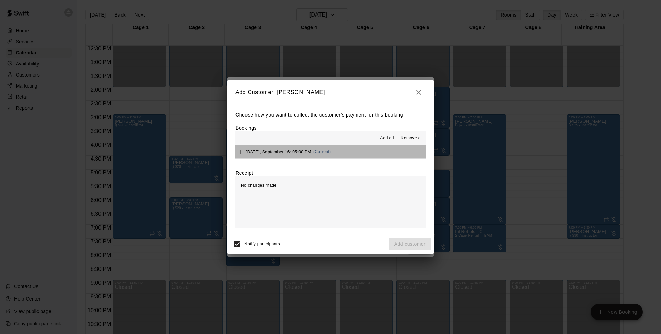
click at [374, 147] on button "[DATE], September 16: 05:00 PM (Current)" at bounding box center [330, 151] width 190 height 13
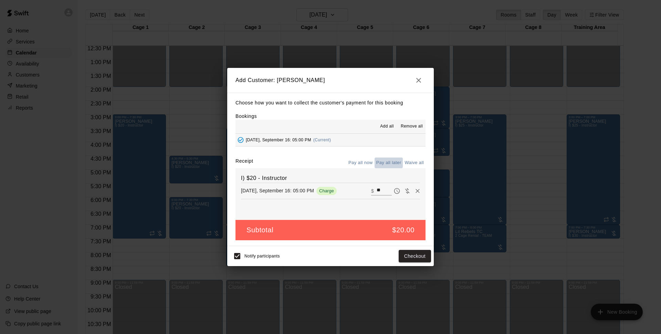
drag, startPoint x: 388, startPoint y: 159, endPoint x: 385, endPoint y: 169, distance: 11.0
click at [388, 161] on button "Pay all later" at bounding box center [389, 162] width 29 height 11
click at [417, 256] on button "Add customer" at bounding box center [410, 256] width 42 height 13
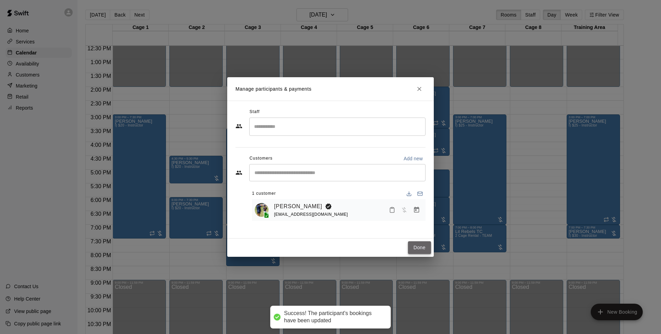
click at [426, 248] on button "Done" at bounding box center [419, 247] width 23 height 13
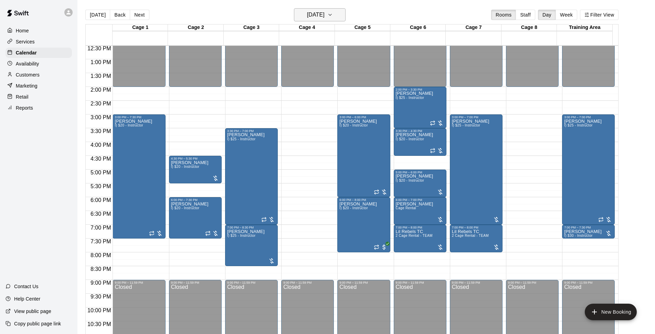
click at [333, 15] on icon "button" at bounding box center [330, 15] width 6 height 8
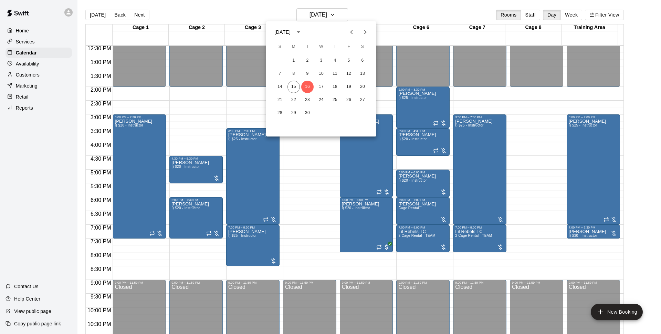
click at [417, 13] on div at bounding box center [330, 167] width 661 height 334
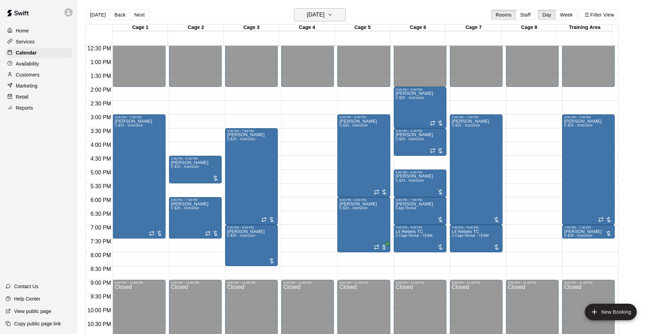
click at [333, 13] on icon "button" at bounding box center [330, 15] width 6 height 8
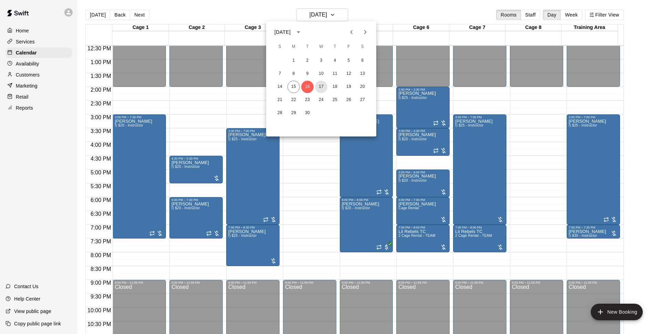
click at [320, 85] on button "17" at bounding box center [321, 87] width 12 height 12
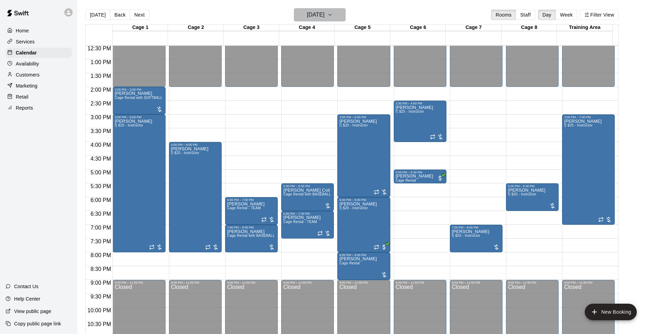
click at [307, 12] on h6 "[DATE]" at bounding box center [316, 15] width 18 height 10
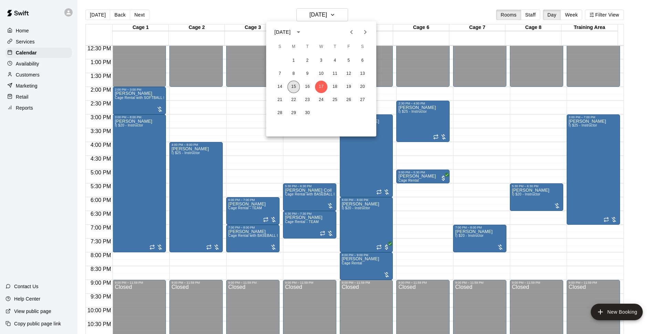
click at [297, 87] on button "15" at bounding box center [293, 87] width 12 height 12
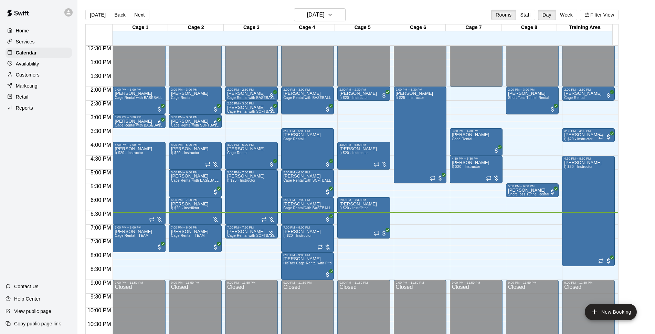
drag, startPoint x: 370, startPoint y: 12, endPoint x: 371, endPoint y: 20, distance: 8.4
click at [370, 13] on div "[DATE] Back [DATE][DATE] Rooms Staff Day Week Filter View" at bounding box center [351, 16] width 533 height 16
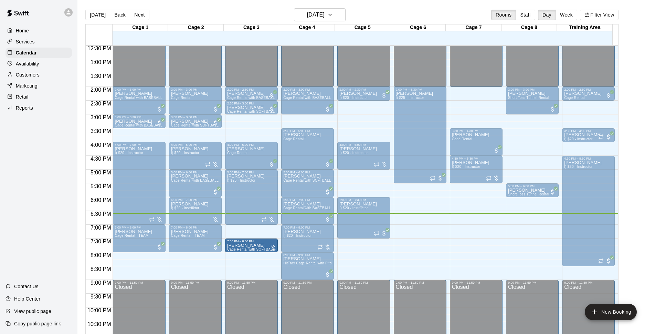
drag, startPoint x: 265, startPoint y: 246, endPoint x: 266, endPoint y: 250, distance: 4.2
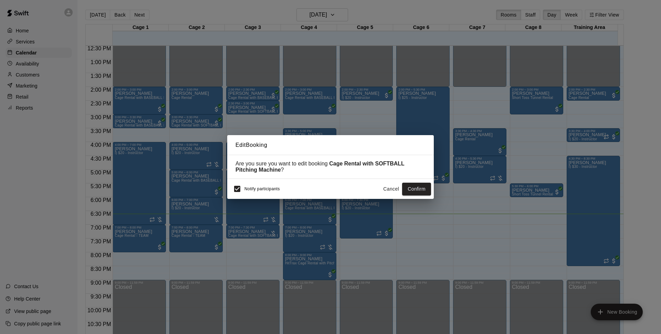
click at [414, 188] on button "Confirm" at bounding box center [416, 188] width 29 height 13
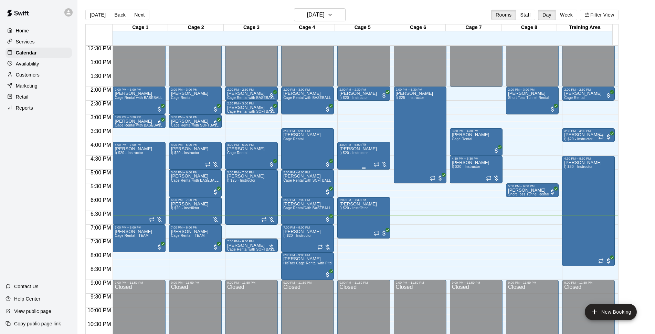
click at [358, 146] on div "4:00 PM – 5:00 PM" at bounding box center [363, 144] width 49 height 3
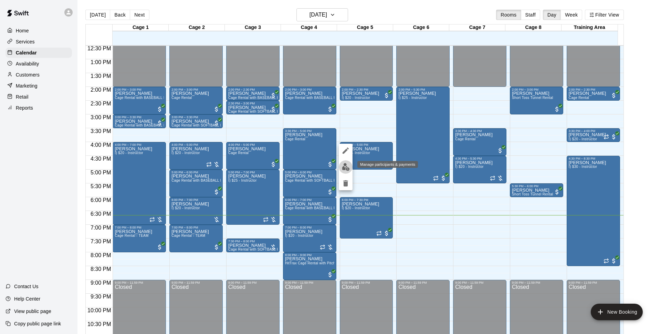
click at [346, 167] on img "edit" at bounding box center [346, 167] width 8 height 8
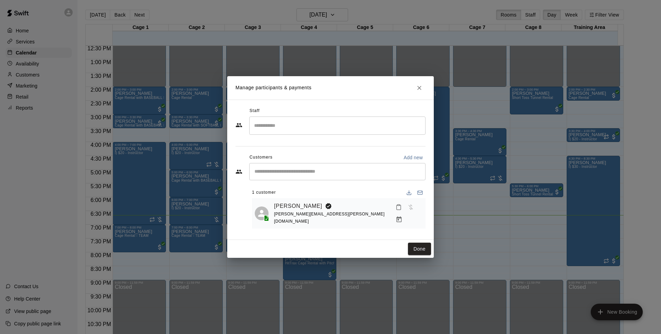
click at [405, 213] on button "Manage bookings & payment" at bounding box center [399, 219] width 12 height 12
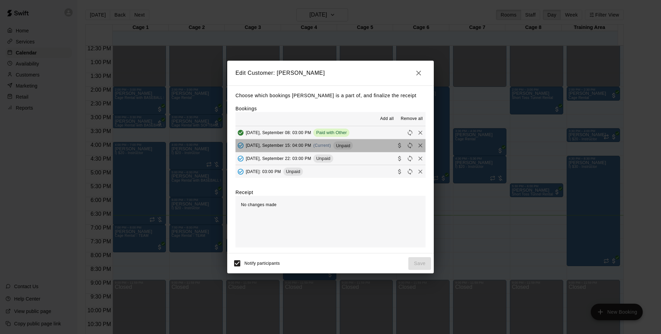
click at [378, 148] on button "[DATE], September 15: 04:00 PM (Current) Unpaid" at bounding box center [330, 145] width 190 height 13
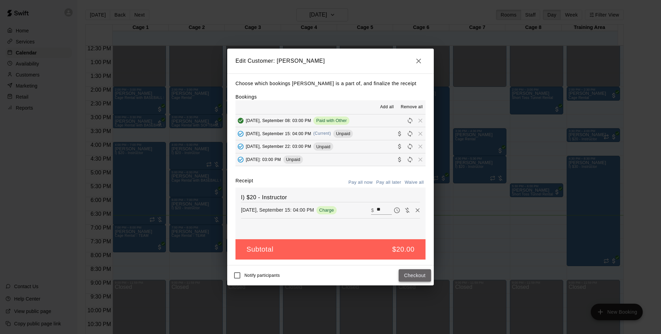
click at [417, 273] on button "Checkout" at bounding box center [415, 275] width 32 height 13
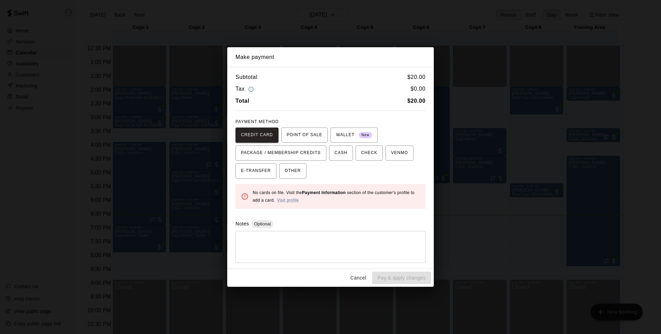
drag, startPoint x: 295, startPoint y: 172, endPoint x: 346, endPoint y: 219, distance: 69.4
click at [295, 172] on span "OTHER" at bounding box center [293, 170] width 16 height 11
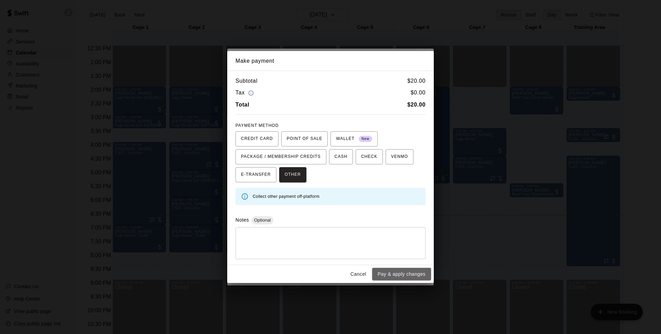
click at [395, 274] on button "Pay & apply changes" at bounding box center [401, 274] width 59 height 13
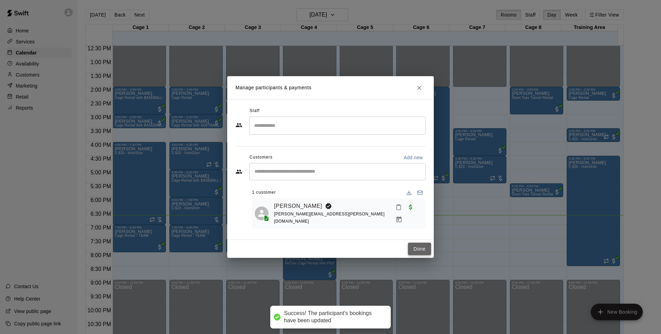
click at [424, 248] on button "Done" at bounding box center [419, 248] width 23 height 13
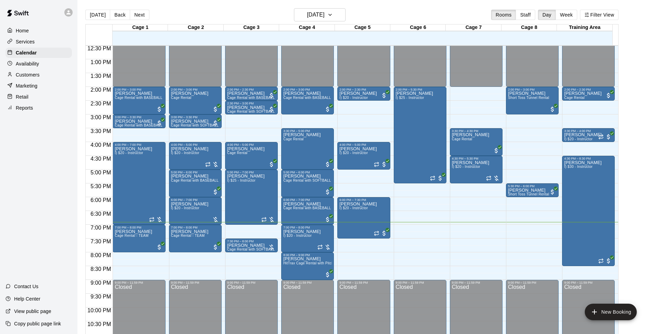
drag, startPoint x: 424, startPoint y: 248, endPoint x: 403, endPoint y: 184, distance: 67.4
click at [402, 190] on div "12:00 AM – 2:00 PM Closed 2:00 PM – 5:30 PM [PERSON_NAME] I) $25 - Instructor 9…" at bounding box center [420, 31] width 53 height 661
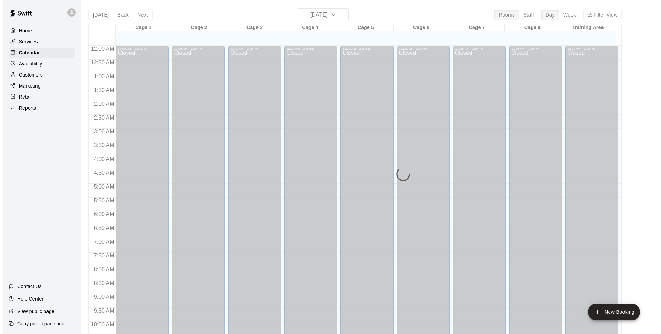
scroll to position [345, 0]
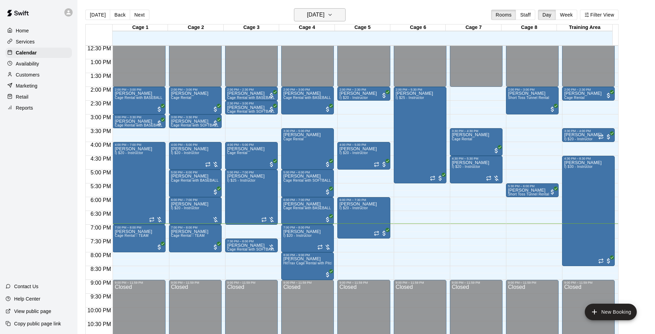
click at [325, 15] on h6 "[DATE]" at bounding box center [316, 15] width 18 height 10
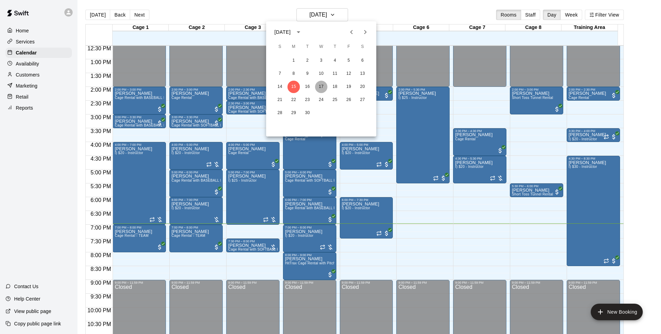
click at [322, 92] on button "17" at bounding box center [321, 87] width 12 height 12
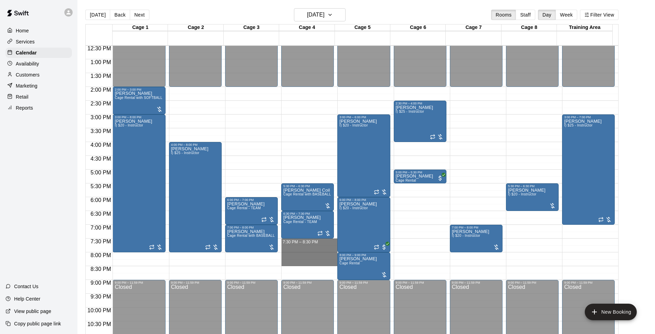
drag, startPoint x: 321, startPoint y: 241, endPoint x: 321, endPoint y: 261, distance: 20.0
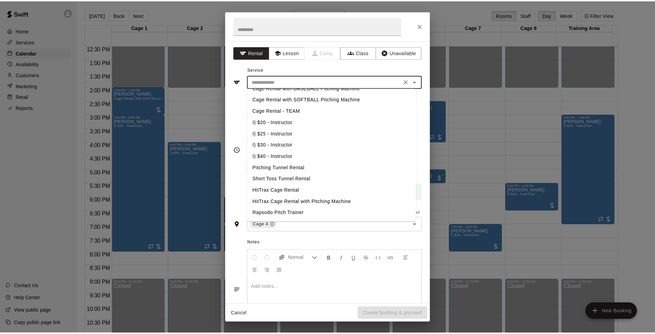
scroll to position [60, 0]
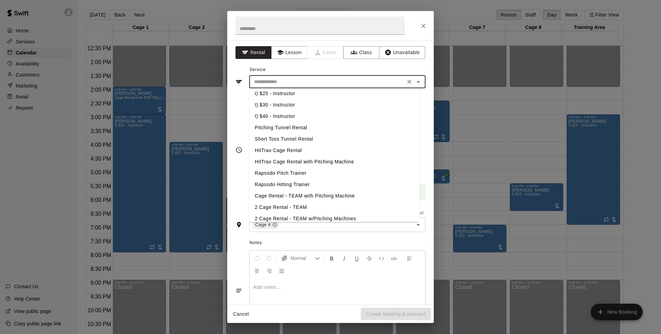
click at [314, 146] on li "HitTrax Cage Rental" at bounding box center [334, 150] width 170 height 11
type input "**********"
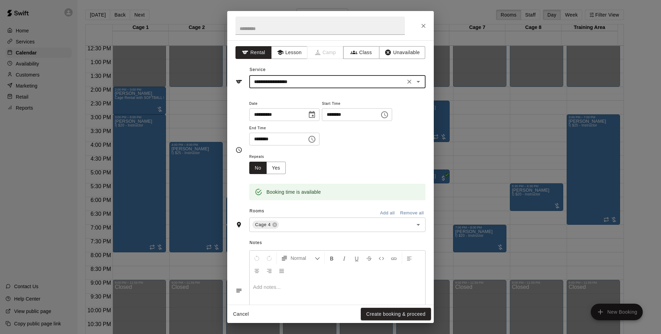
click at [419, 314] on button "Create booking & proceed" at bounding box center [396, 313] width 70 height 13
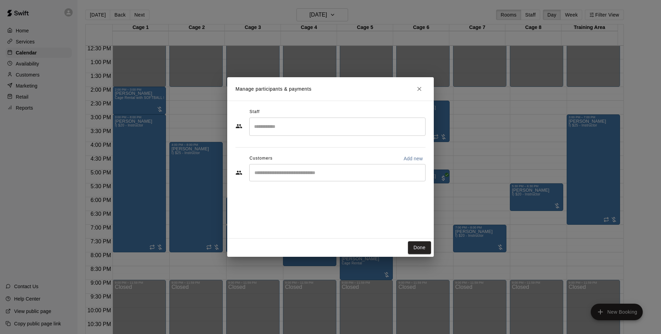
click at [302, 170] on input "Start typing to search customers..." at bounding box center [337, 172] width 170 height 7
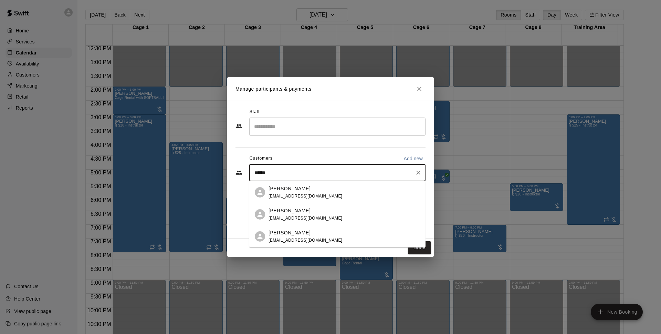
type input "*******"
click at [355, 196] on div "Larry Ellenbrook lellenbrook@yahoo.com" at bounding box center [344, 192] width 151 height 15
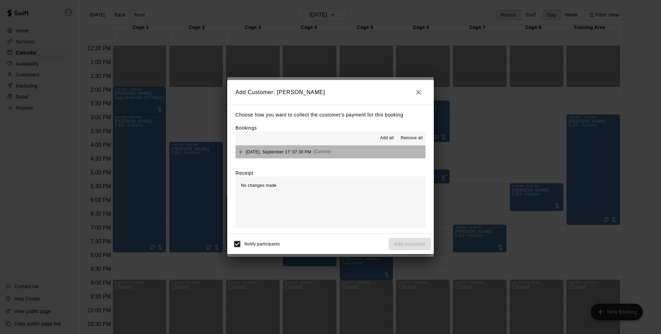
click at [350, 150] on button "Wednesday, September 17: 07:30 PM (Current)" at bounding box center [330, 151] width 190 height 13
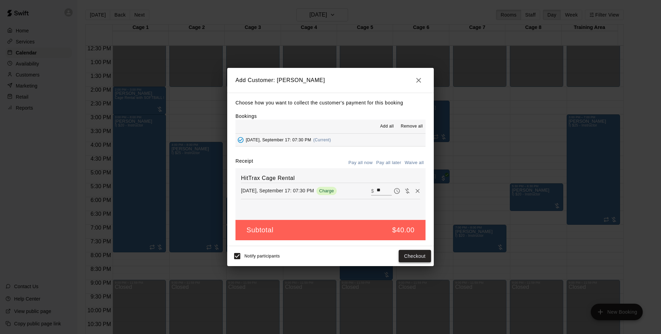
click at [420, 255] on button "Checkout" at bounding box center [415, 256] width 32 height 13
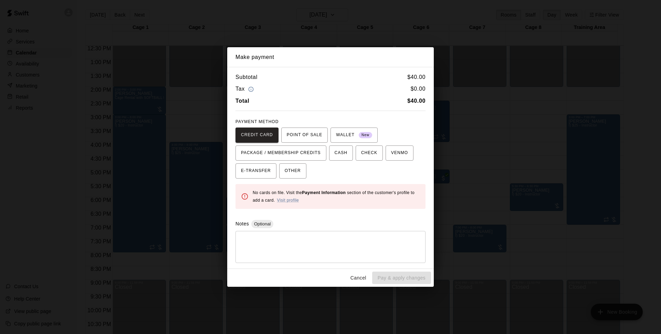
click at [364, 274] on button "Cancel" at bounding box center [358, 277] width 22 height 13
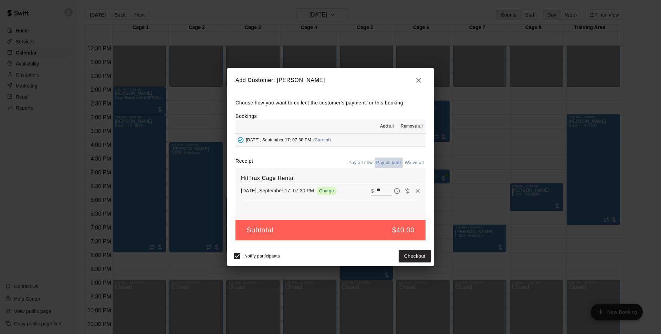
click at [387, 162] on button "Pay all later" at bounding box center [389, 162] width 29 height 11
click at [426, 258] on button "Add customer" at bounding box center [410, 256] width 42 height 13
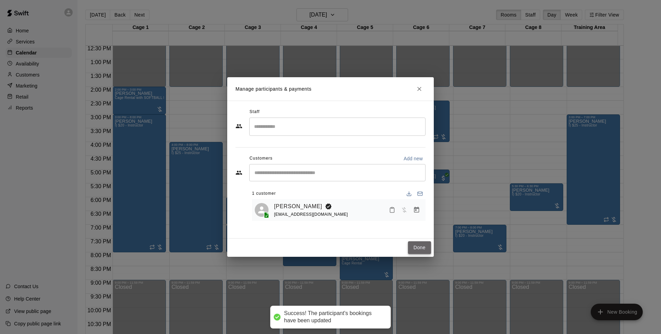
click at [420, 248] on button "Done" at bounding box center [419, 247] width 23 height 13
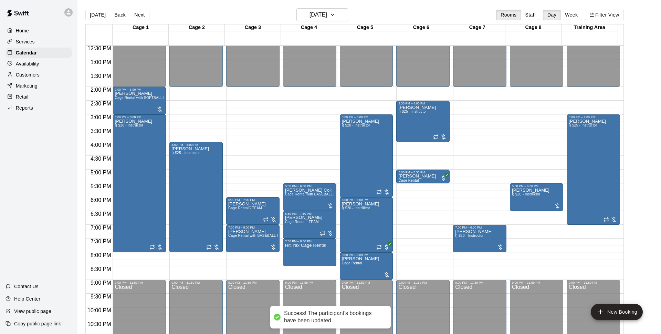
click at [93, 14] on button "[DATE]" at bounding box center [97, 15] width 25 height 10
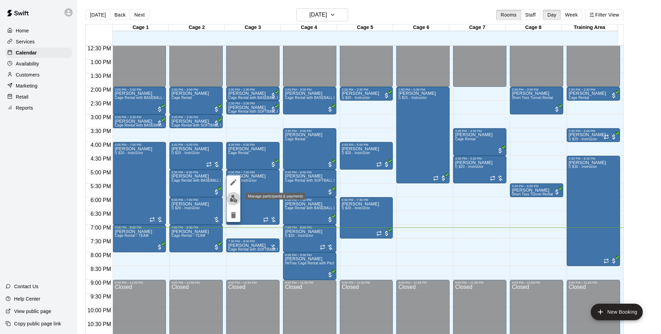
click at [233, 201] on img "edit" at bounding box center [234, 199] width 8 height 8
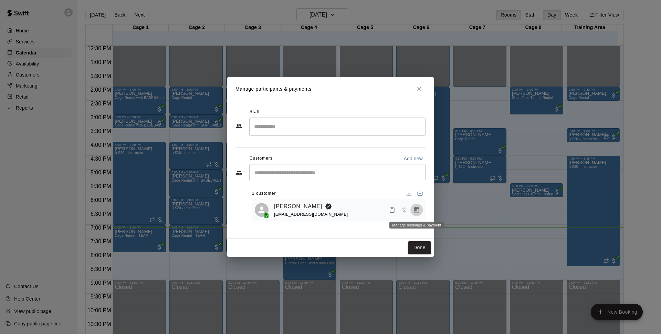
click at [418, 212] on icon "Manage bookings & payment" at bounding box center [416, 209] width 7 height 7
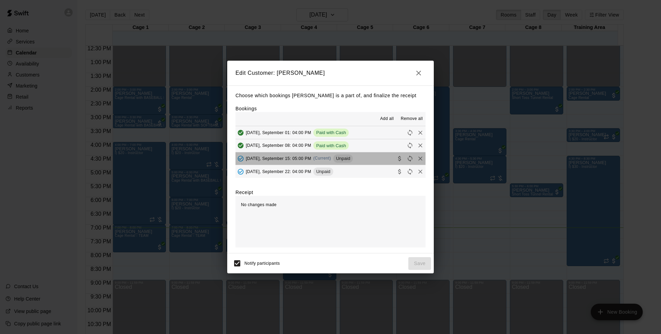
click at [362, 159] on button "Monday, September 15: 05:00 PM (Current) Unpaid" at bounding box center [330, 158] width 190 height 13
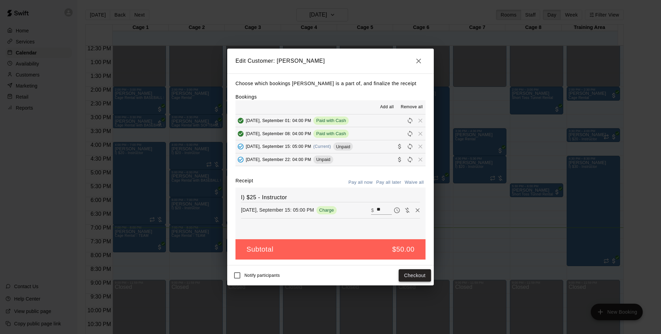
click at [419, 277] on button "Checkout" at bounding box center [415, 275] width 32 height 13
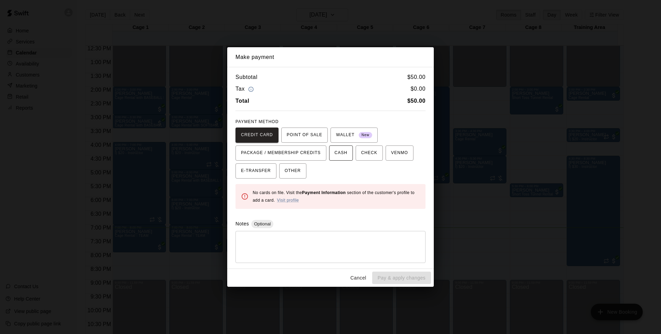
click at [352, 158] on button "CASH" at bounding box center [341, 152] width 24 height 15
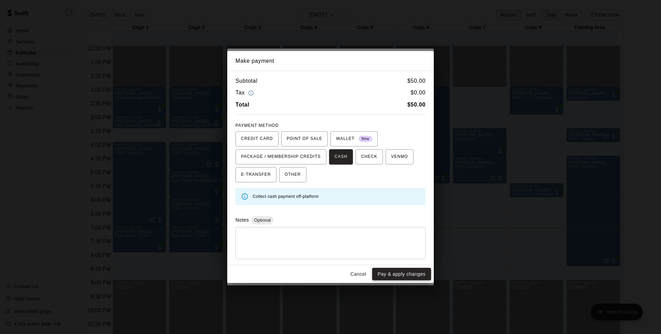
click at [394, 272] on button "Pay & apply changes" at bounding box center [401, 274] width 59 height 13
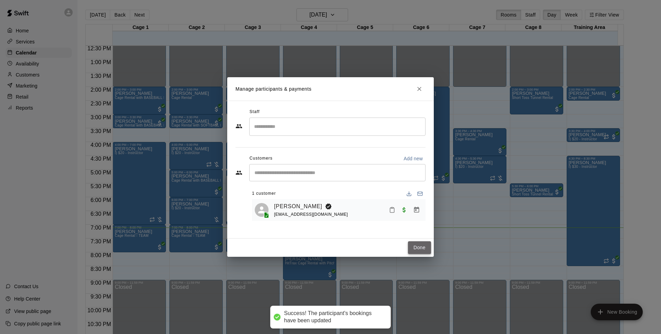
click at [426, 253] on button "Done" at bounding box center [419, 247] width 23 height 13
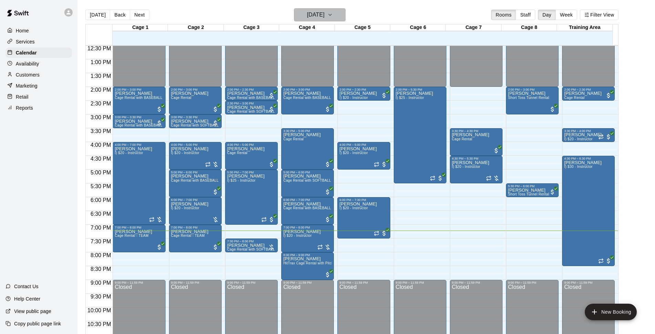
click at [307, 11] on h6 "[DATE]" at bounding box center [316, 15] width 18 height 10
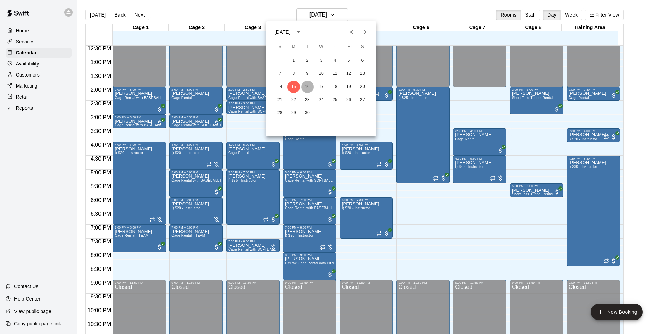
click at [310, 84] on button "16" at bounding box center [307, 87] width 12 height 12
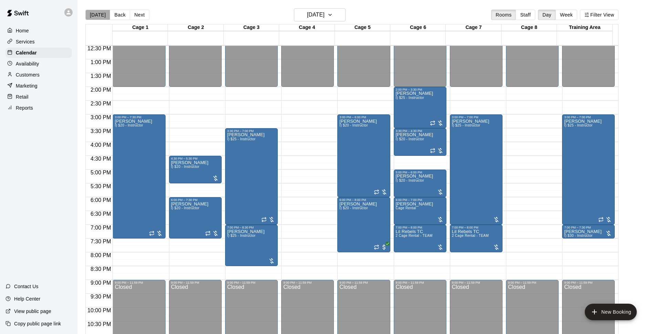
click at [103, 14] on button "[DATE]" at bounding box center [97, 15] width 25 height 10
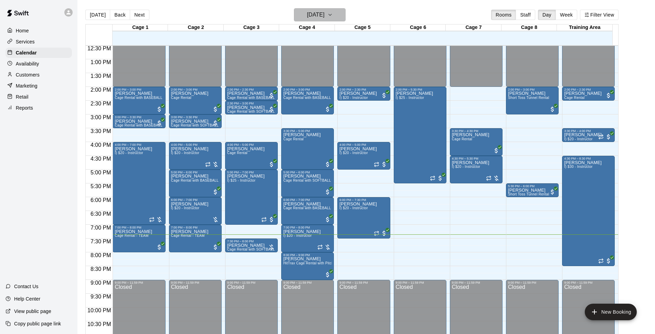
click at [333, 13] on icon "button" at bounding box center [330, 15] width 6 height 8
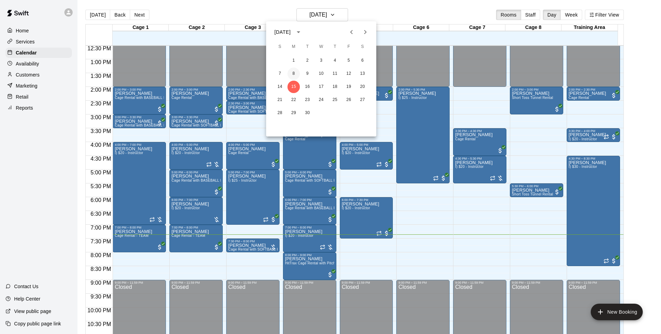
click at [298, 75] on button "8" at bounding box center [293, 73] width 12 height 12
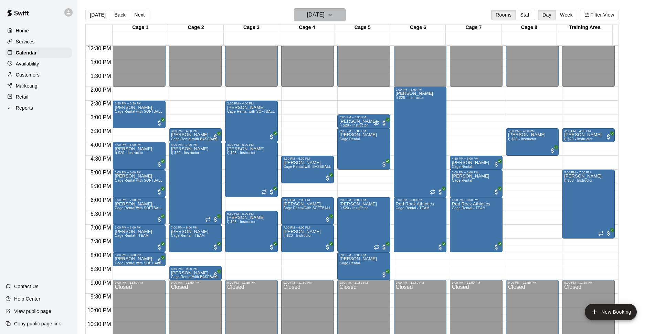
click at [318, 9] on button "Monday Sep 08" at bounding box center [320, 14] width 52 height 13
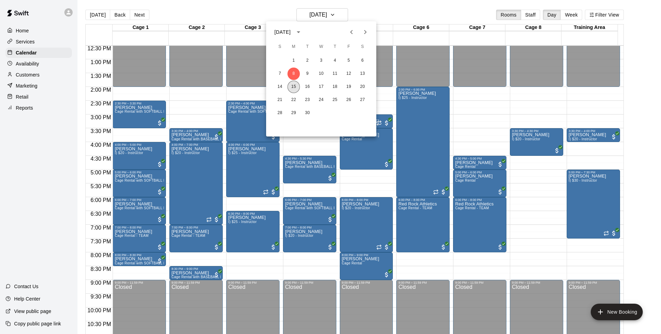
click at [293, 85] on button "15" at bounding box center [293, 87] width 12 height 12
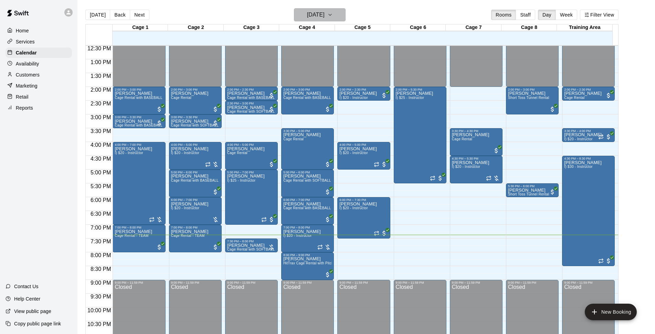
click at [346, 18] on button "[DATE]" at bounding box center [320, 14] width 52 height 13
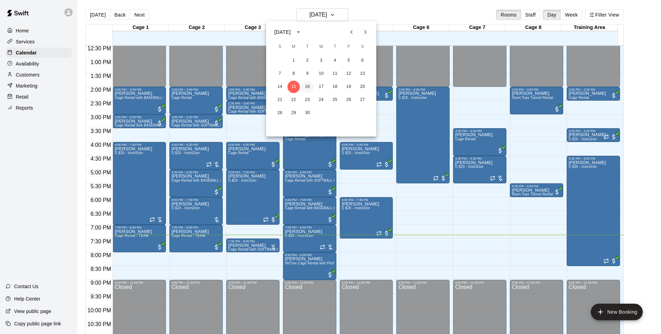
click at [311, 88] on button "16" at bounding box center [307, 87] width 12 height 12
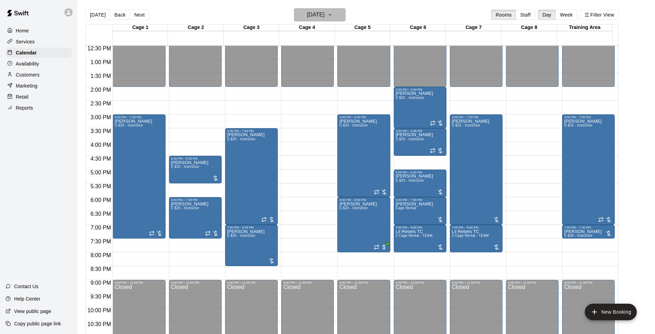
click at [325, 17] on h6 "[DATE]" at bounding box center [316, 15] width 18 height 10
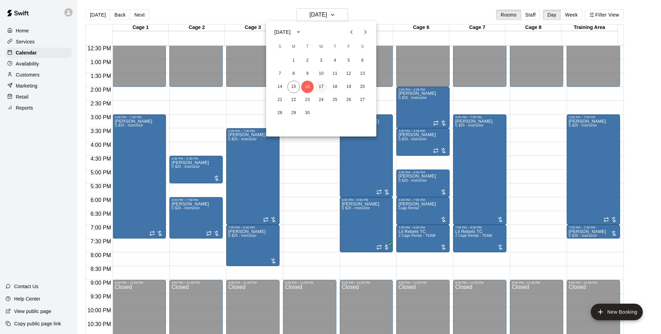
click at [320, 86] on button "17" at bounding box center [321, 87] width 12 height 12
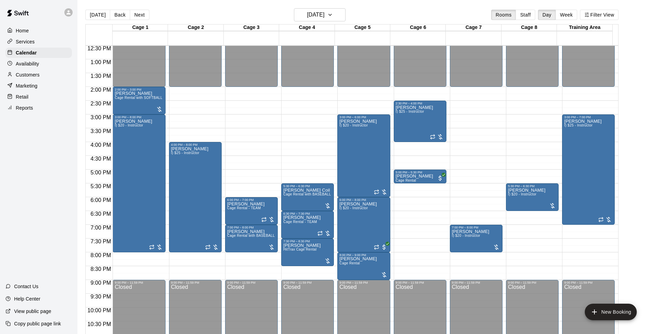
click at [324, 7] on main "Today Back Next Wednesday Sep 17 Rooms Staff Day Week Filter View Cage 1 17 Wed…" at bounding box center [366, 172] width 578 height 345
click at [325, 15] on h6 "[DATE]" at bounding box center [316, 15] width 18 height 10
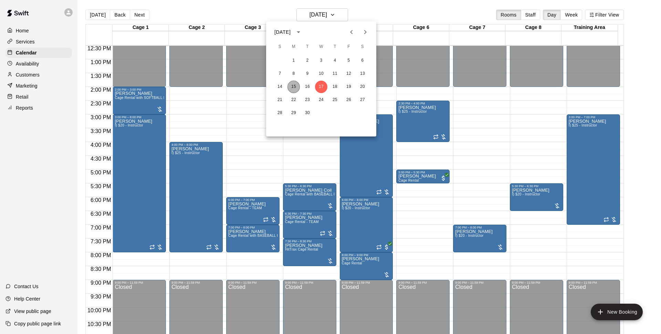
click at [297, 85] on button "15" at bounding box center [293, 87] width 12 height 12
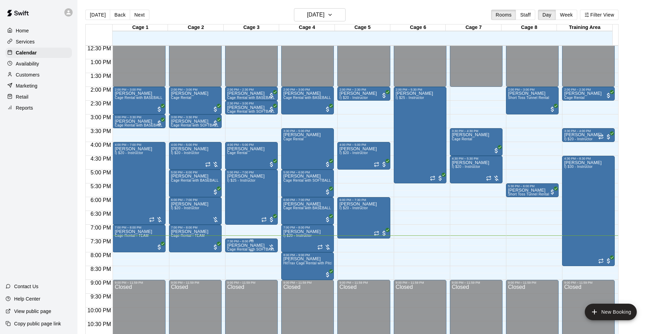
click at [249, 243] on div "7:30 PM – 8:00 PM" at bounding box center [251, 240] width 49 height 3
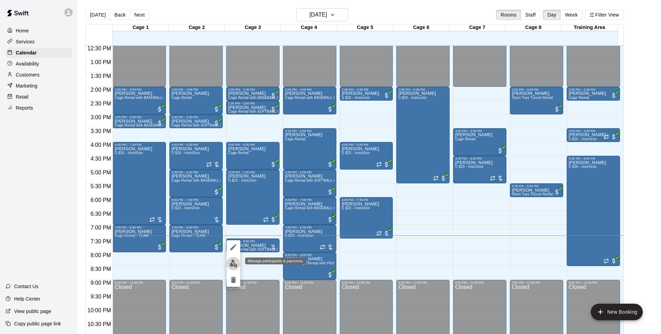
click at [233, 259] on img "edit" at bounding box center [234, 263] width 8 height 8
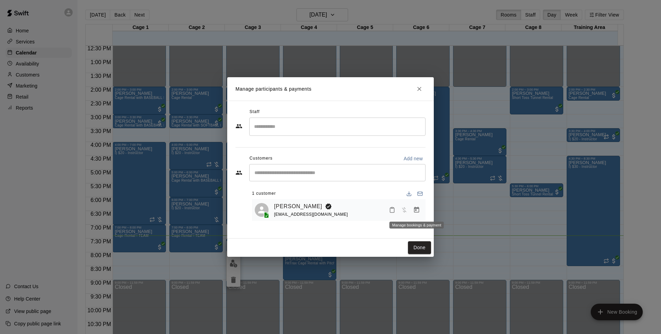
click at [417, 214] on button "Manage bookings & payment" at bounding box center [416, 209] width 12 height 12
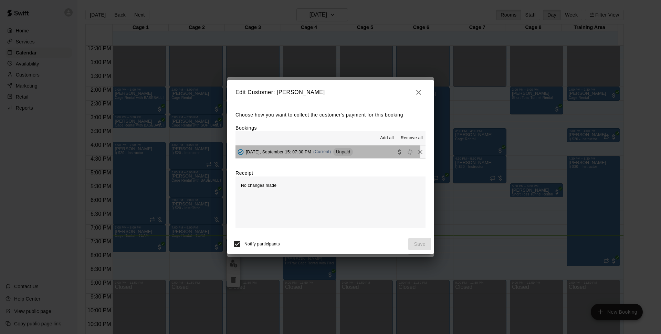
drag, startPoint x: 283, startPoint y: 150, endPoint x: 286, endPoint y: 177, distance: 26.7
click at [282, 152] on span "Monday, September 15: 07:30 PM" at bounding box center [278, 151] width 65 height 5
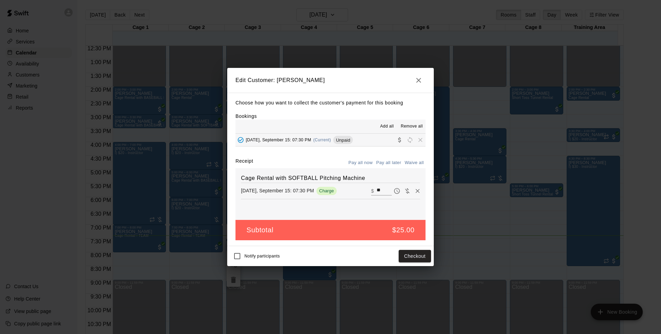
click at [381, 188] on input "**" at bounding box center [384, 190] width 15 height 9
type input "*****"
click at [421, 257] on button "Checkout" at bounding box center [415, 256] width 32 height 13
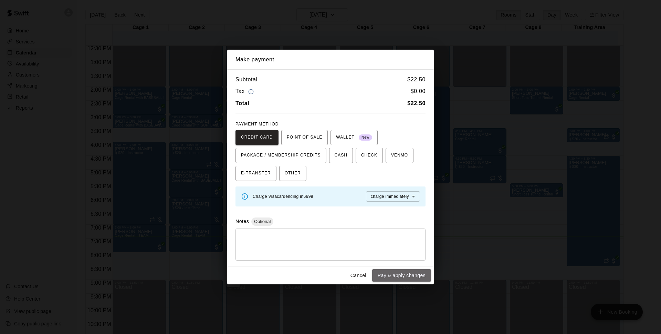
drag, startPoint x: 388, startPoint y: 271, endPoint x: 400, endPoint y: 264, distance: 14.8
click at [388, 271] on button "Pay & apply changes" at bounding box center [401, 275] width 59 height 13
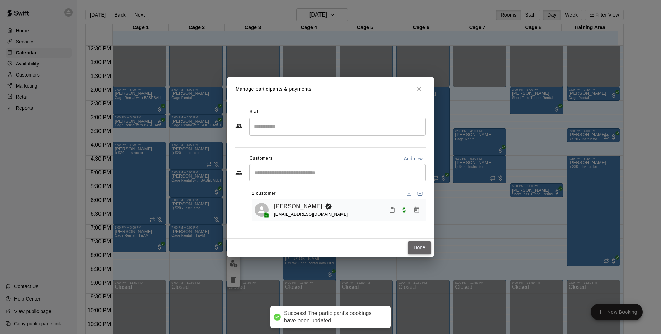
click at [420, 250] on button "Done" at bounding box center [419, 247] width 23 height 13
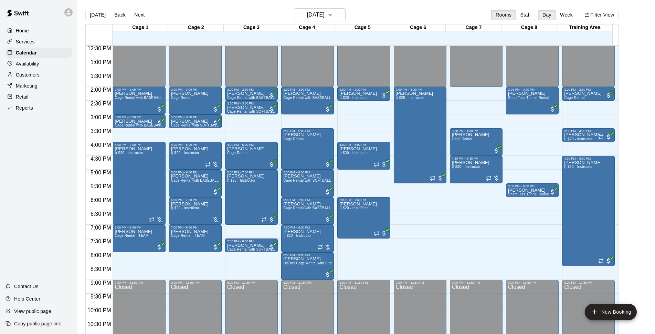
click at [395, 16] on div "[DATE] Back [DATE][DATE] Rooms Staff Day Week Filter View" at bounding box center [351, 16] width 533 height 16
click at [325, 12] on h6 "[DATE]" at bounding box center [316, 15] width 18 height 10
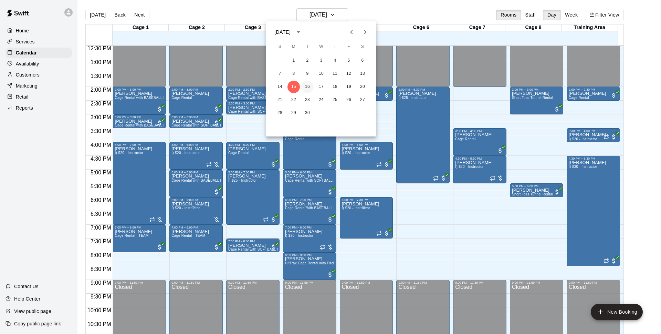
click at [308, 86] on button "16" at bounding box center [307, 87] width 12 height 12
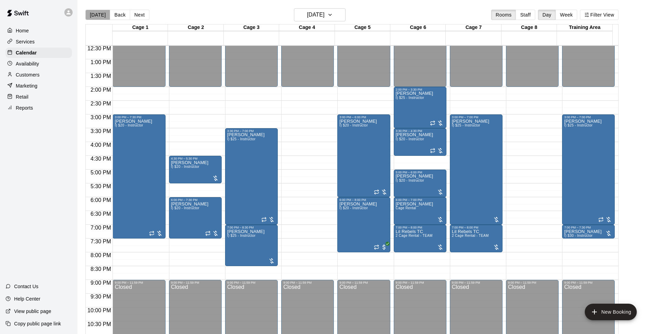
click at [100, 14] on button "[DATE]" at bounding box center [97, 15] width 25 height 10
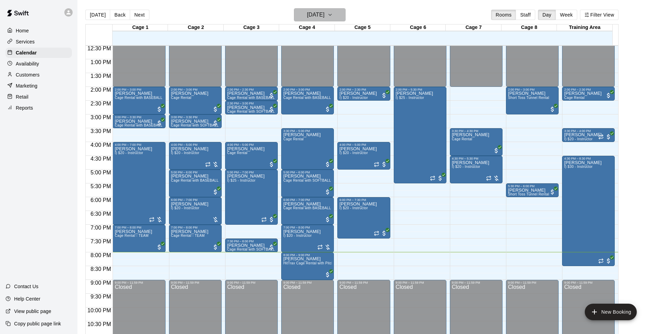
click at [296, 12] on button "[DATE]" at bounding box center [320, 14] width 52 height 13
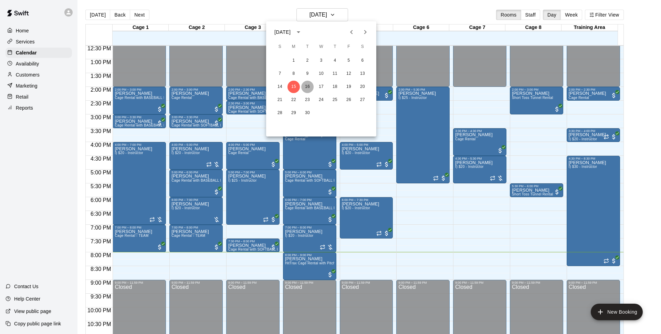
click at [306, 89] on button "16" at bounding box center [307, 87] width 12 height 12
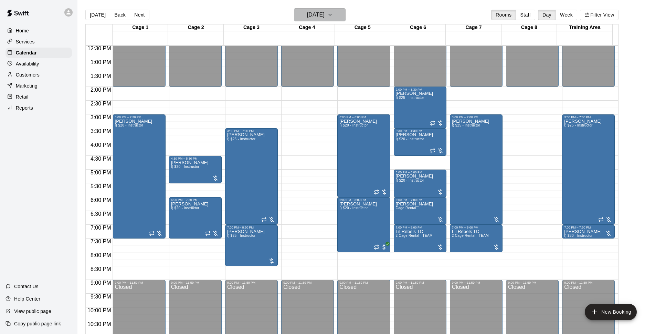
click at [346, 16] on button "[DATE]" at bounding box center [320, 14] width 52 height 13
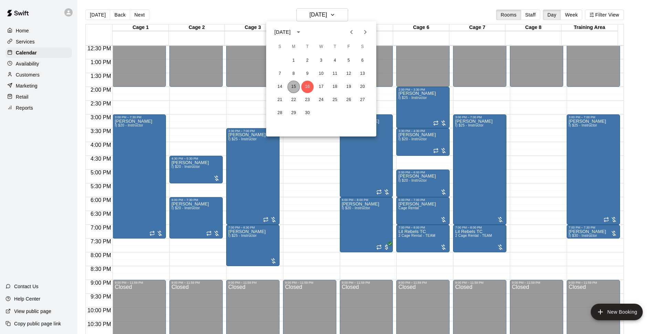
click at [293, 82] on button "15" at bounding box center [293, 87] width 12 height 12
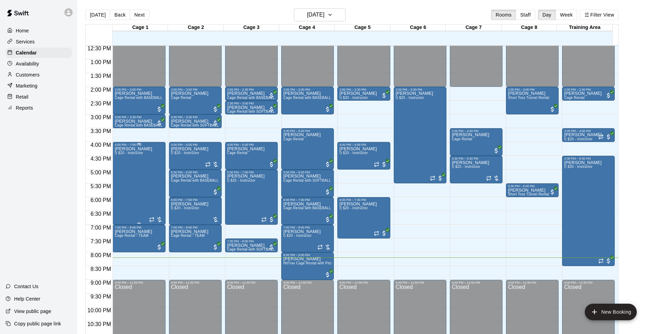
click at [119, 163] on div "Dustin Crespo I) $20 - Instructor" at bounding box center [134, 313] width 38 height 334
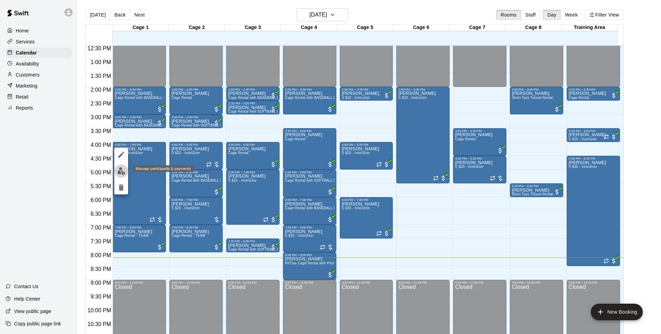
click at [125, 172] on button "edit" at bounding box center [121, 170] width 14 height 13
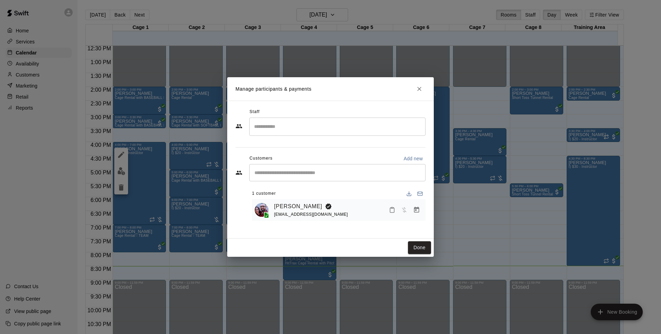
drag, startPoint x: 125, startPoint y: 172, endPoint x: 0, endPoint y: 4, distance: 209.3
click at [115, 180] on div "Manage participants & payments Staff ​ Customers Add new ​ 1 customer Dustin Cr…" at bounding box center [330, 167] width 661 height 334
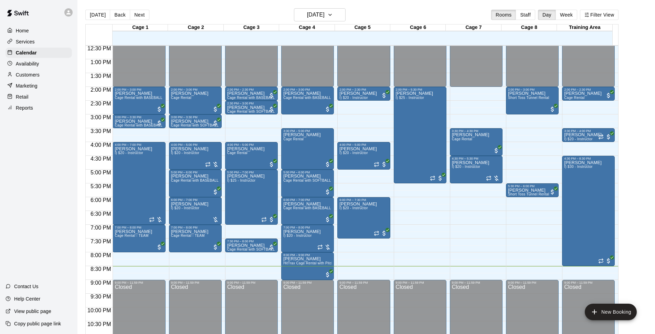
click at [396, 14] on div "[DATE] Back [DATE][DATE] Rooms Staff Day Week Filter View" at bounding box center [351, 16] width 533 height 16
click at [411, 10] on div "[DATE] Back [DATE][DATE] Rooms Staff Day Week Filter View" at bounding box center [351, 16] width 533 height 16
click at [312, 17] on h6 "[DATE]" at bounding box center [316, 15] width 18 height 10
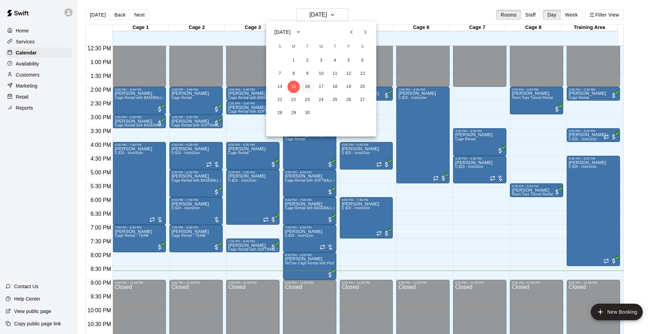
click at [308, 86] on button "16" at bounding box center [307, 87] width 12 height 12
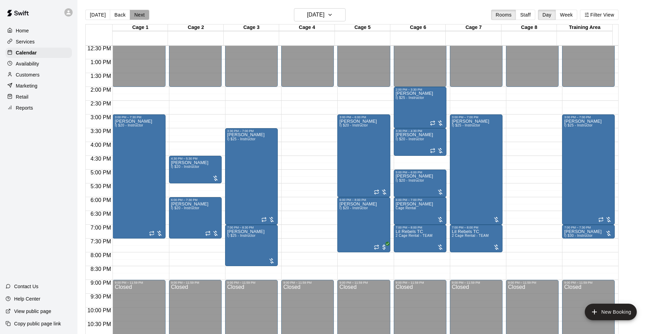
click at [143, 17] on button "Next" at bounding box center [139, 15] width 19 height 10
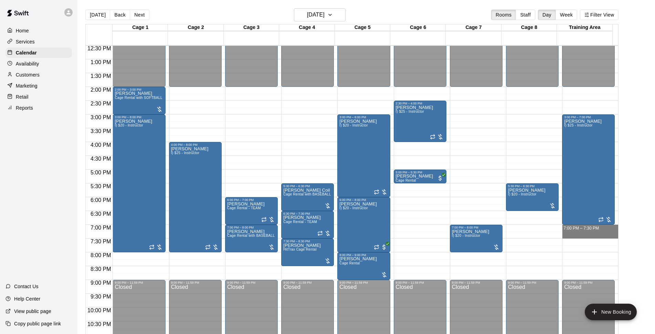
drag, startPoint x: 579, startPoint y: 226, endPoint x: 581, endPoint y: 234, distance: 7.7
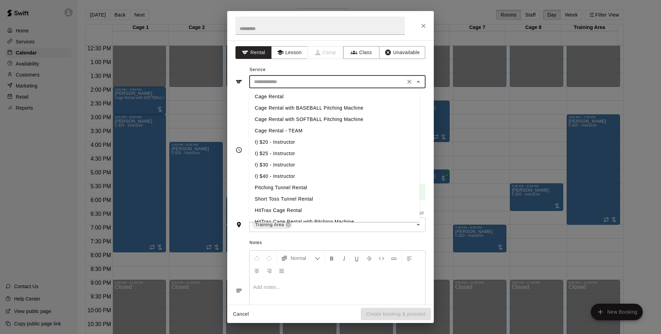
click at [316, 85] on input "text" at bounding box center [327, 81] width 152 height 9
click at [289, 151] on li "I) $25 - Instructor" at bounding box center [334, 153] width 170 height 11
type input "**********"
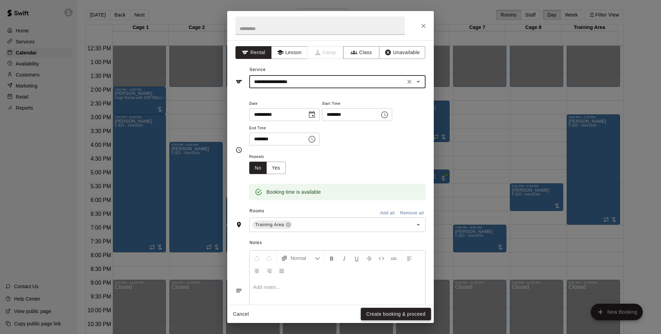
click at [396, 312] on button "Create booking & proceed" at bounding box center [396, 313] width 70 height 13
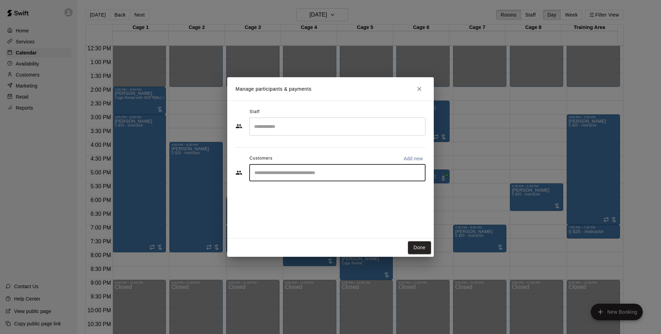
click at [307, 172] on input "Start typing to search customers..." at bounding box center [337, 172] width 170 height 7
type input "**********"
click at [301, 200] on div "Mikey York mikeyyork722@gmail.com" at bounding box center [337, 192] width 176 height 22
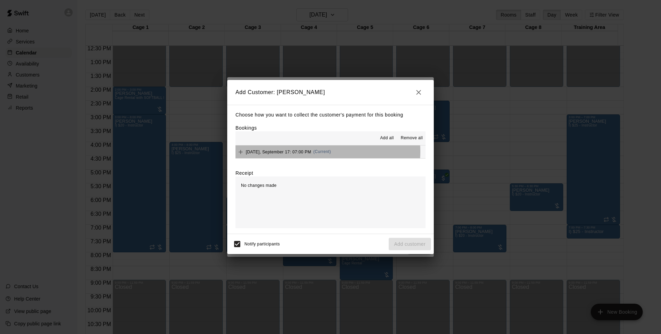
click at [311, 151] on span "Wednesday, September 17: 07:00 PM" at bounding box center [278, 151] width 65 height 5
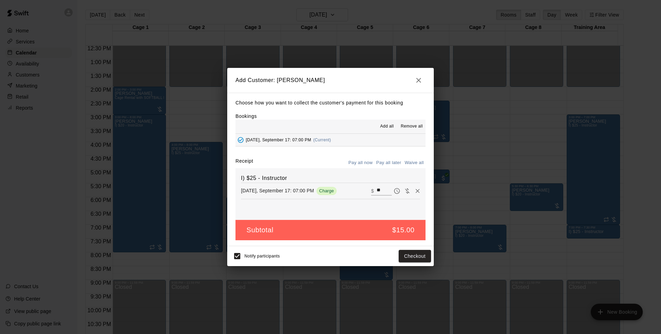
click at [389, 165] on button "Pay all later" at bounding box center [389, 162] width 29 height 11
click at [422, 255] on button "Add customer" at bounding box center [410, 256] width 42 height 13
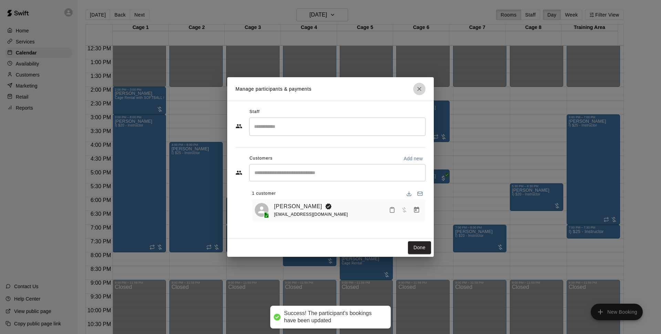
drag, startPoint x: 417, startPoint y: 88, endPoint x: 339, endPoint y: 16, distance: 105.5
click at [418, 88] on icon "Close" at bounding box center [419, 88] width 7 height 7
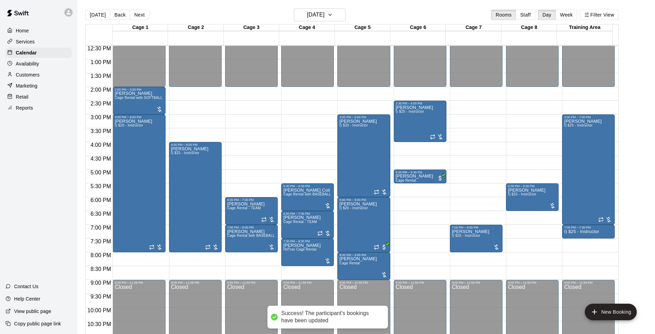
click at [138, 13] on button "Next" at bounding box center [139, 15] width 19 height 10
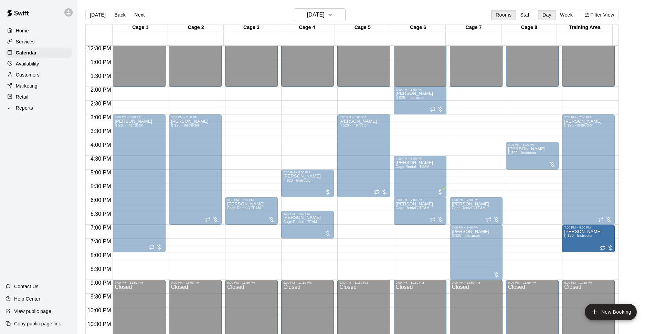
drag, startPoint x: 587, startPoint y: 227, endPoint x: 587, endPoint y: 232, distance: 4.5
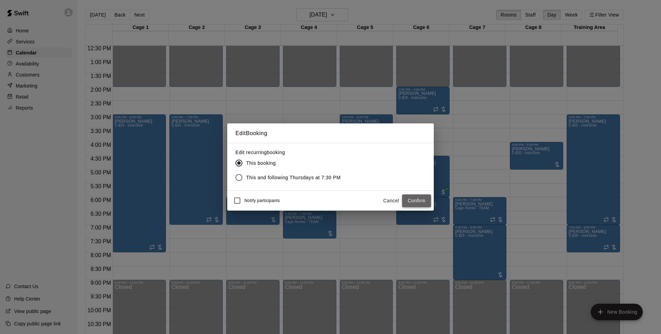
click at [410, 196] on button "Confirm" at bounding box center [416, 200] width 29 height 13
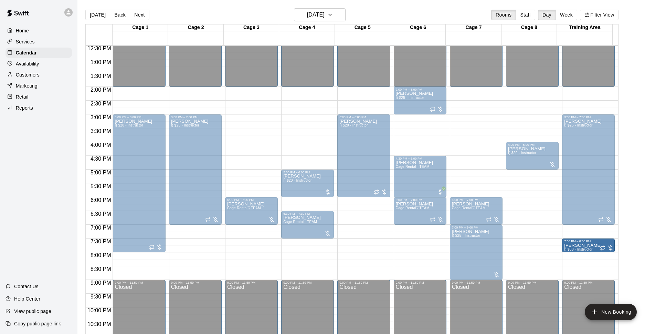
drag, startPoint x: 587, startPoint y: 227, endPoint x: 587, endPoint y: 241, distance: 14.1
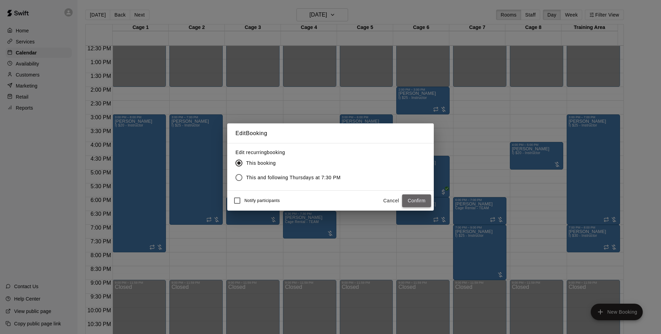
click at [412, 200] on button "Confirm" at bounding box center [416, 200] width 29 height 13
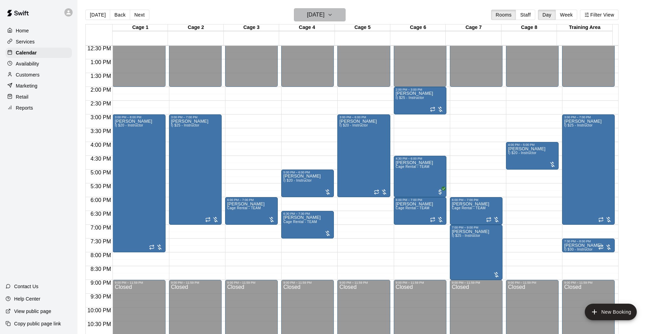
click at [325, 17] on h6 "[DATE]" at bounding box center [316, 15] width 18 height 10
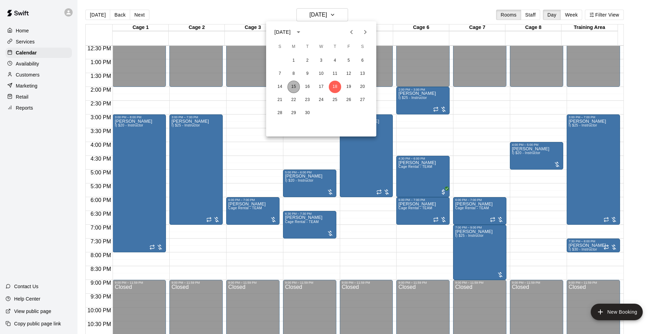
click at [294, 90] on button "15" at bounding box center [293, 87] width 12 height 12
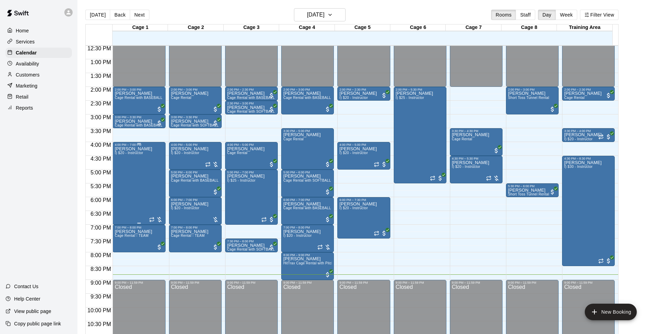
click at [161, 222] on div at bounding box center [156, 219] width 14 height 7
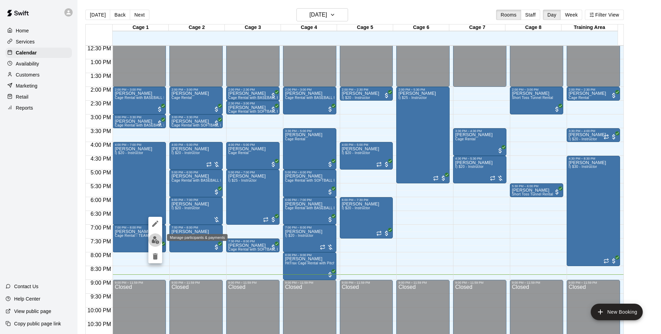
drag, startPoint x: 154, startPoint y: 240, endPoint x: 153, endPoint y: 245, distance: 4.7
click at [153, 245] on button "edit" at bounding box center [155, 239] width 14 height 13
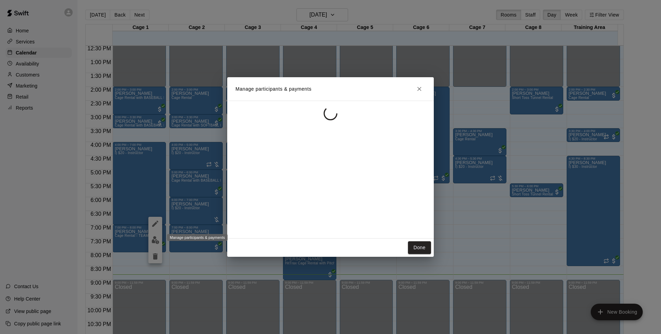
click at [152, 244] on div "Manage participants & payments Done" at bounding box center [330, 167] width 661 height 334
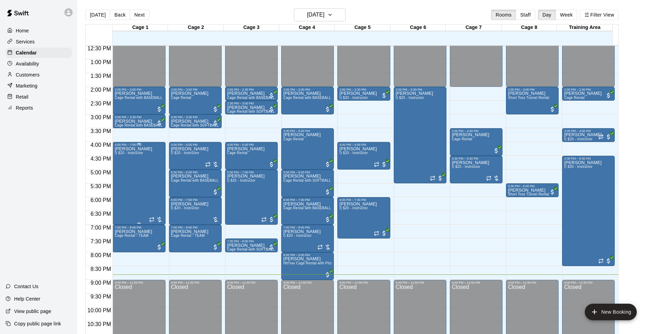
click at [142, 208] on div "Dustin Crespo I) $20 - Instructor" at bounding box center [134, 313] width 38 height 334
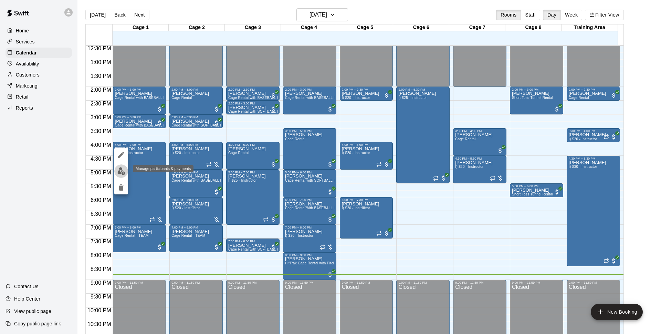
click at [123, 171] on img "edit" at bounding box center [121, 171] width 8 height 8
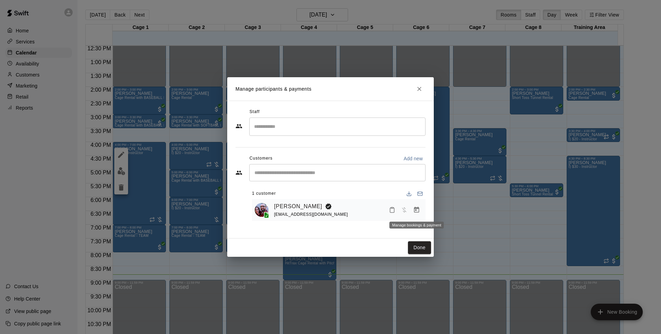
click at [415, 211] on icon "Manage bookings & payment" at bounding box center [416, 209] width 7 height 7
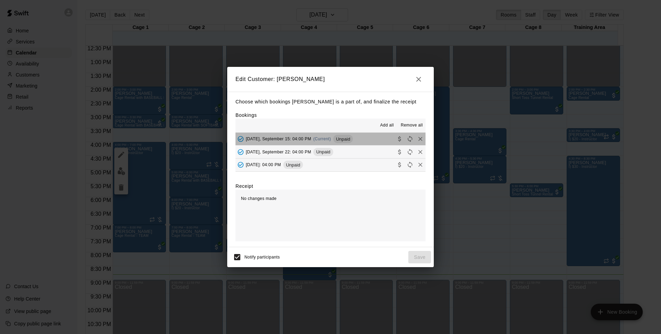
click at [333, 137] on div "[DATE], September 15: 04:00 PM (Current) Unpaid" at bounding box center [293, 139] width 117 height 10
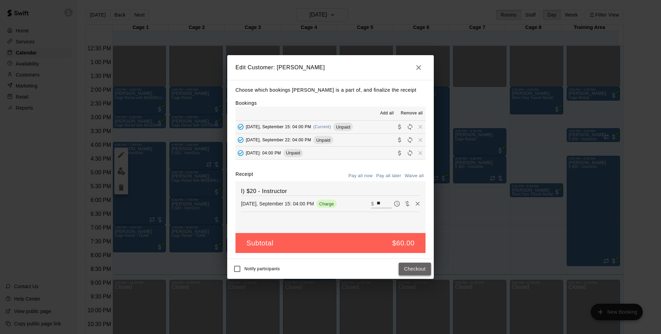
click at [413, 267] on button "Checkout" at bounding box center [415, 268] width 32 height 13
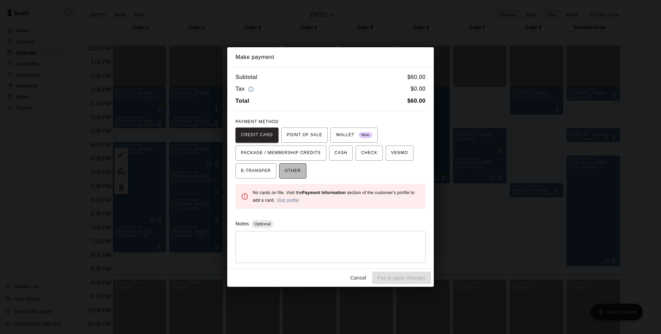
click at [294, 174] on span "OTHER" at bounding box center [293, 170] width 16 height 11
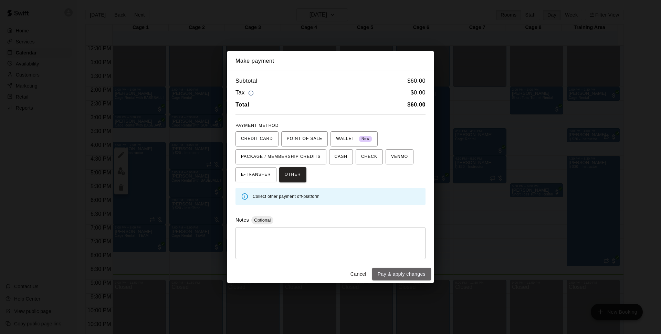
drag, startPoint x: 401, startPoint y: 274, endPoint x: 397, endPoint y: 272, distance: 4.2
click at [400, 274] on button "Pay & apply changes" at bounding box center [401, 274] width 59 height 13
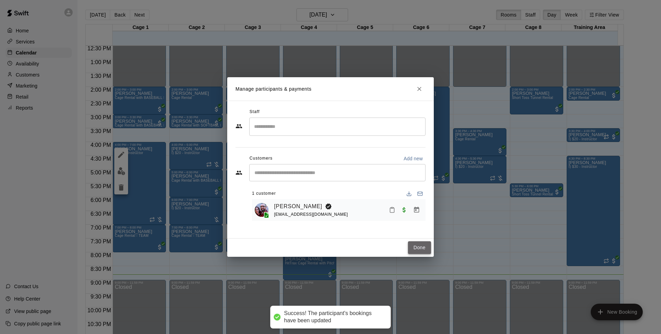
click at [414, 244] on button "Done" at bounding box center [419, 247] width 23 height 13
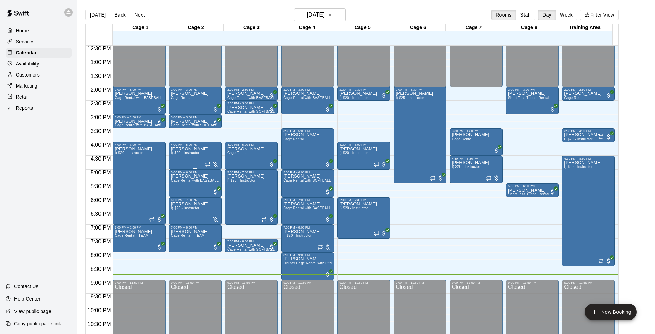
click at [210, 164] on div at bounding box center [212, 164] width 14 height 7
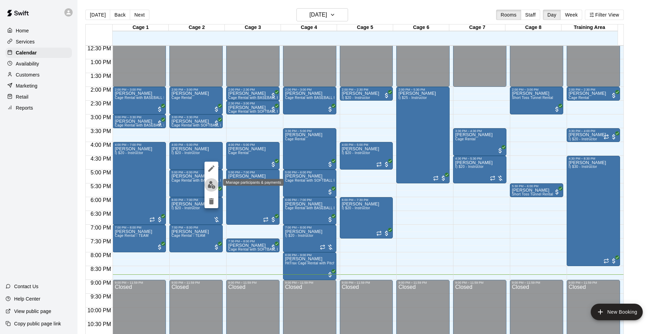
click at [208, 184] on img "edit" at bounding box center [212, 185] width 8 height 8
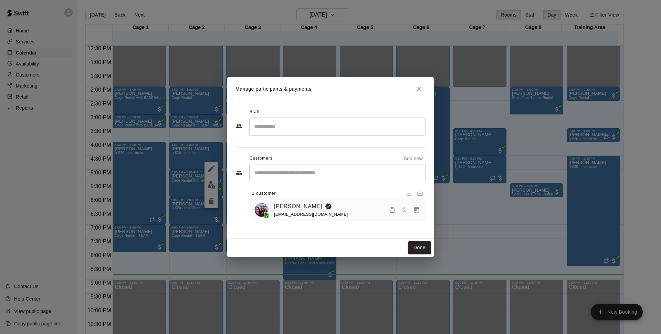
click at [416, 210] on icon "Manage bookings & payment" at bounding box center [416, 209] width 7 height 7
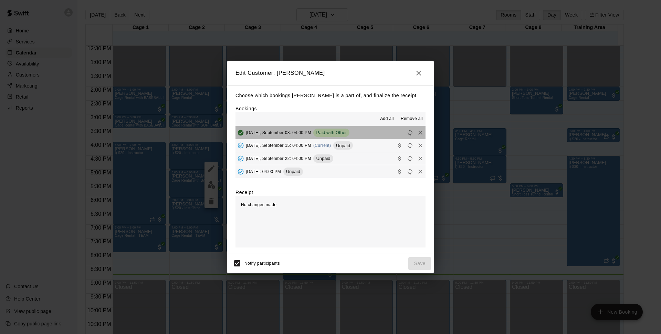
click at [339, 139] on button "Monday, September 08: 04:00 PM Paid with Other" at bounding box center [330, 132] width 190 height 13
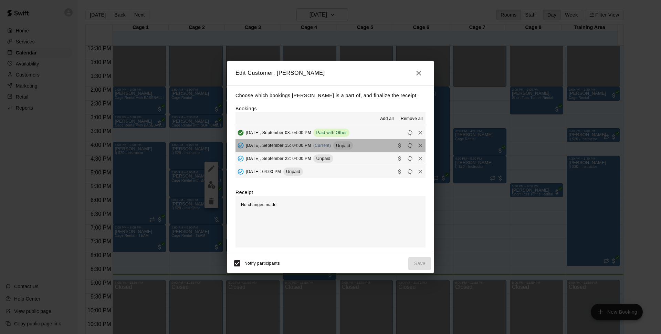
click at [340, 144] on span "Unpaid" at bounding box center [343, 145] width 20 height 5
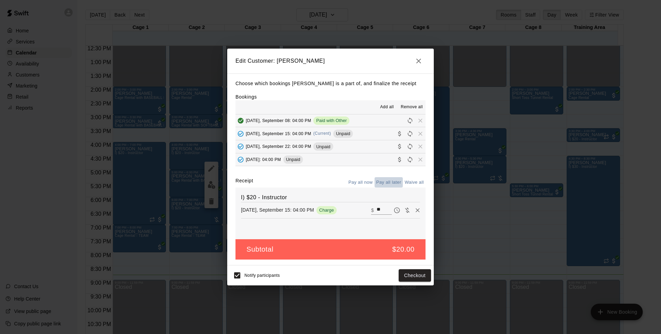
click at [387, 183] on button "Pay all later" at bounding box center [389, 182] width 29 height 11
click at [360, 181] on button "Pay all now" at bounding box center [361, 182] width 28 height 11
click at [413, 272] on button "Checkout" at bounding box center [415, 275] width 32 height 13
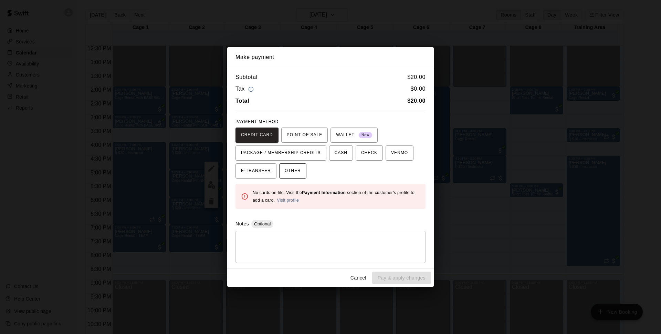
click at [294, 168] on span "OTHER" at bounding box center [293, 170] width 16 height 11
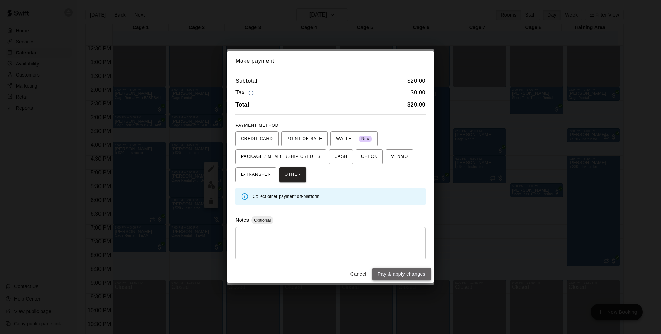
click at [394, 271] on button "Pay & apply changes" at bounding box center [401, 274] width 59 height 13
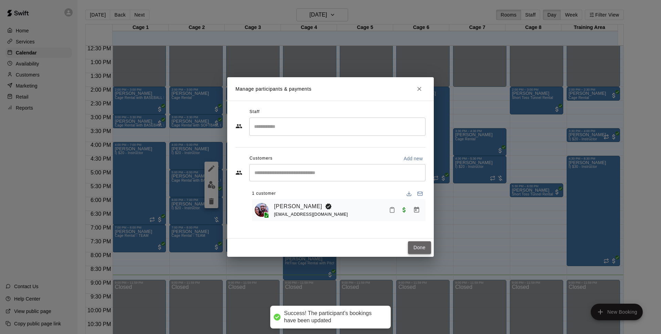
click at [420, 244] on button "Done" at bounding box center [419, 247] width 23 height 13
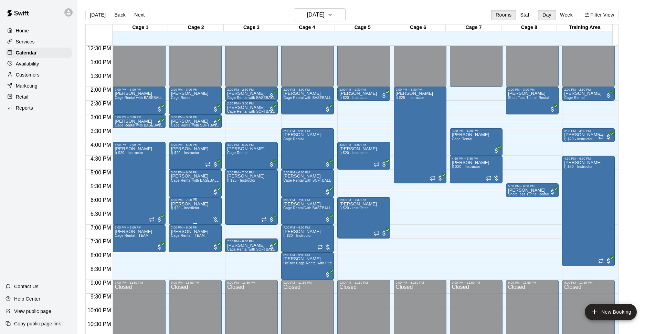
click at [217, 223] on div at bounding box center [195, 222] width 49 height 1
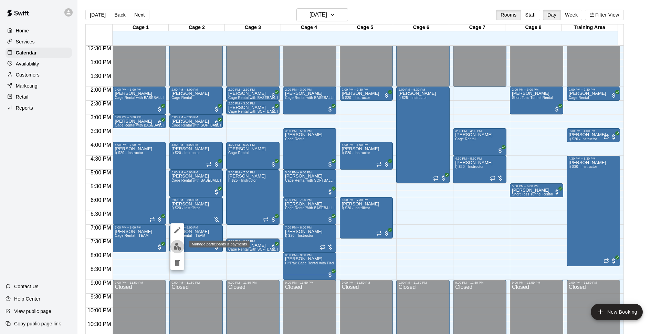
click at [174, 245] on img "edit" at bounding box center [178, 246] width 8 height 8
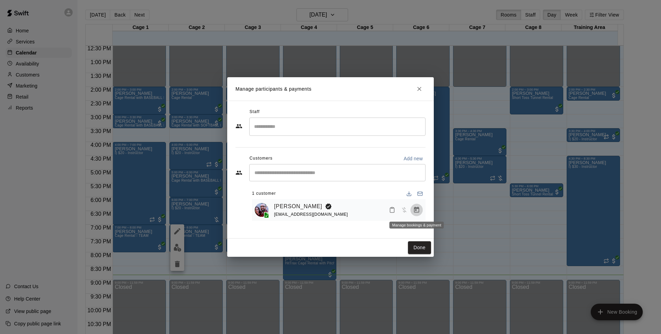
click at [416, 210] on icon "Manage bookings & payment" at bounding box center [416, 210] width 5 height 6
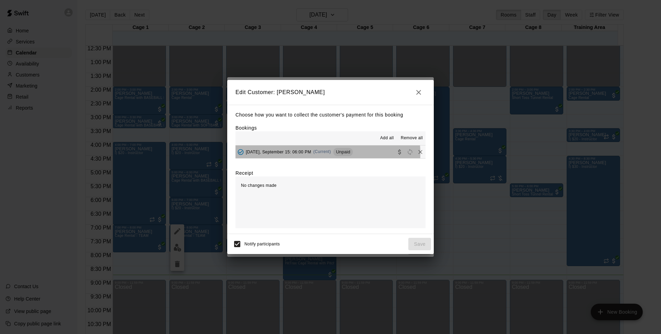
click at [320, 153] on span "(Current)" at bounding box center [322, 151] width 18 height 5
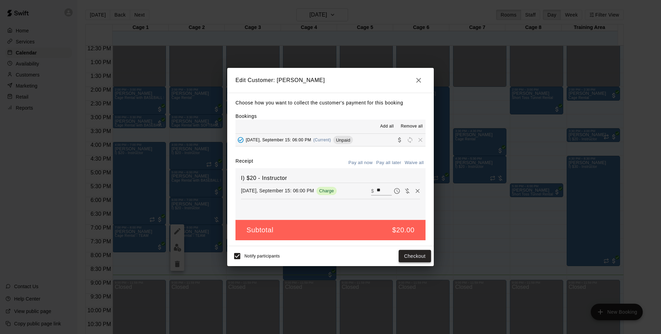
click at [414, 258] on button "Checkout" at bounding box center [415, 256] width 32 height 13
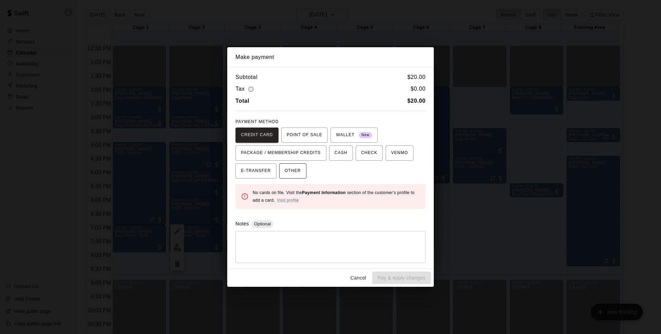
click at [291, 176] on span "OTHER" at bounding box center [293, 170] width 16 height 11
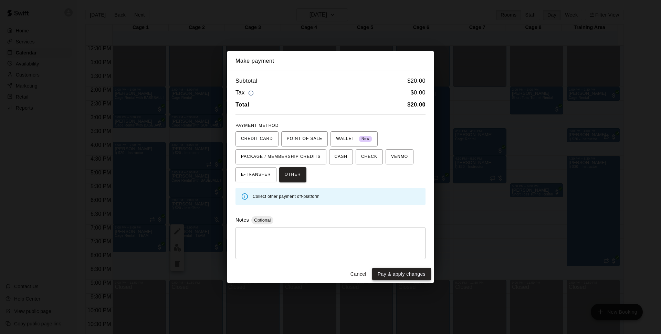
click at [420, 270] on button "Pay & apply changes" at bounding box center [401, 274] width 59 height 13
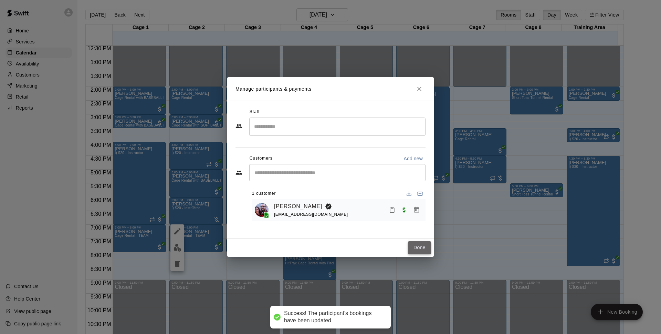
click at [424, 243] on button "Done" at bounding box center [419, 247] width 23 height 13
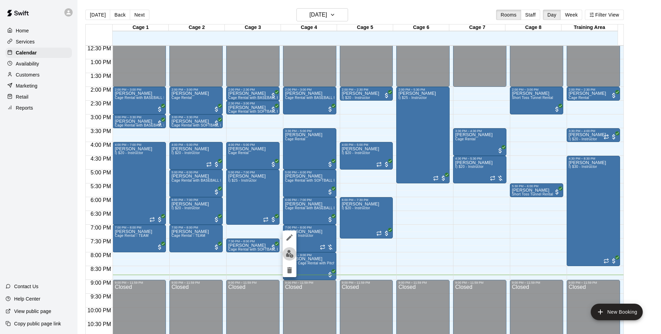
click at [294, 254] on button "edit" at bounding box center [290, 253] width 14 height 13
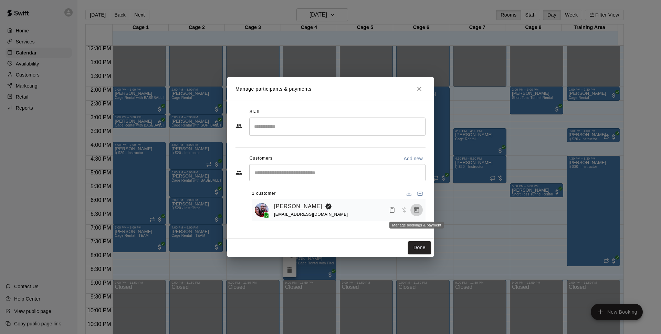
click at [419, 210] on icon "Manage bookings & payment" at bounding box center [416, 210] width 5 height 6
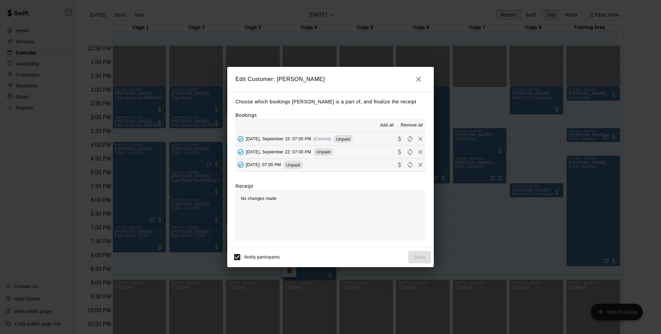
click at [316, 140] on span "(Current)" at bounding box center [322, 138] width 18 height 5
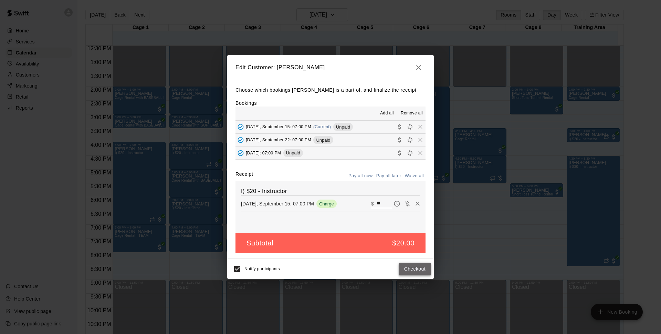
click at [410, 265] on button "Checkout" at bounding box center [415, 268] width 32 height 13
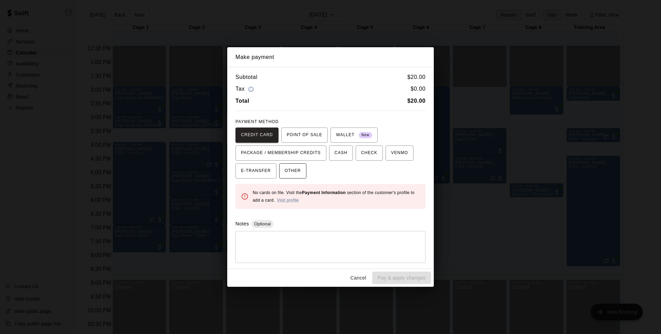
click at [301, 175] on button "OTHER" at bounding box center [292, 170] width 27 height 15
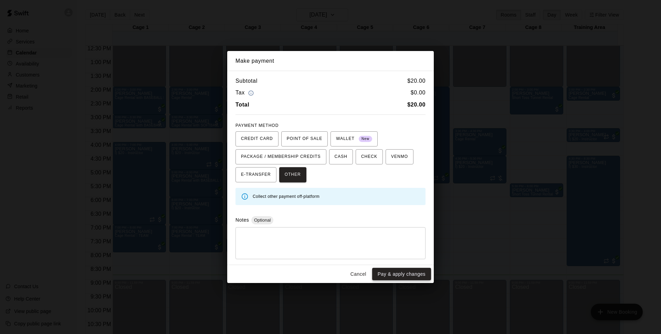
click at [423, 273] on button "Pay & apply changes" at bounding box center [401, 274] width 59 height 13
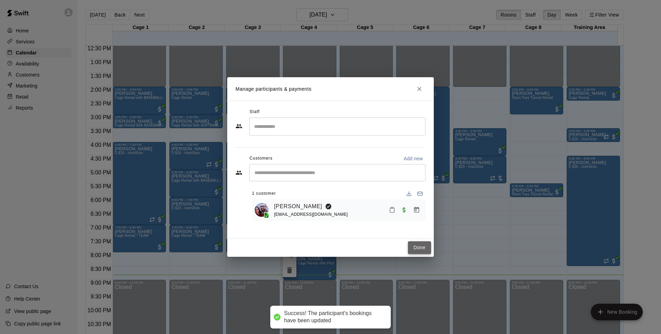
click at [421, 245] on button "Done" at bounding box center [419, 247] width 23 height 13
